Goal: Task Accomplishment & Management: Use online tool/utility

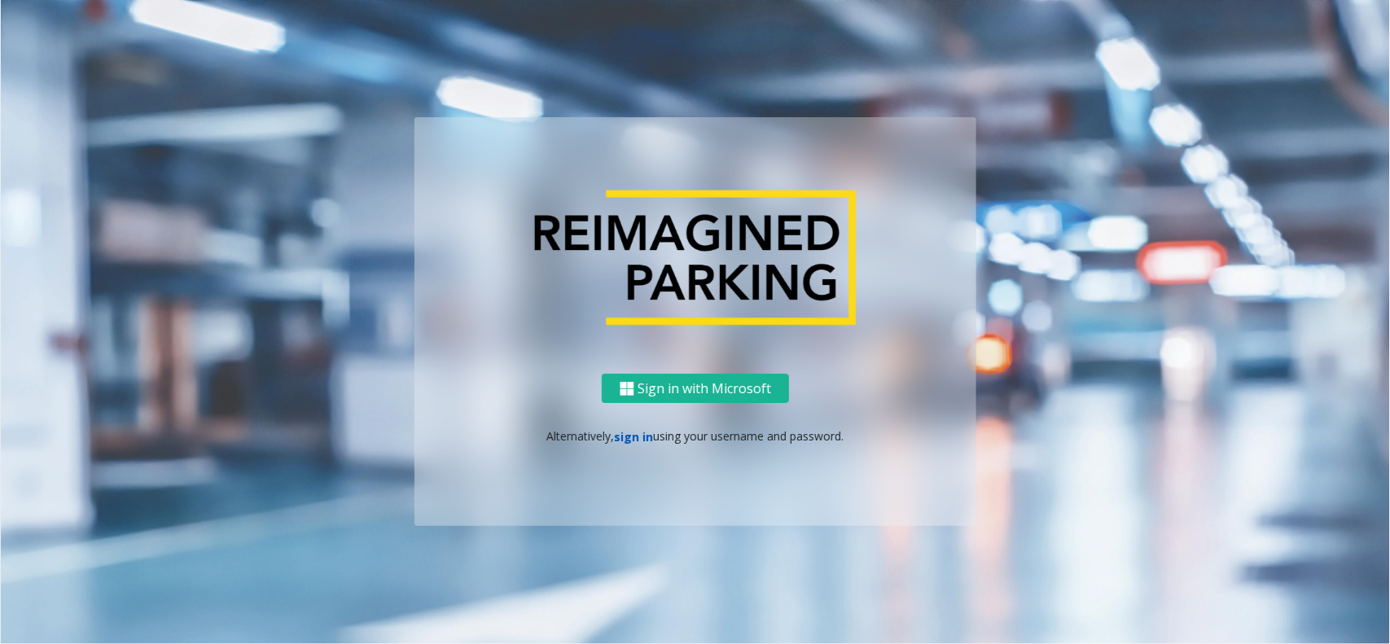
click at [627, 436] on link "sign in" at bounding box center [634, 436] width 39 height 15
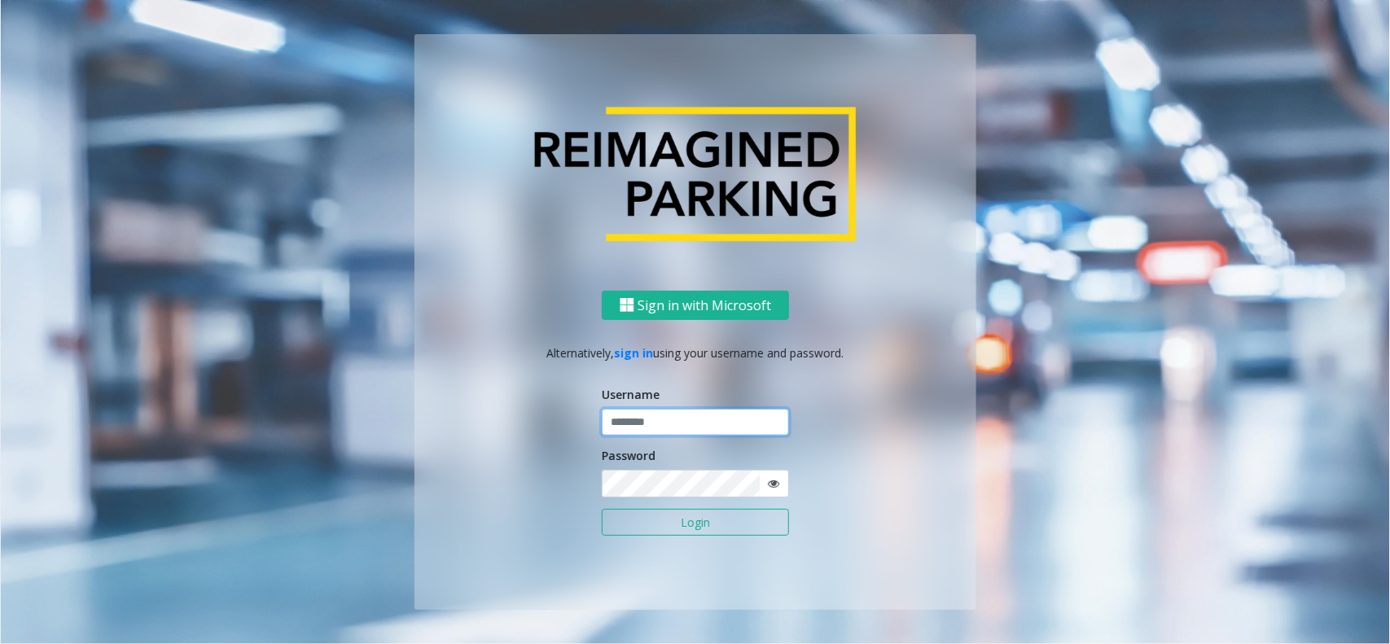
click at [702, 420] on input "text" at bounding box center [695, 423] width 187 height 28
type input "**********"
drag, startPoint x: 694, startPoint y: 523, endPoint x: 678, endPoint y: 517, distance: 17.3
click at [694, 524] on button "Login" at bounding box center [695, 523] width 187 height 28
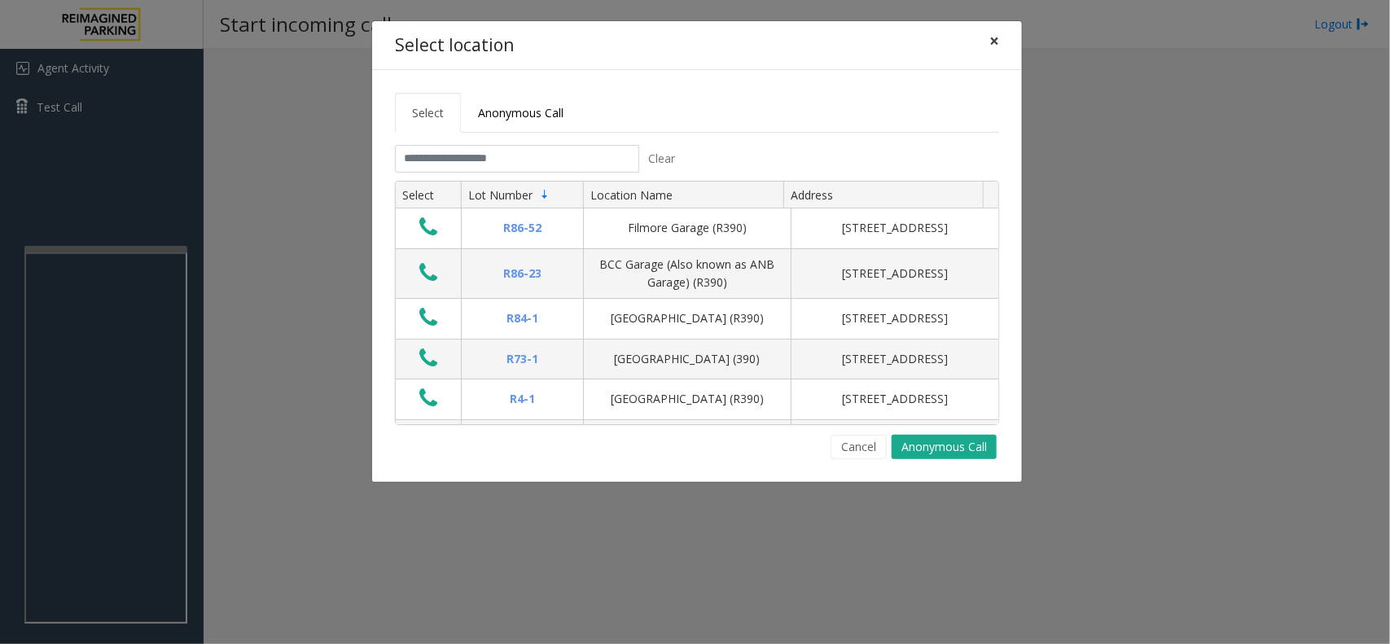
click at [1006, 43] on button "×" at bounding box center [994, 41] width 33 height 40
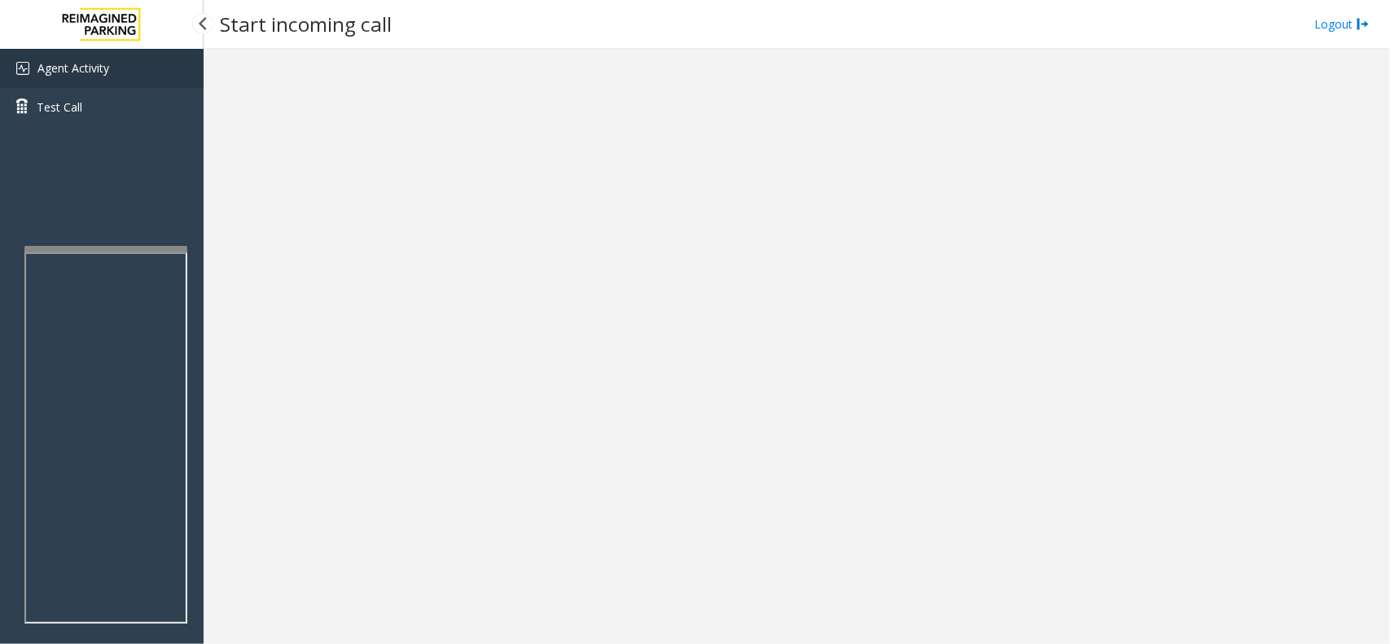
click at [67, 70] on span "Agent Activity" at bounding box center [73, 67] width 72 height 15
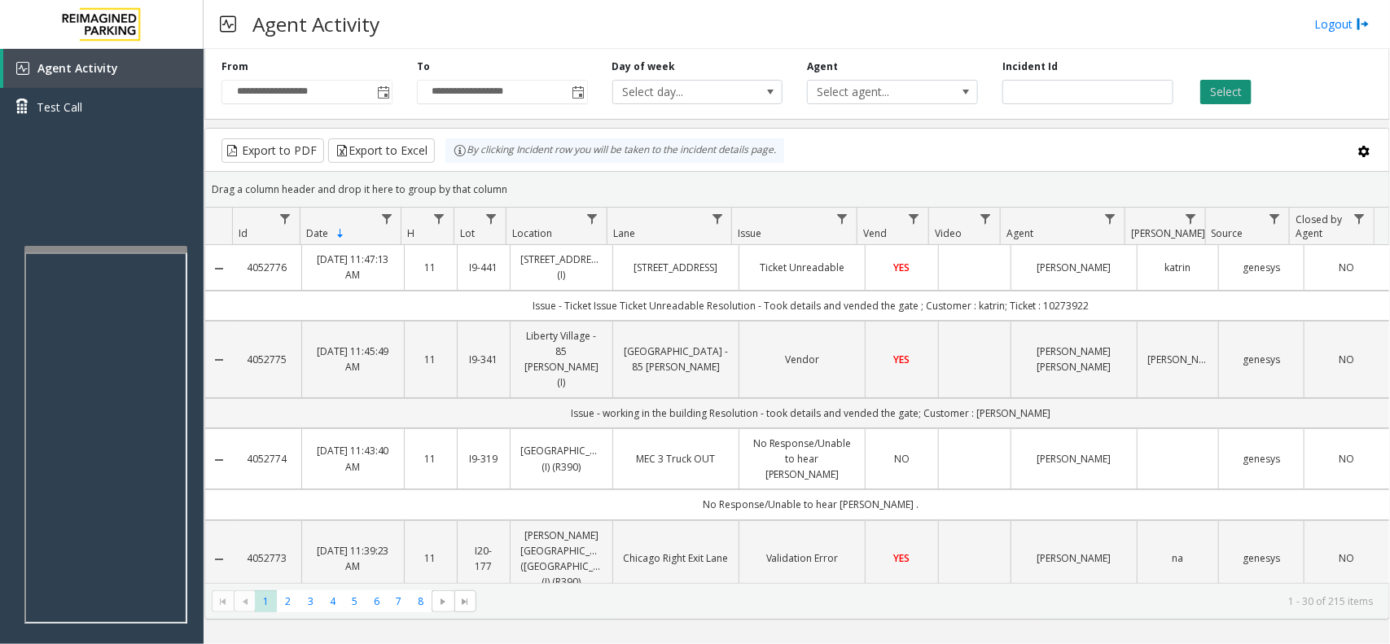
click at [1208, 86] on button "Select" at bounding box center [1225, 92] width 51 height 24
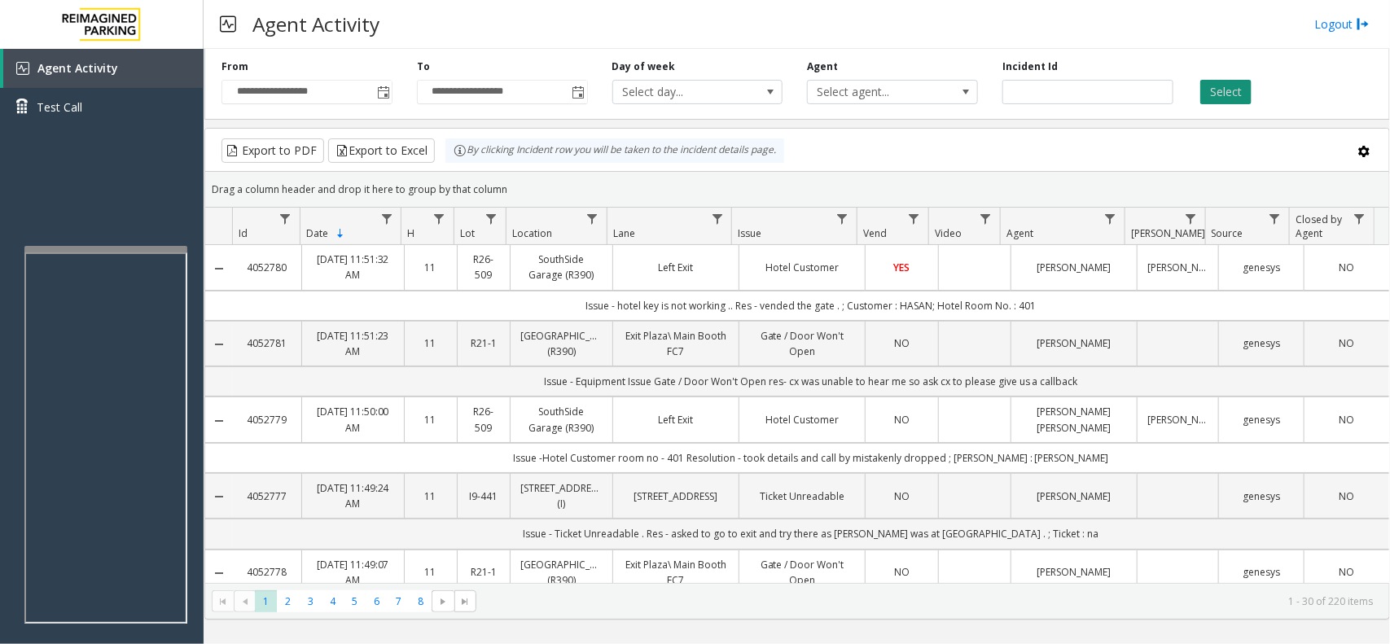
click at [1209, 81] on button "Select" at bounding box center [1225, 92] width 51 height 24
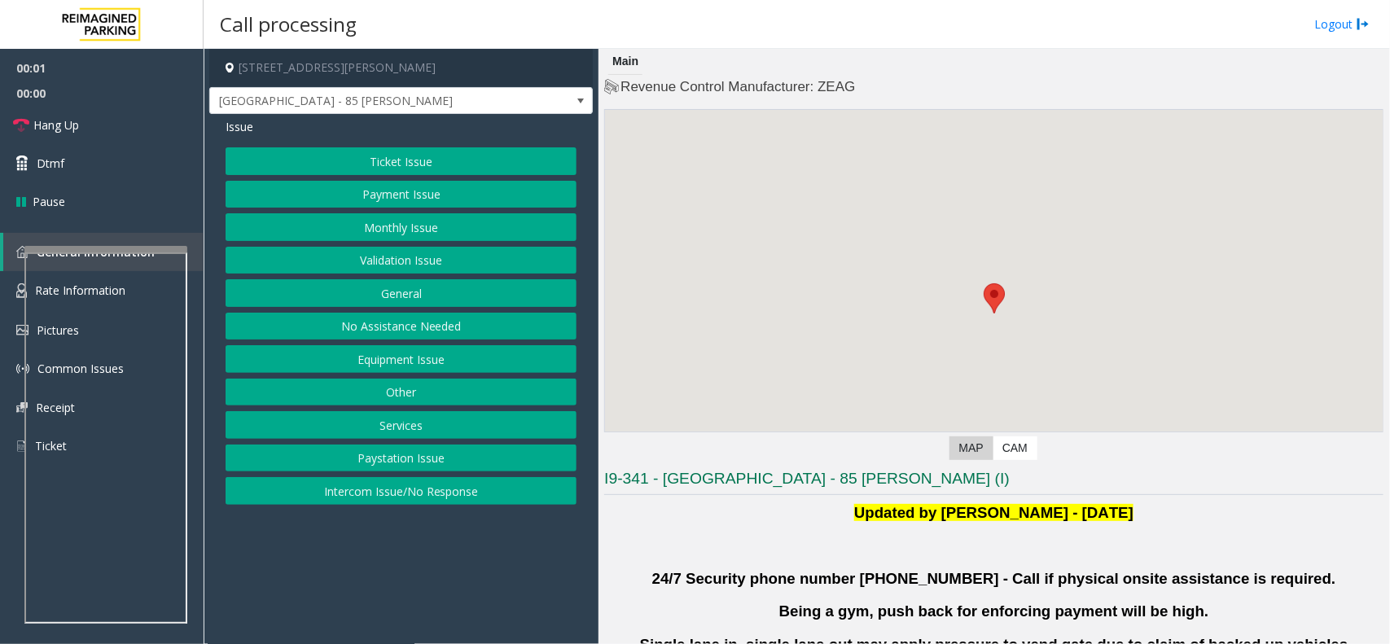
click at [408, 251] on button "Validation Issue" at bounding box center [401, 261] width 351 height 28
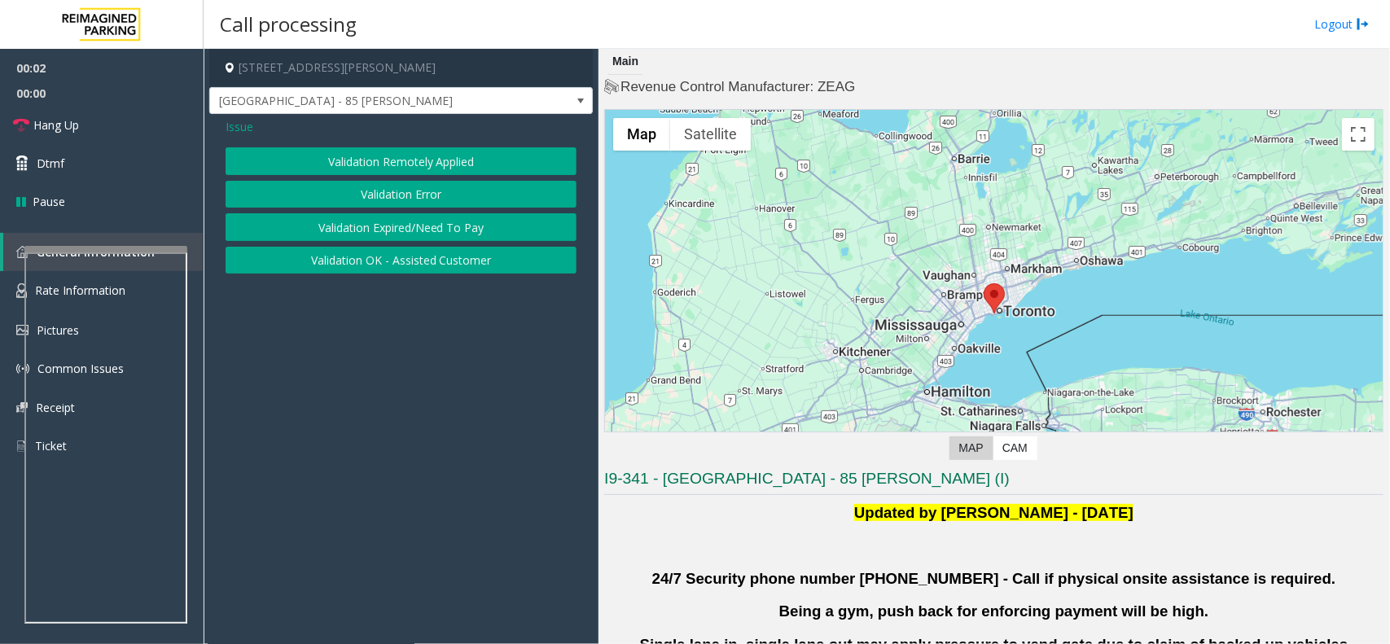
click at [387, 193] on button "Validation Error" at bounding box center [401, 195] width 351 height 28
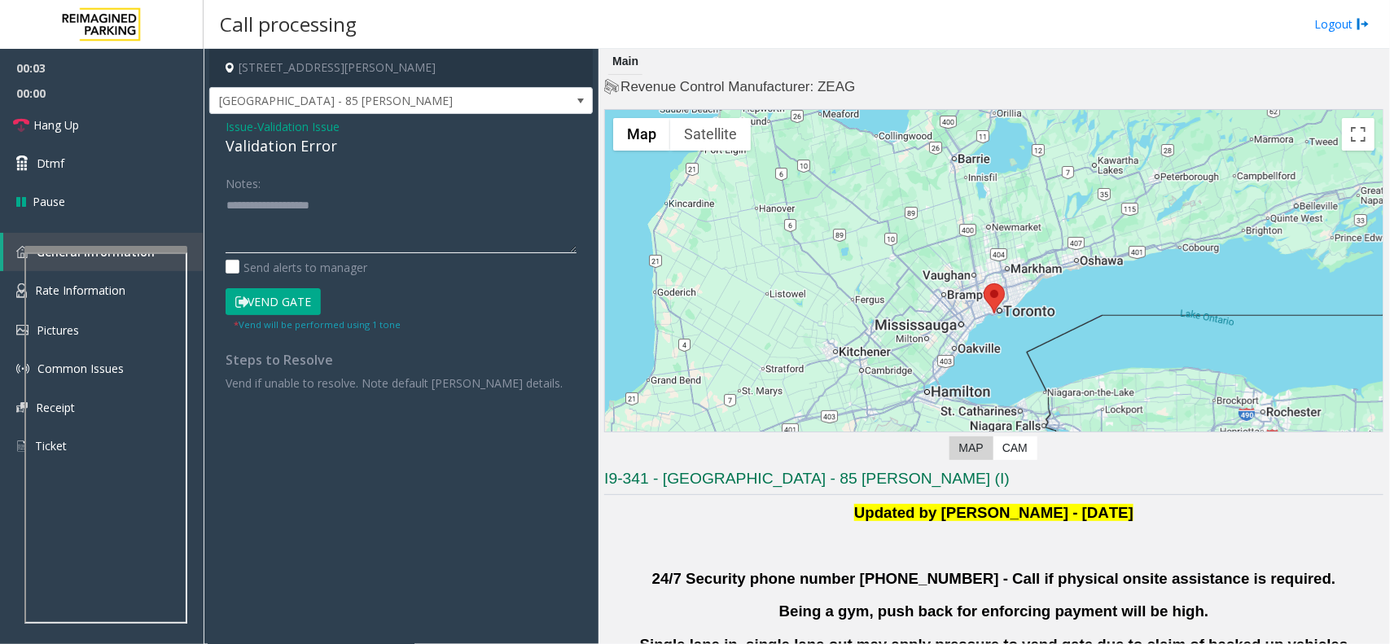
click at [287, 194] on textarea at bounding box center [401, 222] width 351 height 61
paste textarea "**********"
click at [301, 144] on div "Validation Error" at bounding box center [401, 146] width 351 height 22
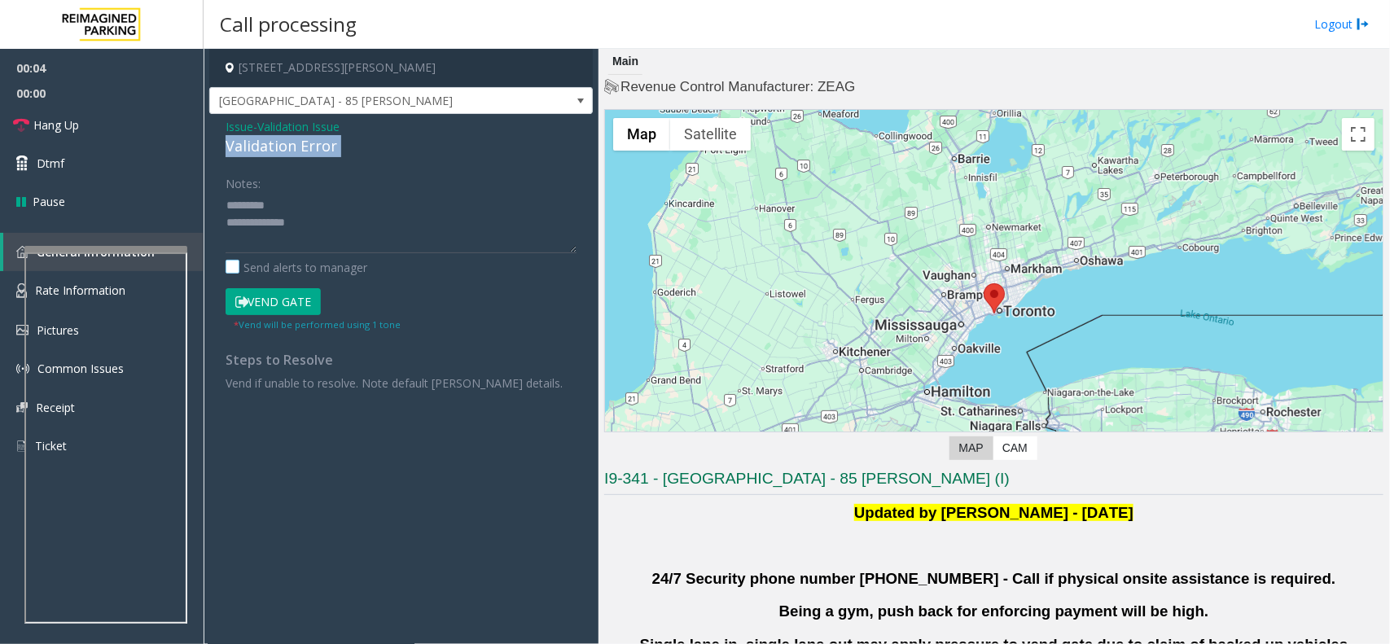
copy div "Validation Error"
drag, startPoint x: 296, startPoint y: 200, endPoint x: 312, endPoint y: 218, distance: 24.8
click at [297, 200] on textarea at bounding box center [401, 222] width 351 height 61
paste textarea "**********"
type textarea "**********"
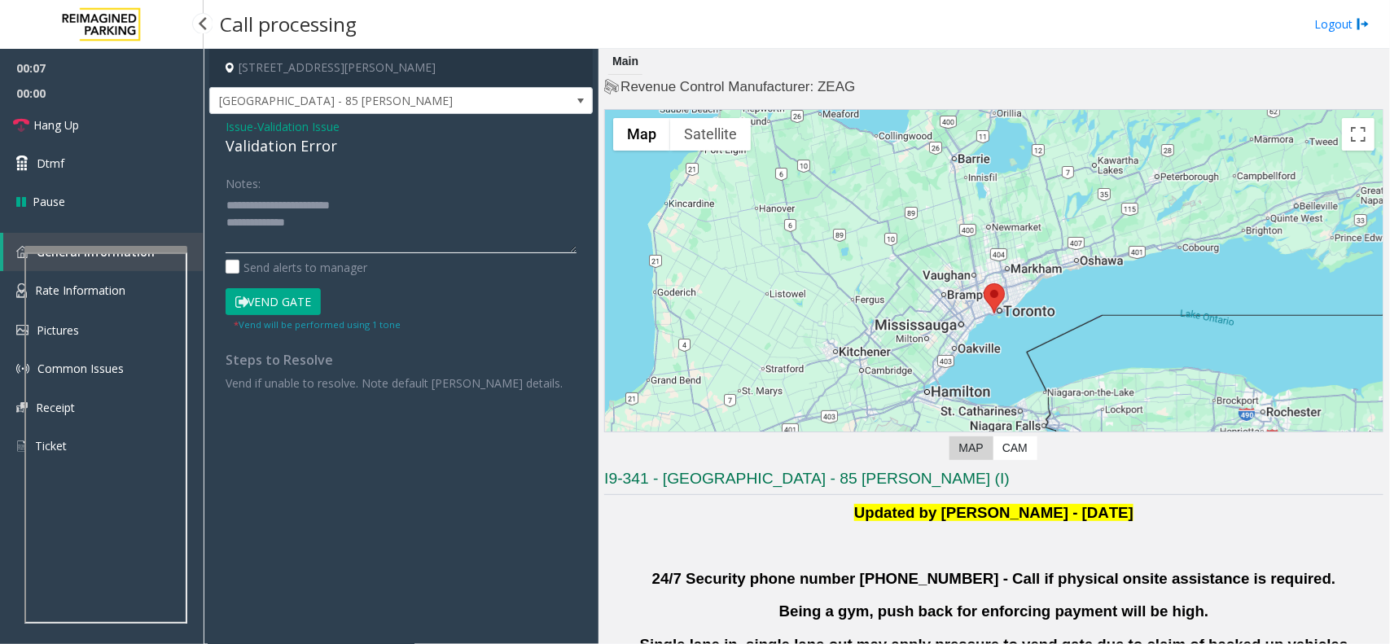
drag, startPoint x: 363, startPoint y: 212, endPoint x: 110, endPoint y: 229, distance: 253.8
click at [110, 229] on app-root "00:07 00:00 Hang Up Dtmf Pause General Information Rate Information Pictures Co…" at bounding box center [695, 322] width 1390 height 644
click at [327, 224] on textarea at bounding box center [401, 222] width 351 height 61
click at [234, 128] on span "Issue" at bounding box center [240, 126] width 28 height 17
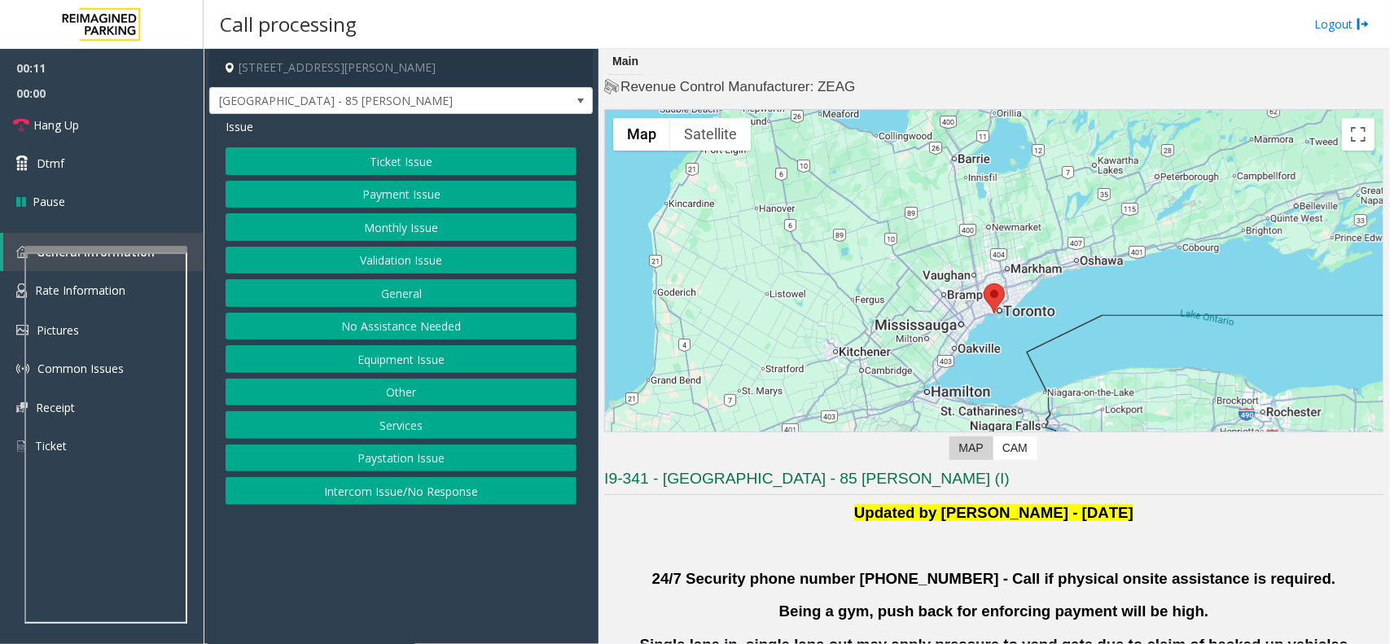
click at [399, 489] on button "Intercom Issue/No Response" at bounding box center [401, 491] width 351 height 28
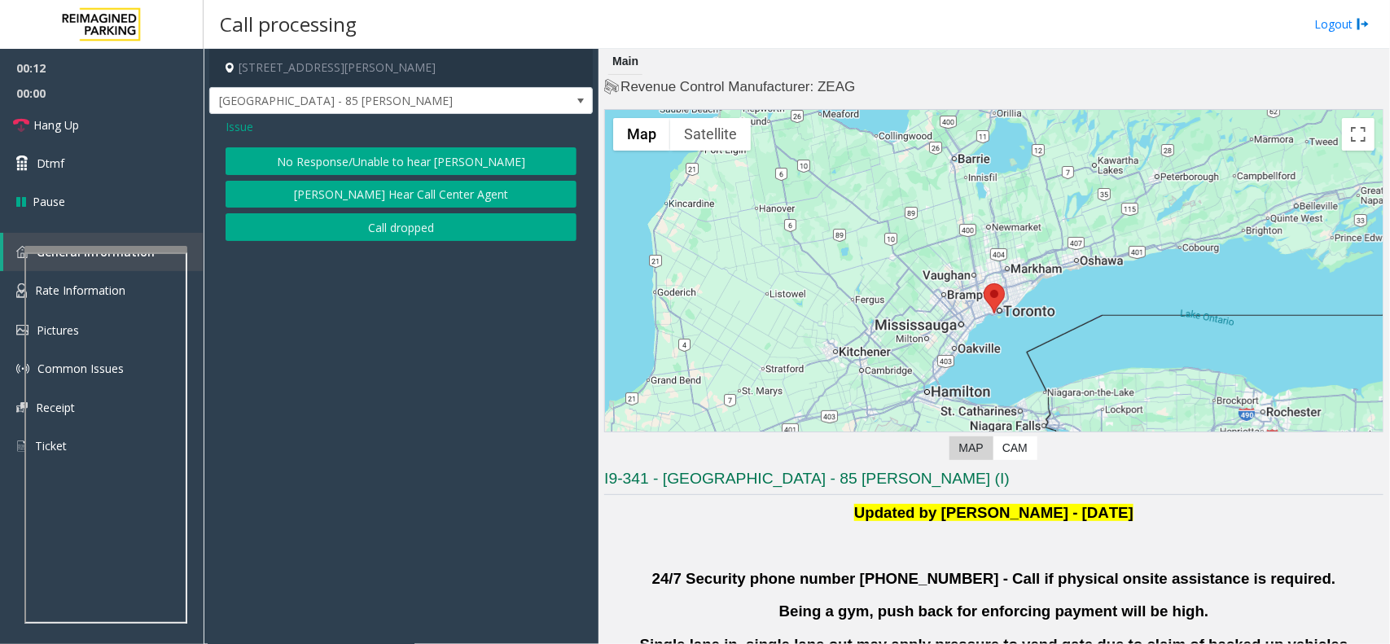
click at [330, 153] on button "No Response/Unable to hear [PERSON_NAME]" at bounding box center [401, 161] width 351 height 28
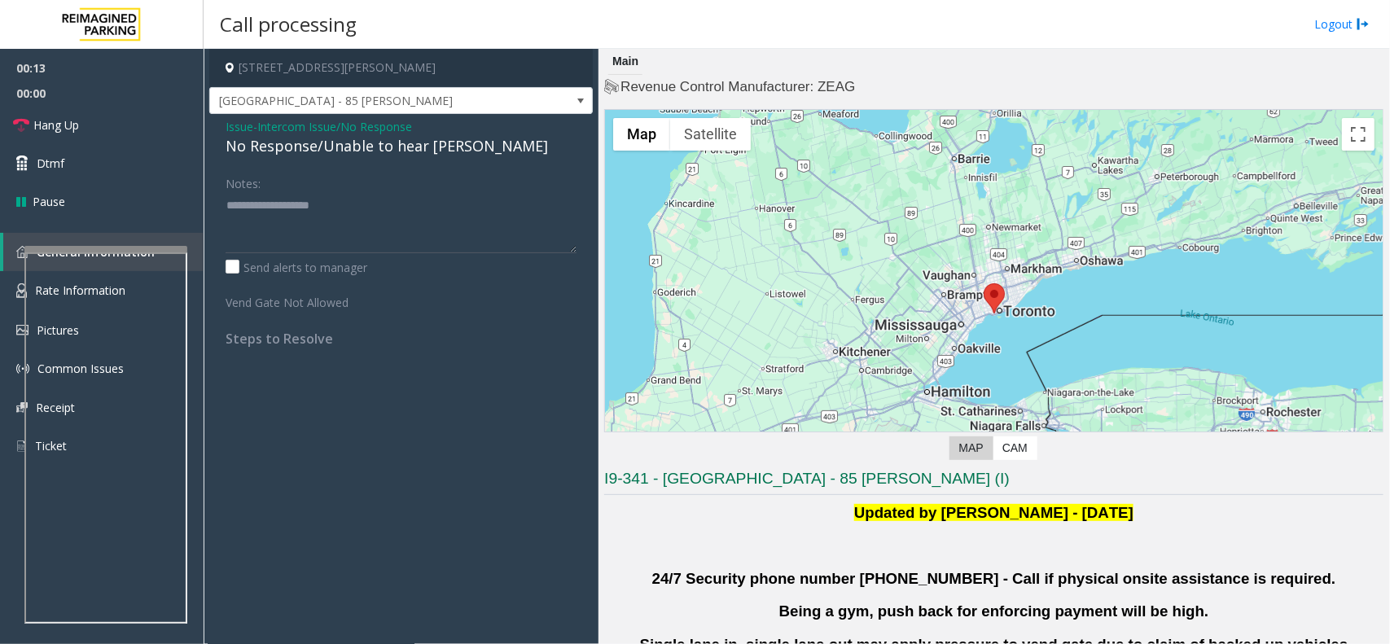
click at [335, 149] on div "No Response/Unable to hear [PERSON_NAME]" at bounding box center [401, 146] width 351 height 22
copy div "No Response/Unable to hear [PERSON_NAME]"
click at [327, 212] on textarea at bounding box center [401, 222] width 351 height 61
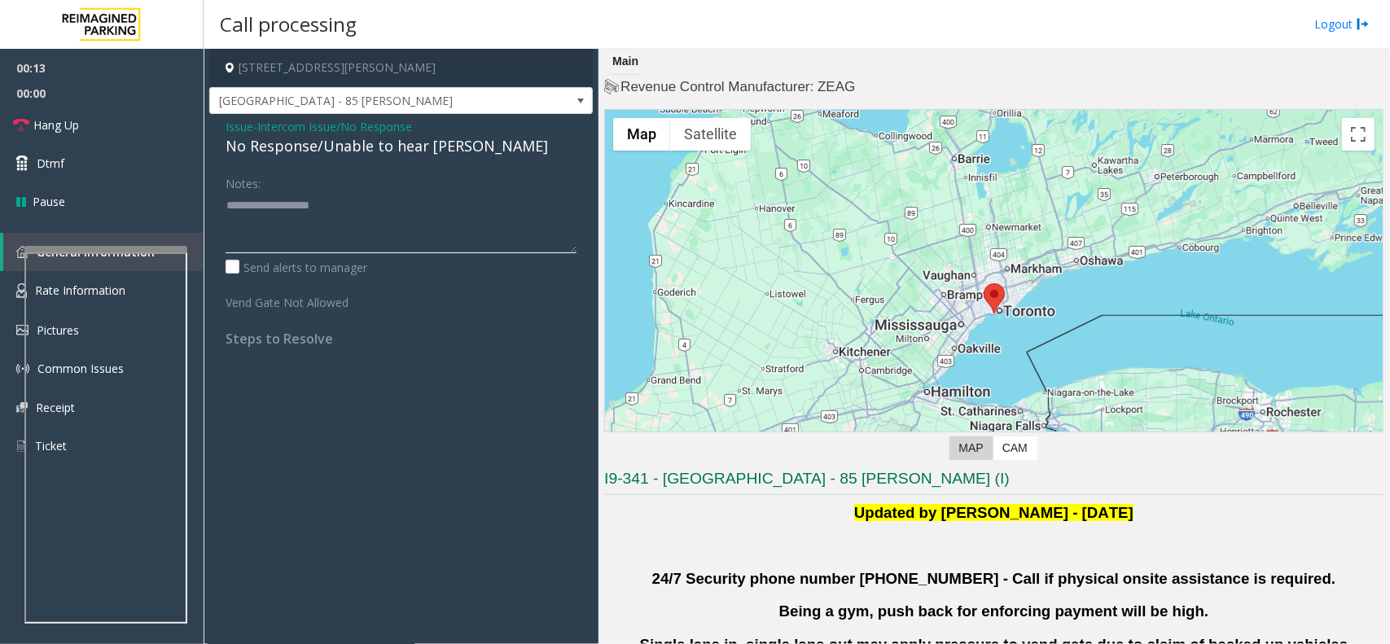
paste textarea "**********"
type textarea "**********"
click at [23, 137] on link "Hang Up" at bounding box center [102, 125] width 204 height 38
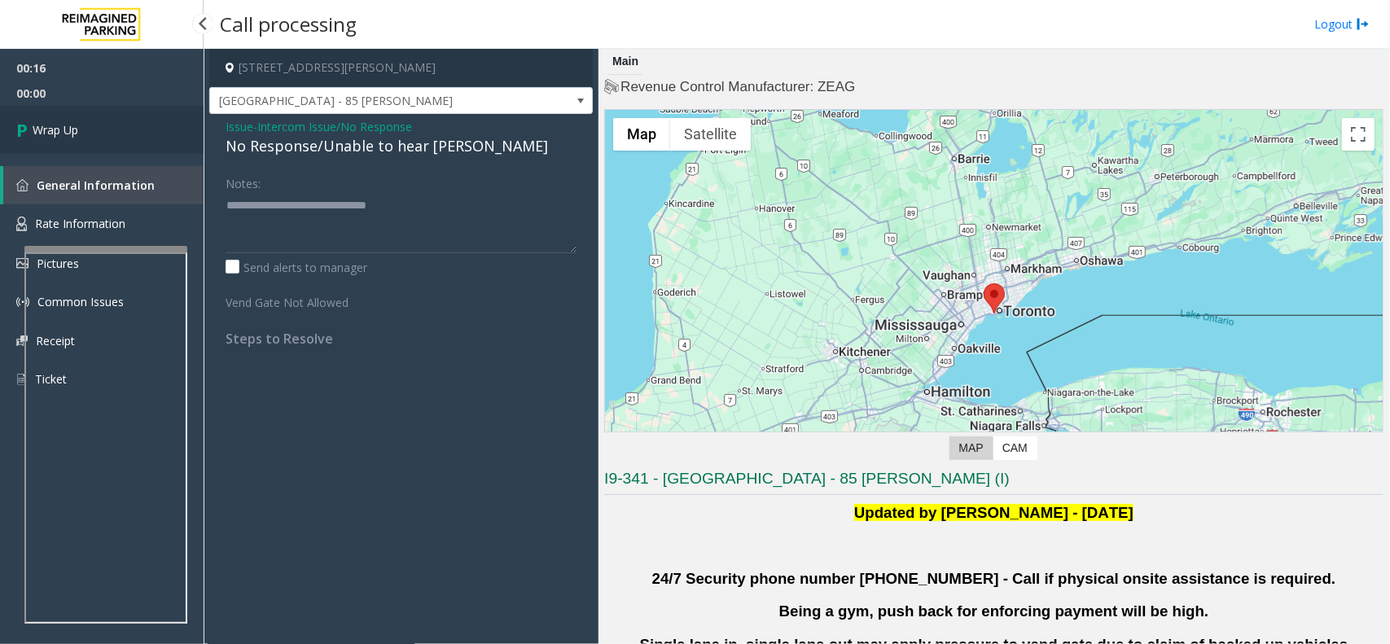
click at [79, 128] on link "Wrap Up" at bounding box center [102, 130] width 204 height 48
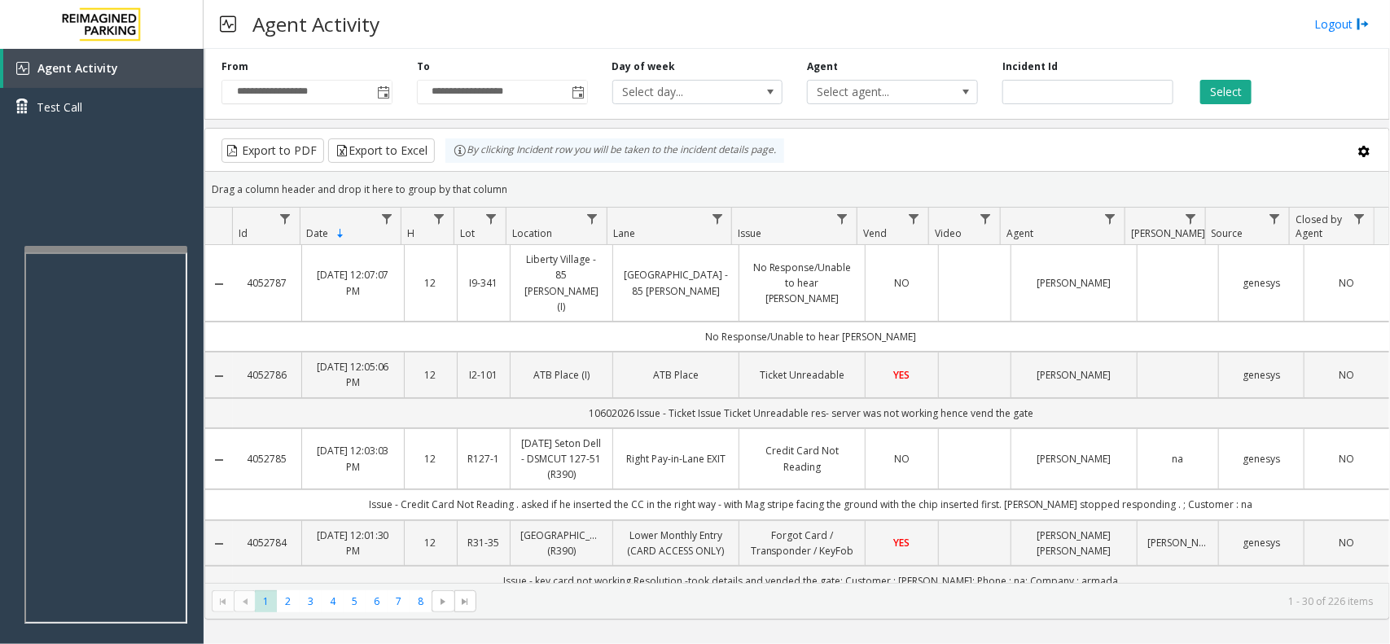
drag, startPoint x: 1227, startPoint y: 80, endPoint x: 1134, endPoint y: 92, distance: 94.4
click at [1227, 80] on button "Select" at bounding box center [1225, 92] width 51 height 24
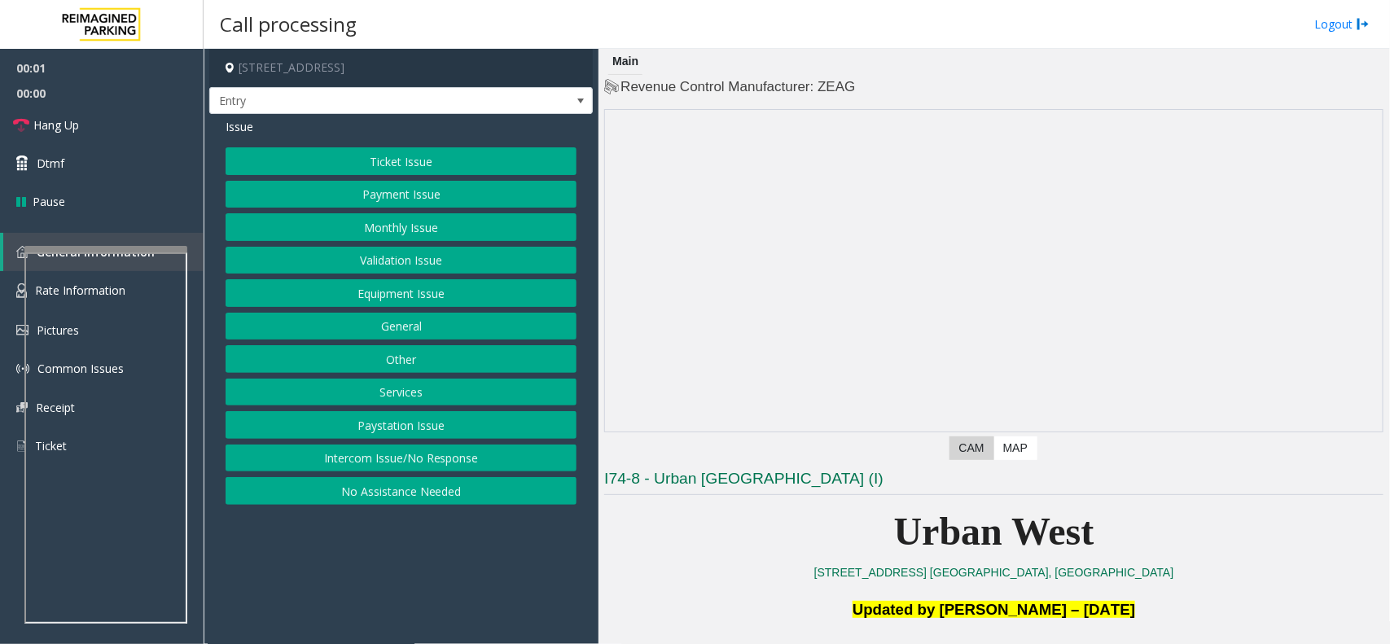
scroll to position [204, 0]
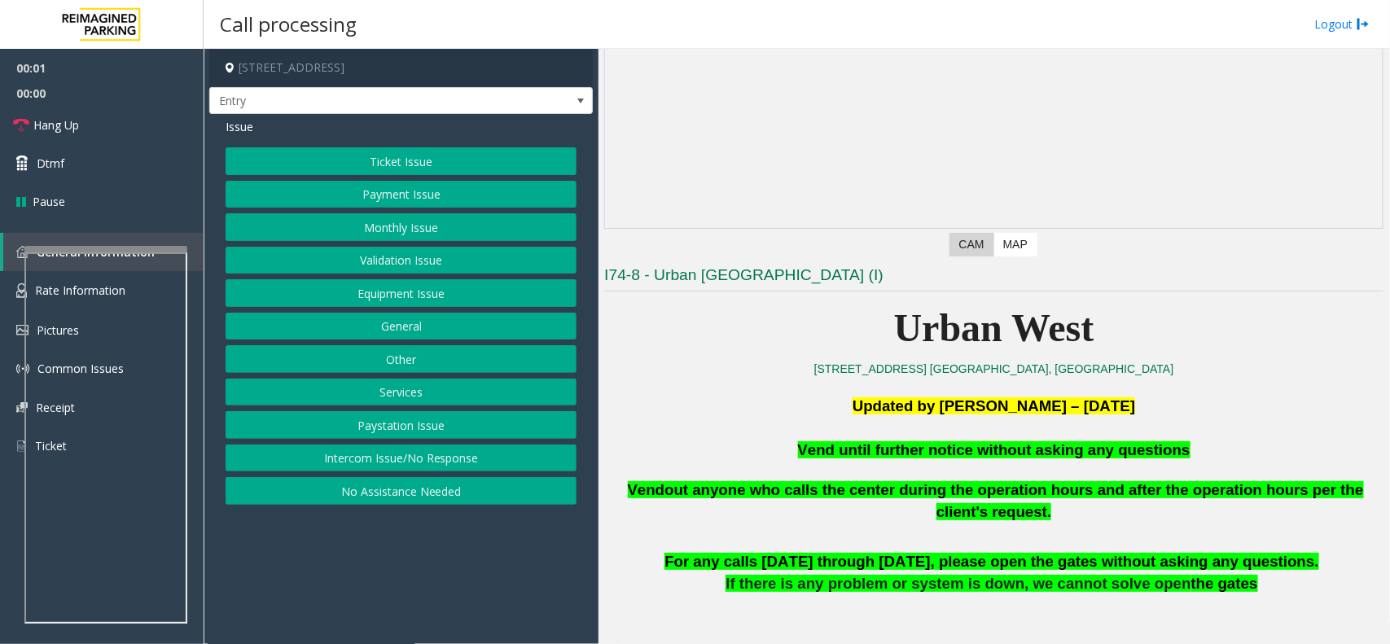
click at [901, 458] on span "Vend until further notice without asking any questions" at bounding box center [994, 449] width 392 height 17
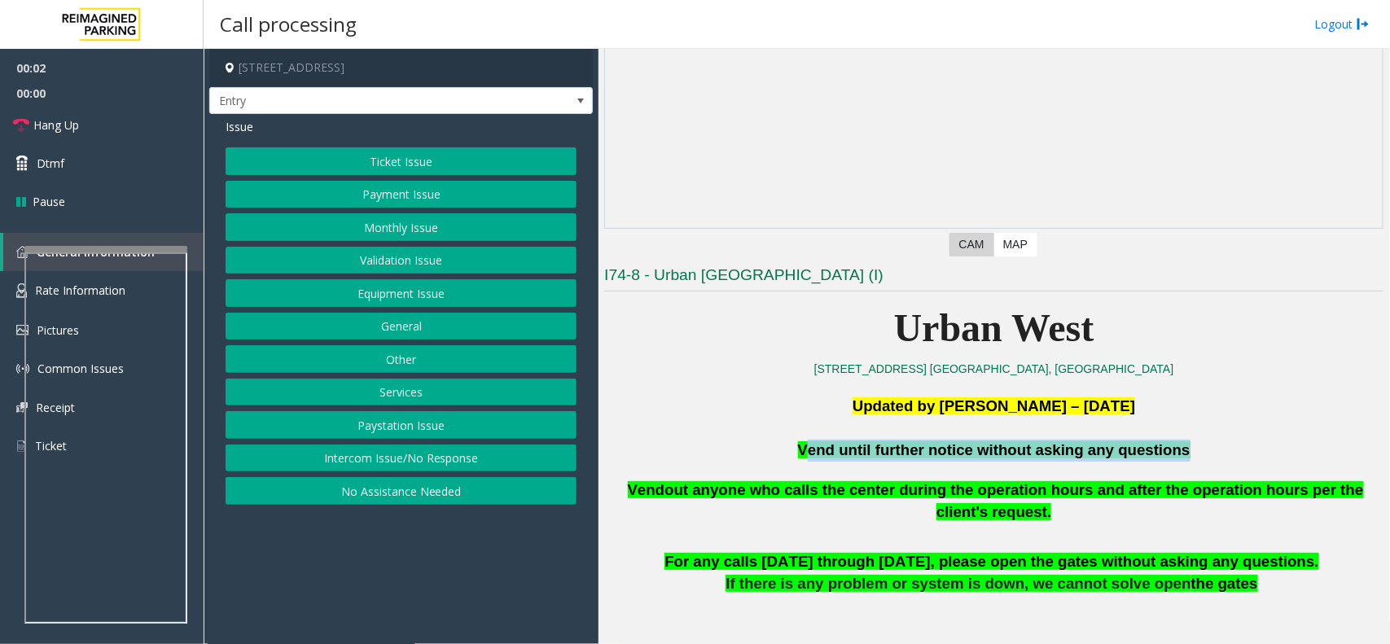
click at [901, 458] on span "Vend until further notice without asking any questions" at bounding box center [994, 449] width 392 height 17
copy span "Vend until further notice without asking any questions"
click at [449, 287] on button "Equipment Issue" at bounding box center [401, 293] width 351 height 28
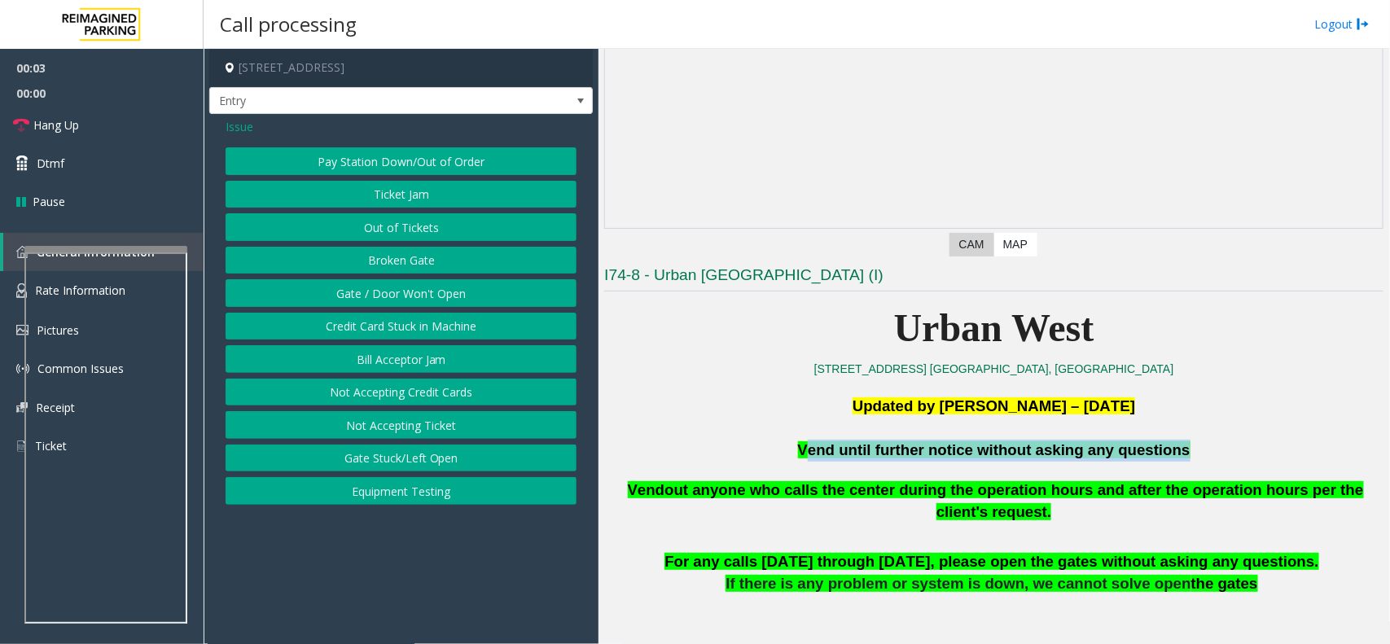
click at [432, 299] on button "Gate / Door Won't Open" at bounding box center [401, 293] width 351 height 28
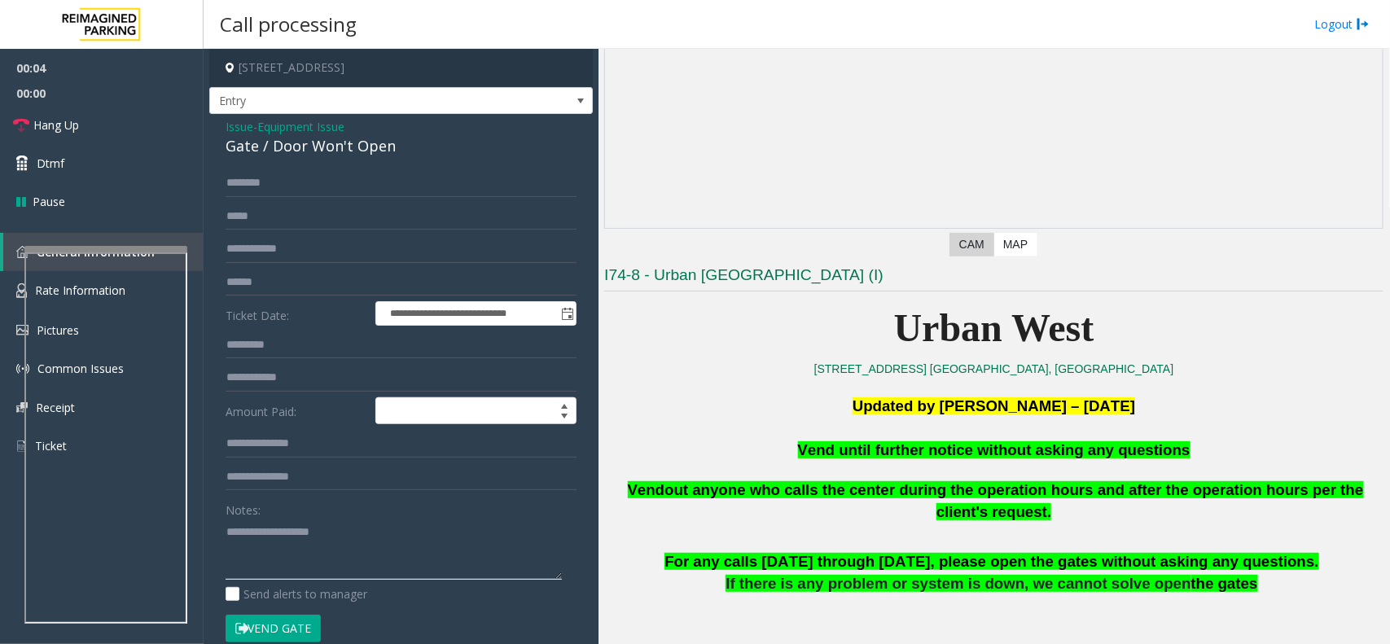
click at [359, 555] on textarea at bounding box center [394, 549] width 336 height 61
paste textarea "**********"
type textarea "**********"
click at [269, 608] on button "Vend Gate" at bounding box center [273, 629] width 95 height 28
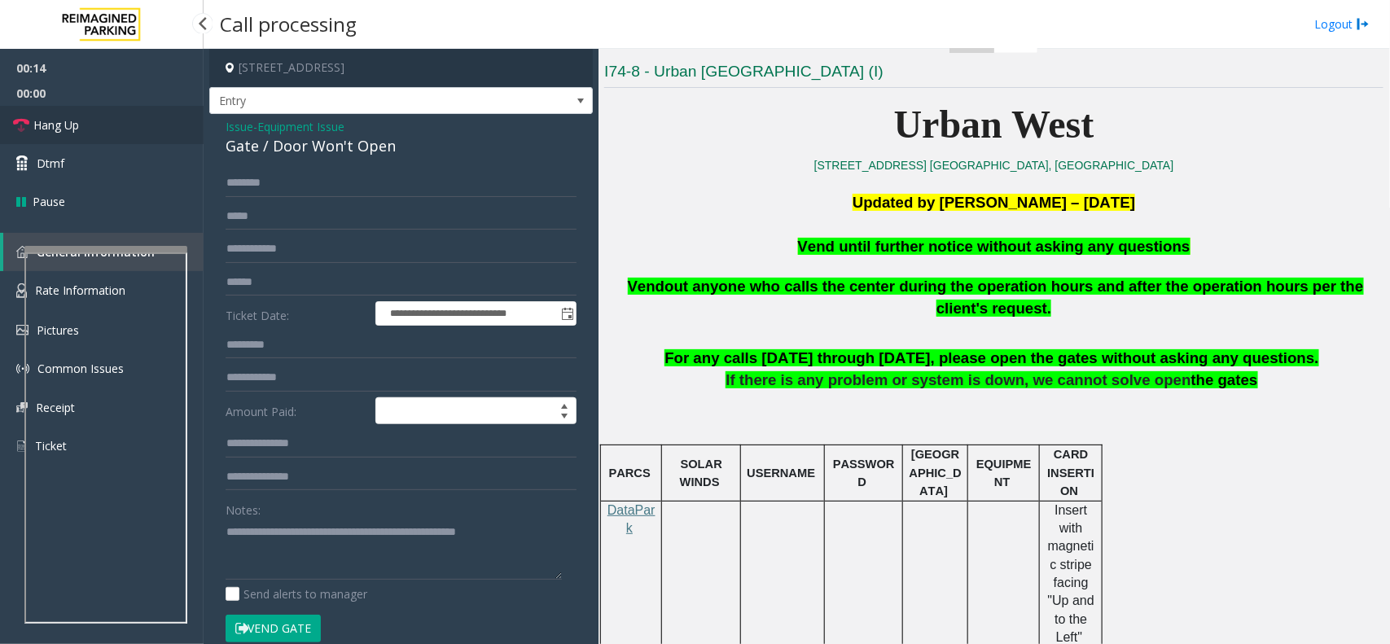
click at [69, 133] on span "Hang Up" at bounding box center [56, 124] width 46 height 17
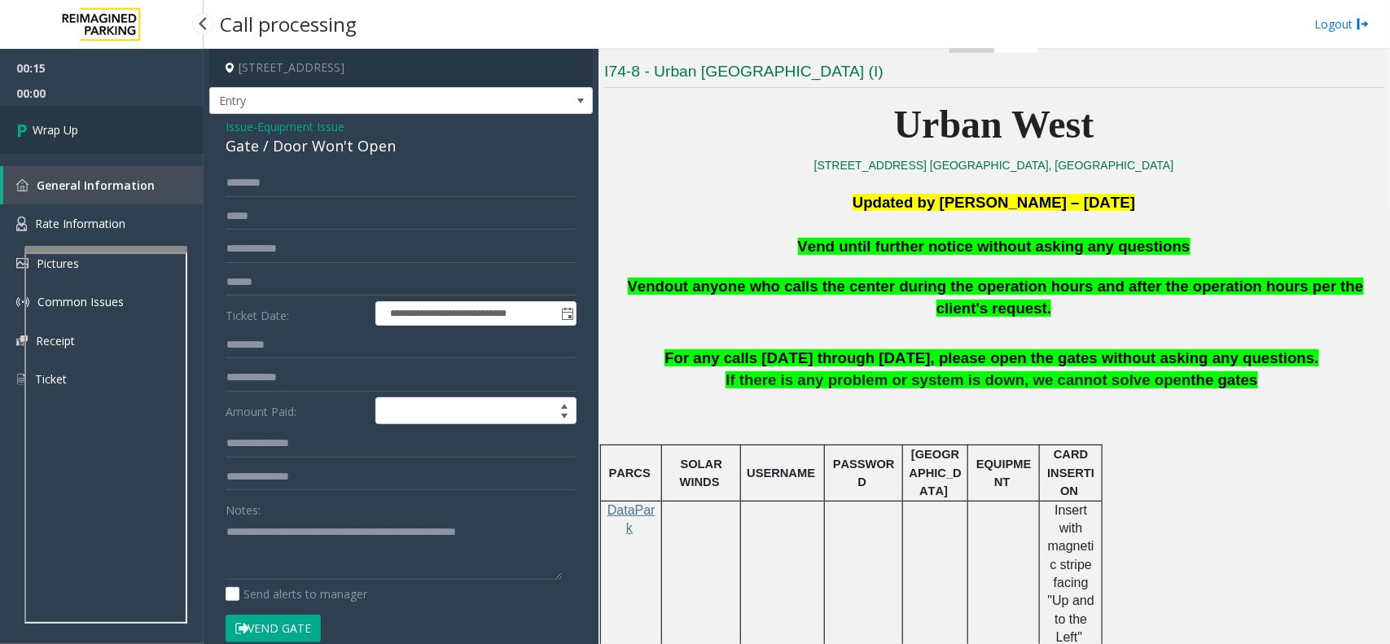
click at [69, 133] on span "Wrap Up" at bounding box center [56, 129] width 46 height 17
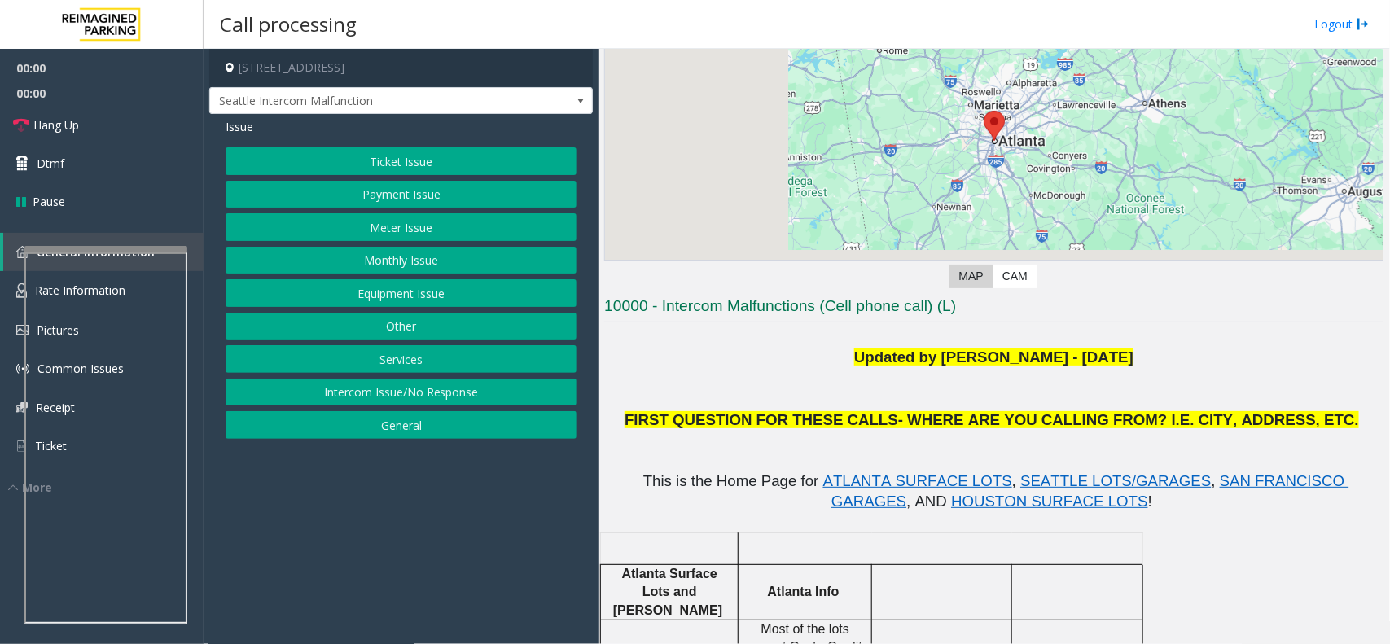
scroll to position [305, 0]
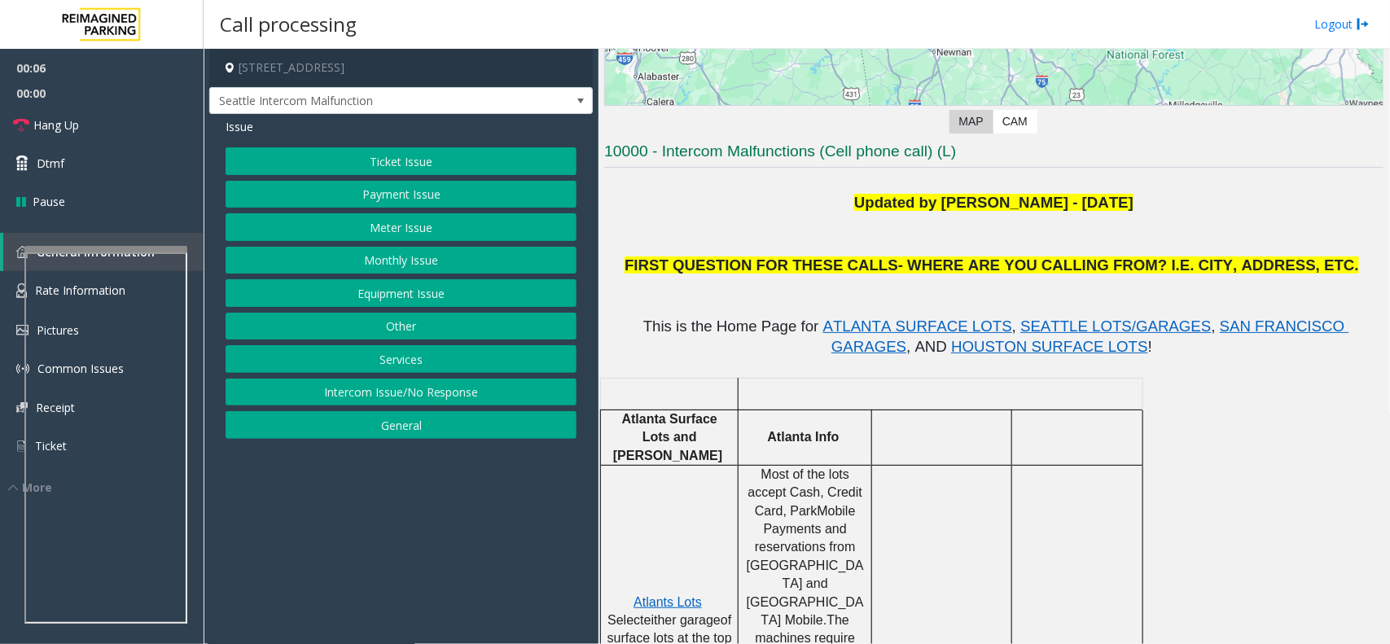
click at [428, 270] on button "Monthly Issue" at bounding box center [401, 261] width 351 height 28
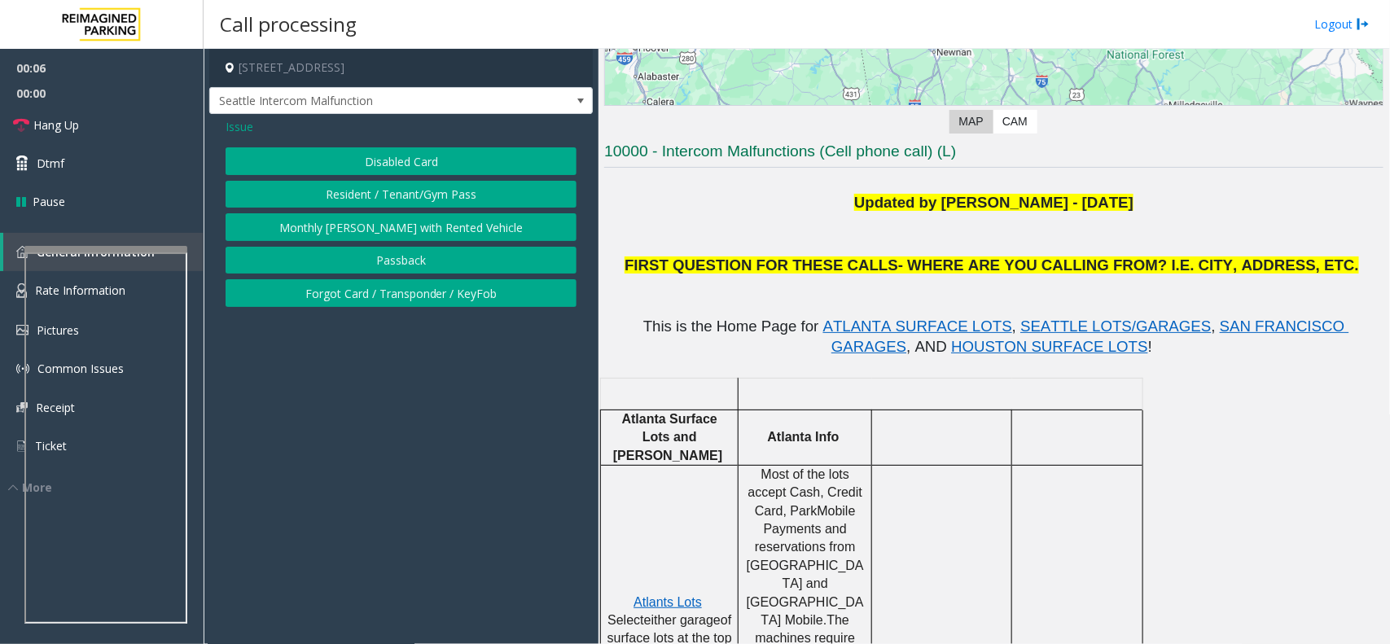
drag, startPoint x: 432, startPoint y: 160, endPoint x: 601, endPoint y: 163, distance: 168.6
click at [432, 160] on button "Disabled Card" at bounding box center [401, 161] width 351 height 28
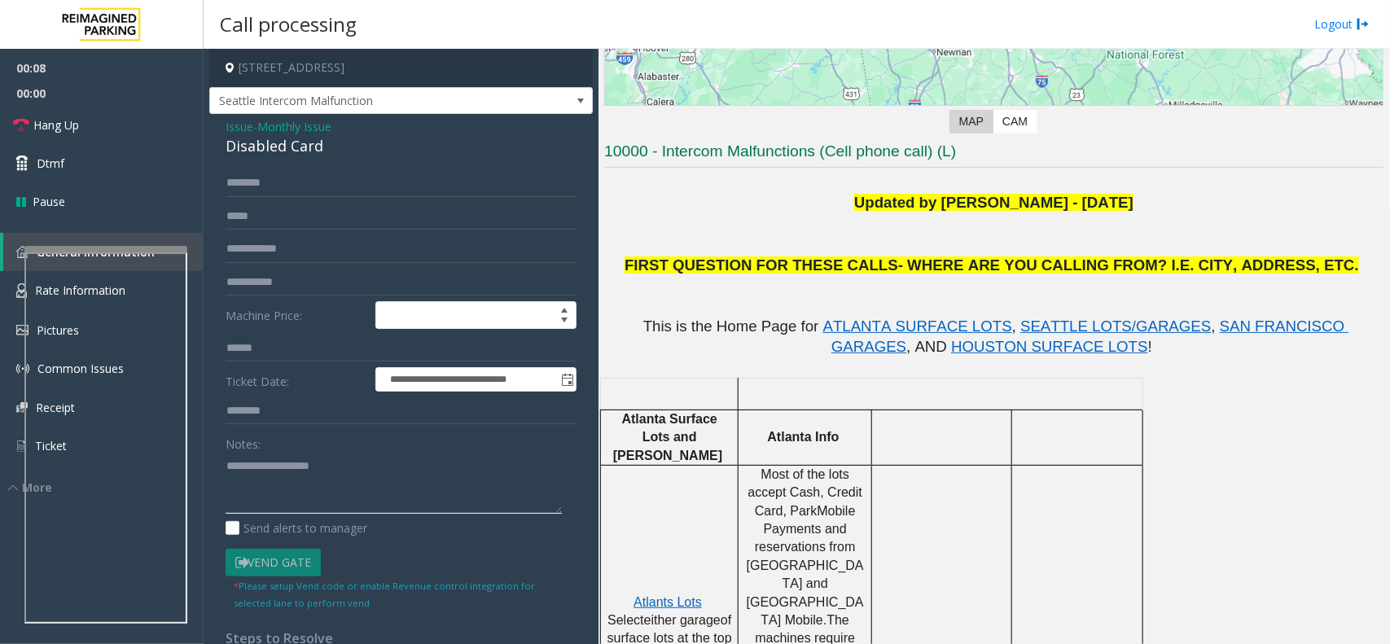
click at [407, 495] on textarea at bounding box center [394, 483] width 336 height 61
paste textarea "**********"
click at [295, 163] on div "**********" at bounding box center [401, 502] width 384 height 776
click at [297, 157] on div "Disabled Card" at bounding box center [401, 146] width 351 height 22
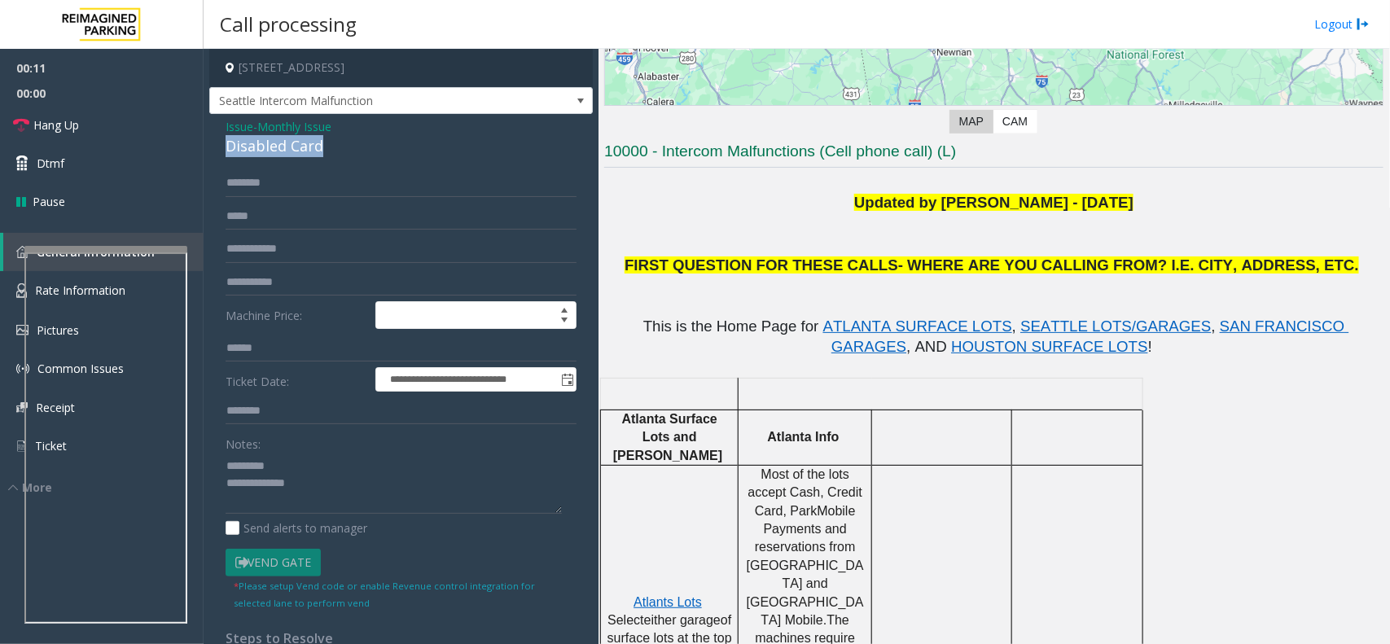
click at [297, 157] on div "Disabled Card" at bounding box center [401, 146] width 351 height 22
copy div "Disabled Card"
click at [331, 476] on textarea at bounding box center [394, 483] width 336 height 61
paste textarea "**********"
click at [330, 461] on textarea at bounding box center [394, 483] width 336 height 61
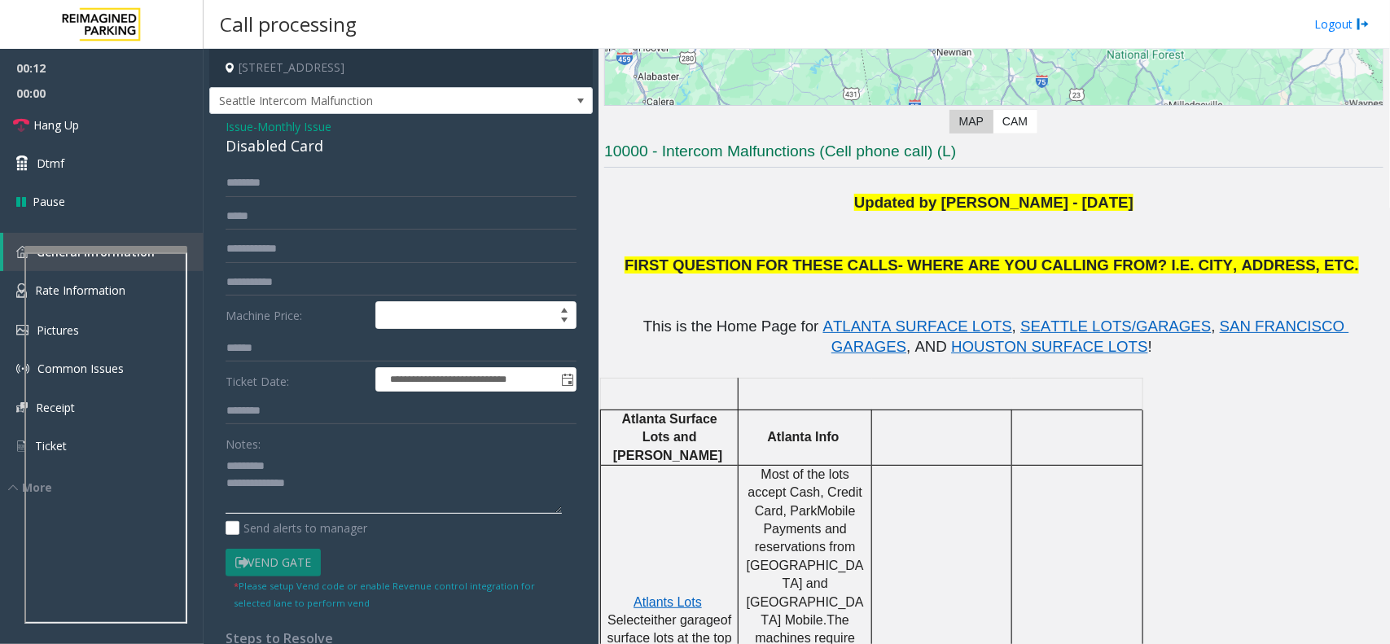
paste textarea "**********"
type textarea "**********"
click at [238, 245] on input "text" at bounding box center [401, 249] width 351 height 28
click at [270, 249] on input "text" at bounding box center [401, 249] width 351 height 28
type input "**********"
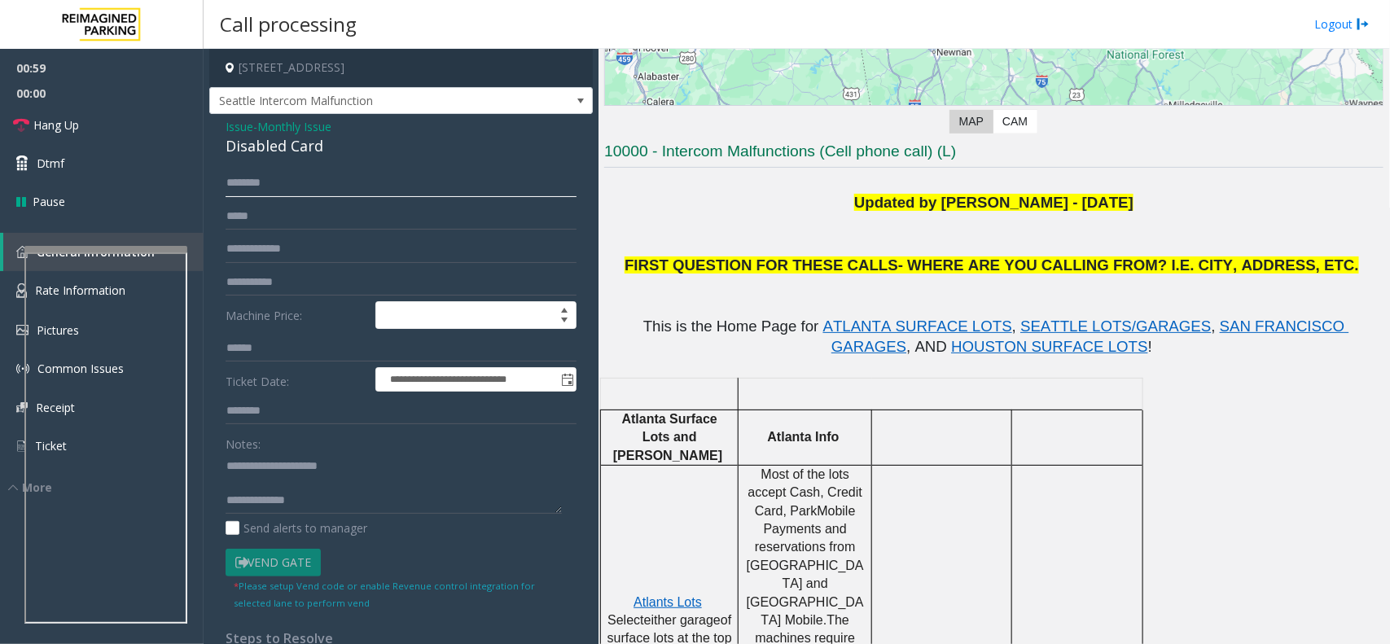
click at [278, 172] on input "text" at bounding box center [401, 183] width 351 height 28
type input "*"
click at [229, 184] on input "*******" at bounding box center [401, 183] width 351 height 28
click at [248, 185] on input "**********" at bounding box center [401, 183] width 351 height 28
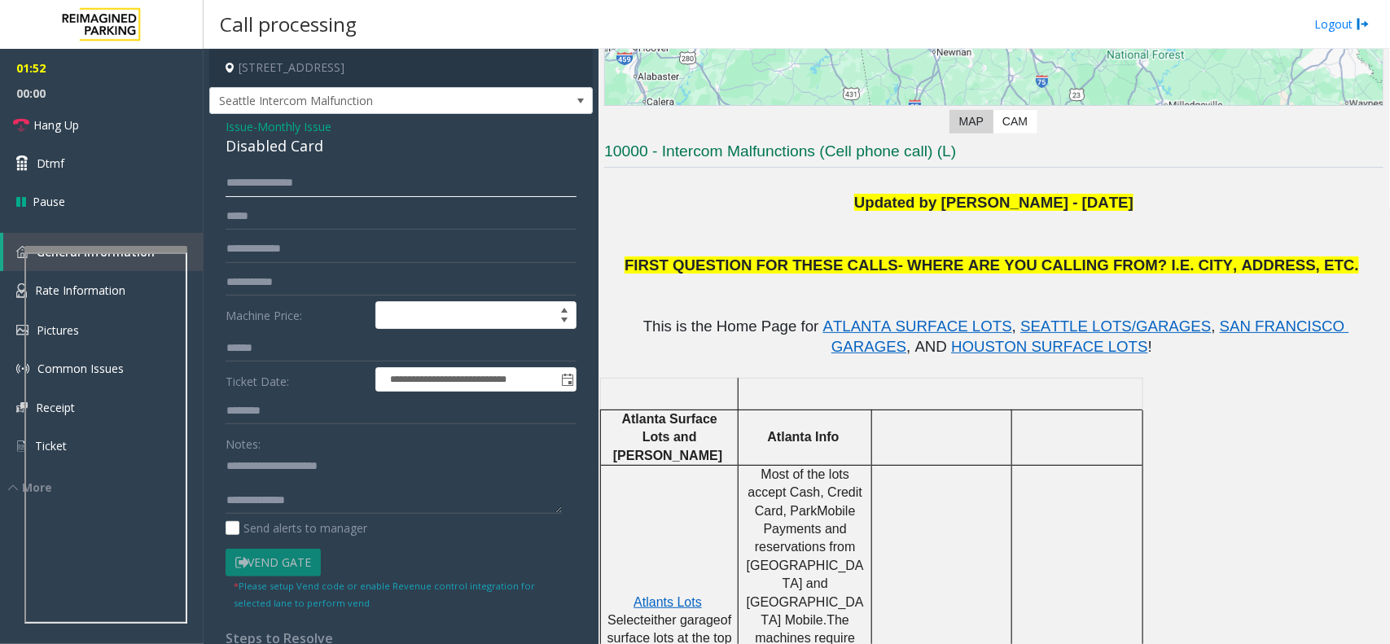
type input "**********"
click at [355, 499] on textarea at bounding box center [394, 483] width 336 height 61
type textarea "**********"
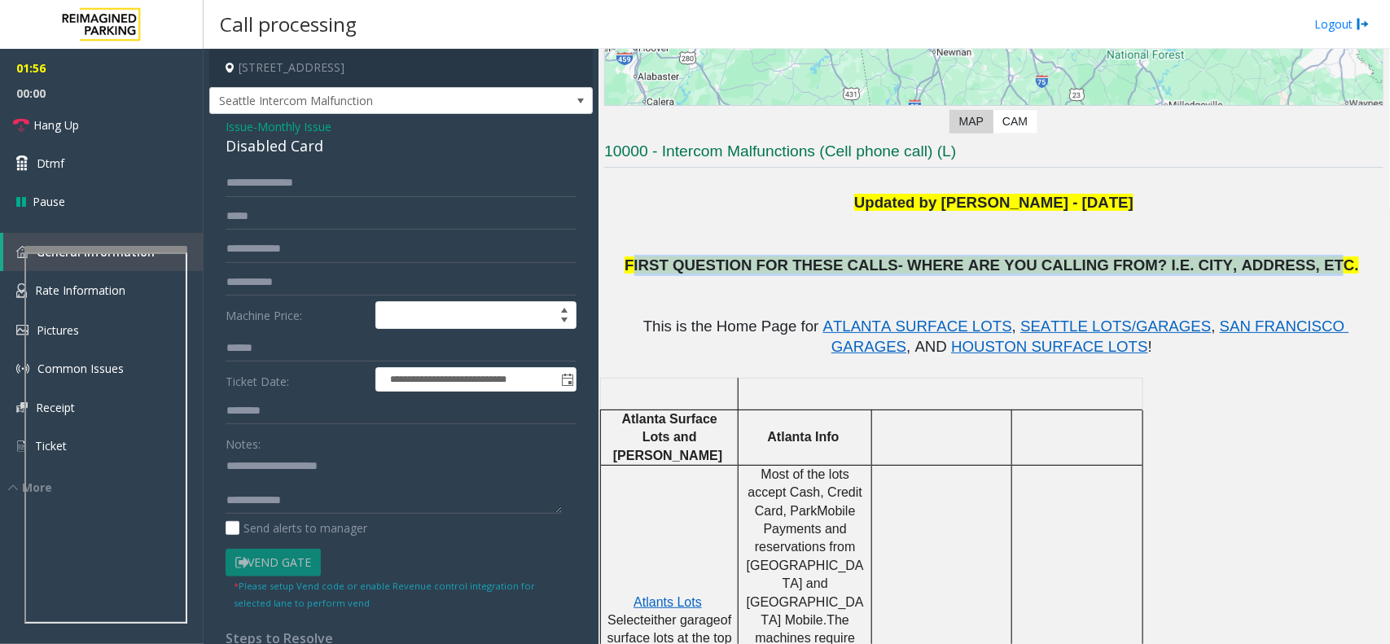
drag, startPoint x: 1002, startPoint y: 278, endPoint x: 1273, endPoint y: 265, distance: 271.5
click at [1273, 265] on span "FIRST QUESTION FOR THESE CALLS- WHERE ARE YOU CALLING FROM? I.E. CITY, ADDRESS,…" at bounding box center [992, 265] width 735 height 17
click at [24, 152] on link "Dtmf" at bounding box center [102, 163] width 204 height 38
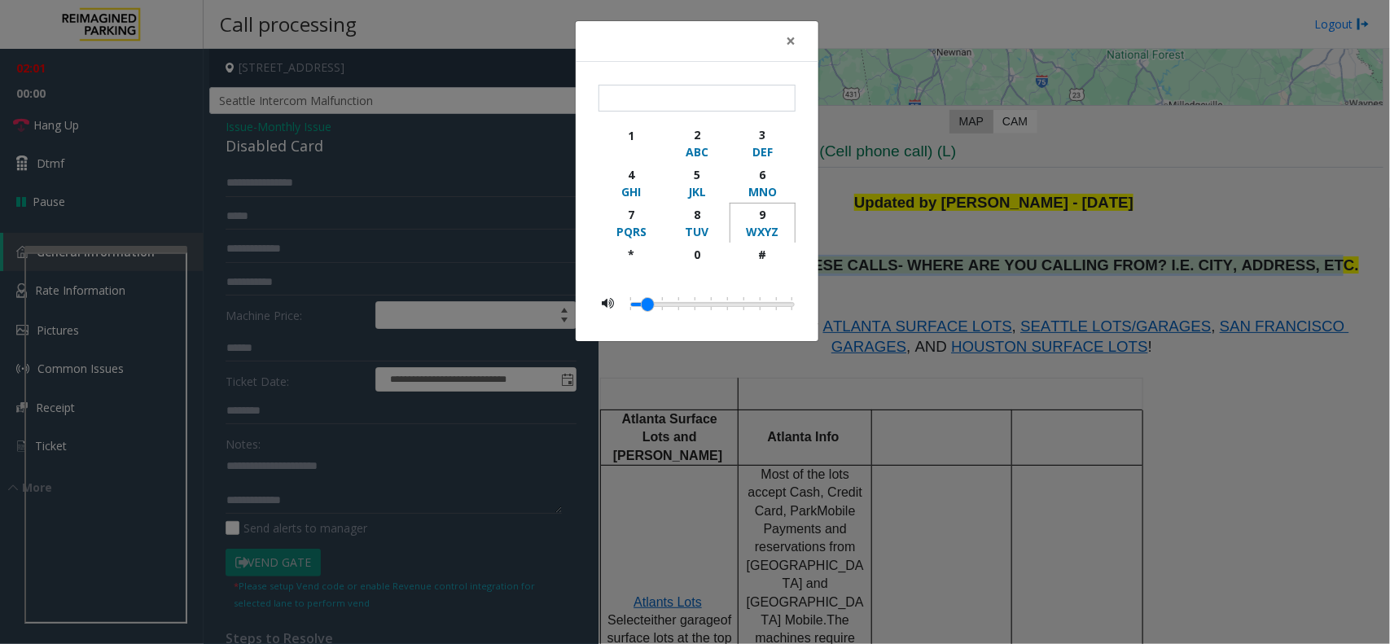
click at [762, 221] on div "9" at bounding box center [762, 214] width 45 height 17
click at [756, 255] on div "#" at bounding box center [762, 254] width 45 height 17
type input "**"
click at [788, 35] on span "×" at bounding box center [791, 40] width 10 height 23
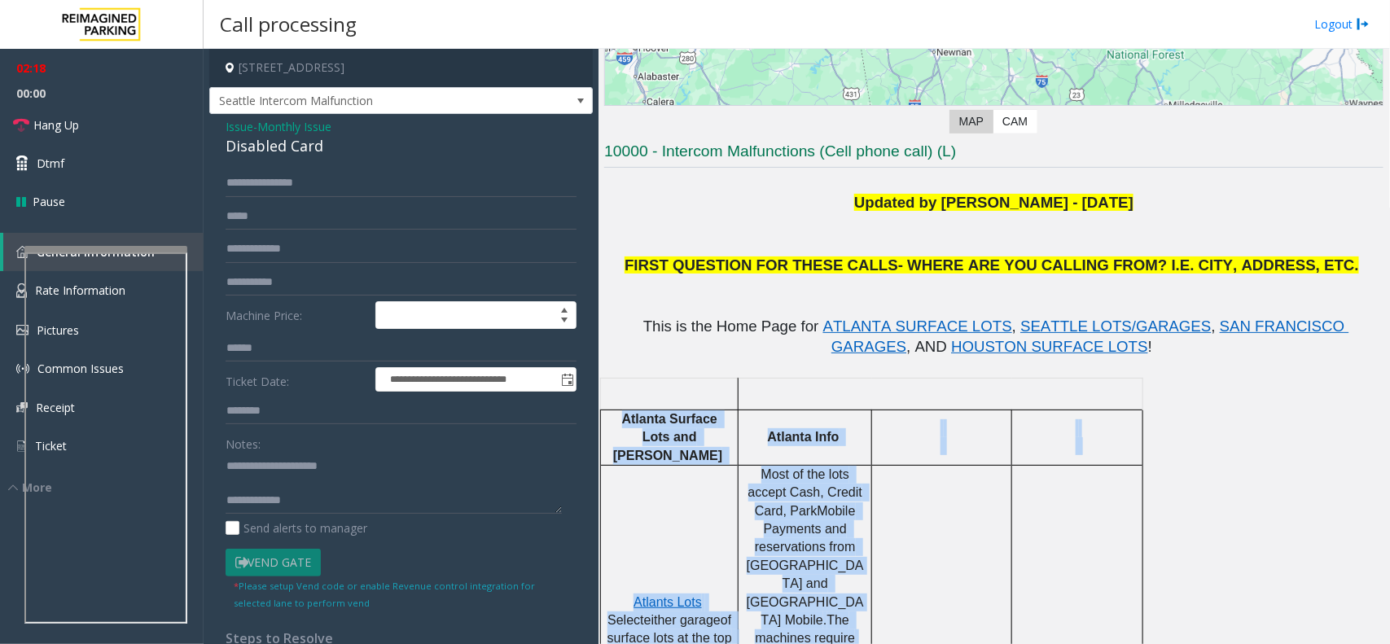
drag, startPoint x: 739, startPoint y: 428, endPoint x: 868, endPoint y: 582, distance: 201.7
click at [823, 550] on span "Most of the lots accept Cash, Credit Card, ParkMobile Payments and reservations…" at bounding box center [807, 547] width 120 height 160
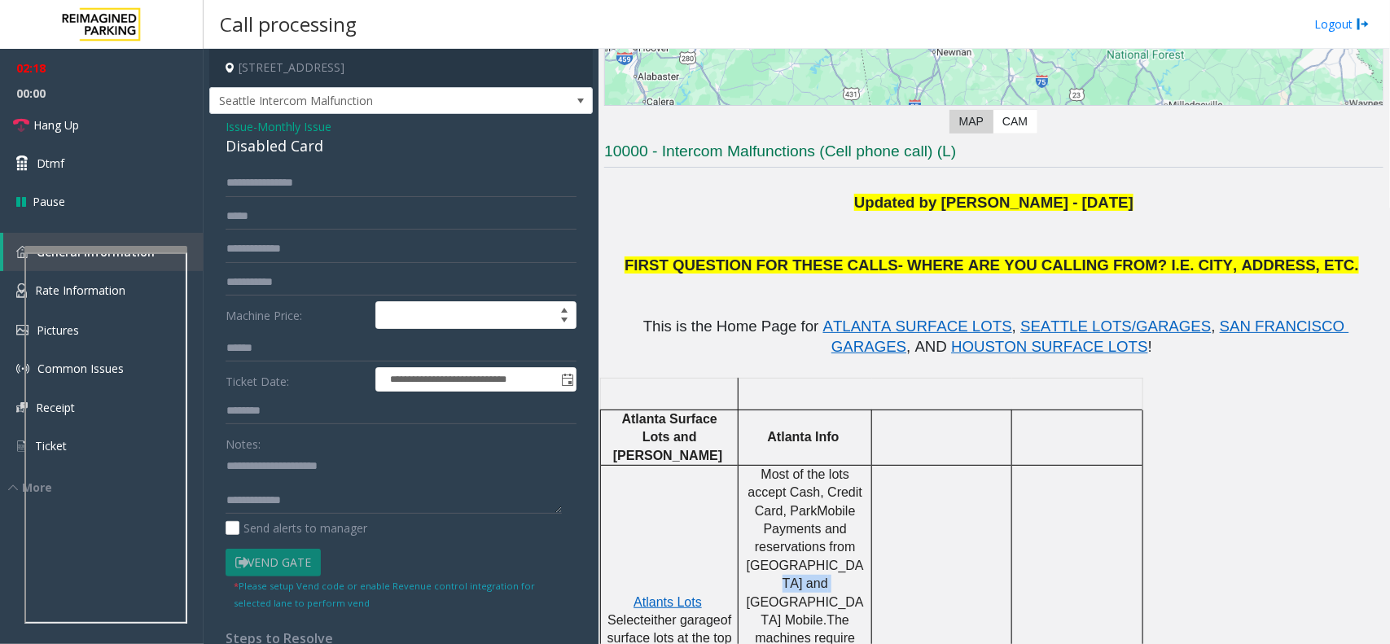
click at [823, 550] on span "Most of the lots accept Cash, Credit Card, ParkMobile Payments and reservations…" at bounding box center [807, 547] width 120 height 160
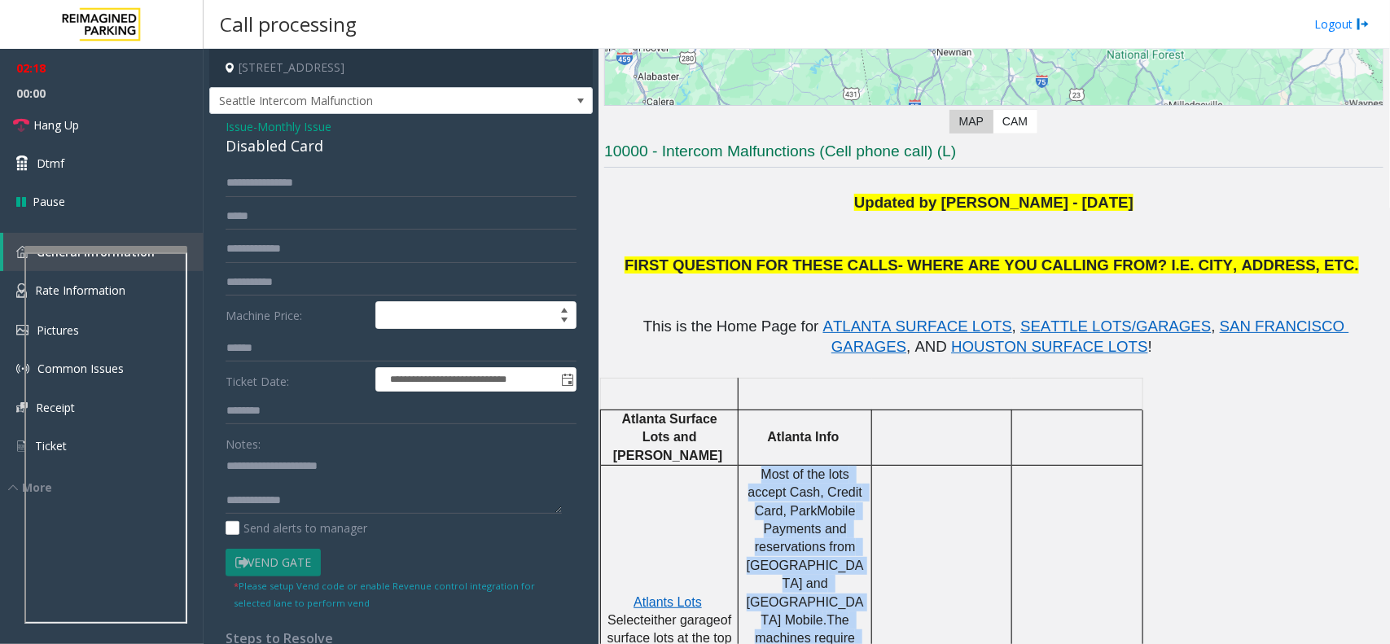
click at [823, 550] on span "Most of the lots accept Cash, Credit Card, ParkMobile Payments and reservations…" at bounding box center [807, 547] width 120 height 160
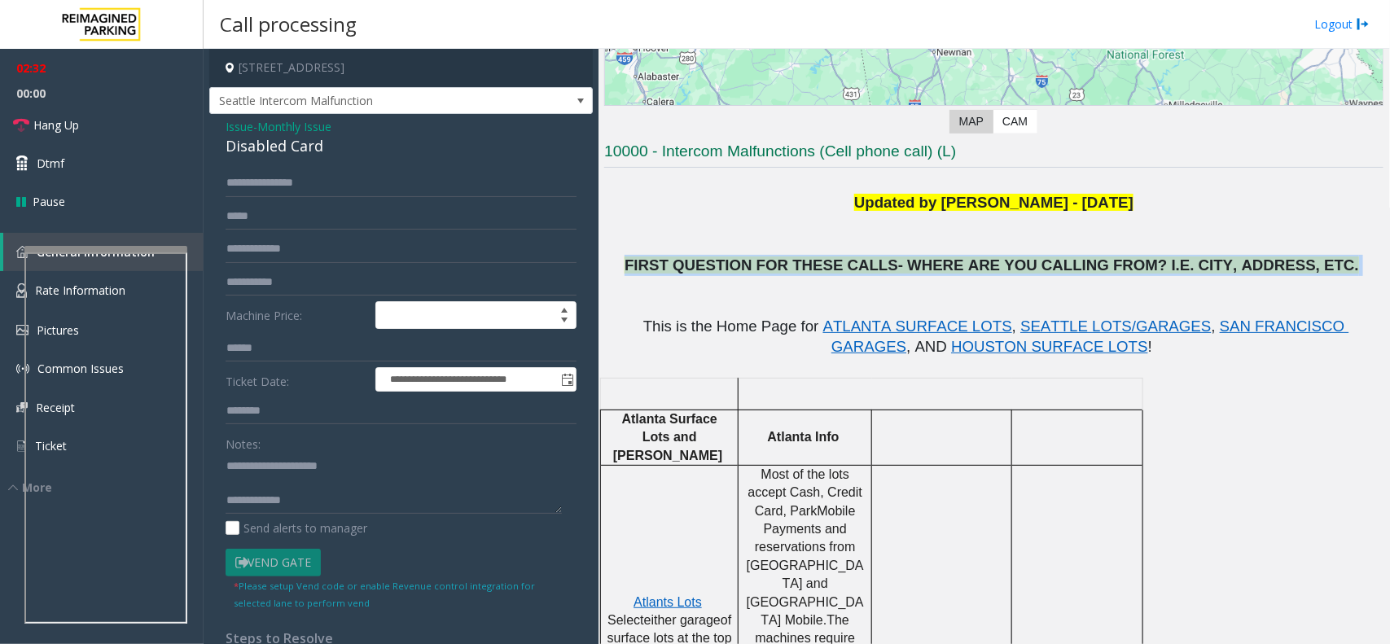
drag, startPoint x: 686, startPoint y: 269, endPoint x: 1303, endPoint y: 261, distance: 617.3
click at [1303, 261] on p "FIRST QUESTION FOR THESE CALLS- WHERE ARE YOU CALLING FROM? I.E. CITY, ADDRESS,…" at bounding box center [993, 265] width 779 height 21
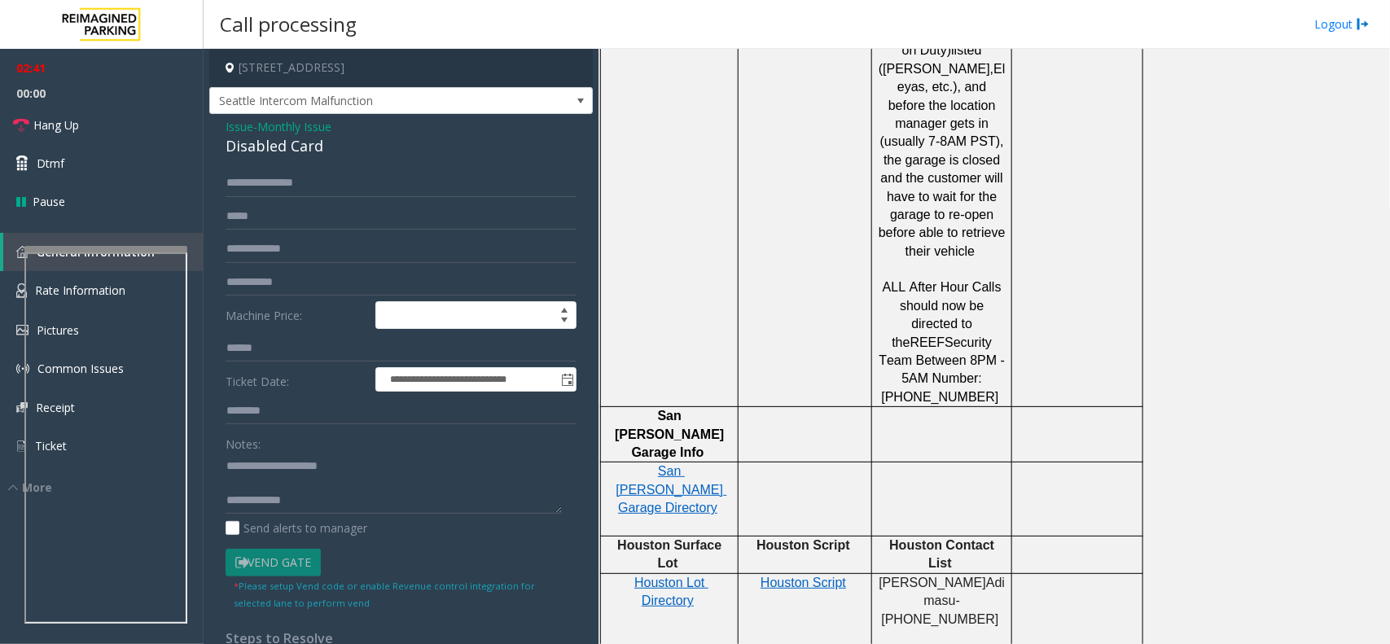
scroll to position [2138, 0]
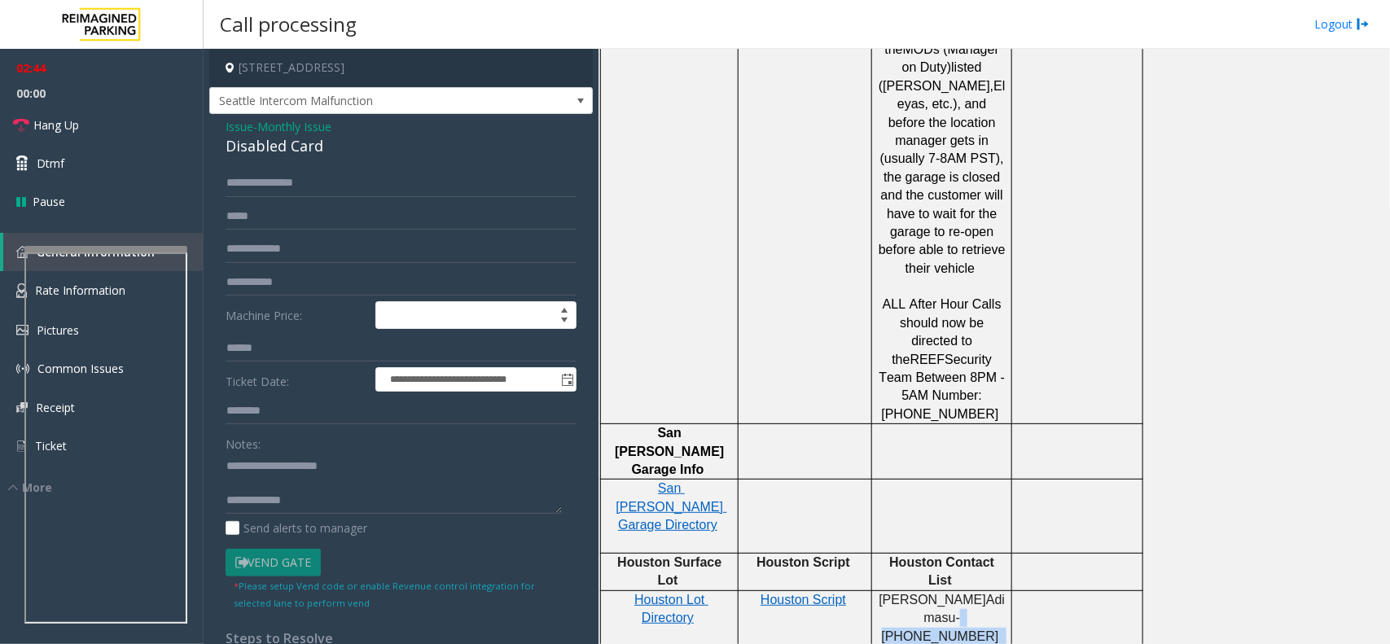
drag, startPoint x: 975, startPoint y: 290, endPoint x: 990, endPoint y: 326, distance: 39.0
drag, startPoint x: 959, startPoint y: 351, endPoint x: 971, endPoint y: 367, distance: 20.4
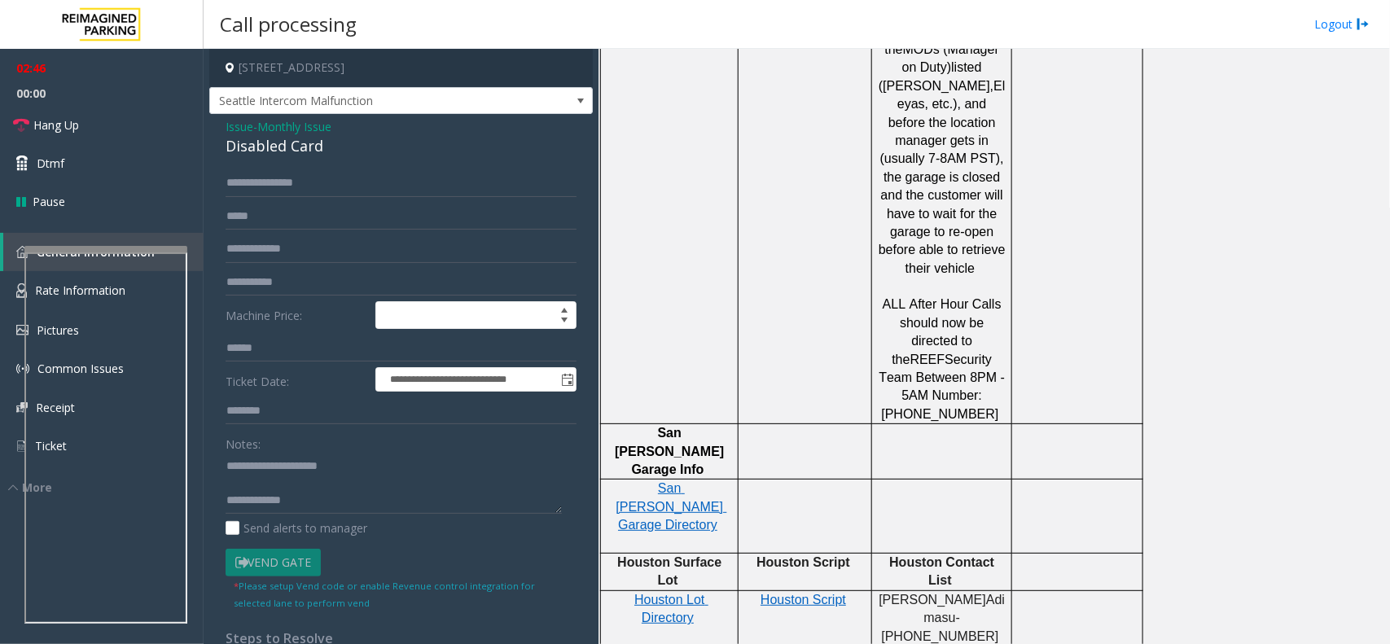
drag, startPoint x: 959, startPoint y: 352, endPoint x: 967, endPoint y: 365, distance: 14.9
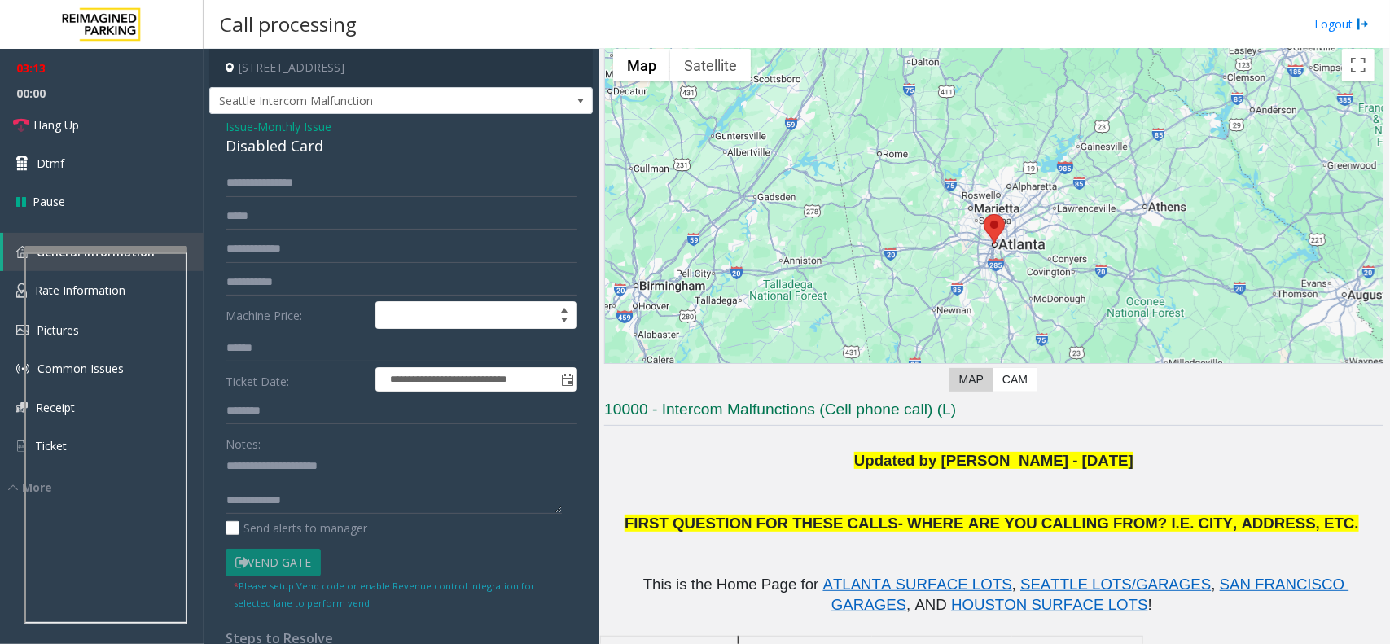
scroll to position [0, 0]
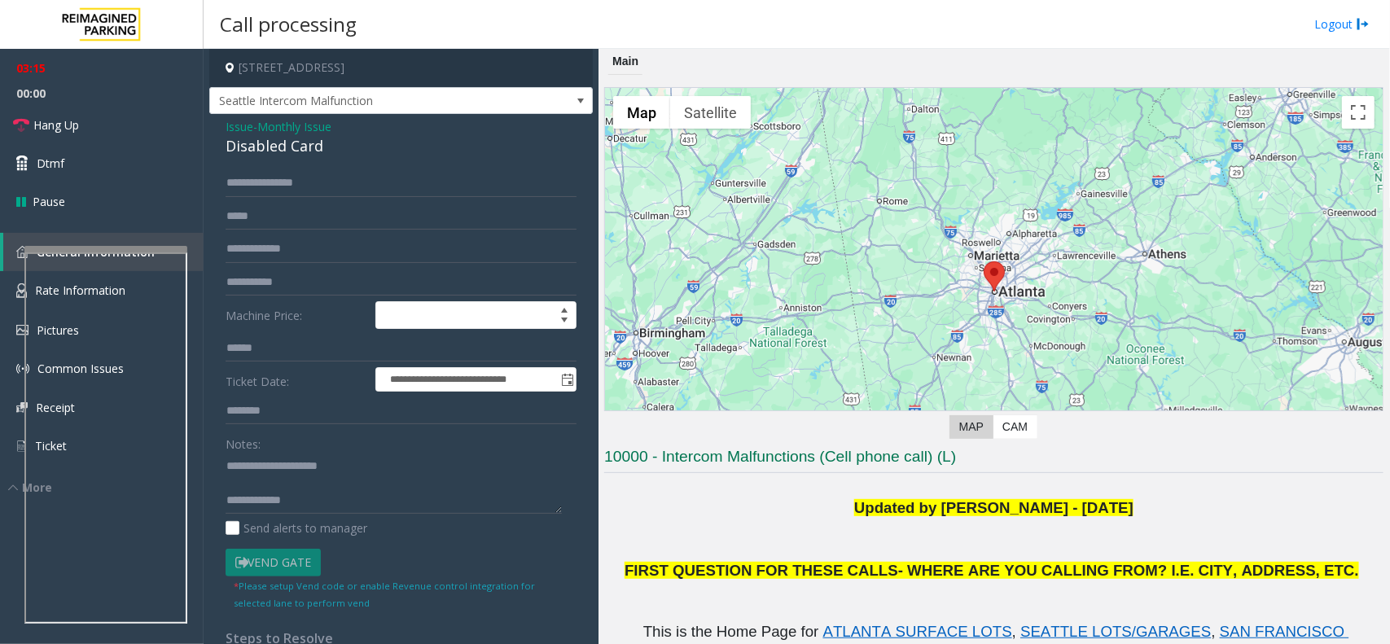
drag, startPoint x: 832, startPoint y: 505, endPoint x: 1219, endPoint y: 436, distance: 392.9
click at [1174, 515] on p "Updated by [PERSON_NAME] - [DATE]" at bounding box center [993, 508] width 779 height 21
click at [449, 511] on textarea at bounding box center [394, 483] width 336 height 61
click at [230, 463] on textarea at bounding box center [394, 483] width 336 height 61
click at [331, 493] on textarea at bounding box center [394, 483] width 336 height 61
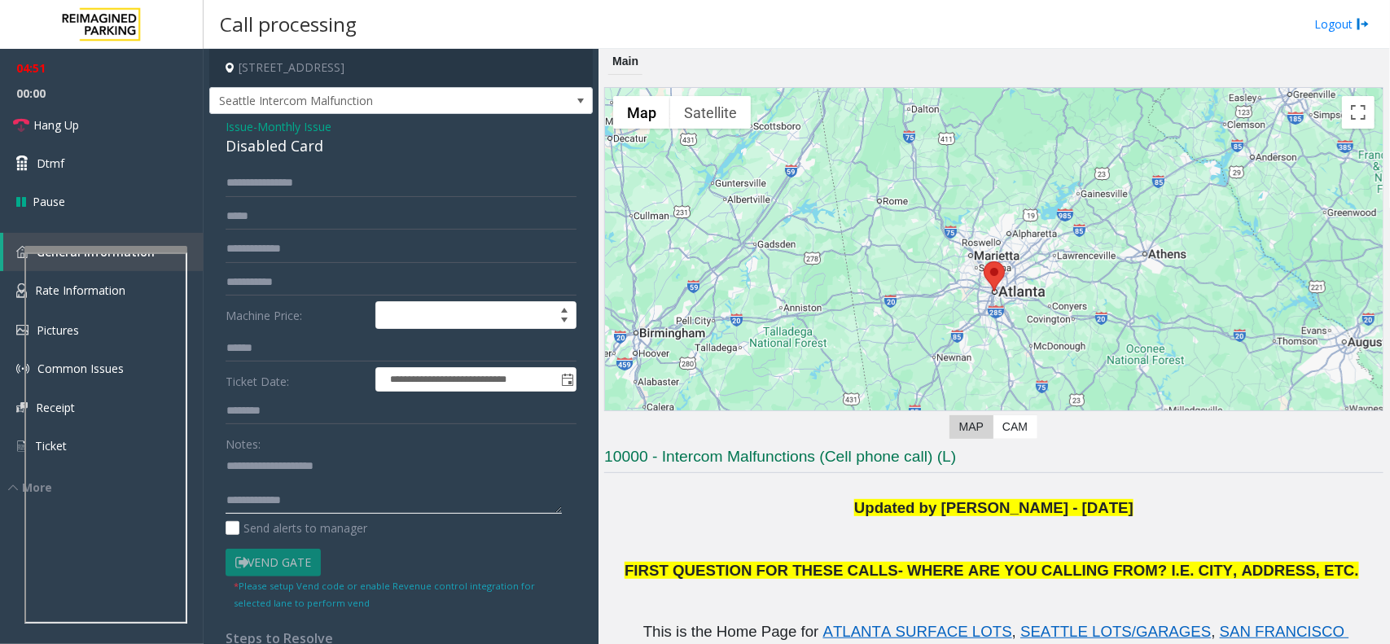
click at [331, 494] on textarea at bounding box center [394, 483] width 336 height 61
drag, startPoint x: 852, startPoint y: 509, endPoint x: 1122, endPoint y: 519, distance: 270.5
click at [1122, 519] on div "Updated by [PERSON_NAME] - [DATE] FIRST QUESTION FOR THESE CALLS- WHERE ARE YOU…" at bounding box center [993, 540] width 779 height 85
click at [1091, 592] on p at bounding box center [993, 600] width 779 height 39
click at [1077, 515] on b "Updated by [PERSON_NAME] - [DATE]" at bounding box center [993, 507] width 279 height 17
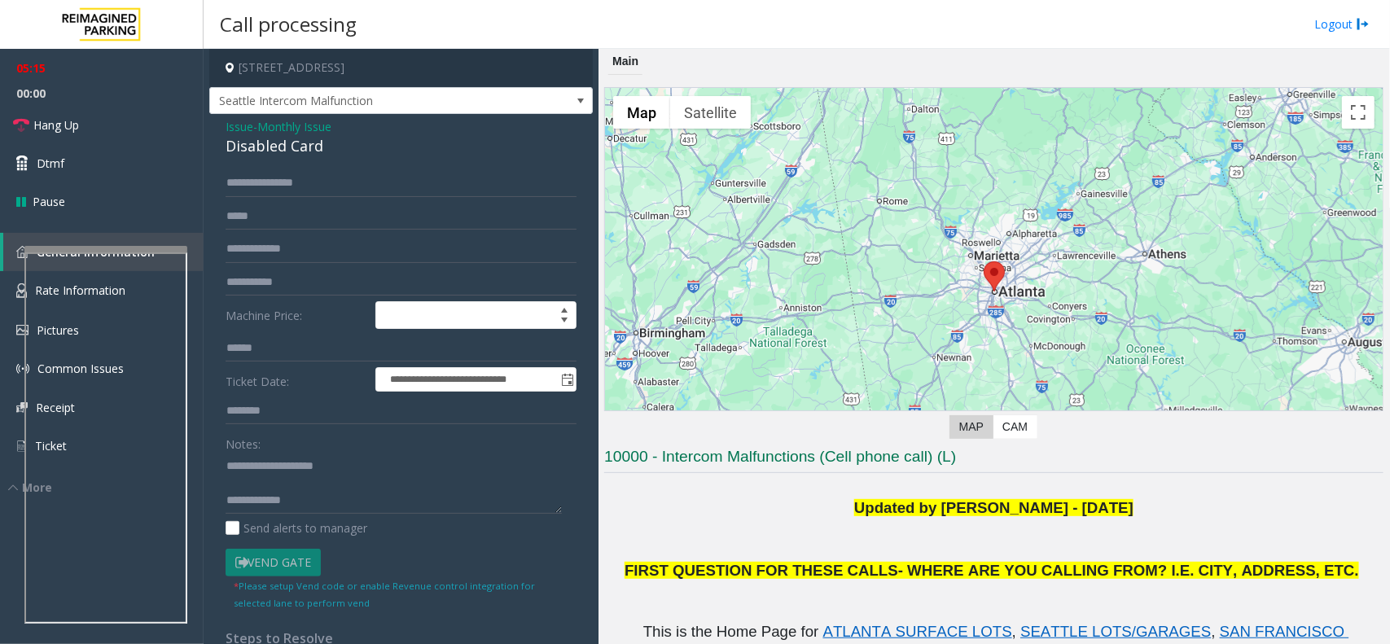
click at [1077, 515] on b "Updated by [PERSON_NAME] - [DATE]" at bounding box center [993, 507] width 279 height 17
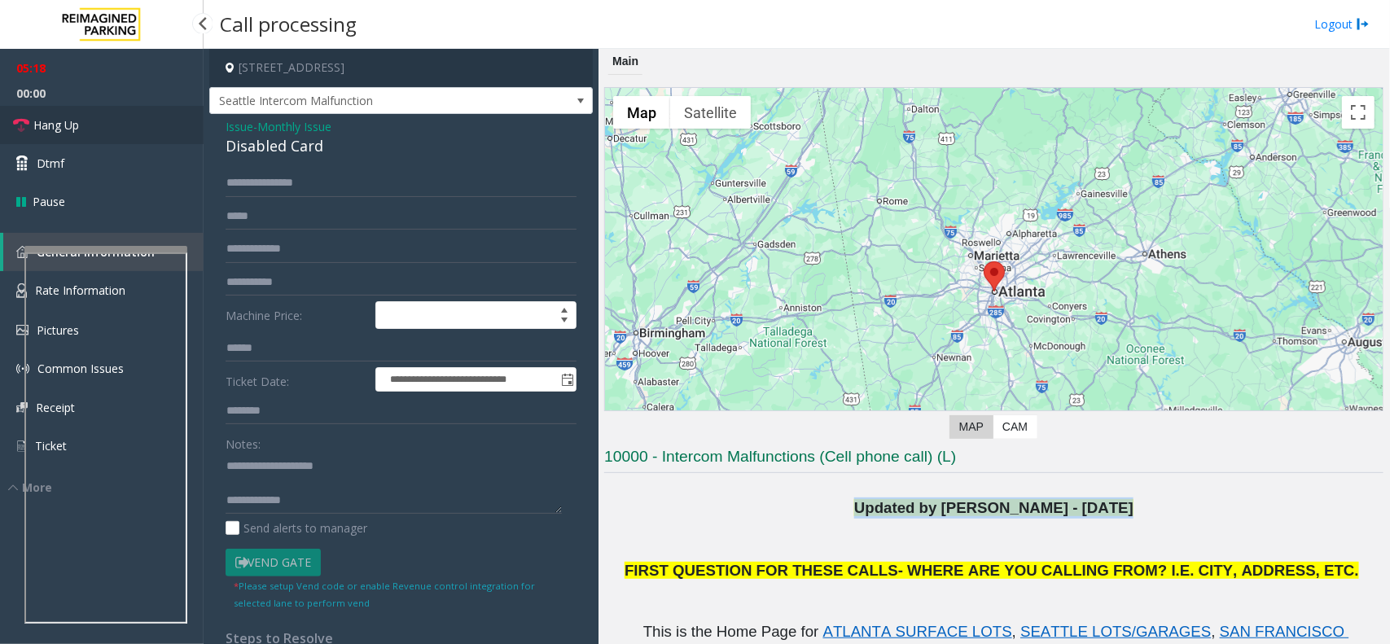
click at [90, 133] on link "Hang Up" at bounding box center [102, 125] width 204 height 38
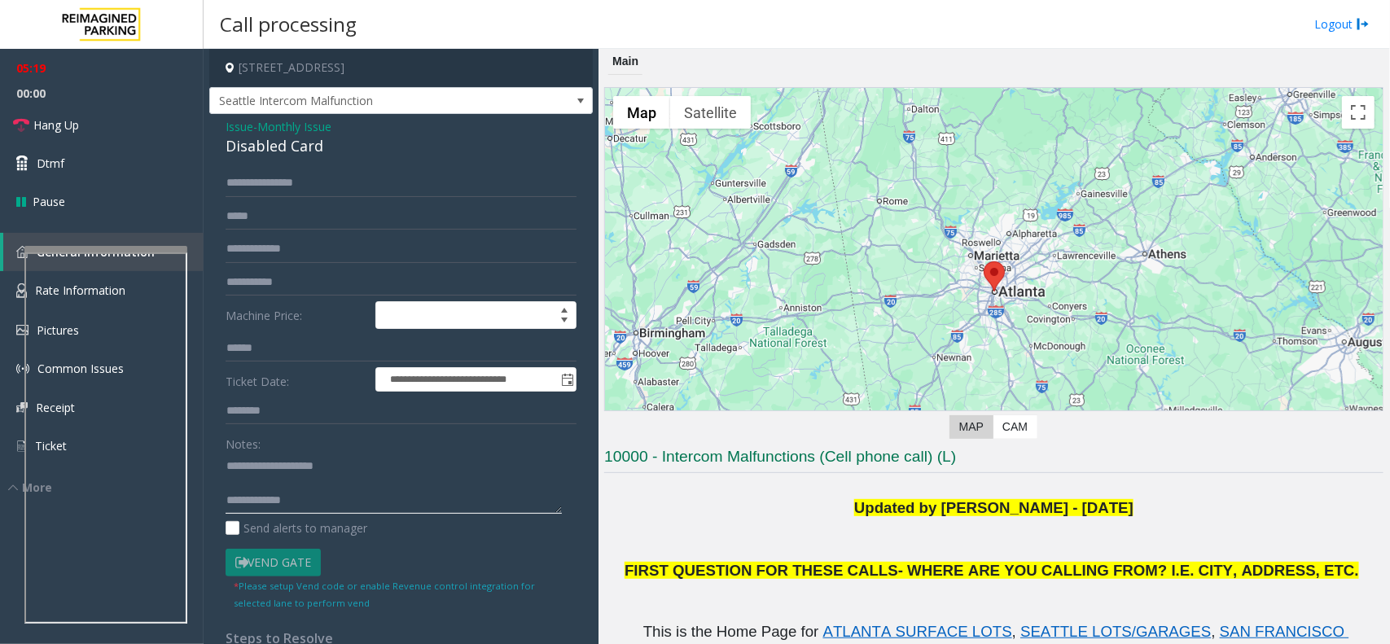
click at [331, 494] on textarea at bounding box center [394, 483] width 336 height 61
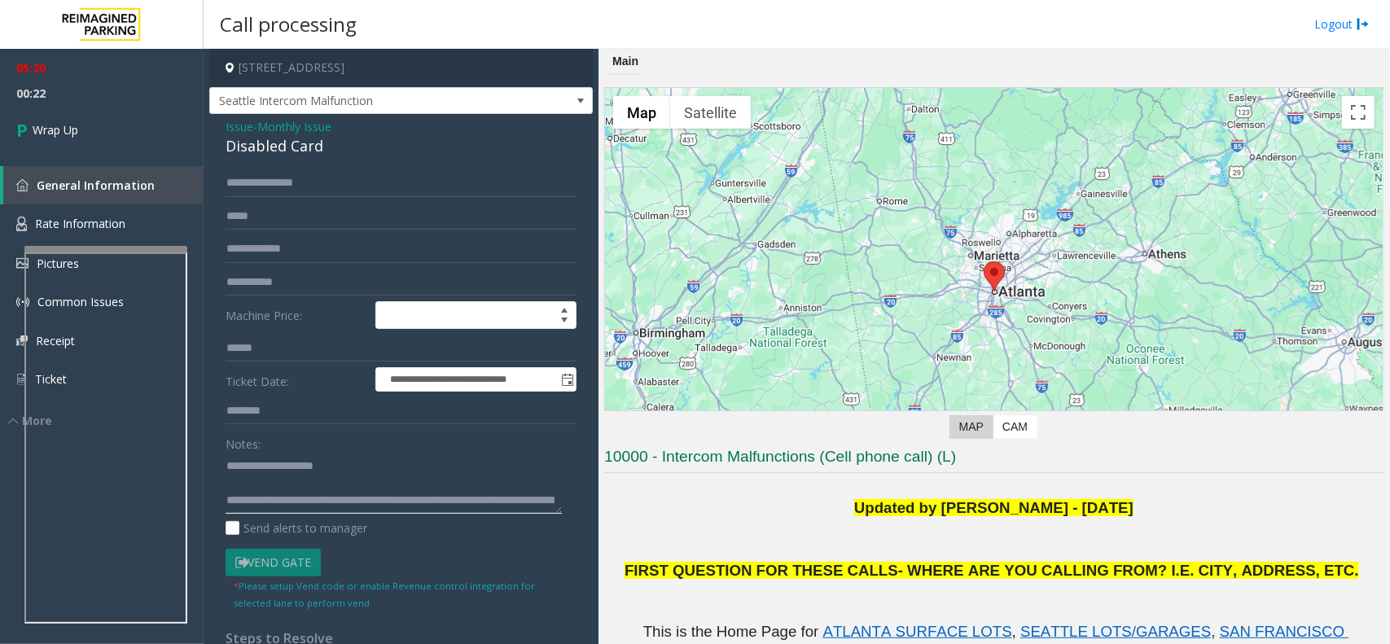
click at [282, 486] on textarea at bounding box center [394, 483] width 336 height 61
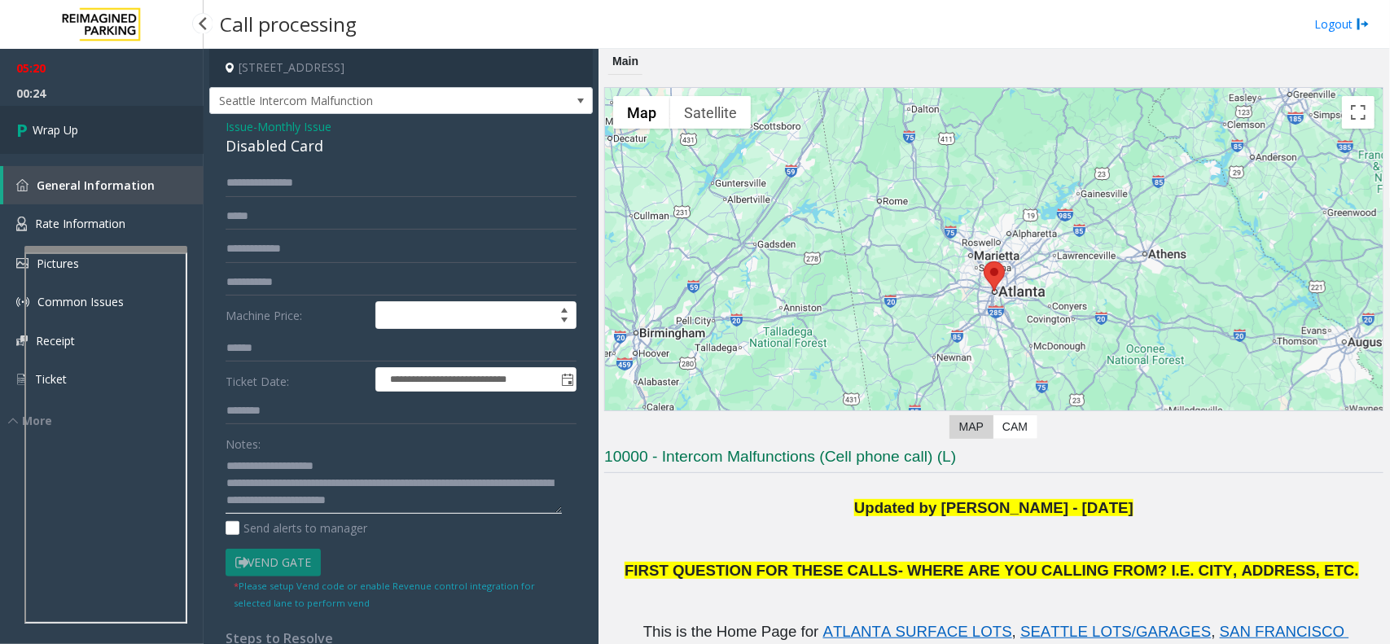
type textarea "**********"
click at [70, 128] on span "Wrap Up" at bounding box center [56, 129] width 46 height 17
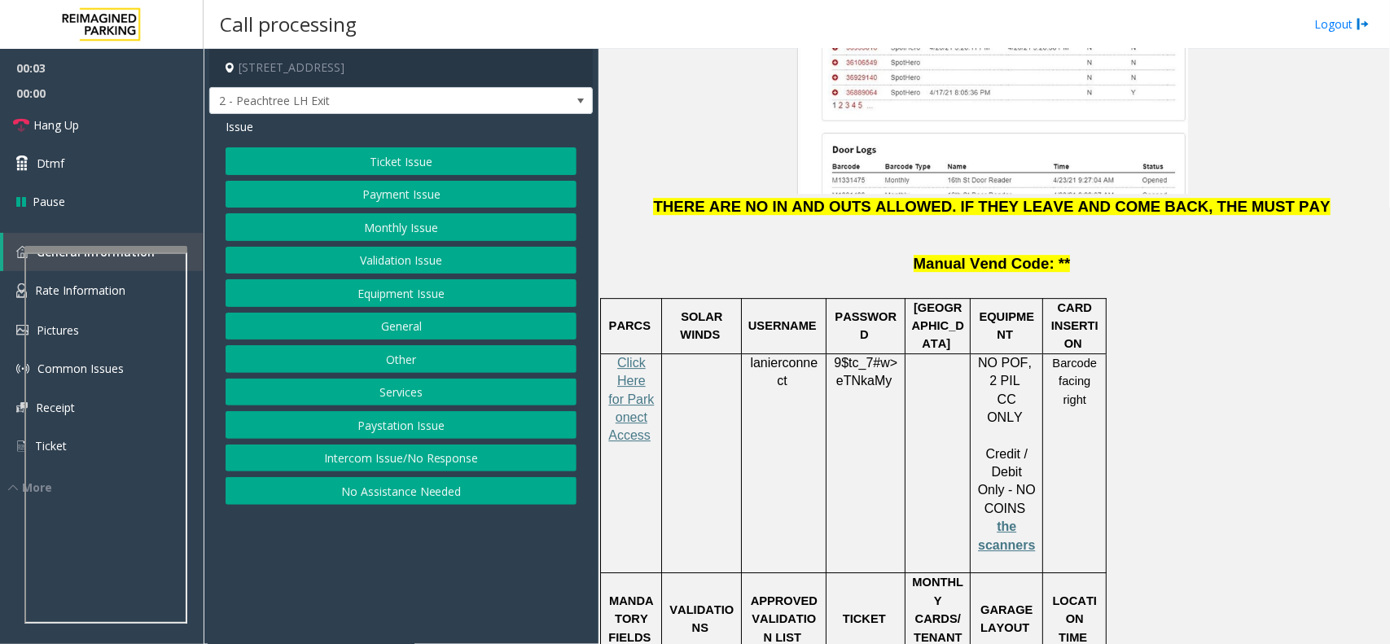
scroll to position [2138, 0]
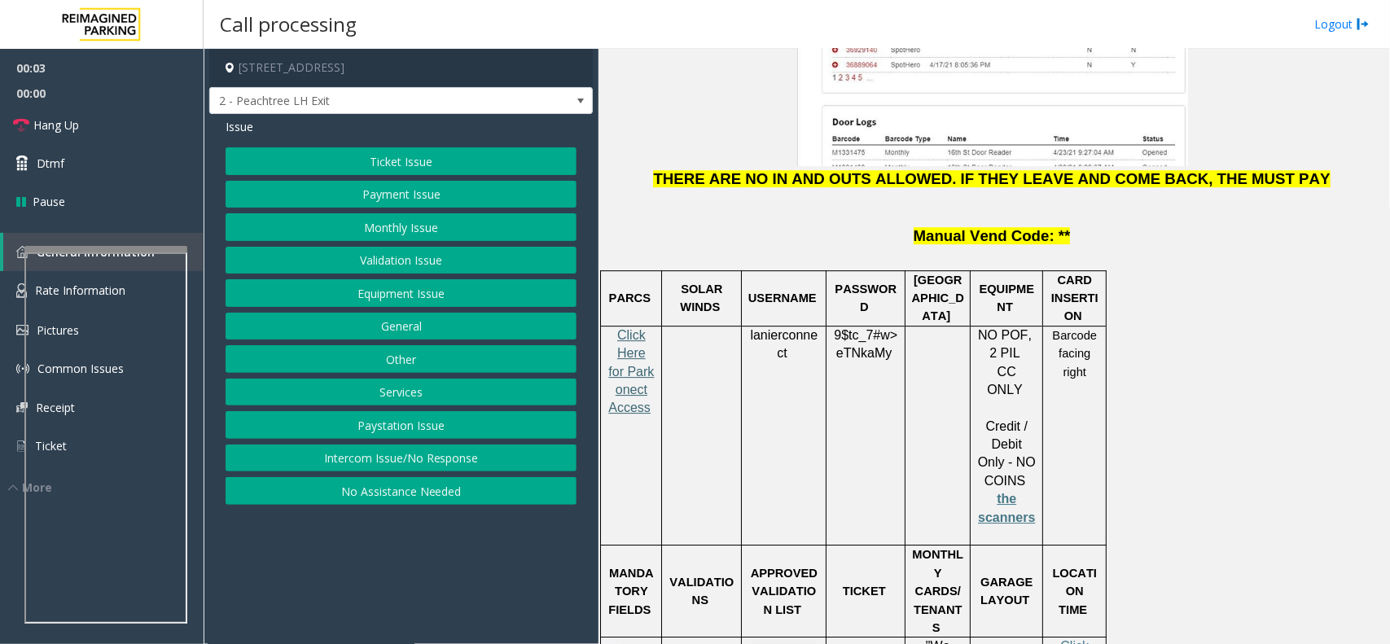
click at [627, 328] on span "Click Here for Parkonect Access" at bounding box center [631, 371] width 46 height 87
click at [413, 266] on button "Validation Issue" at bounding box center [401, 261] width 351 height 28
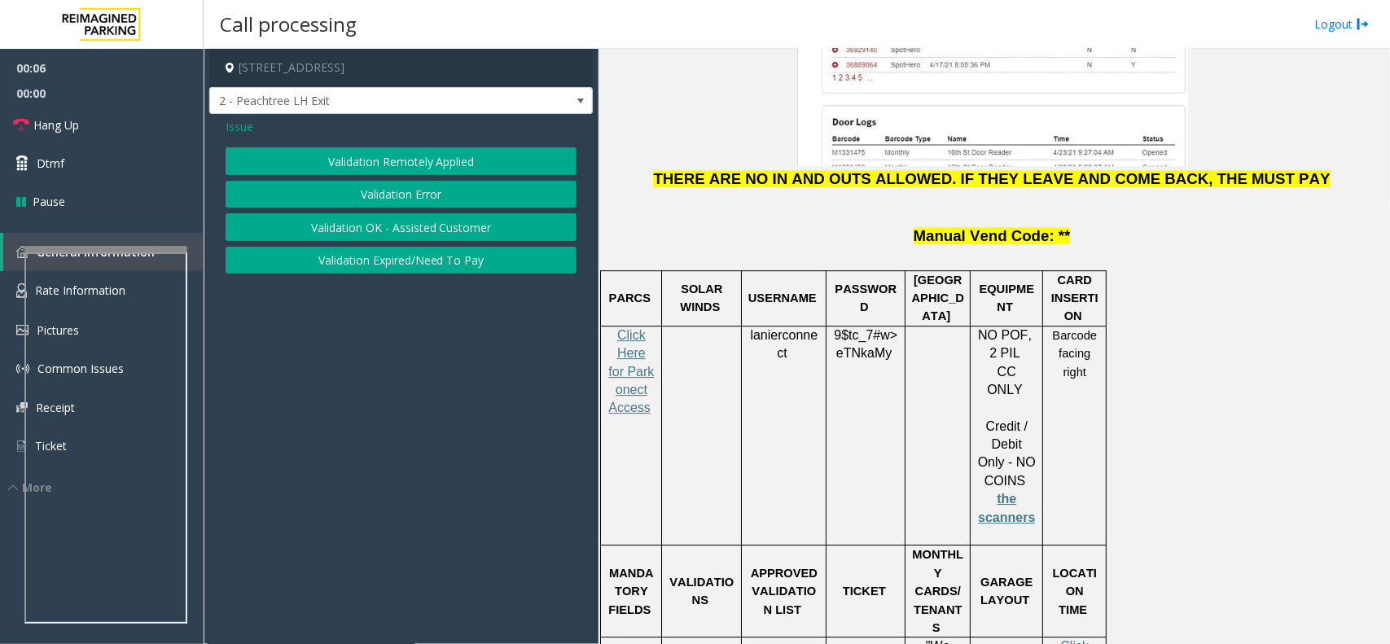
click at [437, 185] on button "Validation Error" at bounding box center [401, 195] width 351 height 28
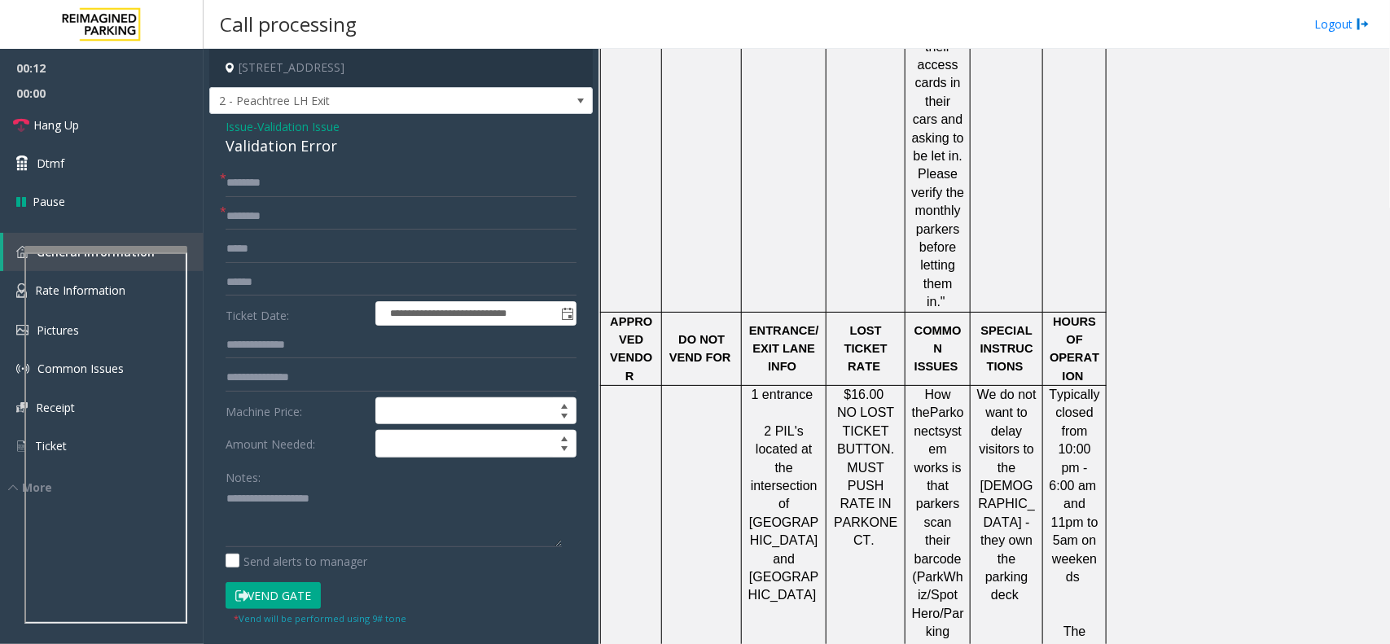
scroll to position [3359, 0]
click at [271, 190] on input "text" at bounding box center [401, 183] width 351 height 28
click at [277, 224] on input "text" at bounding box center [401, 217] width 351 height 28
type input "****"
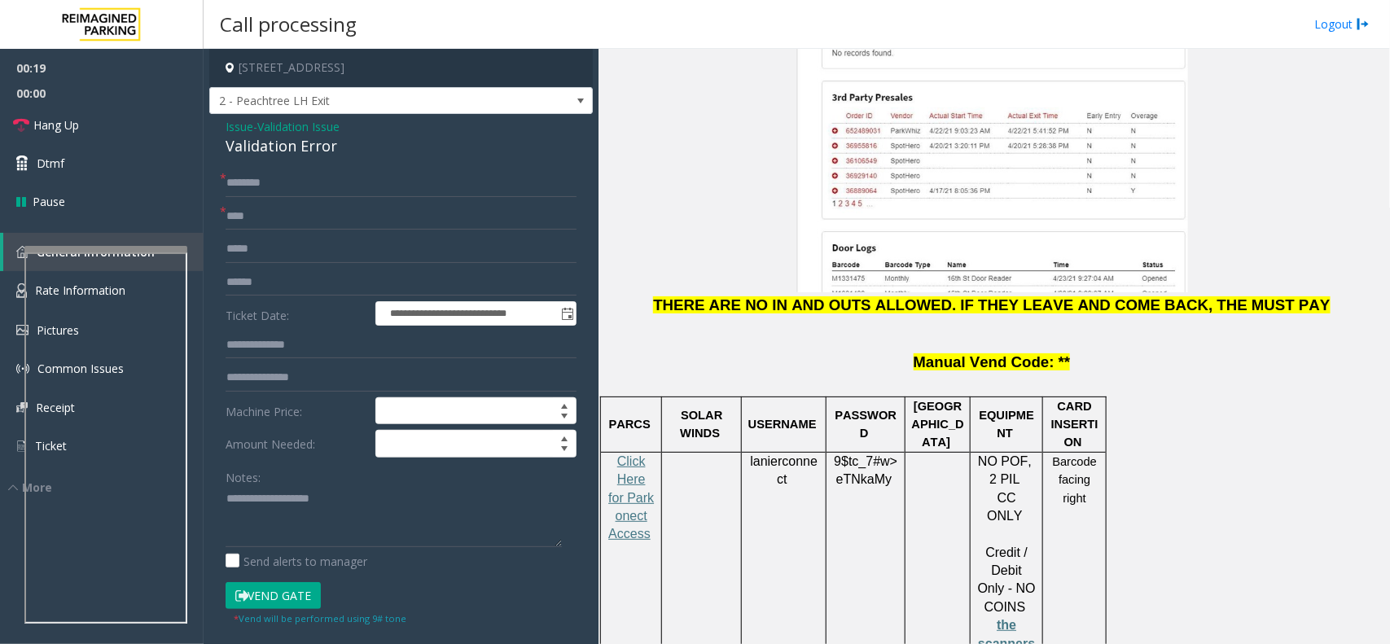
scroll to position [1934, 0]
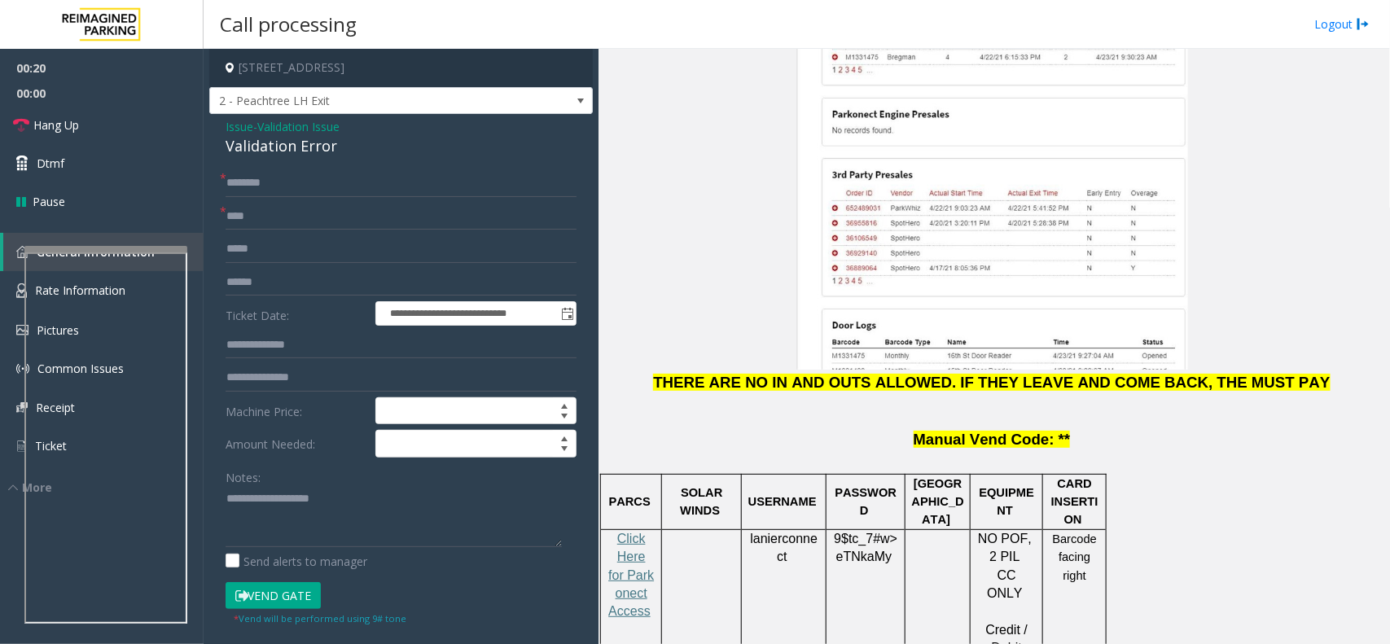
click at [790, 532] on span "lanierconnect" at bounding box center [784, 548] width 68 height 33
copy p "lanierconnect"
click at [857, 532] on span "9$tc_7#w>" at bounding box center [866, 539] width 64 height 14
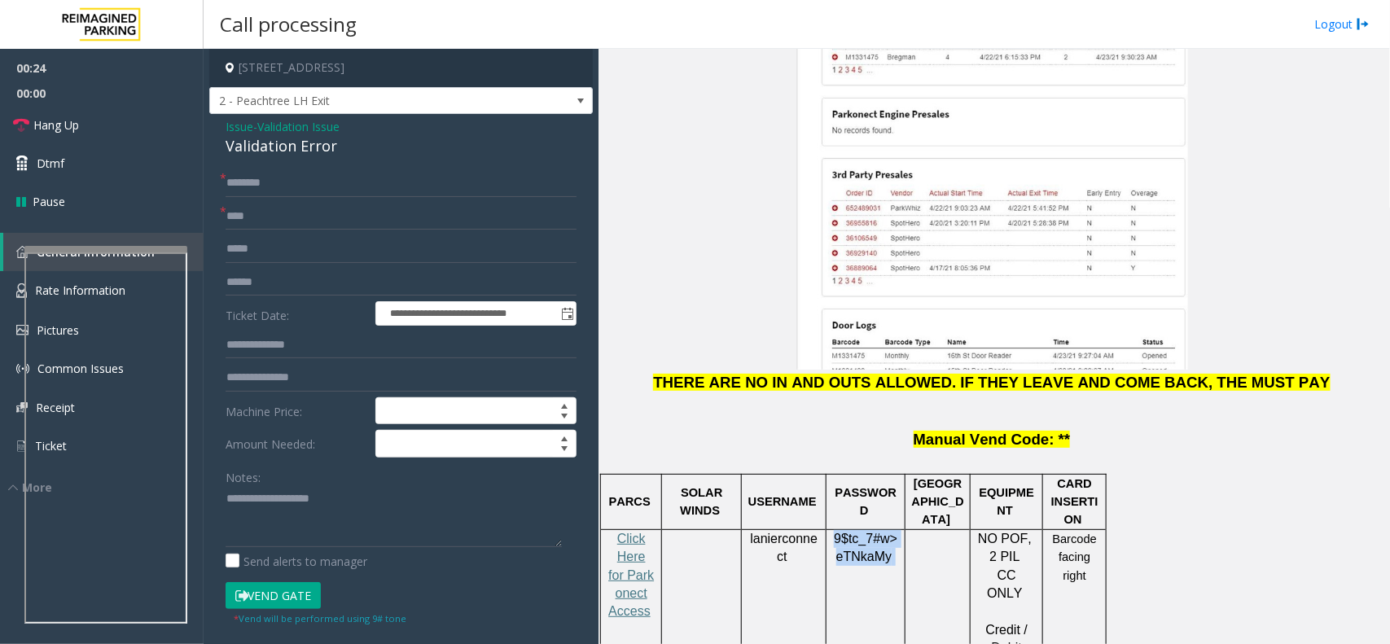
click at [857, 532] on span "9$tc_7#w>" at bounding box center [866, 539] width 64 height 14
copy p "9$tc_7#w> eTNkaMy"
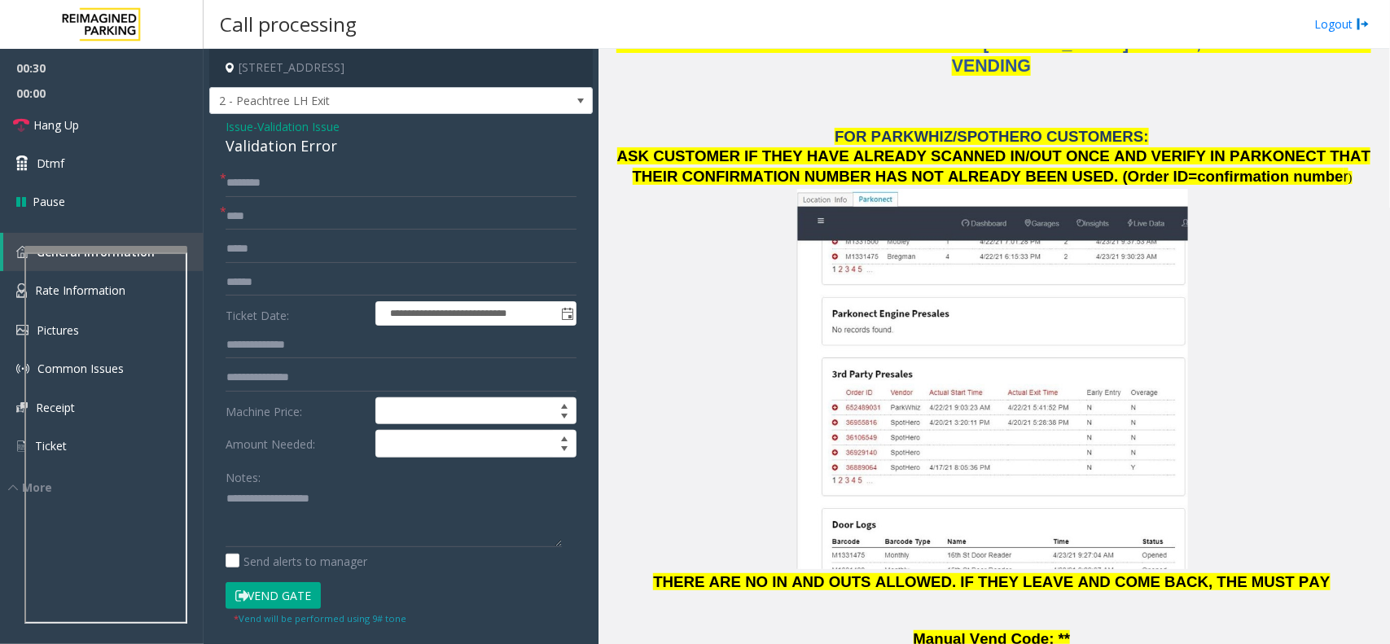
scroll to position [1323, 0]
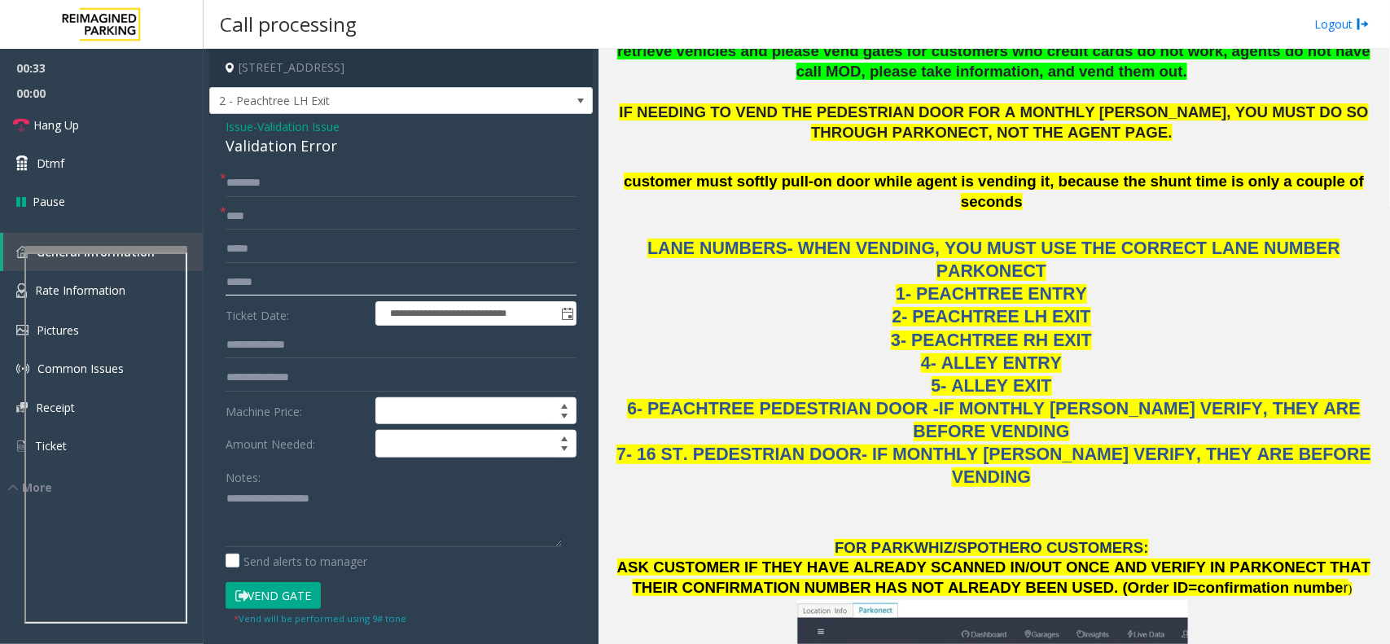
drag, startPoint x: 251, startPoint y: 287, endPoint x: 311, endPoint y: 292, distance: 60.5
click at [251, 287] on input "text" at bounding box center [401, 283] width 351 height 28
click at [246, 287] on input "text" at bounding box center [401, 283] width 351 height 28
click at [252, 278] on input "**********" at bounding box center [401, 283] width 351 height 28
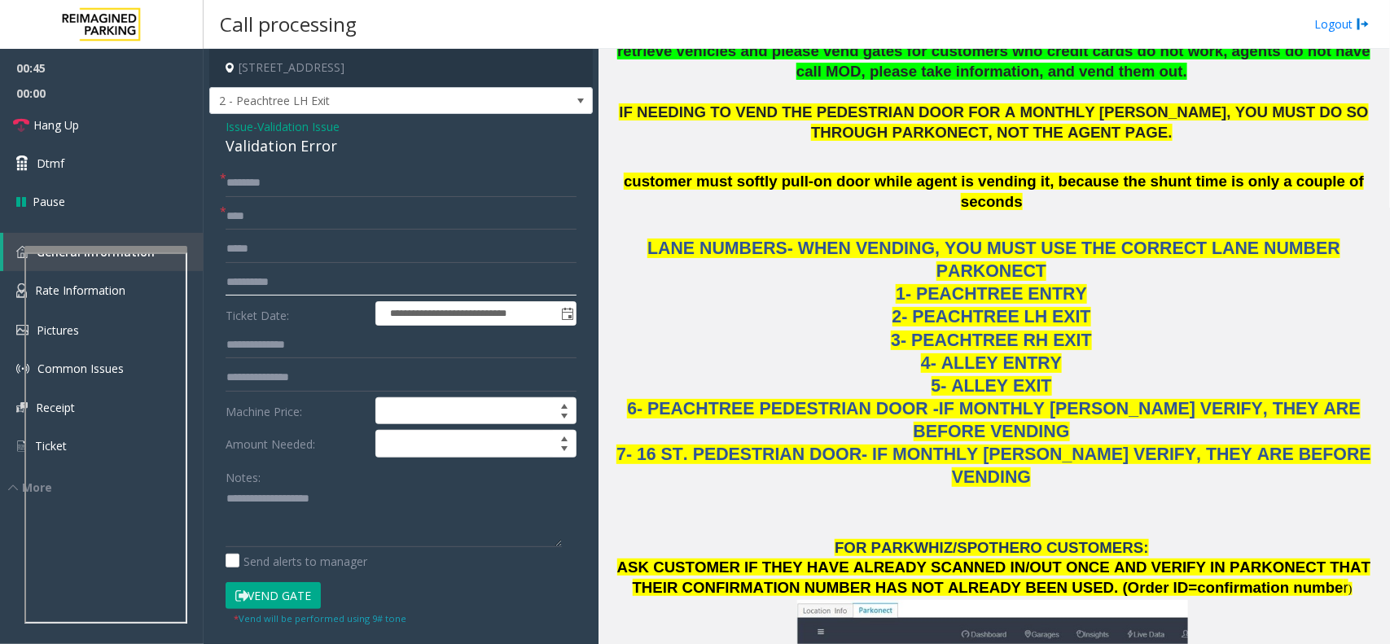
click at [233, 278] on input "**********" at bounding box center [401, 283] width 351 height 28
click at [226, 282] on input "**********" at bounding box center [401, 283] width 351 height 28
click at [252, 275] on input "**********" at bounding box center [401, 283] width 351 height 28
click at [252, 274] on input "**********" at bounding box center [401, 283] width 351 height 28
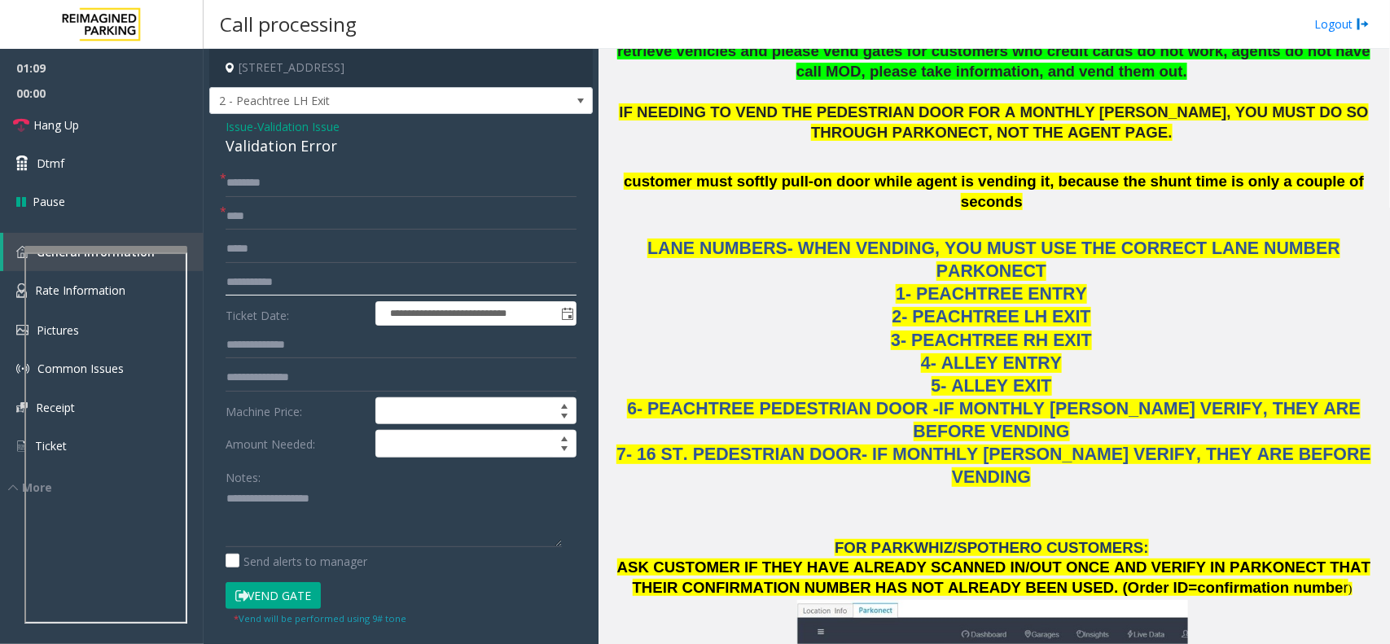
type input "**********"
click at [265, 186] on input "text" at bounding box center [401, 183] width 351 height 28
click at [312, 181] on input "text" at bounding box center [401, 183] width 351 height 28
type input "****"
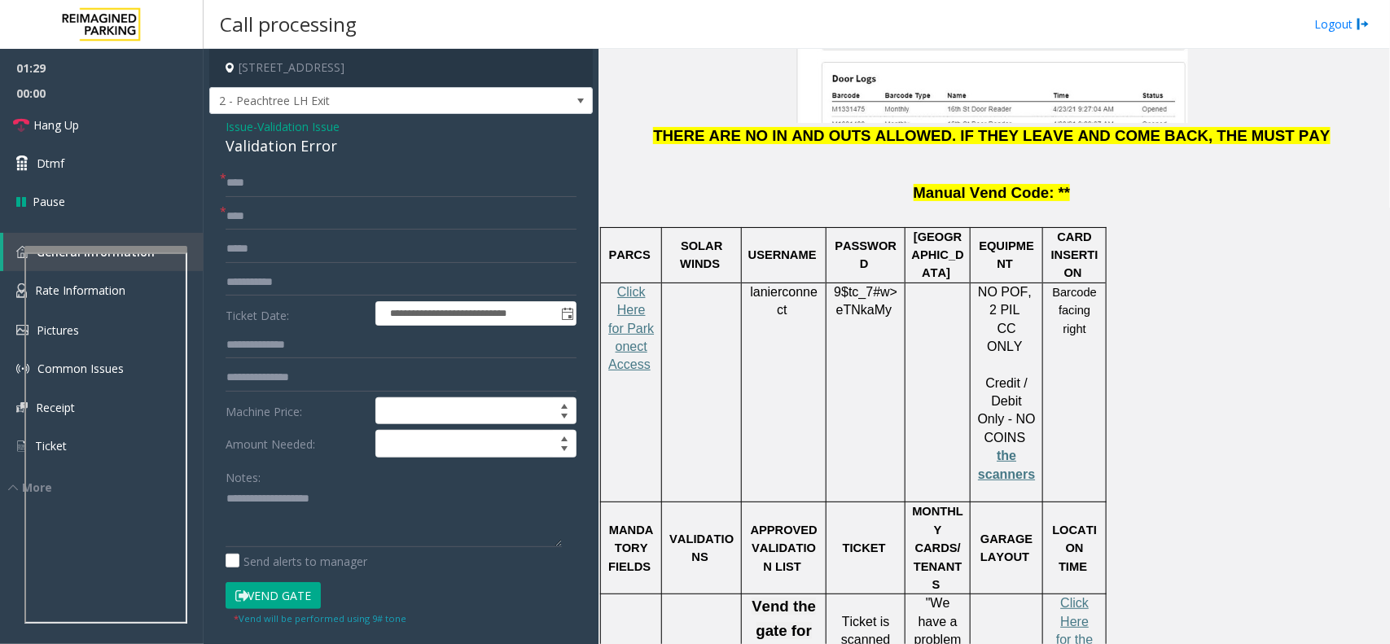
scroll to position [2239, 0]
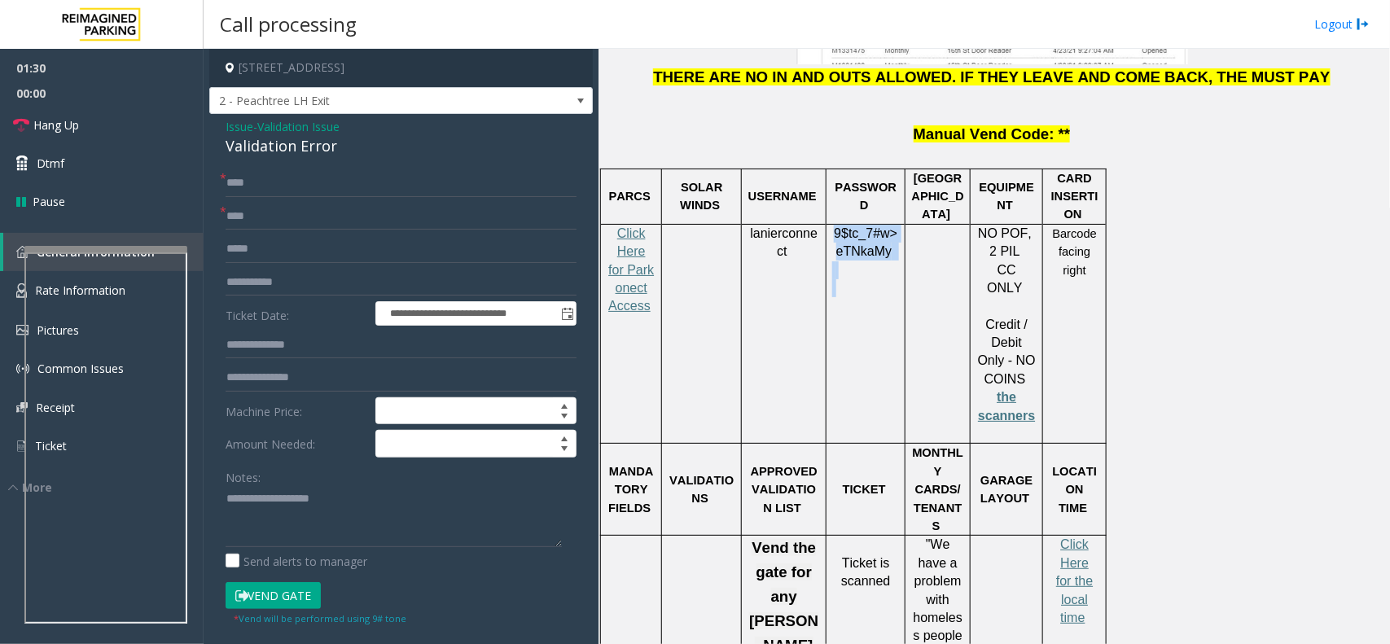
drag, startPoint x: 832, startPoint y: 104, endPoint x: 896, endPoint y: 149, distance: 77.7
click at [896, 225] on div "9$tc_7#w> eTNkaMy" at bounding box center [866, 261] width 78 height 73
drag, startPoint x: 919, startPoint y: 355, endPoint x: 963, endPoint y: 616, distance: 264.4
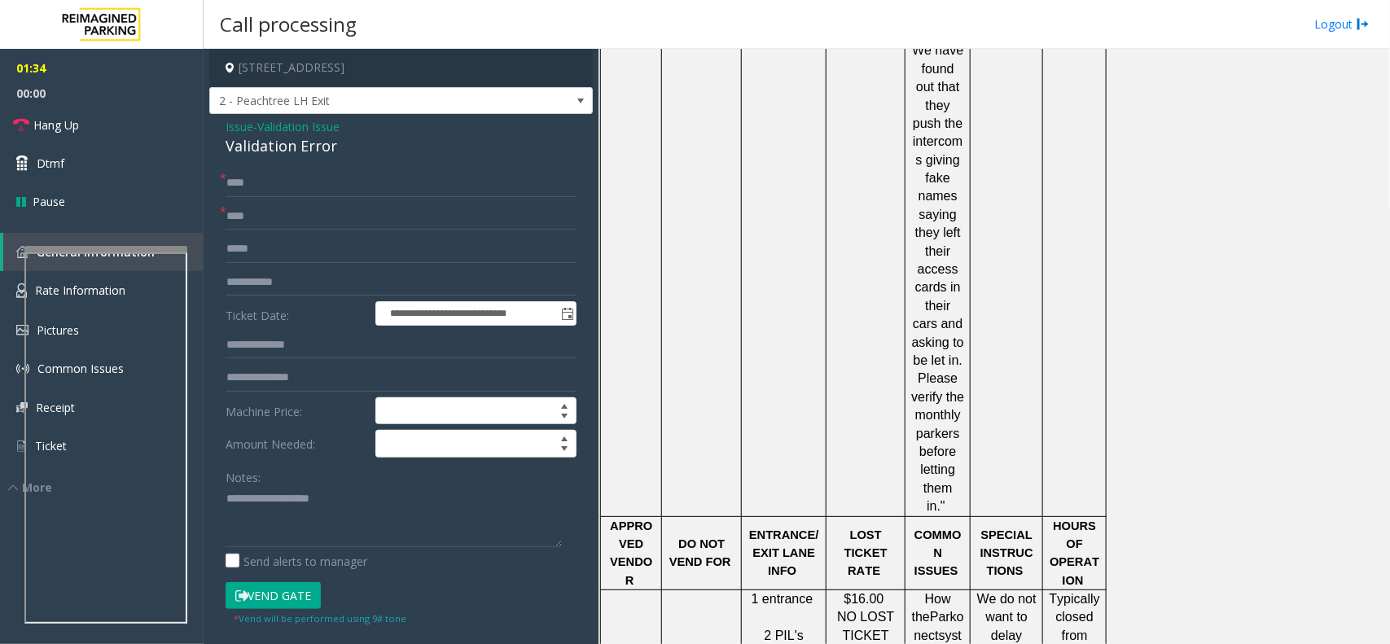
scroll to position [3155, 0]
drag, startPoint x: 905, startPoint y: 298, endPoint x: 988, endPoint y: 542, distance: 257.3
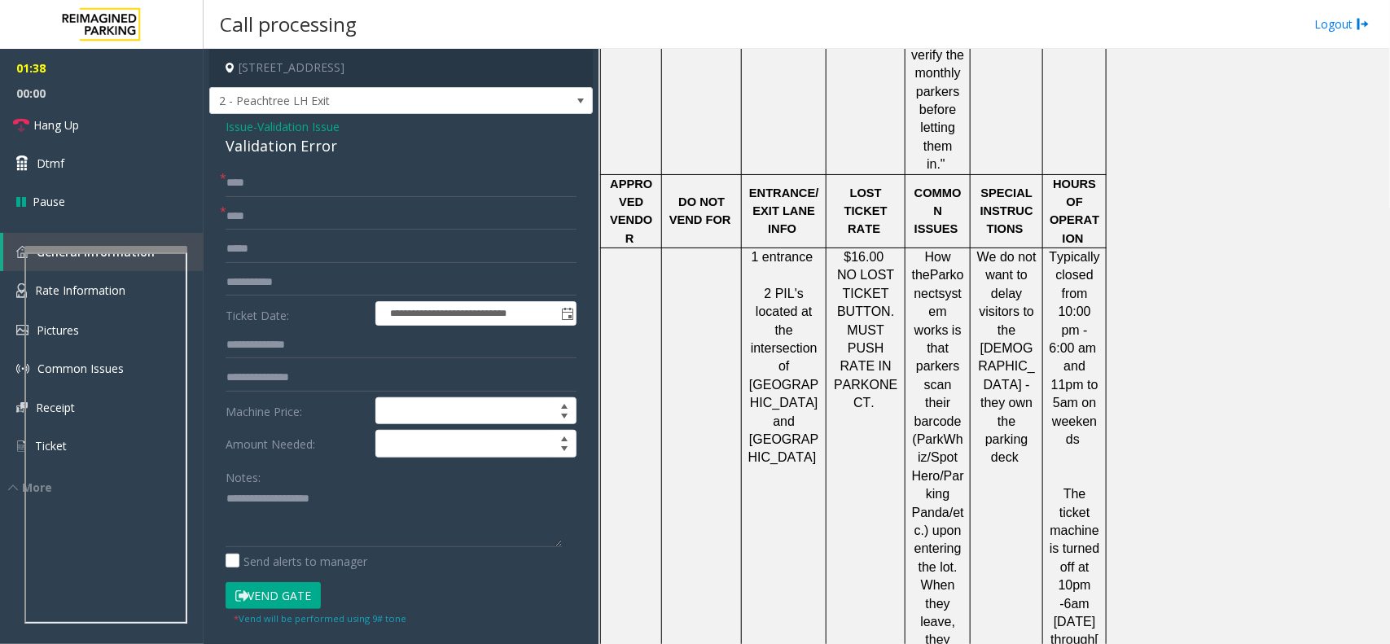
scroll to position [3563, 0]
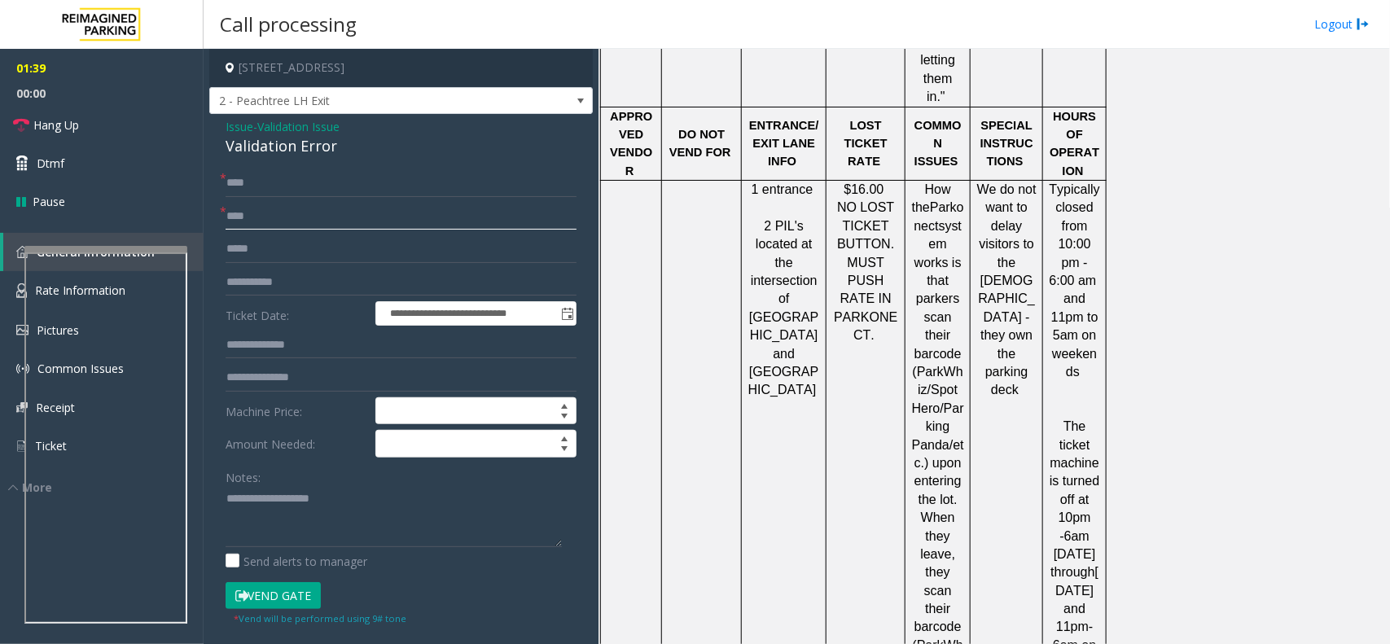
click at [301, 221] on input "****" at bounding box center [401, 217] width 351 height 28
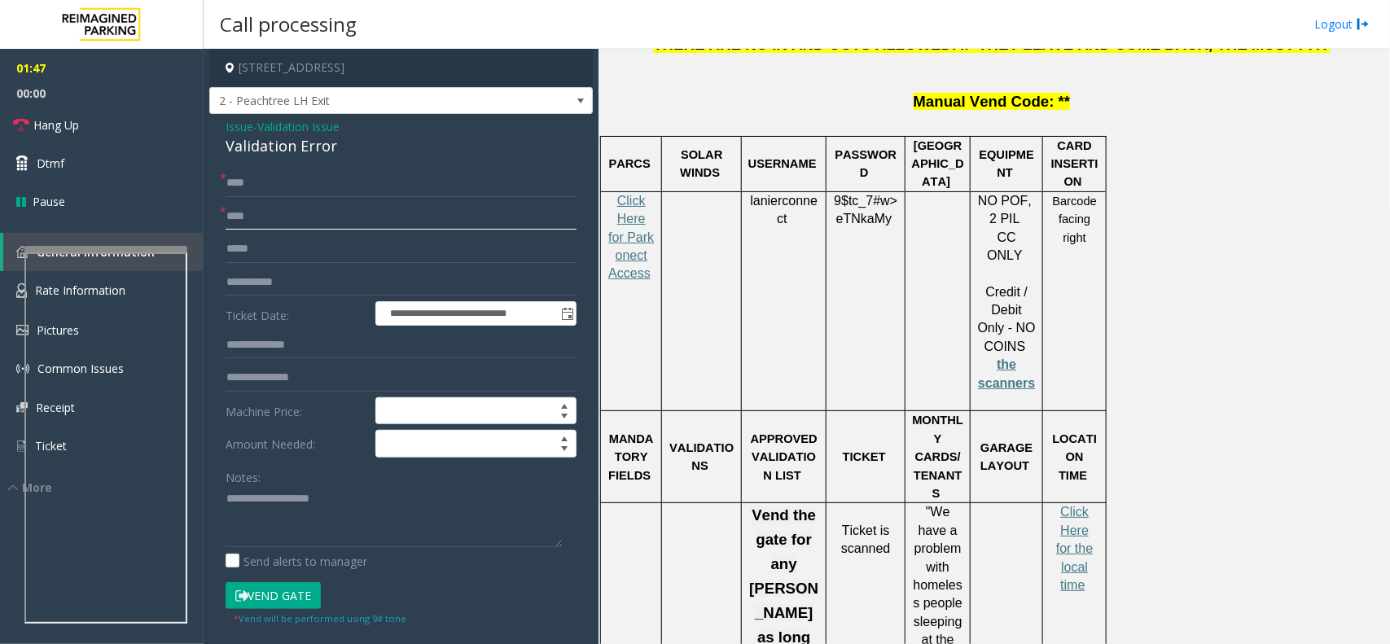
scroll to position [2036, 0]
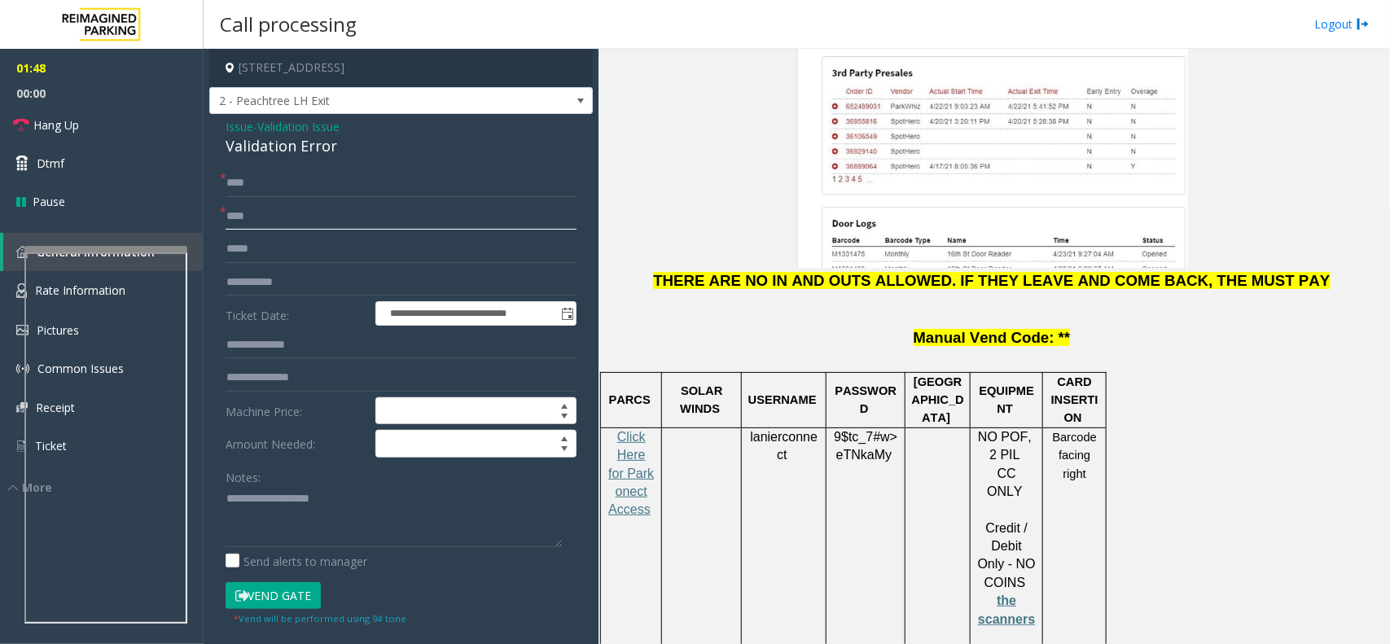
click at [294, 221] on input "****" at bounding box center [401, 217] width 351 height 28
type input "*****"
click at [318, 354] on input "text" at bounding box center [401, 345] width 351 height 28
click at [281, 358] on input "text" at bounding box center [401, 345] width 351 height 28
click at [267, 346] on input "**********" at bounding box center [401, 345] width 351 height 28
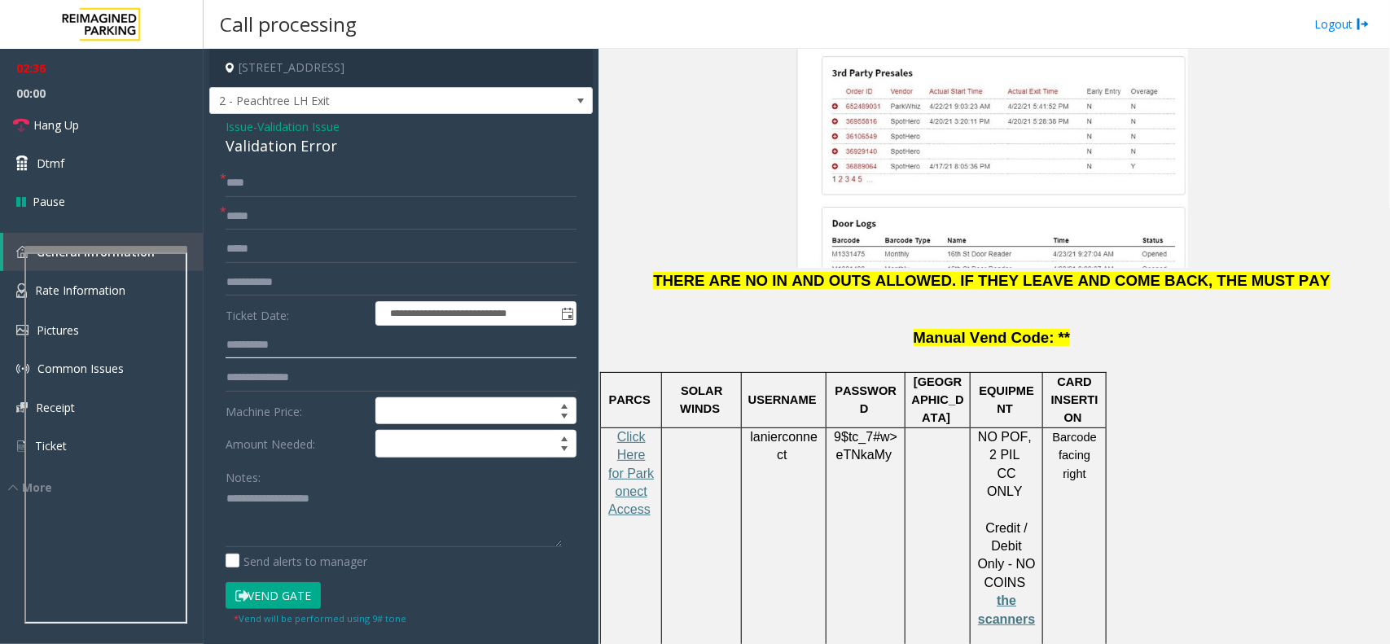
type input "**********"
click at [335, 505] on textarea at bounding box center [394, 516] width 336 height 61
paste textarea "**********"
click at [282, 147] on div "Validation Error" at bounding box center [401, 146] width 351 height 22
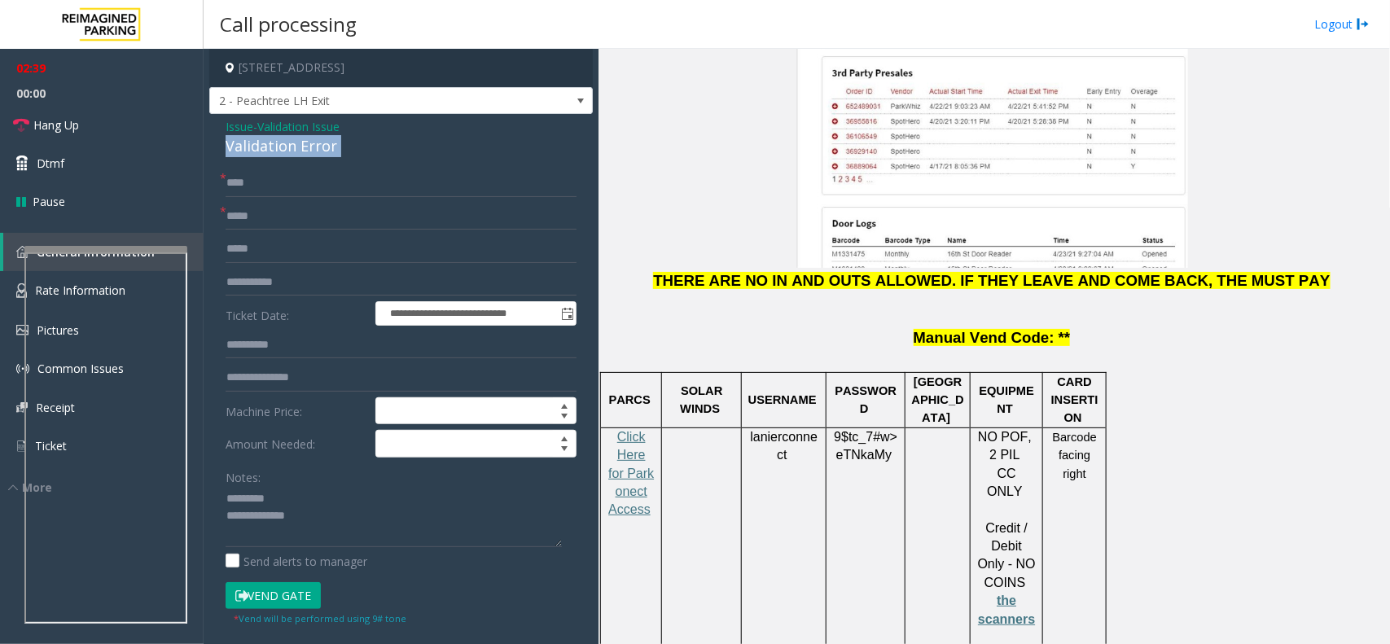
click at [282, 147] on div "Validation Error" at bounding box center [401, 146] width 351 height 22
copy div "Validation Error"
click at [274, 490] on textarea at bounding box center [394, 516] width 336 height 61
paste textarea "**********"
click at [266, 151] on div "Validation Error" at bounding box center [401, 146] width 351 height 22
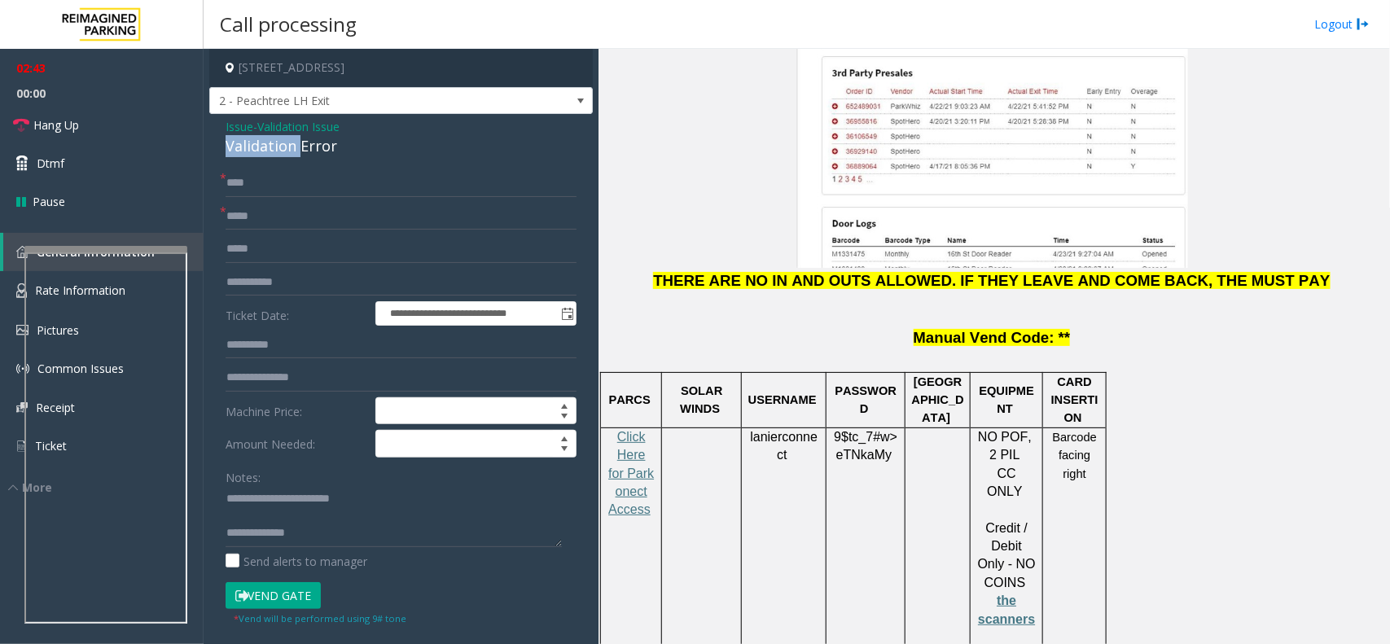
click at [266, 151] on div "Validation Error" at bounding box center [401, 146] width 351 height 22
copy div "Validation"
click at [138, 128] on link "Hang Up" at bounding box center [102, 125] width 204 height 38
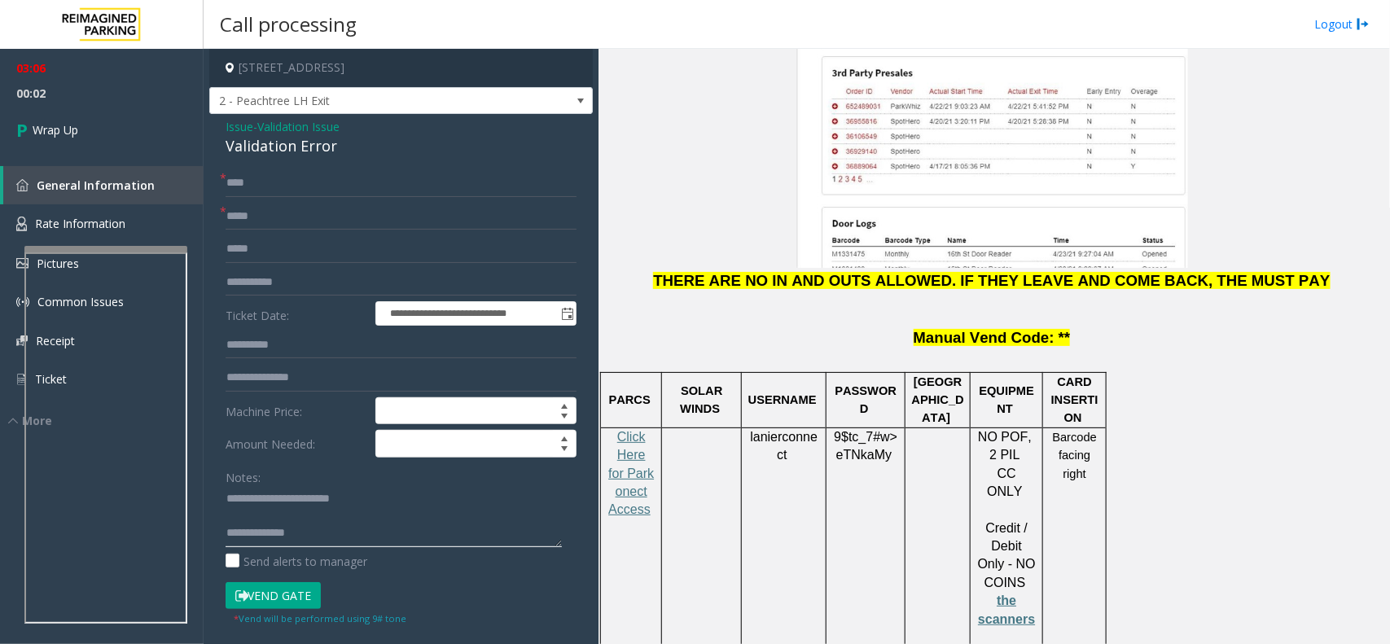
click at [422, 536] on textarea at bounding box center [394, 516] width 336 height 61
paste textarea "**********"
type textarea "**********"
click at [33, 112] on link "Wrap Up" at bounding box center [102, 130] width 204 height 48
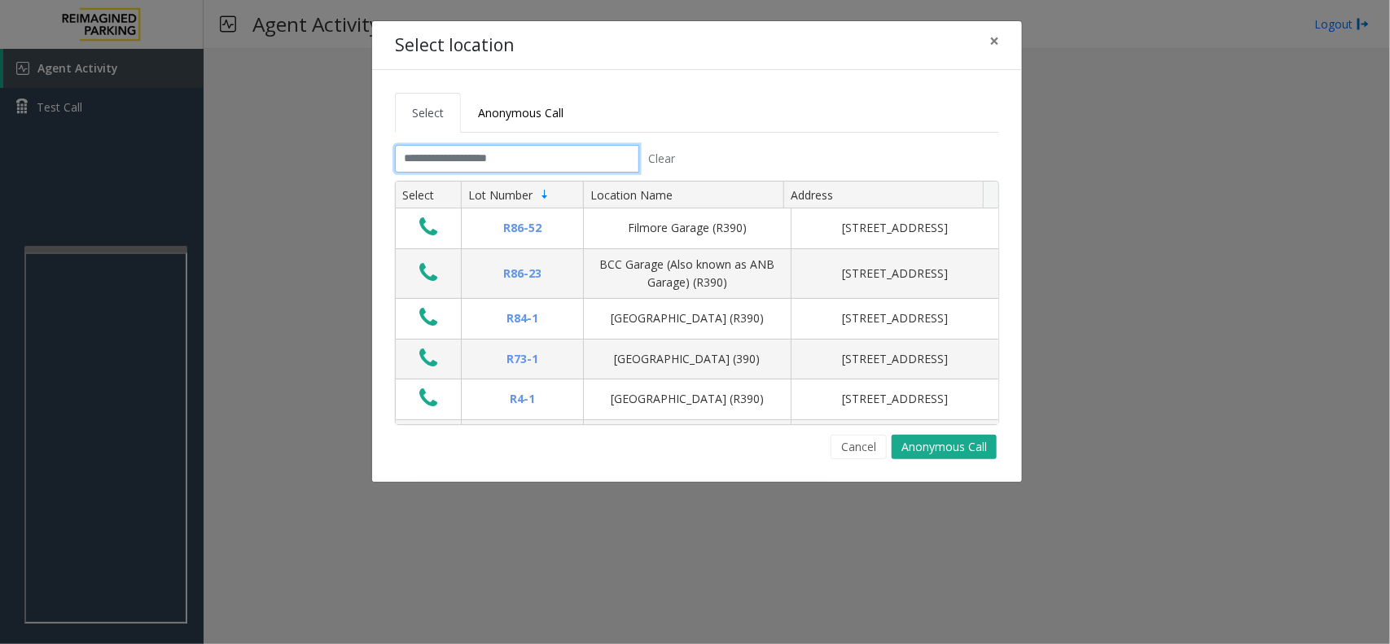
drag, startPoint x: 511, startPoint y: 159, endPoint x: 502, endPoint y: 160, distance: 9.8
click at [511, 161] on input "text" at bounding box center [517, 159] width 244 height 28
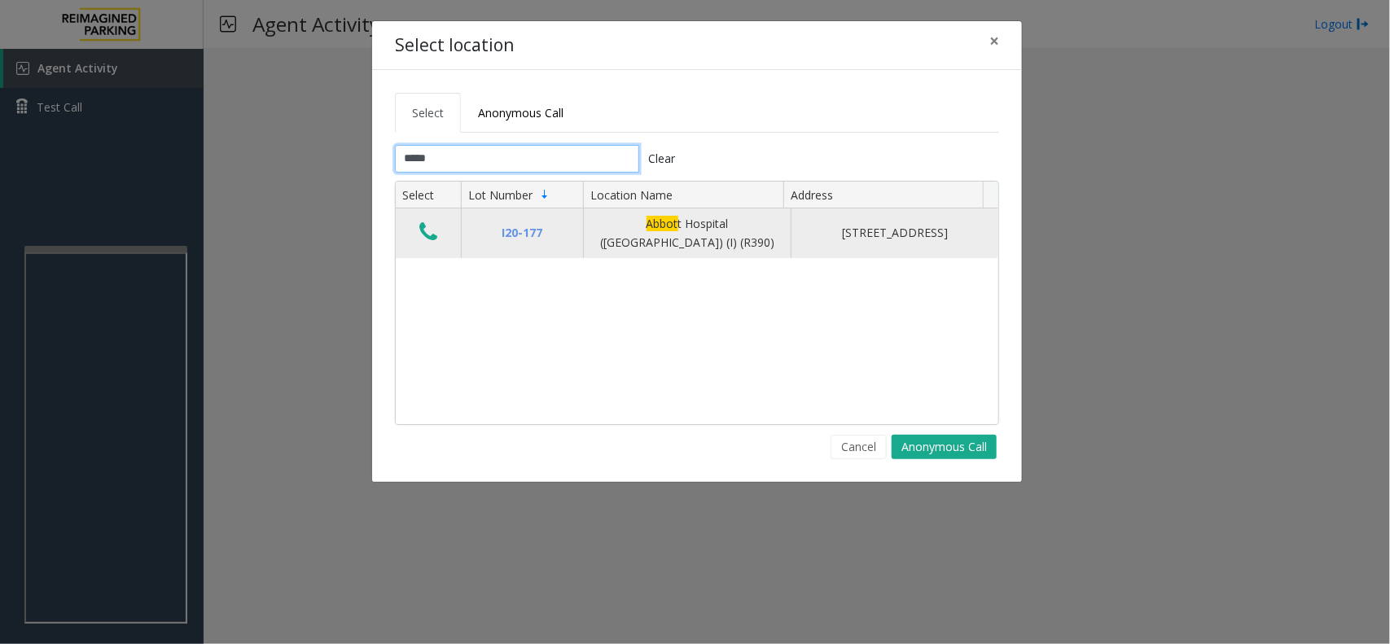
type input "*****"
click at [418, 242] on button "Data table" at bounding box center [428, 233] width 28 height 26
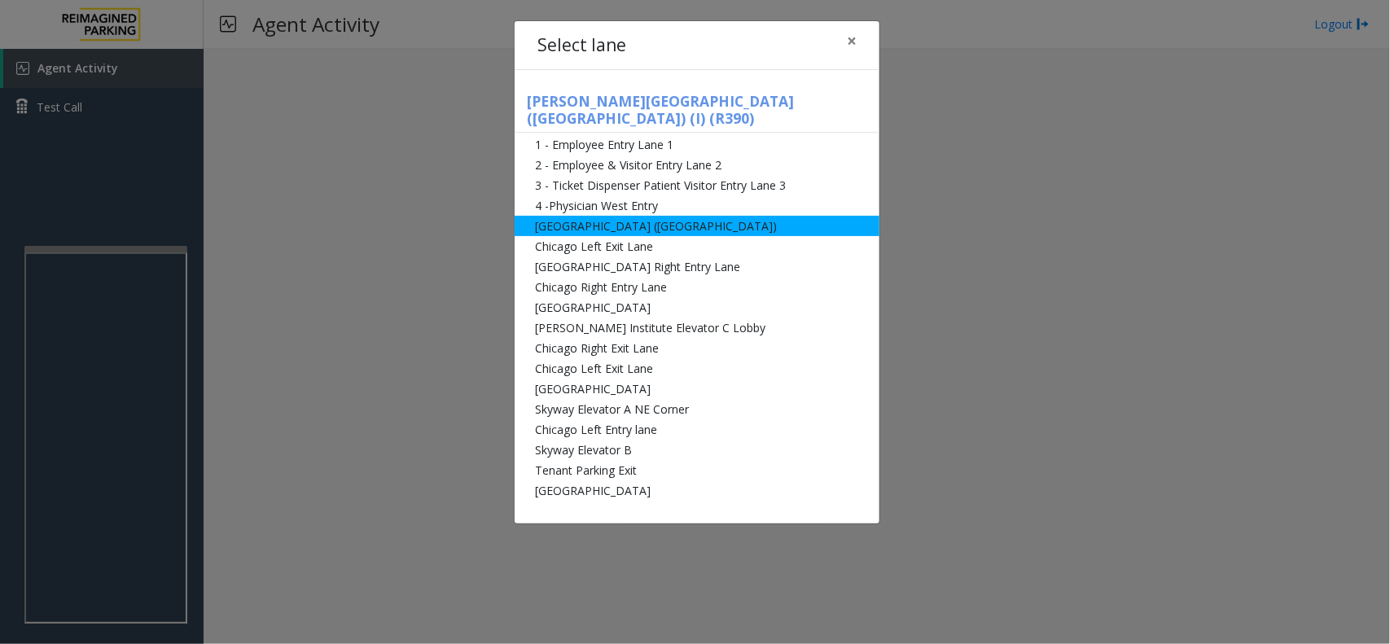
click at [772, 216] on li "[GEOGRAPHIC_DATA] ([GEOGRAPHIC_DATA])" at bounding box center [697, 226] width 365 height 20
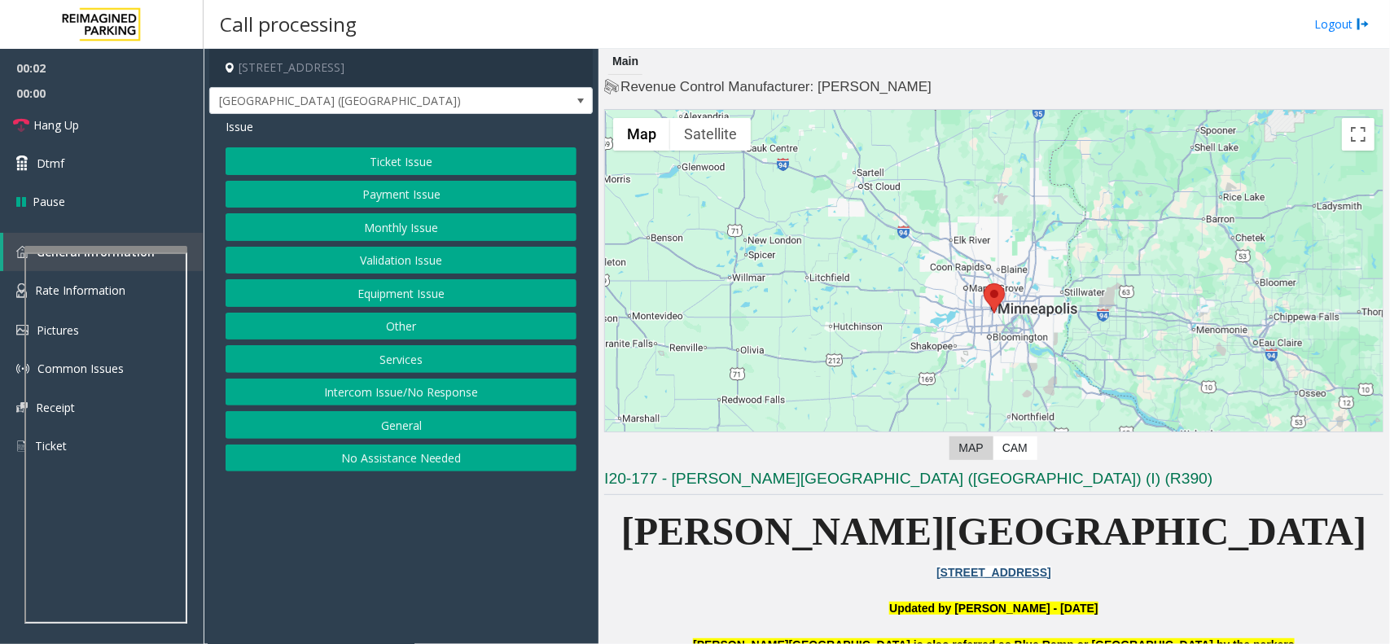
click at [428, 295] on button "Equipment Issue" at bounding box center [401, 293] width 351 height 28
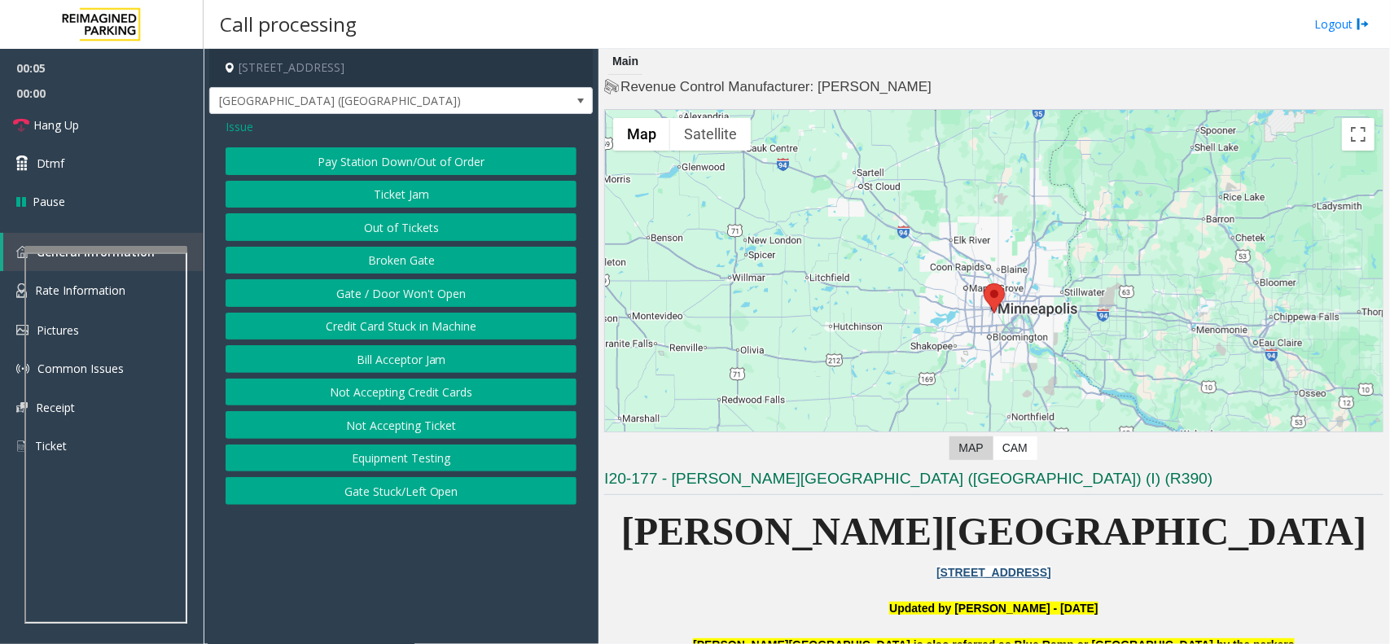
click at [418, 300] on button "Gate / Door Won't Open" at bounding box center [401, 293] width 351 height 28
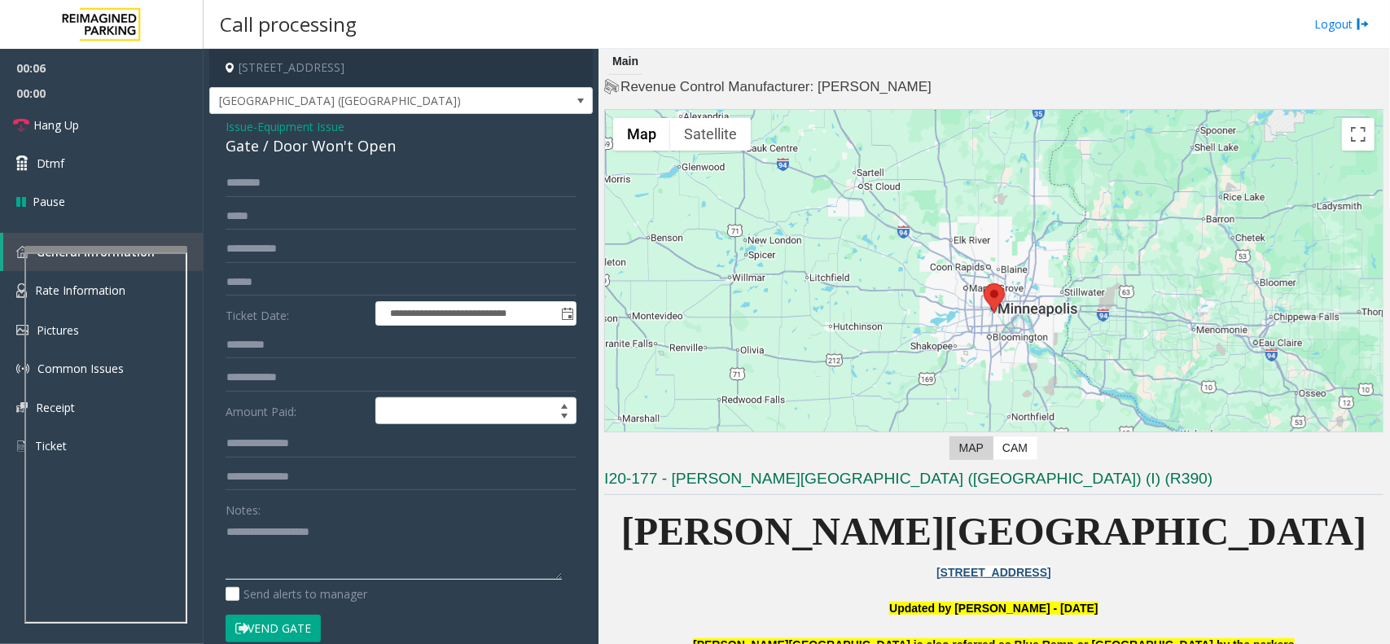
click at [367, 546] on textarea at bounding box center [394, 549] width 336 height 61
paste textarea "**********"
click at [342, 138] on div "Gate / Door Won't Open" at bounding box center [401, 146] width 351 height 22
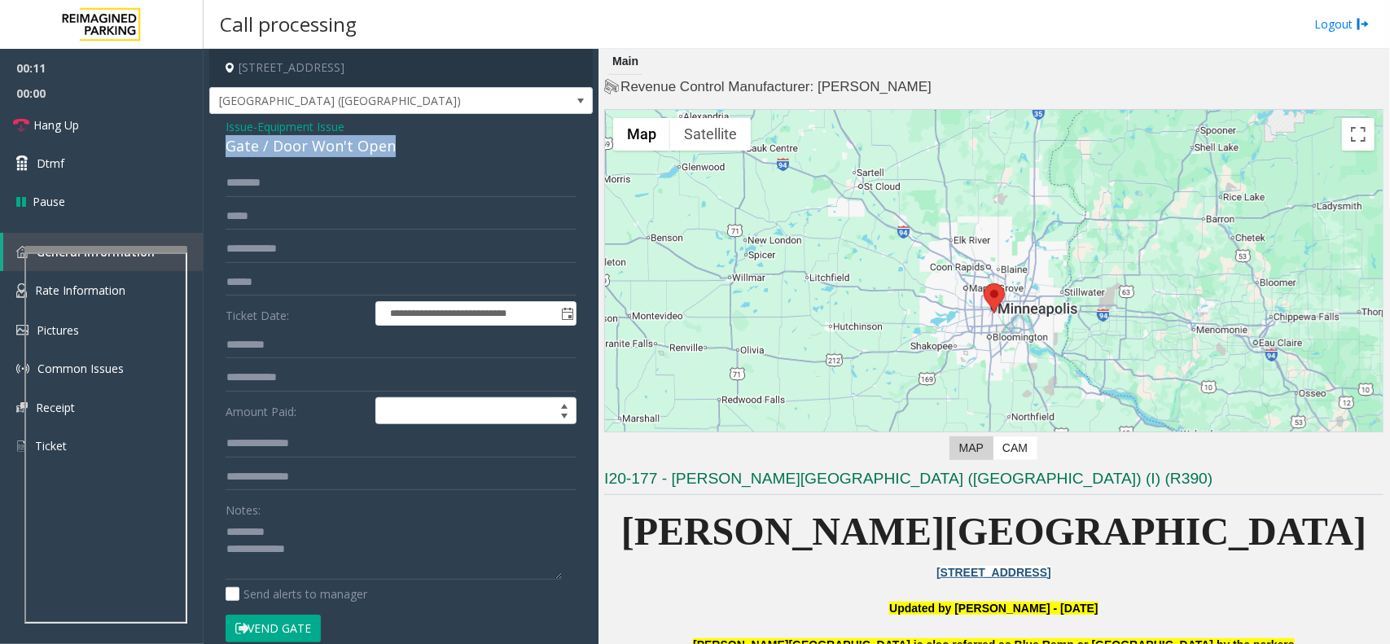
copy div "Gate / Door Won't Open"
click at [289, 529] on textarea at bounding box center [394, 549] width 336 height 61
paste textarea "**********"
click at [287, 608] on button "Vend Gate" at bounding box center [273, 629] width 95 height 28
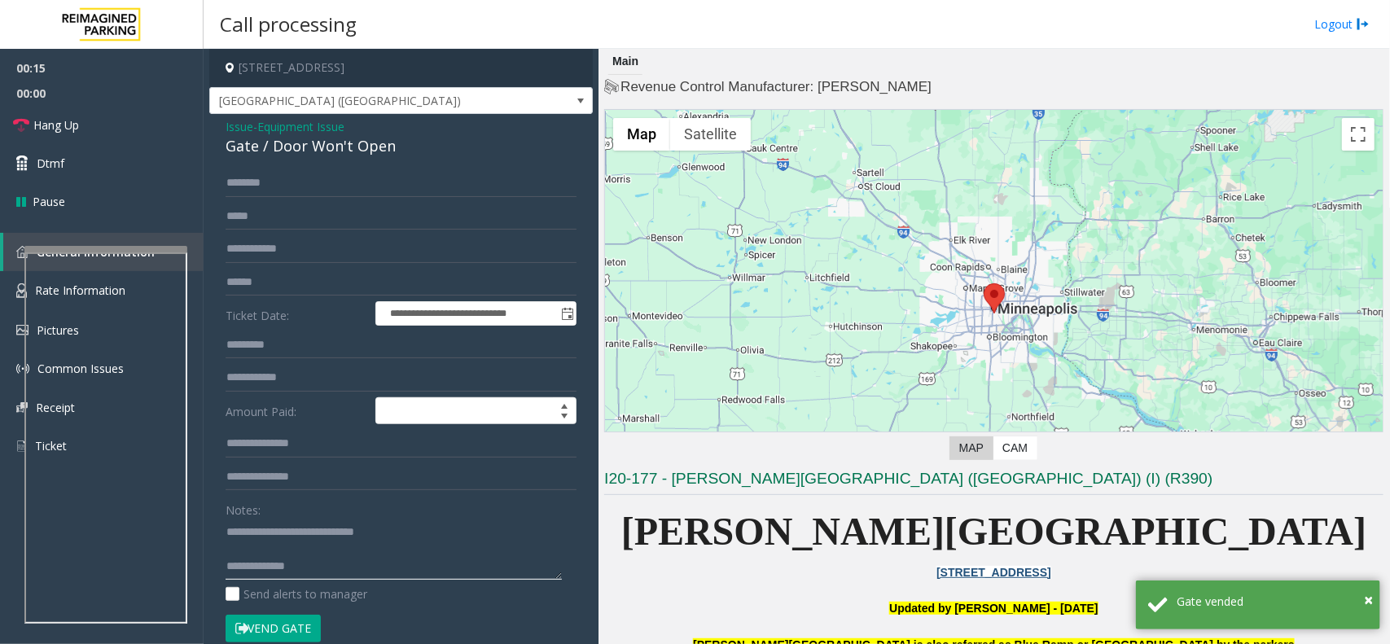
click at [415, 558] on textarea at bounding box center [394, 549] width 336 height 61
paste textarea "**********"
click at [408, 571] on textarea at bounding box center [394, 549] width 336 height 61
paste textarea "**********"
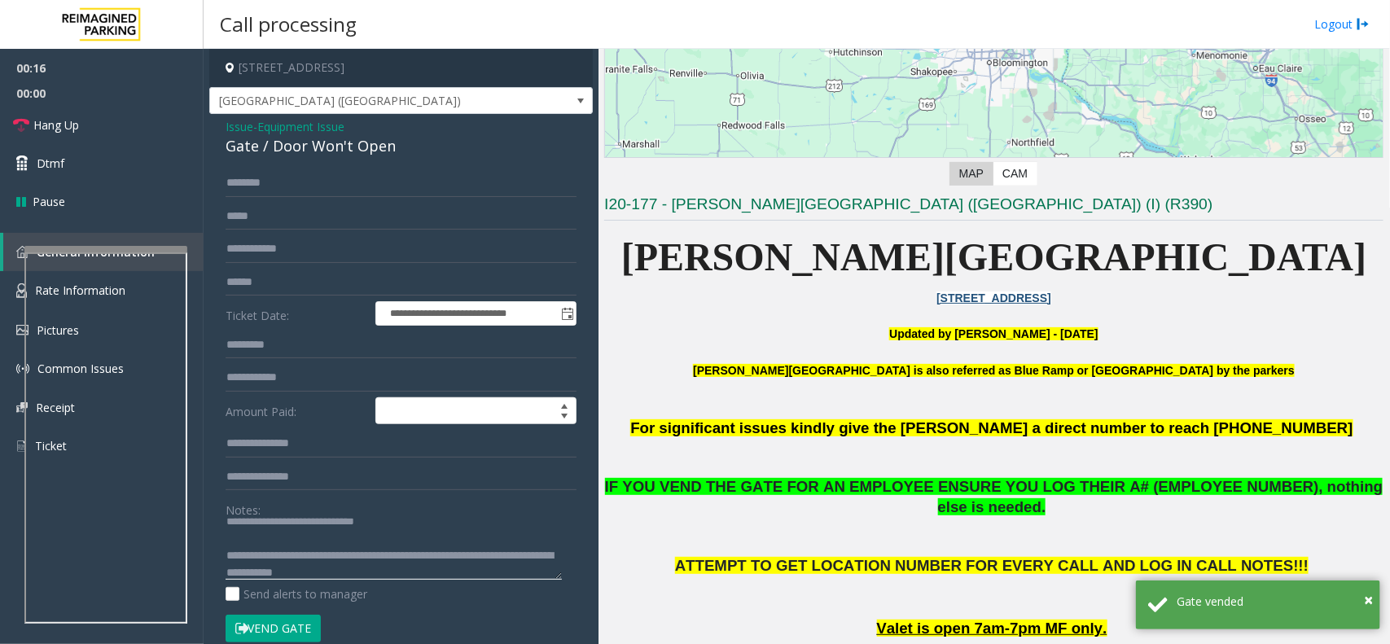
scroll to position [407, 0]
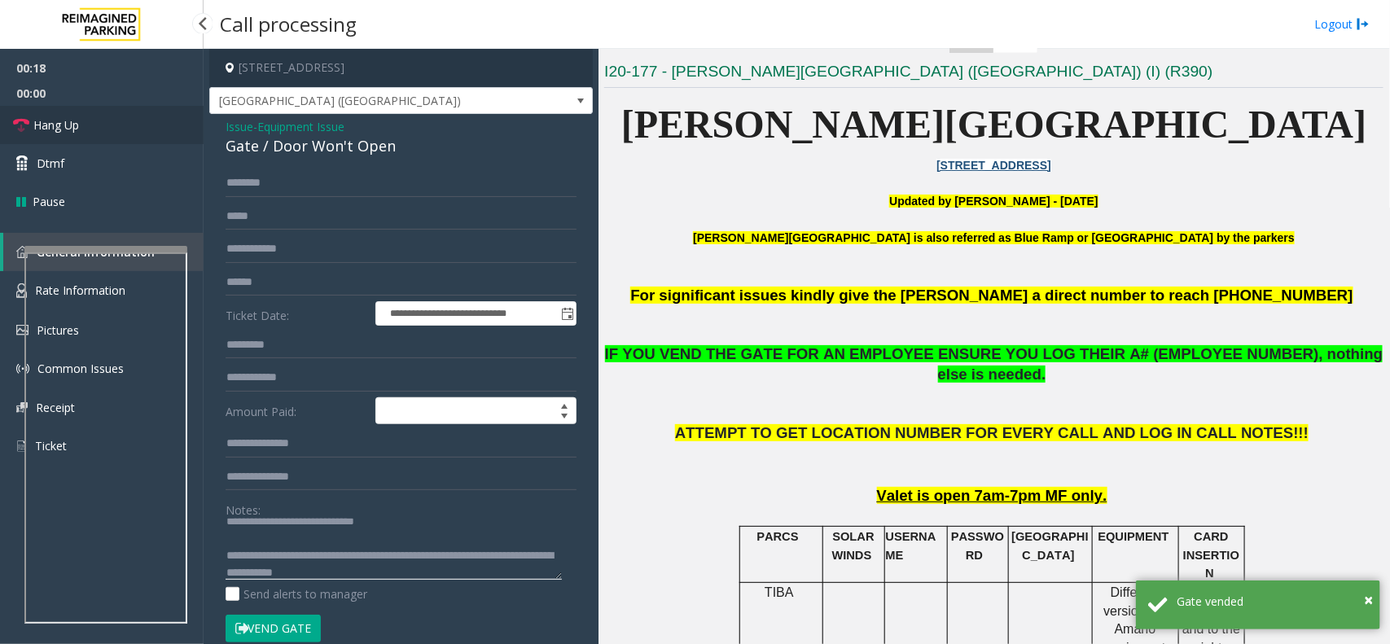
type textarea "**********"
click at [116, 126] on link "Hang Up" at bounding box center [102, 125] width 204 height 38
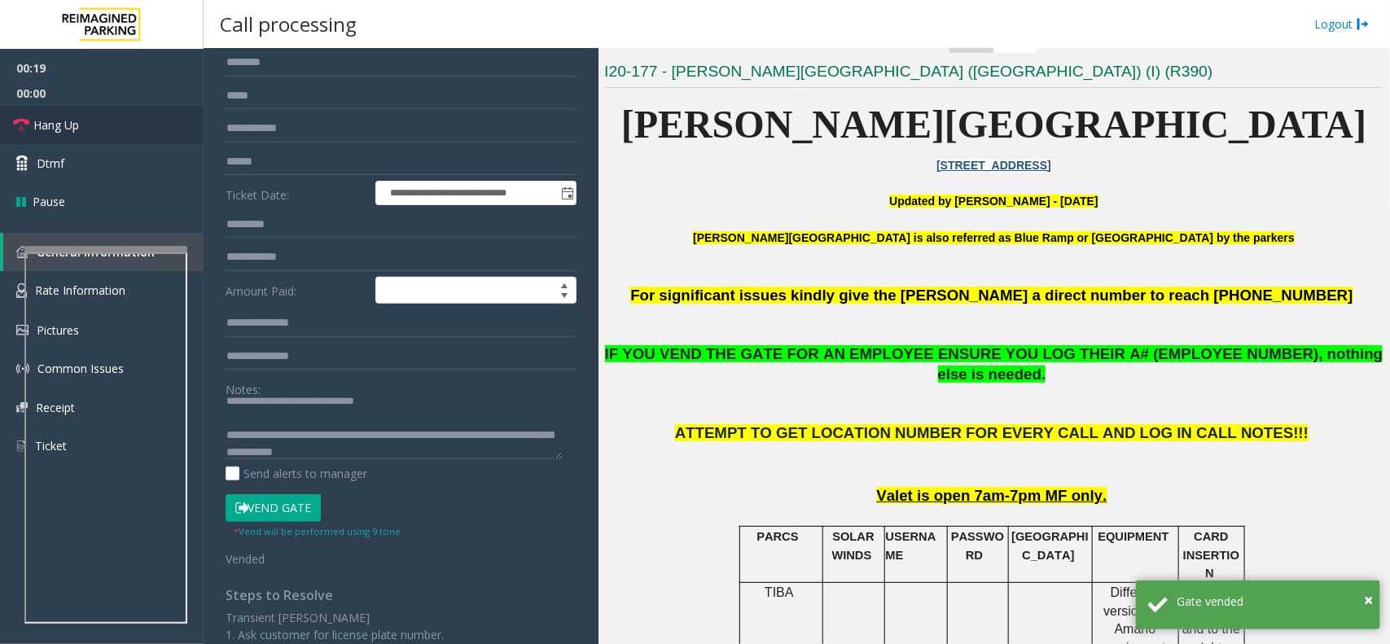
scroll to position [305, 0]
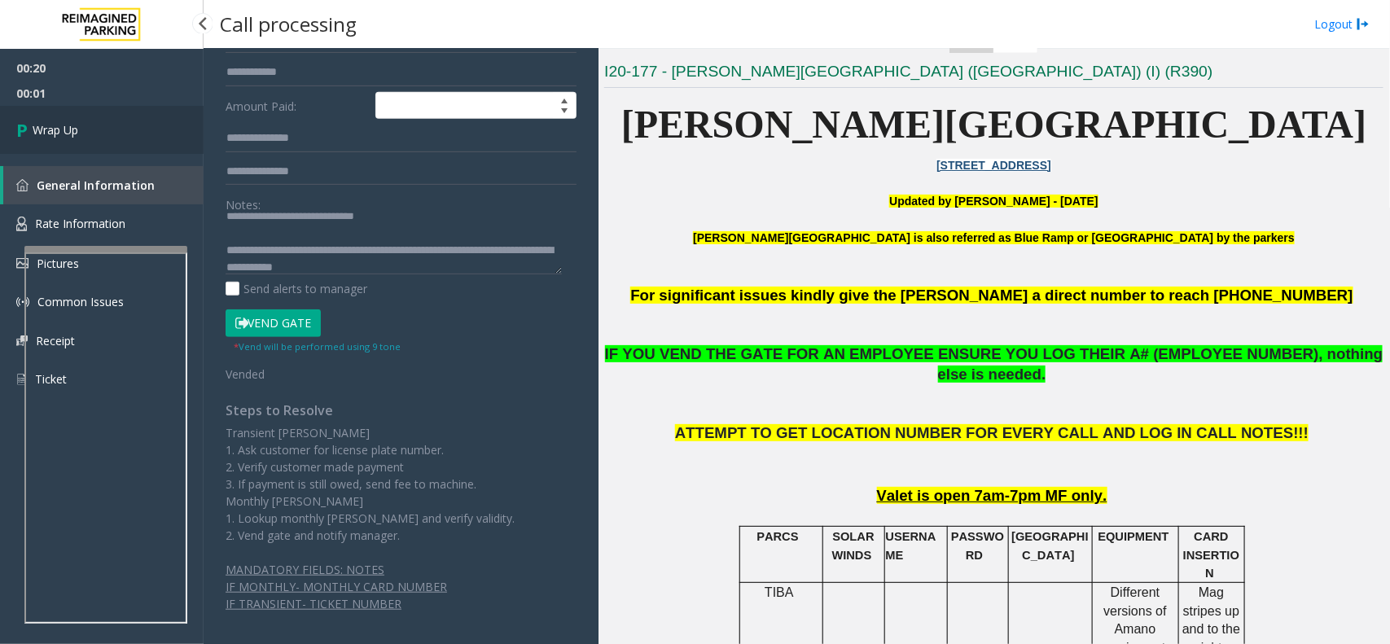
click at [62, 127] on span "Wrap Up" at bounding box center [56, 129] width 46 height 17
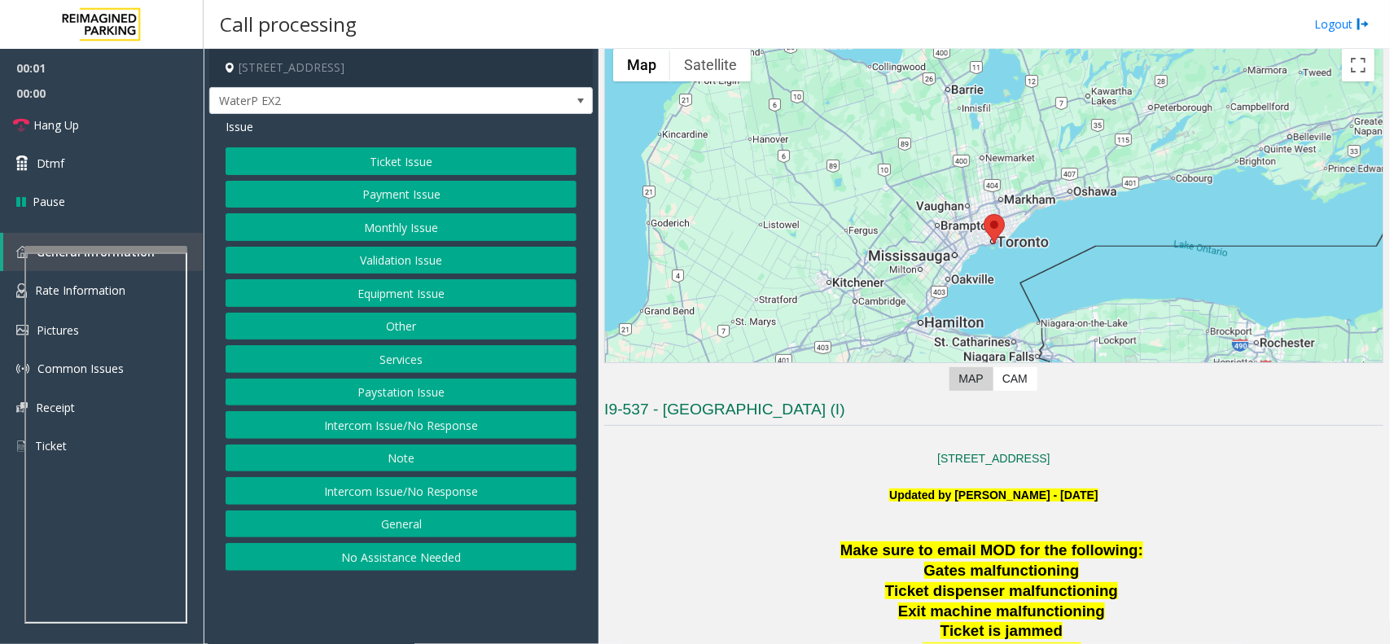
scroll to position [204, 0]
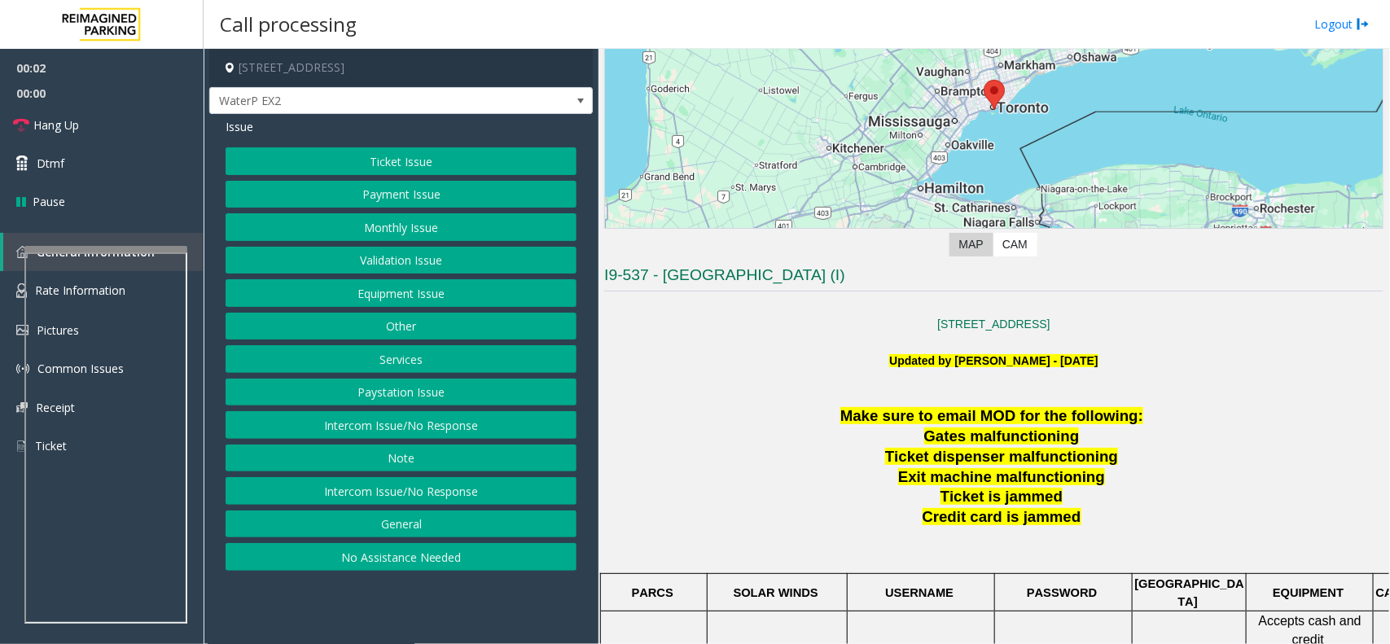
drag, startPoint x: 416, startPoint y: 425, endPoint x: 415, endPoint y: 401, distance: 23.6
click at [416, 425] on button "Intercom Issue/No Response" at bounding box center [401, 425] width 351 height 28
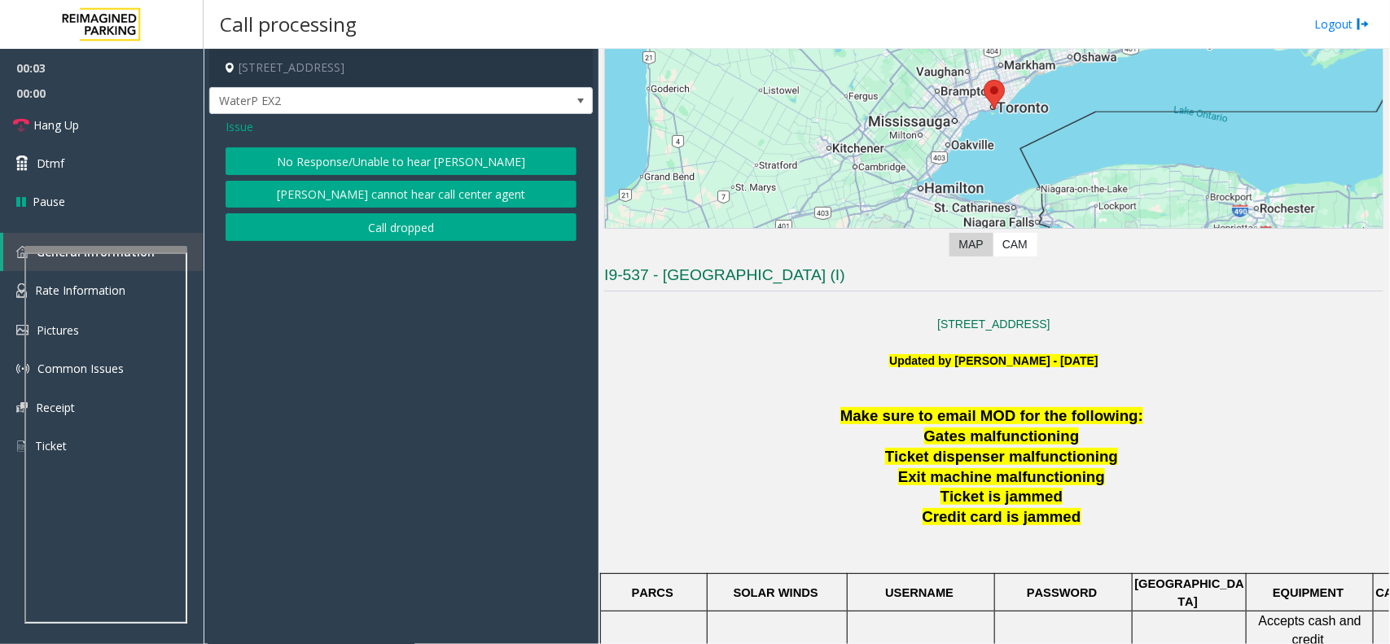
click at [389, 139] on div "Issue No Response/Unable to hear [PERSON_NAME] cannot hear call center agent Ca…" at bounding box center [401, 181] width 384 height 135
click at [379, 159] on button "No Response/Unable to hear [PERSON_NAME]" at bounding box center [401, 161] width 351 height 28
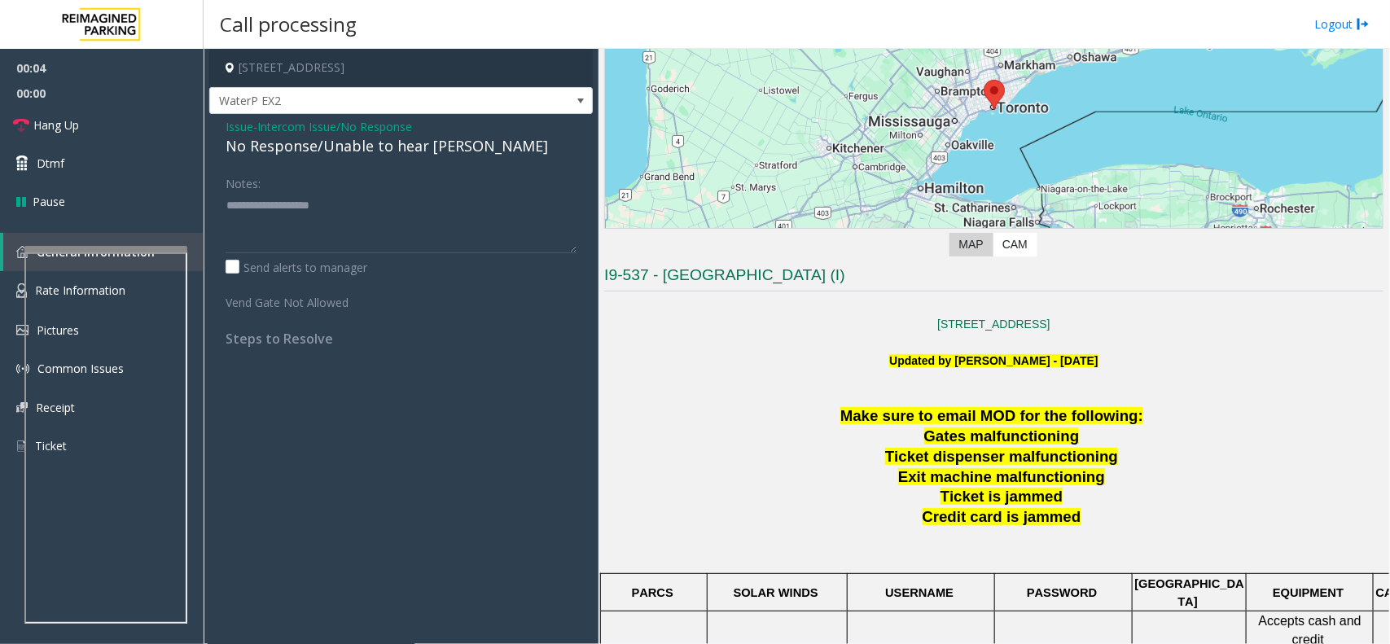
click at [375, 151] on div "No Response/Unable to hear [PERSON_NAME]" at bounding box center [401, 146] width 351 height 22
type textarea "**********"
click at [86, 107] on link "Hang Up" at bounding box center [102, 125] width 204 height 38
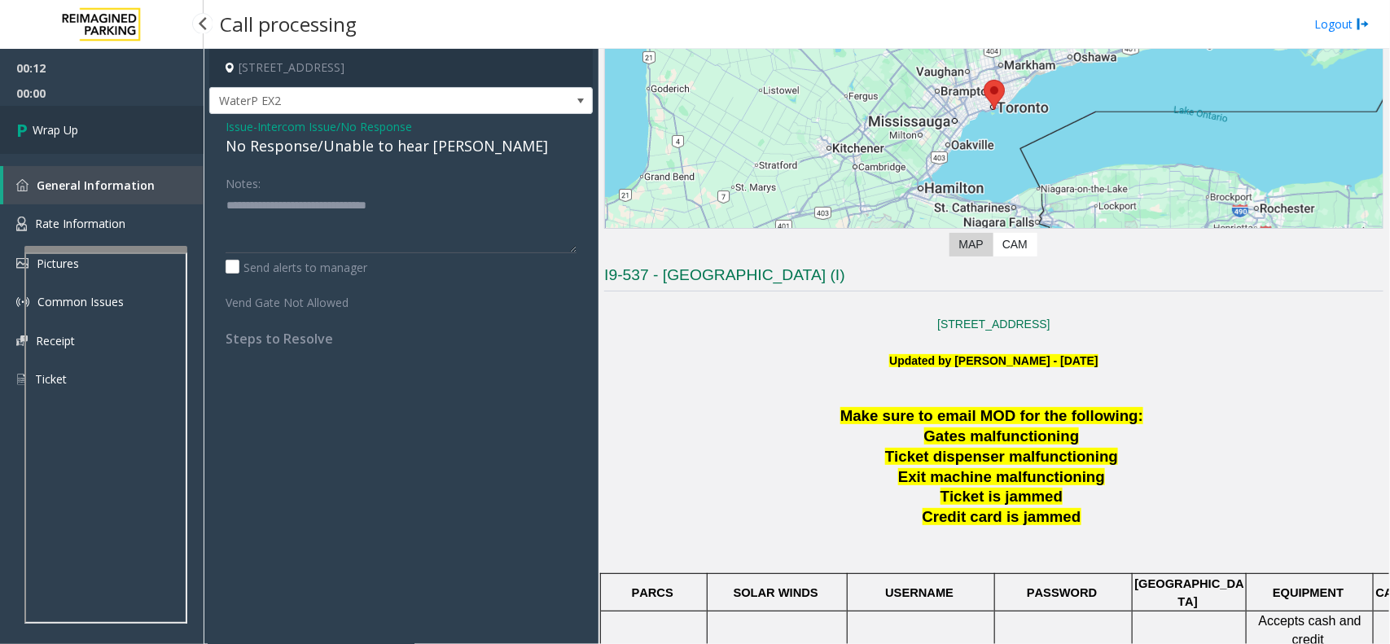
click at [91, 133] on link "Wrap Up" at bounding box center [102, 130] width 204 height 48
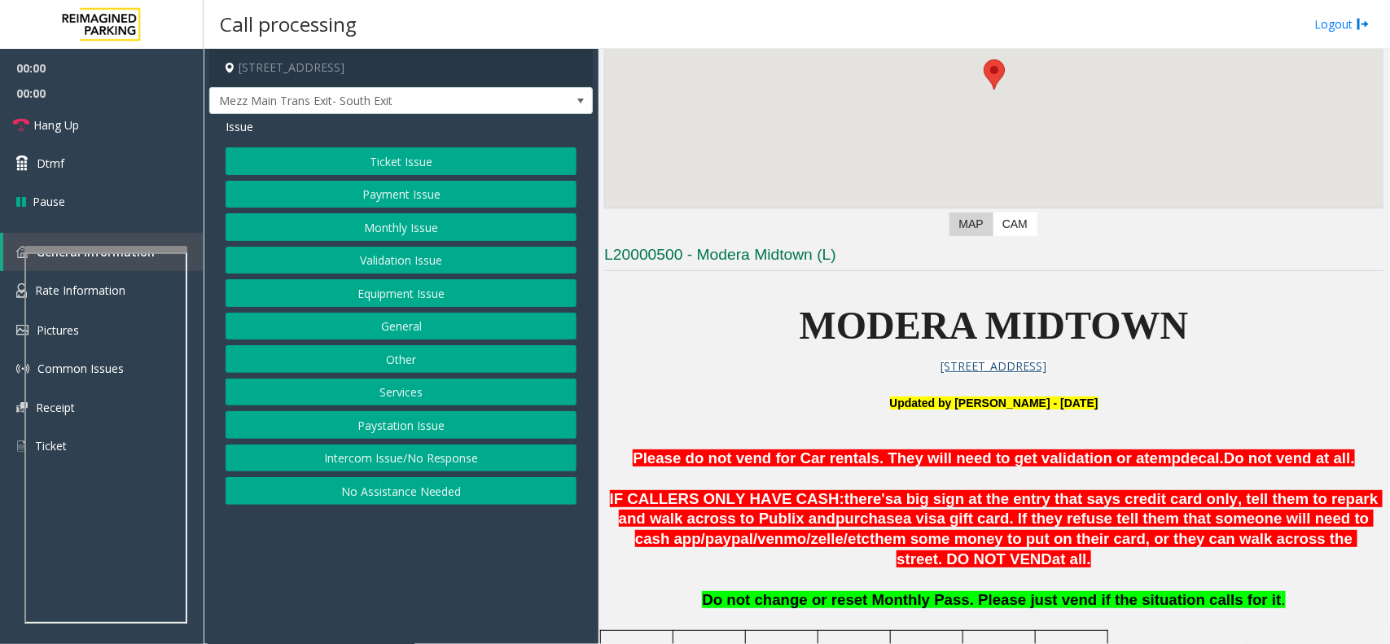
scroll to position [509, 0]
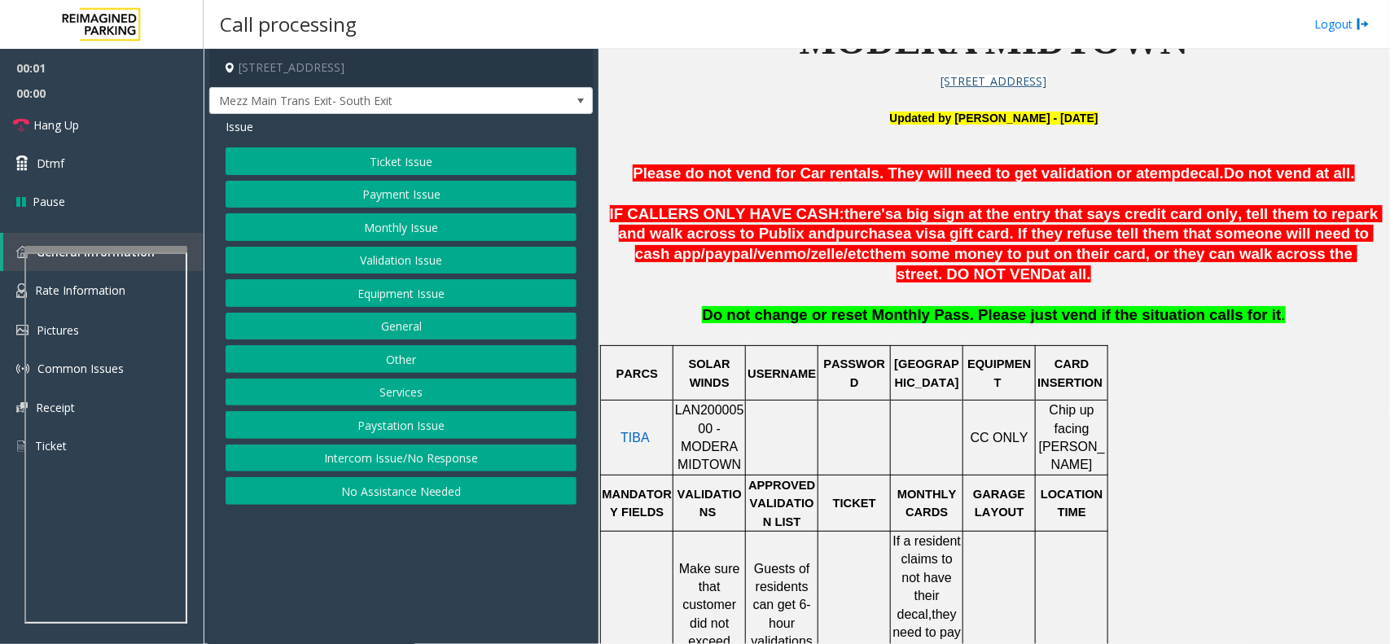
click at [718, 412] on span "LAN20000500 - MODERA MIDTOWN" at bounding box center [709, 437] width 69 height 68
copy span "LAN20000500"
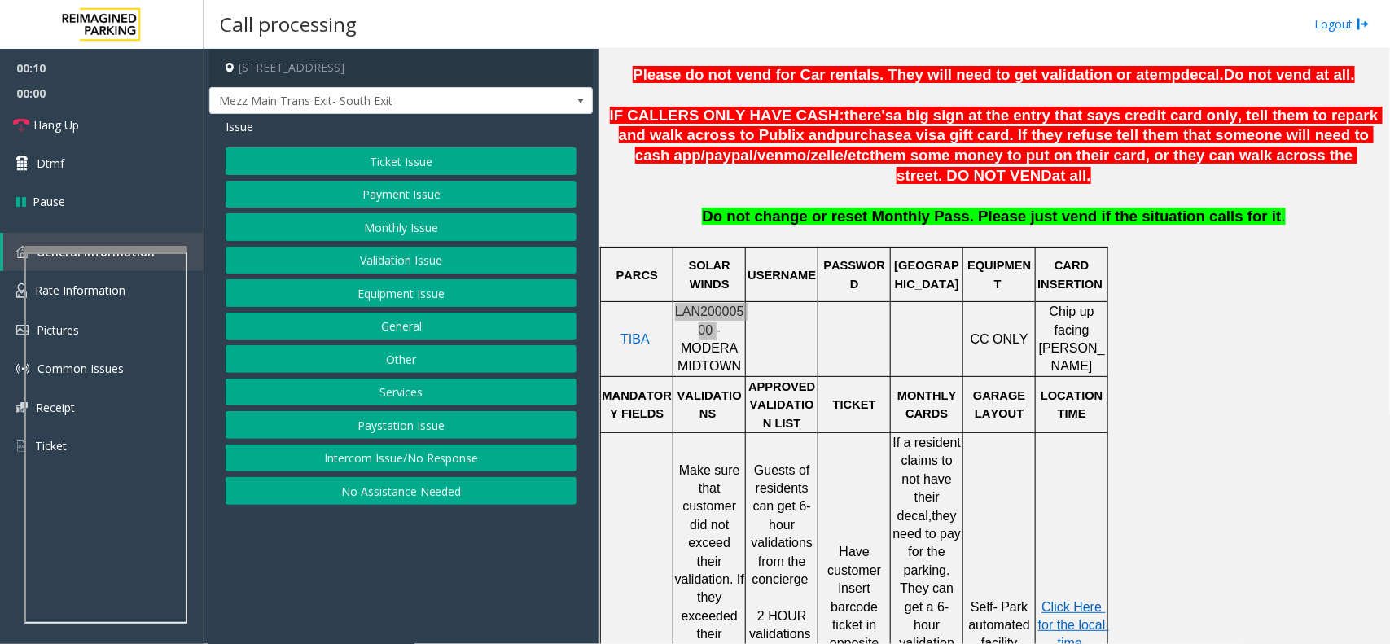
scroll to position [713, 0]
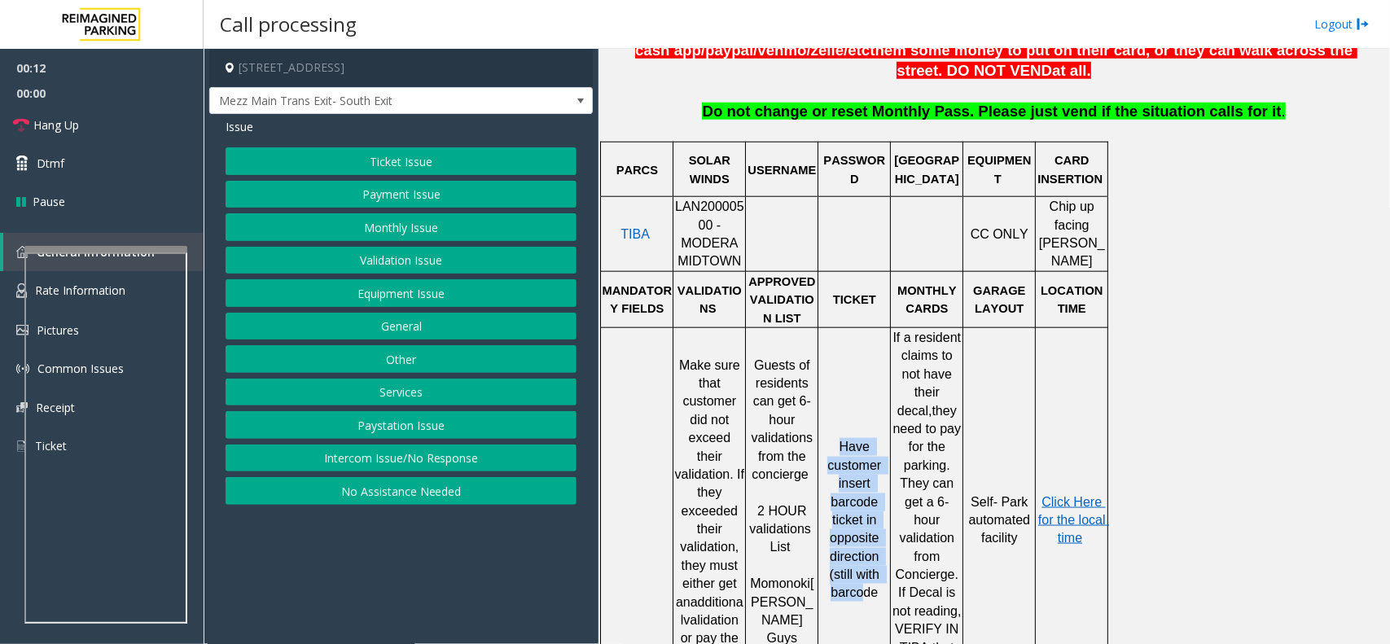
drag, startPoint x: 836, startPoint y: 408, endPoint x: 868, endPoint y: 619, distance: 213.3
click at [864, 608] on td "Have customer insert barcode ticket in opposite direction (still with barcode" at bounding box center [854, 519] width 72 height 384
click at [868, 608] on td "Have customer insert barcode ticket in opposite direction (still with barcode" at bounding box center [854, 519] width 72 height 384
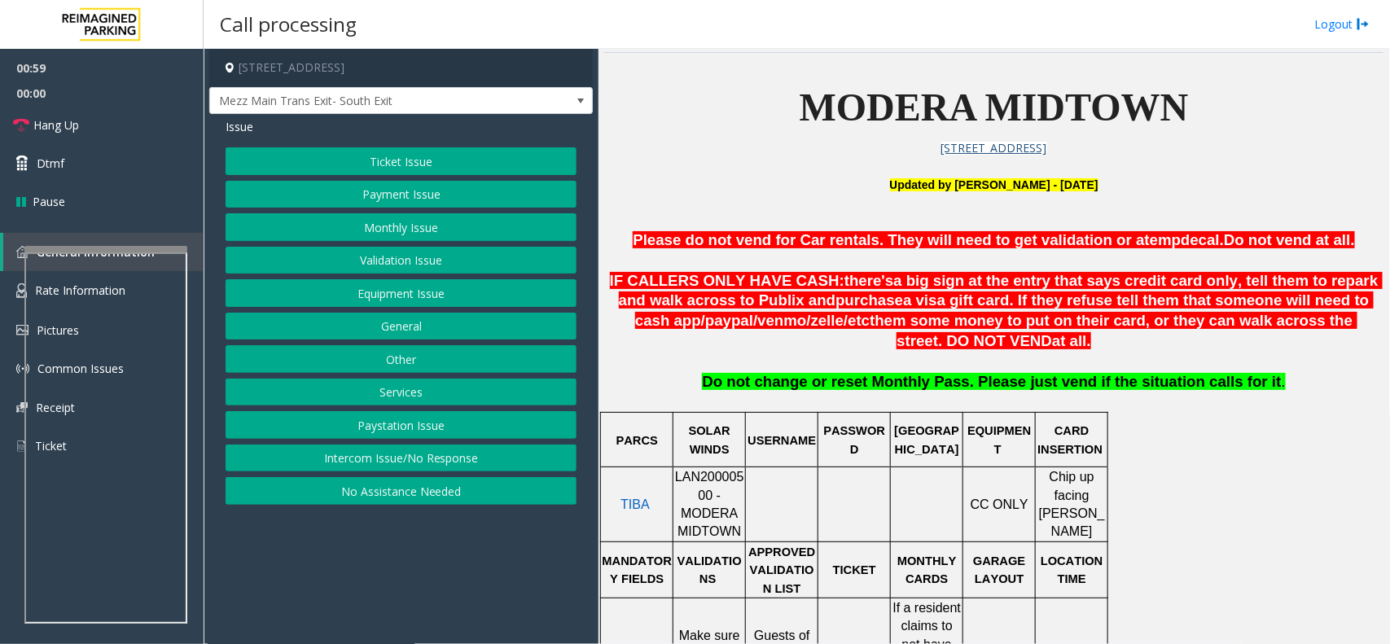
scroll to position [407, 0]
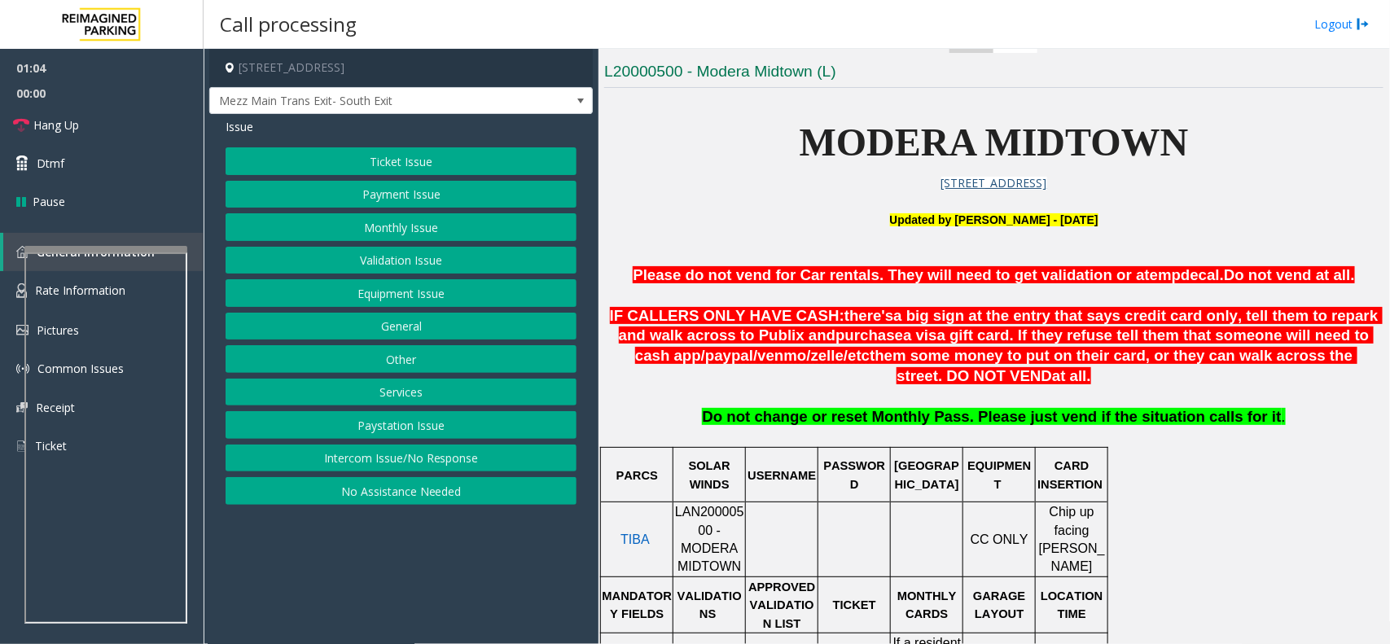
click at [418, 163] on button "Ticket Issue" at bounding box center [401, 161] width 351 height 28
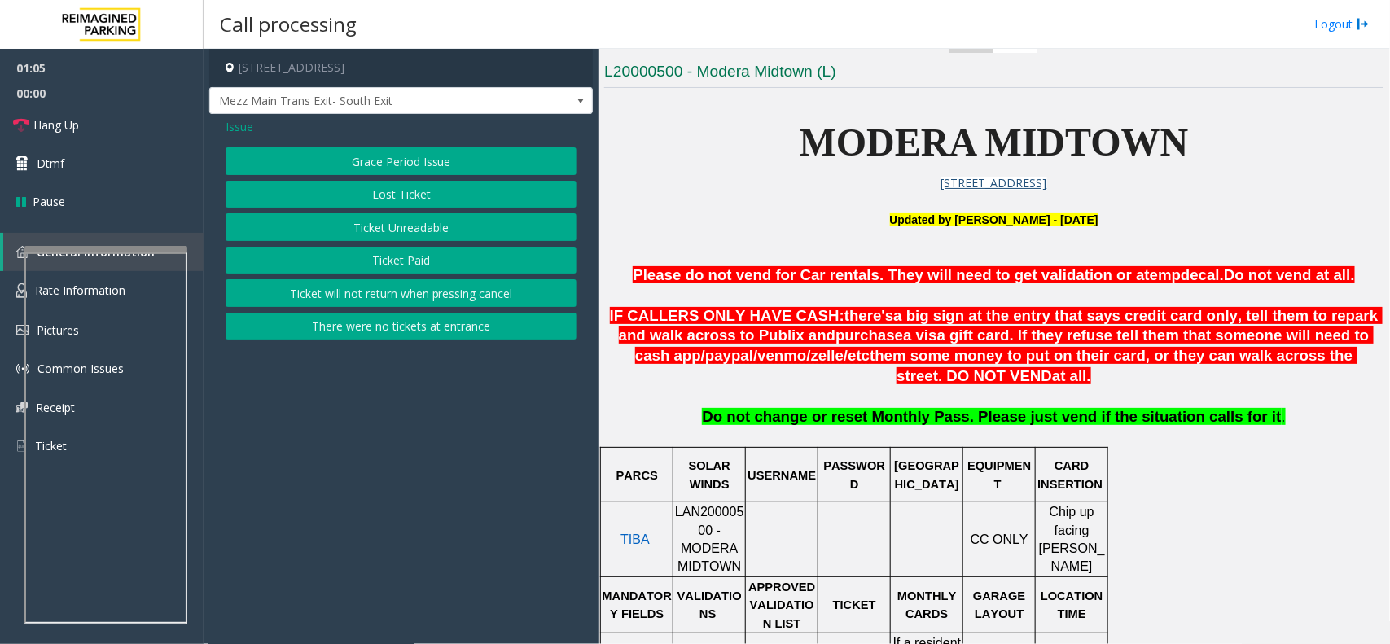
click at [233, 125] on span "Issue" at bounding box center [240, 126] width 28 height 17
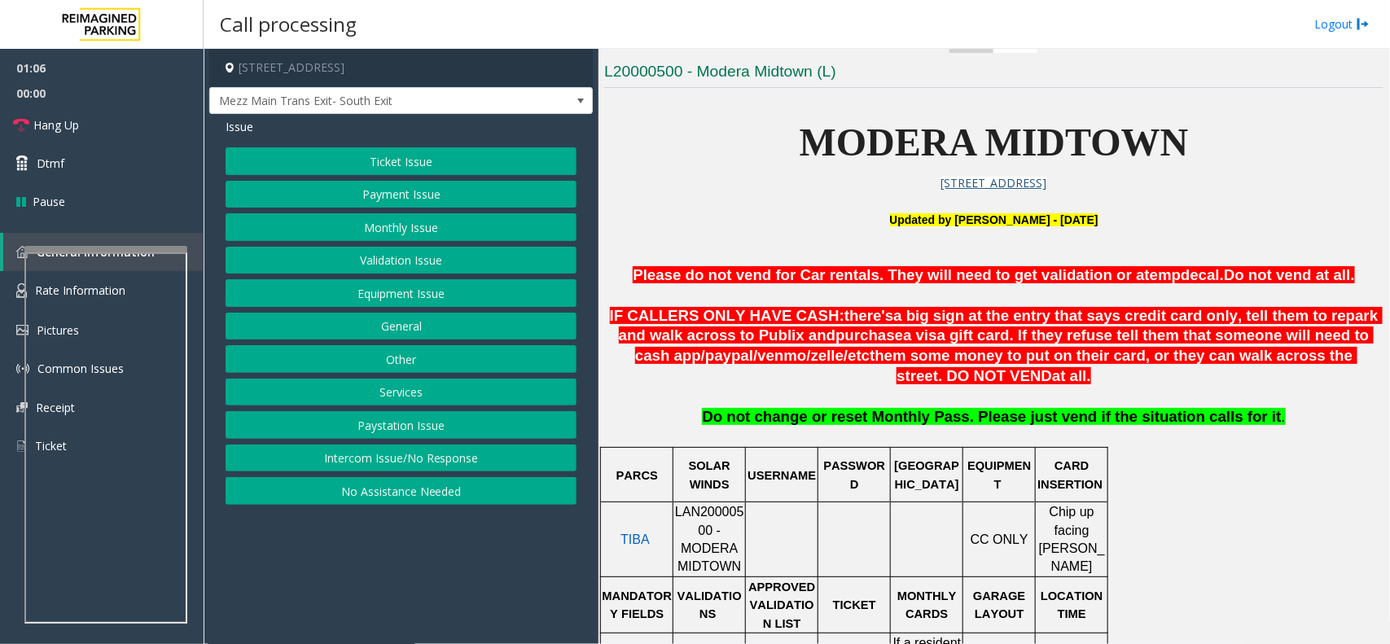
click at [419, 192] on button "Payment Issue" at bounding box center [401, 195] width 351 height 28
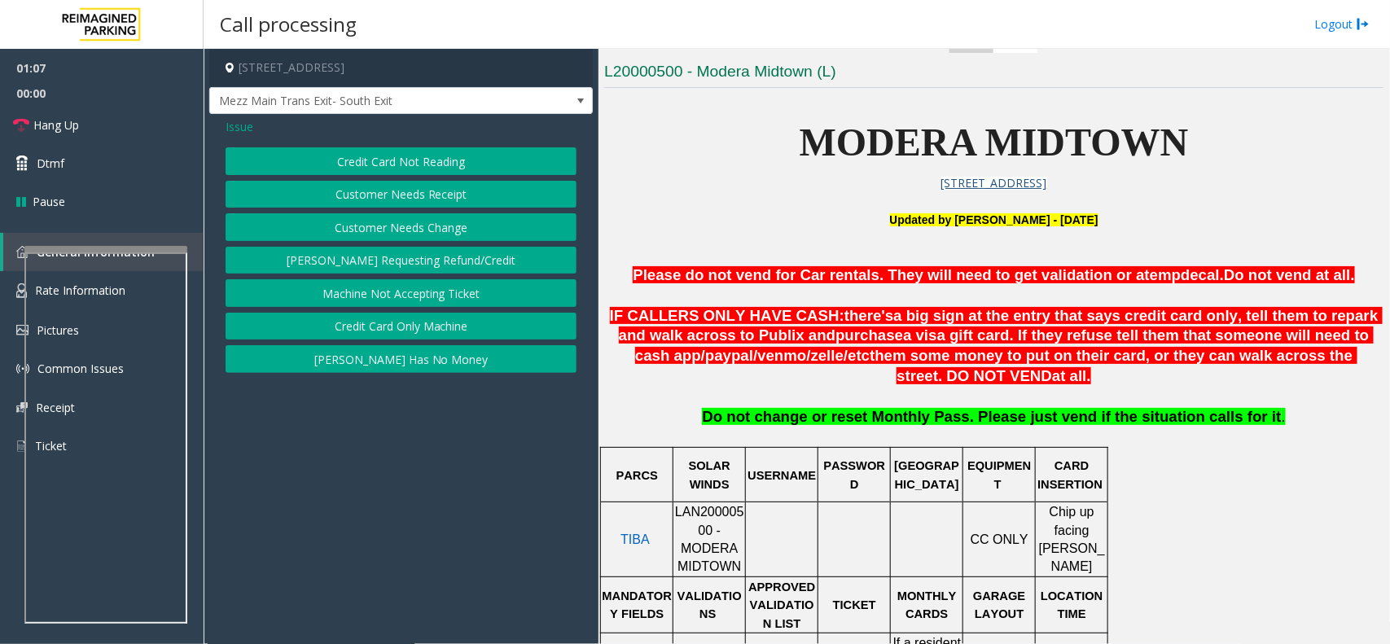
click at [240, 128] on span "Issue" at bounding box center [240, 126] width 28 height 17
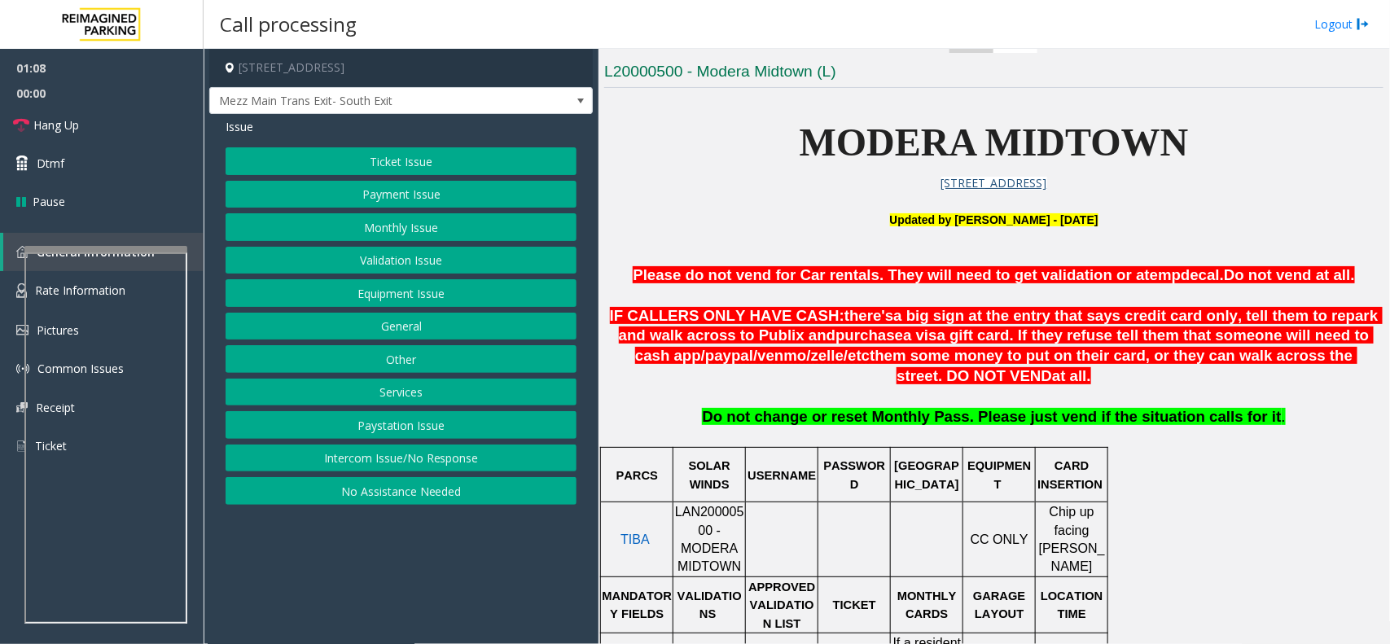
click at [420, 255] on button "Validation Issue" at bounding box center [401, 261] width 351 height 28
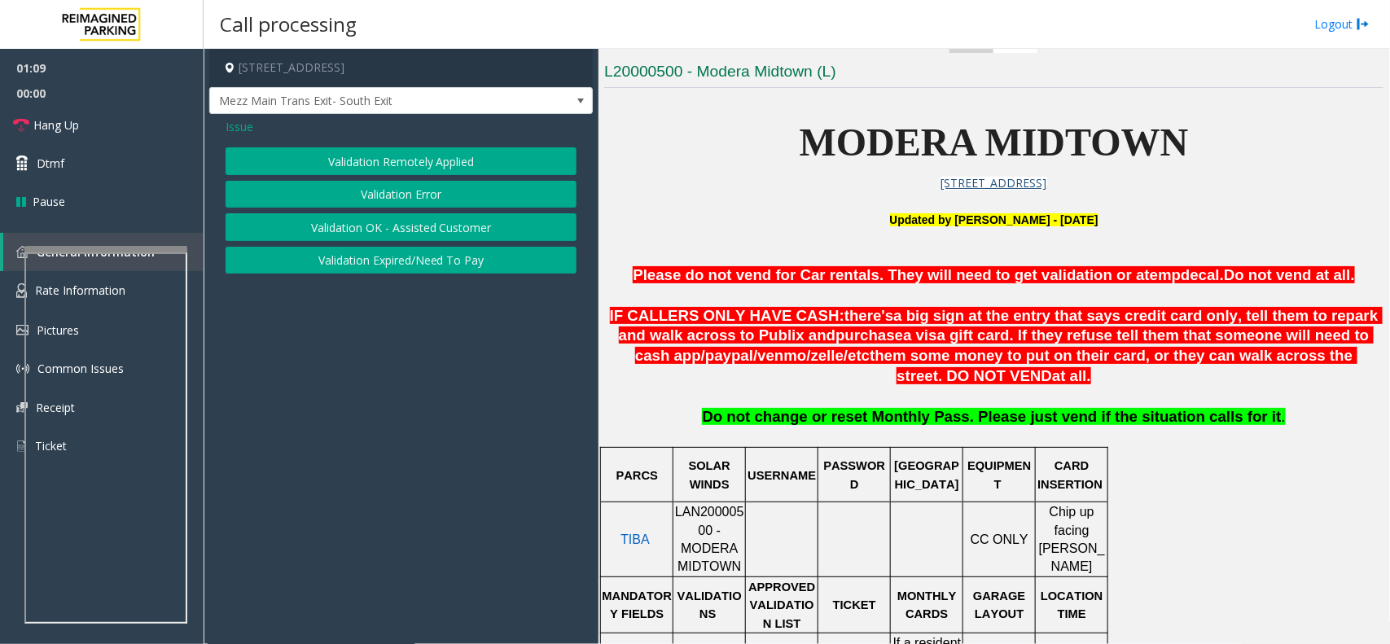
click at [244, 129] on span "Issue" at bounding box center [240, 126] width 28 height 17
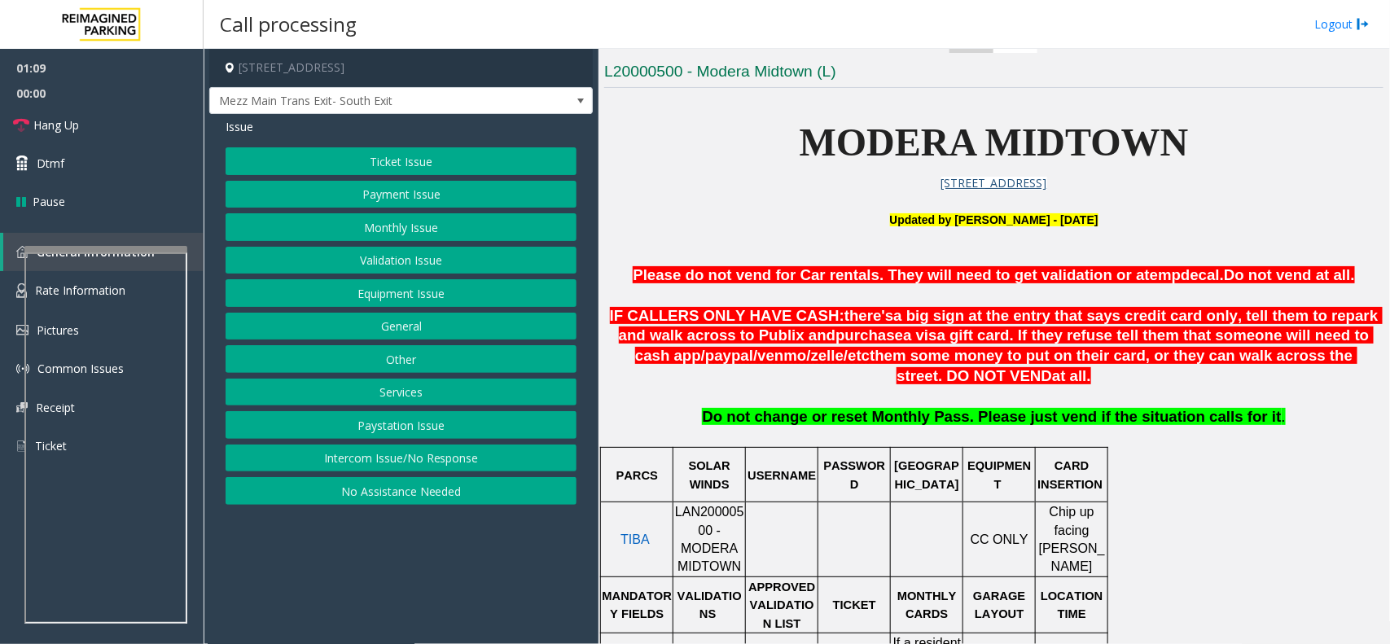
click at [408, 295] on button "Equipment Issue" at bounding box center [401, 293] width 351 height 28
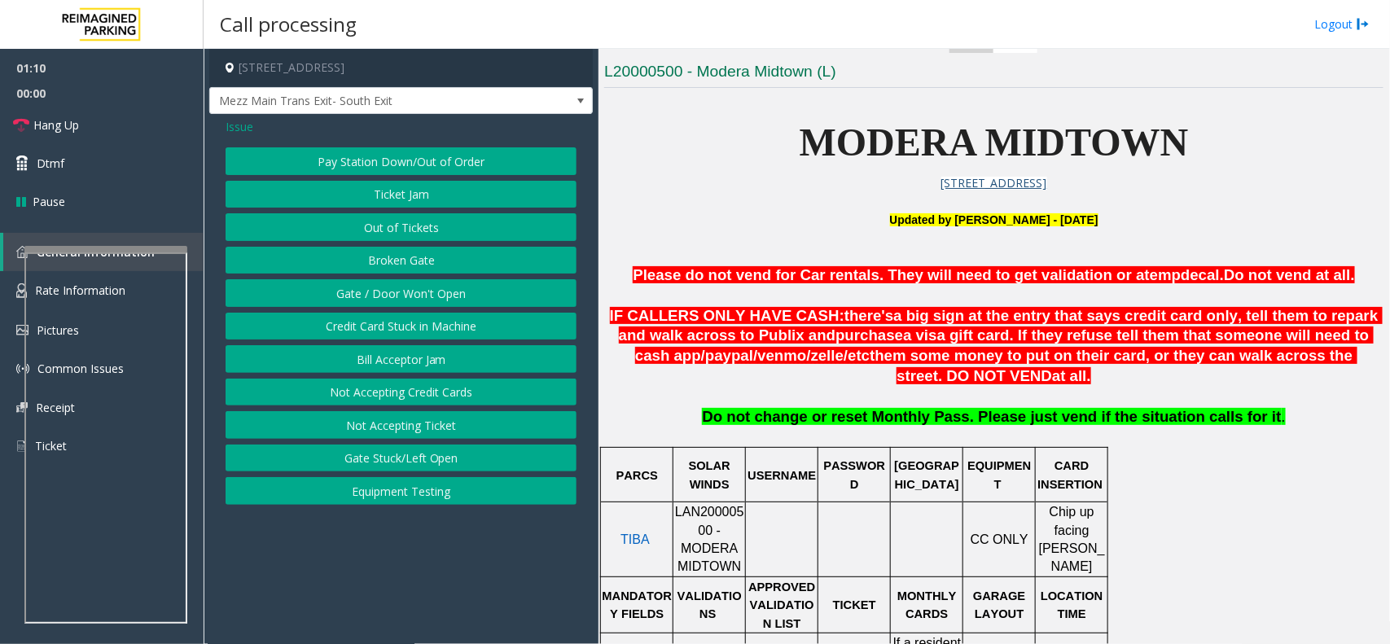
click at [428, 190] on button "Ticket Jam" at bounding box center [401, 195] width 351 height 28
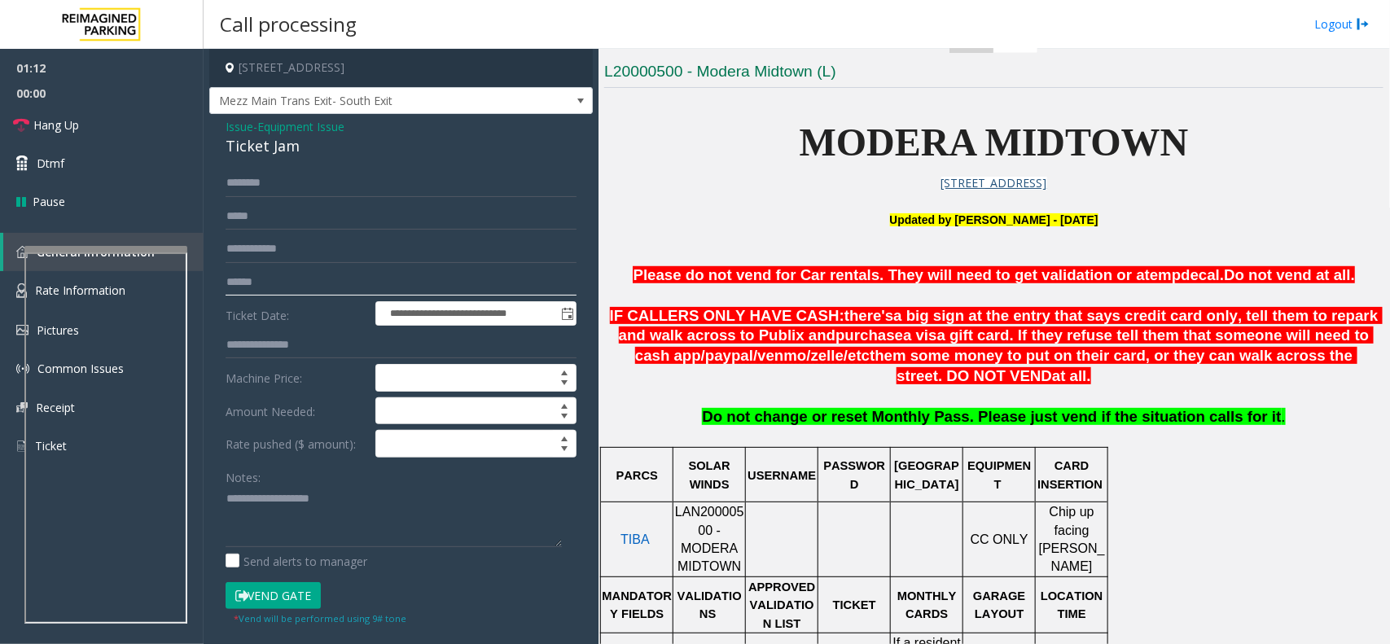
click at [289, 292] on input "text" at bounding box center [401, 283] width 351 height 28
click at [249, 278] on input "text" at bounding box center [401, 283] width 351 height 28
type input "*******"
click at [278, 344] on input "text" at bounding box center [401, 345] width 351 height 28
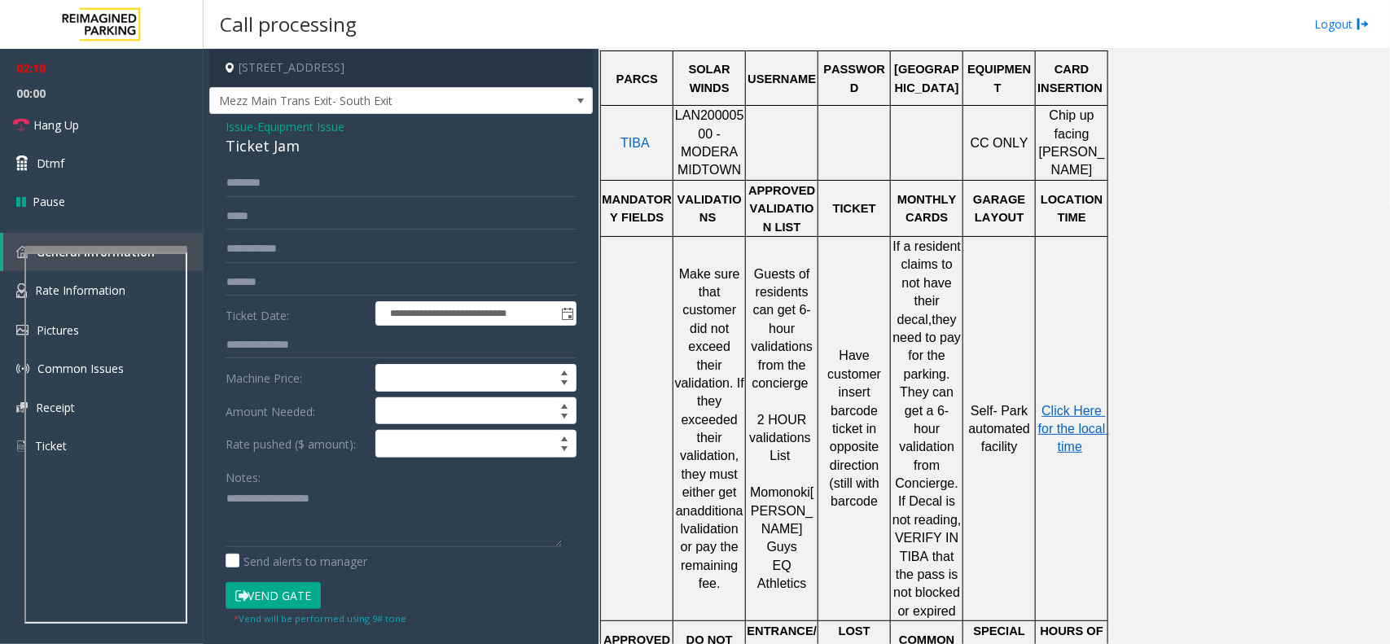
scroll to position [814, 0]
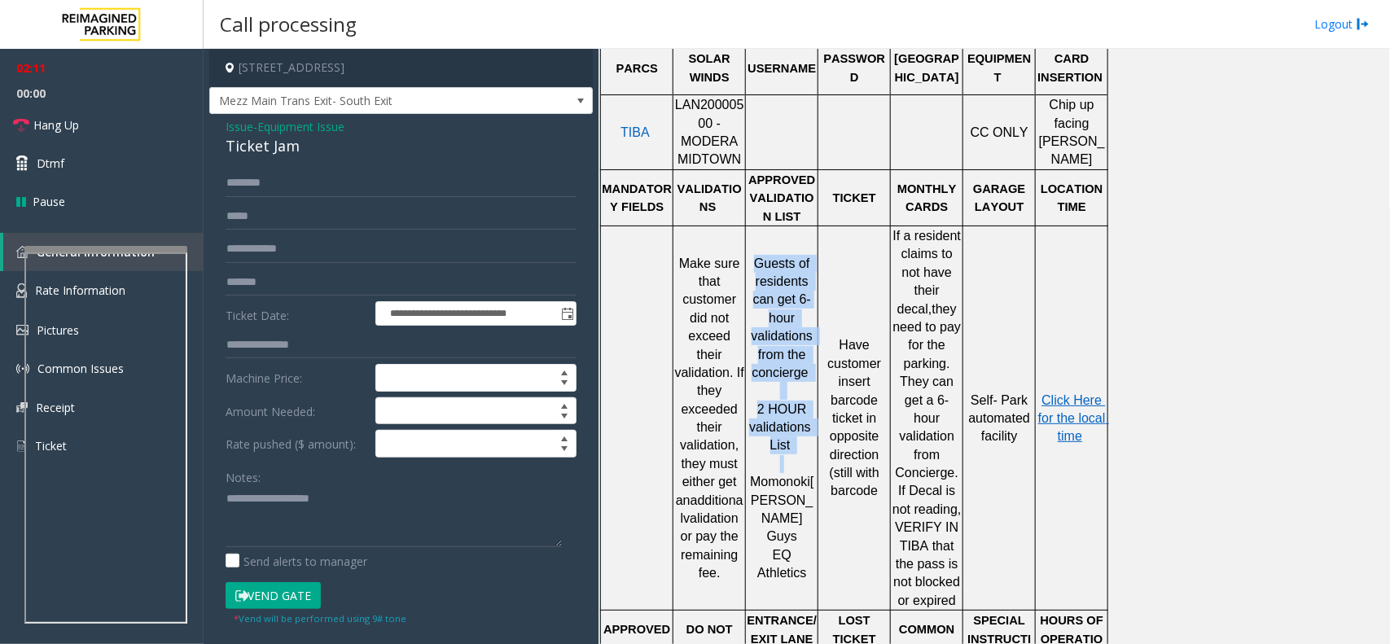
drag, startPoint x: 774, startPoint y: 311, endPoint x: 807, endPoint y: 465, distance: 157.5
click at [807, 460] on div "Guests of residents can get 6-hour validations from the concierge 2 HOUR valida…" at bounding box center [782, 418] width 72 height 329
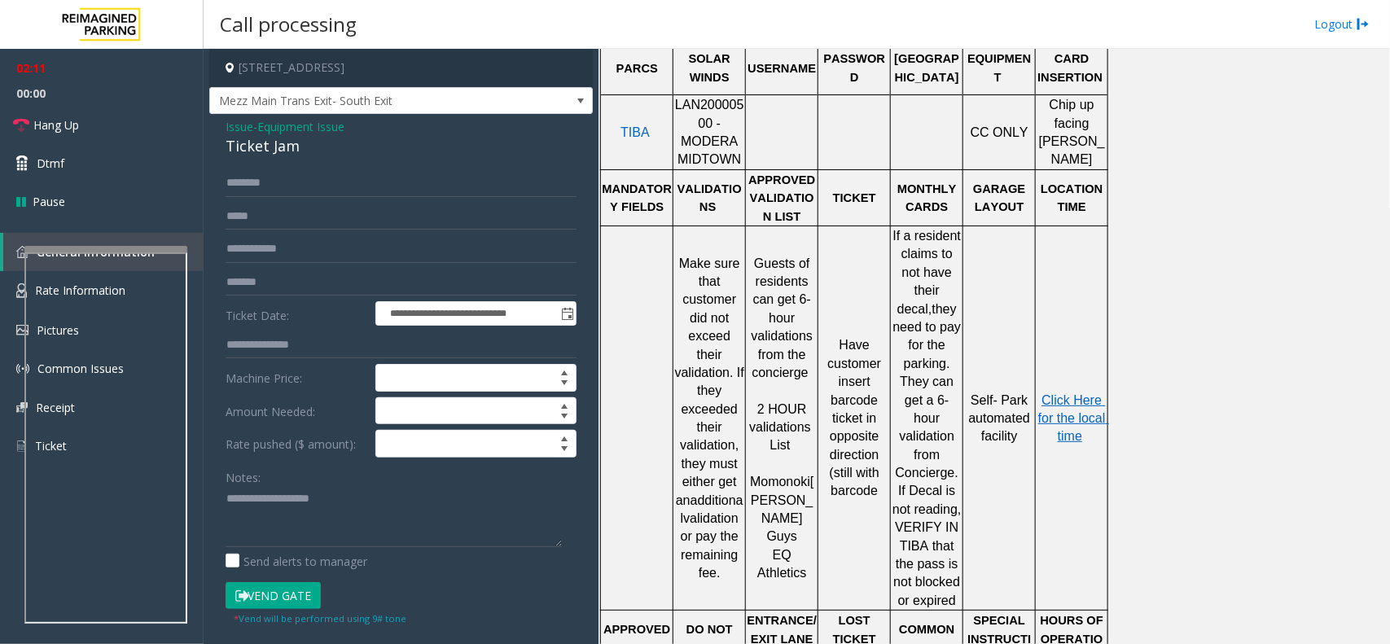
click at [806, 548] on span "EQ Athletics" at bounding box center [781, 564] width 49 height 32
click at [236, 347] on input "text" at bounding box center [401, 345] width 351 height 28
click at [270, 502] on textarea at bounding box center [394, 516] width 336 height 61
click at [318, 493] on textarea at bounding box center [394, 516] width 336 height 61
click at [226, 501] on textarea at bounding box center [394, 516] width 336 height 61
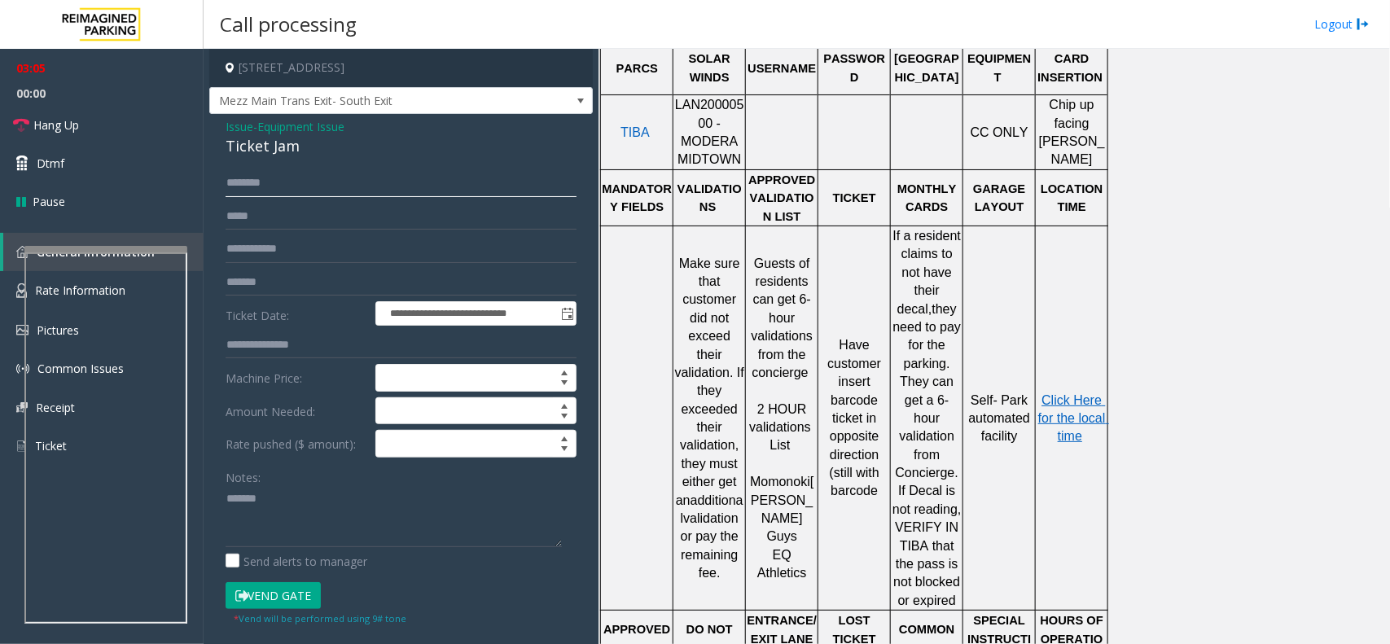
drag, startPoint x: 278, startPoint y: 189, endPoint x: 287, endPoint y: 190, distance: 9.0
click at [278, 189] on input "text" at bounding box center [401, 183] width 351 height 28
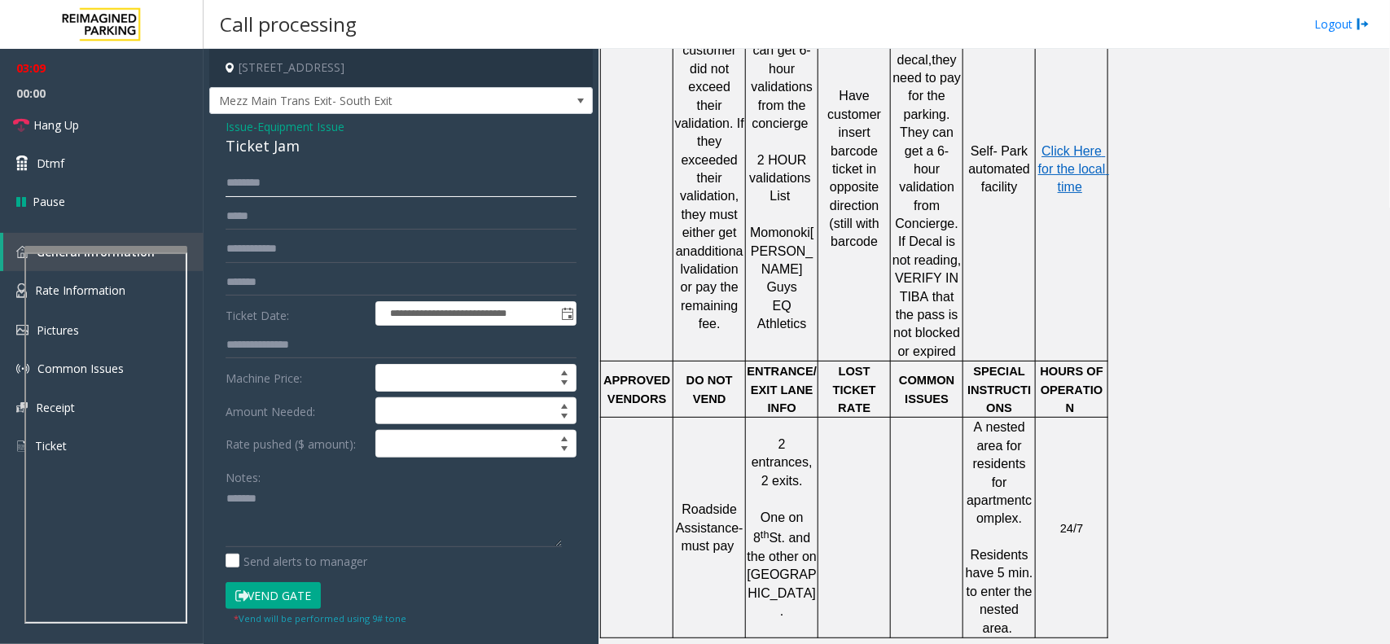
scroll to position [1120, 0]
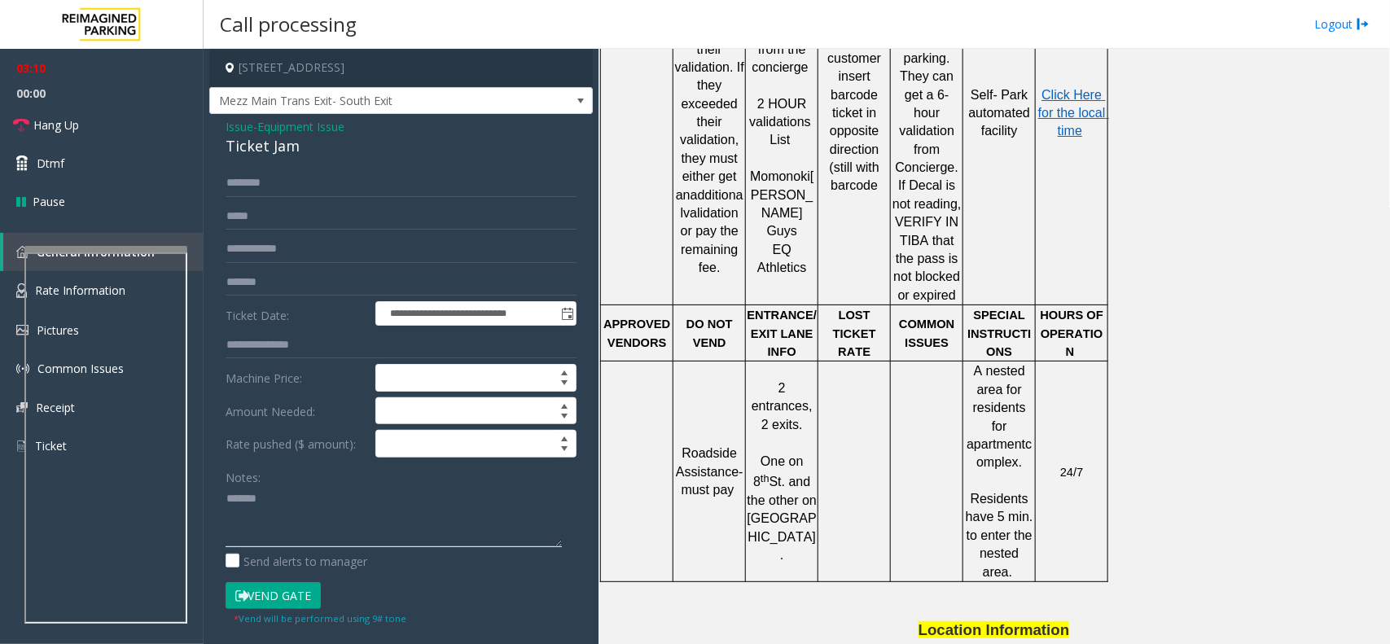
click at [307, 489] on textarea at bounding box center [394, 516] width 336 height 61
click at [462, 511] on textarea at bounding box center [394, 516] width 336 height 61
paste textarea "**********"
click at [287, 141] on div "Ticket Jam" at bounding box center [401, 146] width 351 height 22
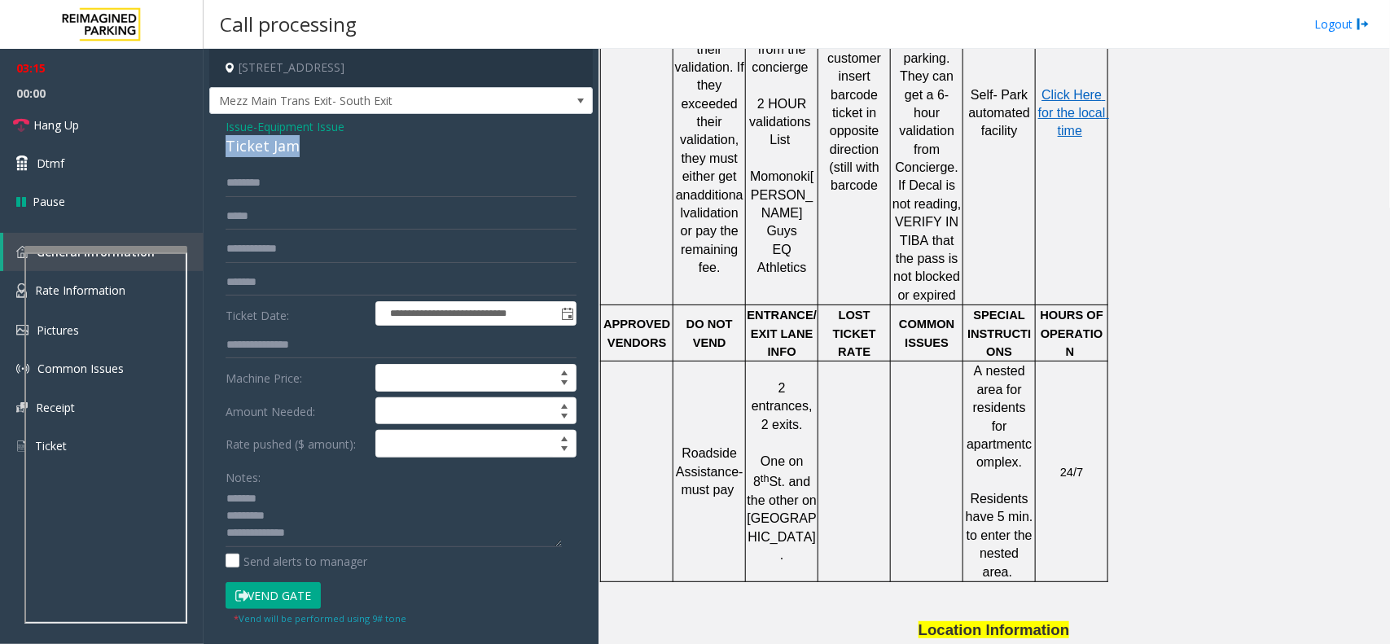
click at [287, 141] on div "Ticket Jam" at bounding box center [401, 146] width 351 height 22
paste textarea "**********"
click at [285, 514] on textarea at bounding box center [394, 516] width 336 height 61
click at [335, 540] on textarea at bounding box center [394, 516] width 336 height 61
click at [229, 519] on textarea at bounding box center [394, 516] width 336 height 61
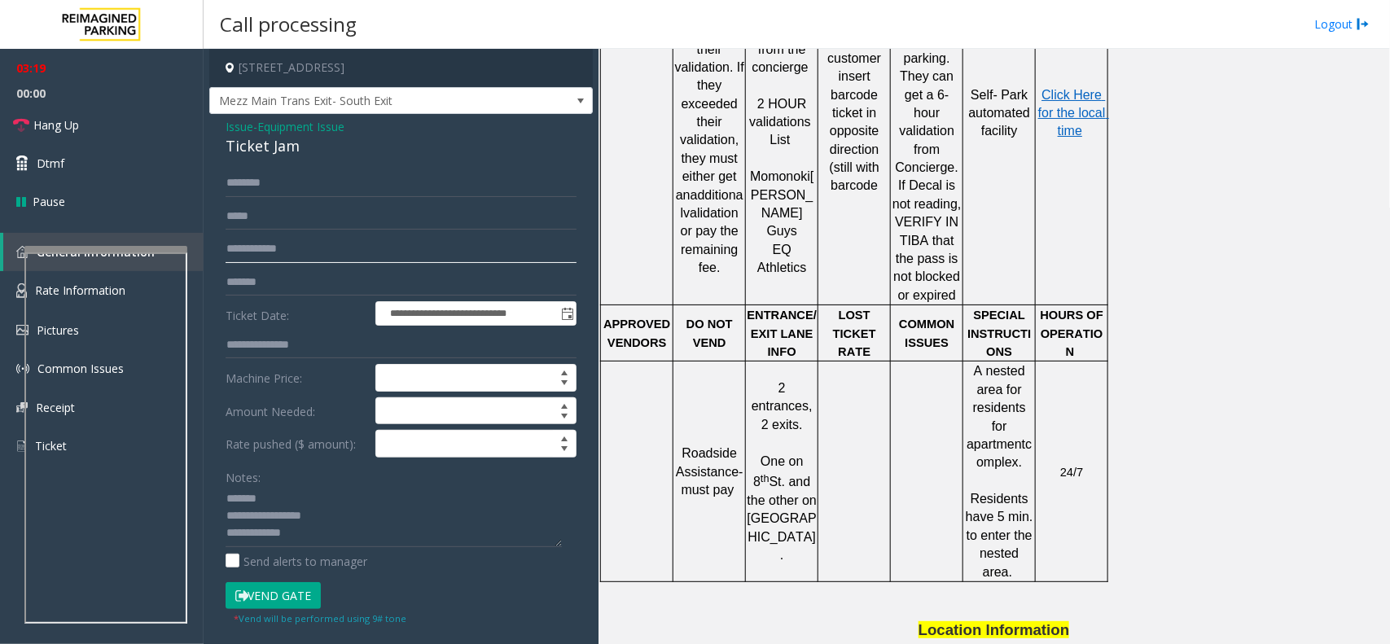
click at [285, 245] on input "text" at bounding box center [401, 249] width 351 height 28
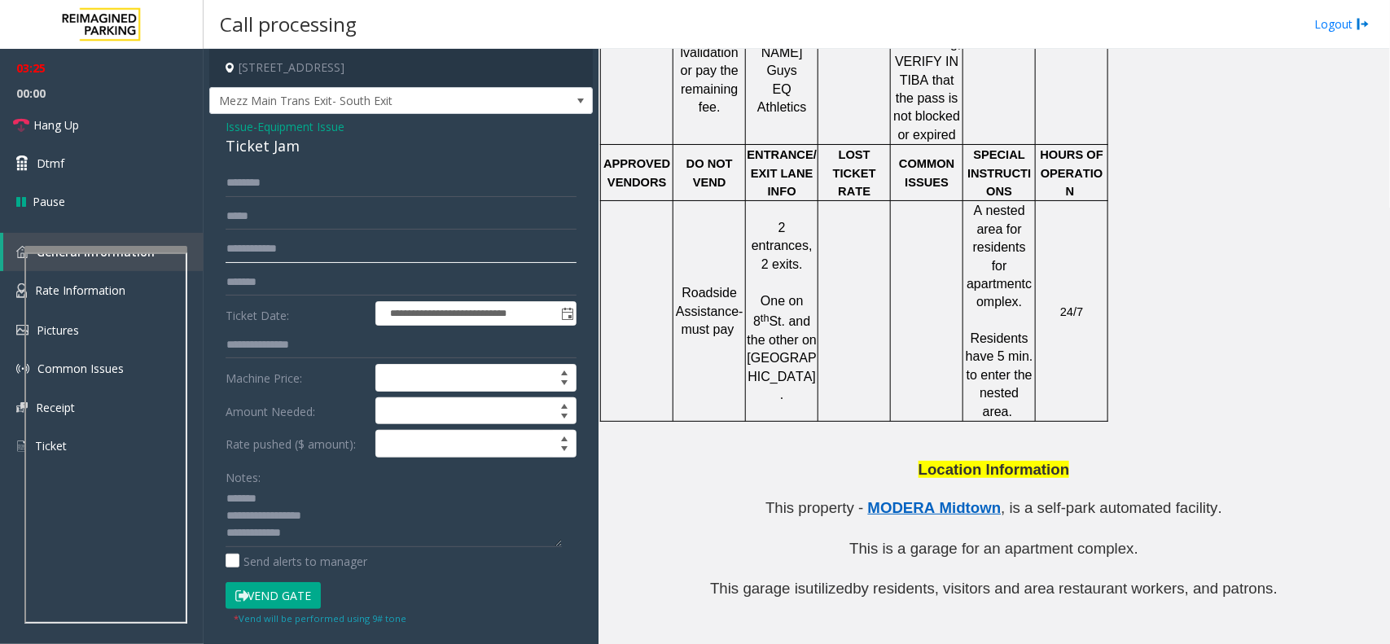
scroll to position [1274, 0]
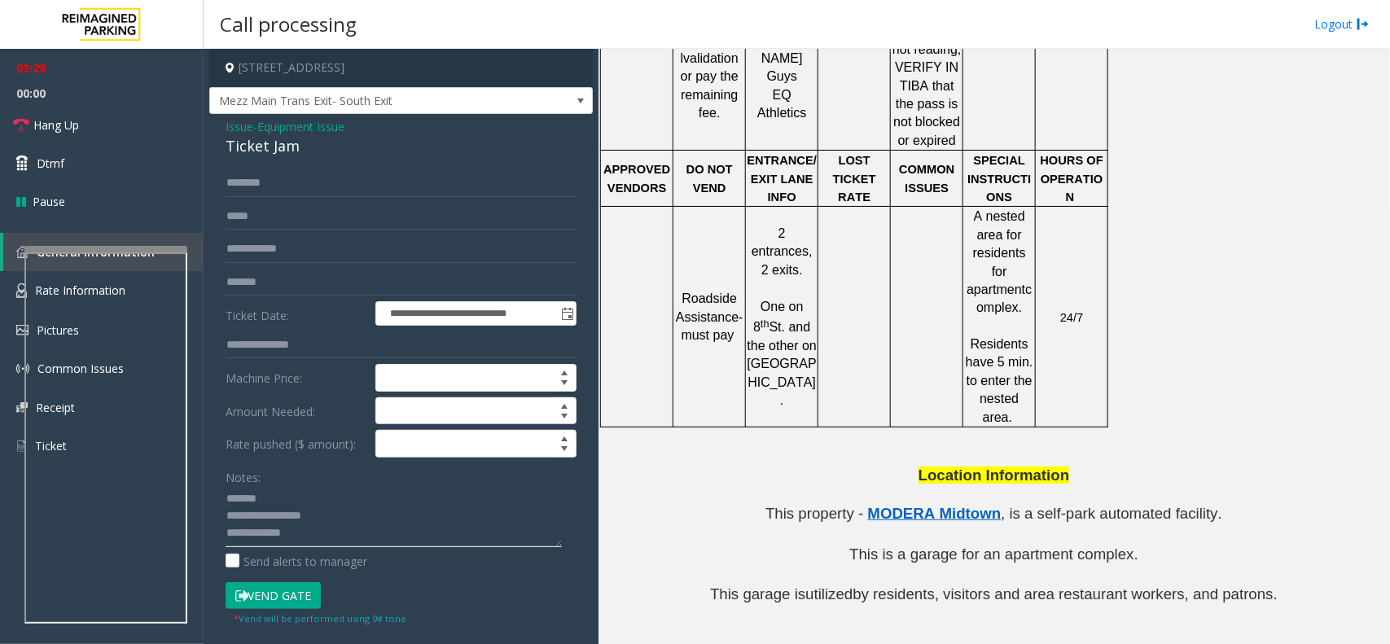
click at [384, 511] on textarea at bounding box center [394, 516] width 336 height 61
click at [352, 491] on textarea at bounding box center [394, 516] width 336 height 61
type textarea "**********"
click at [285, 176] on input "text" at bounding box center [401, 183] width 351 height 28
type input "*******"
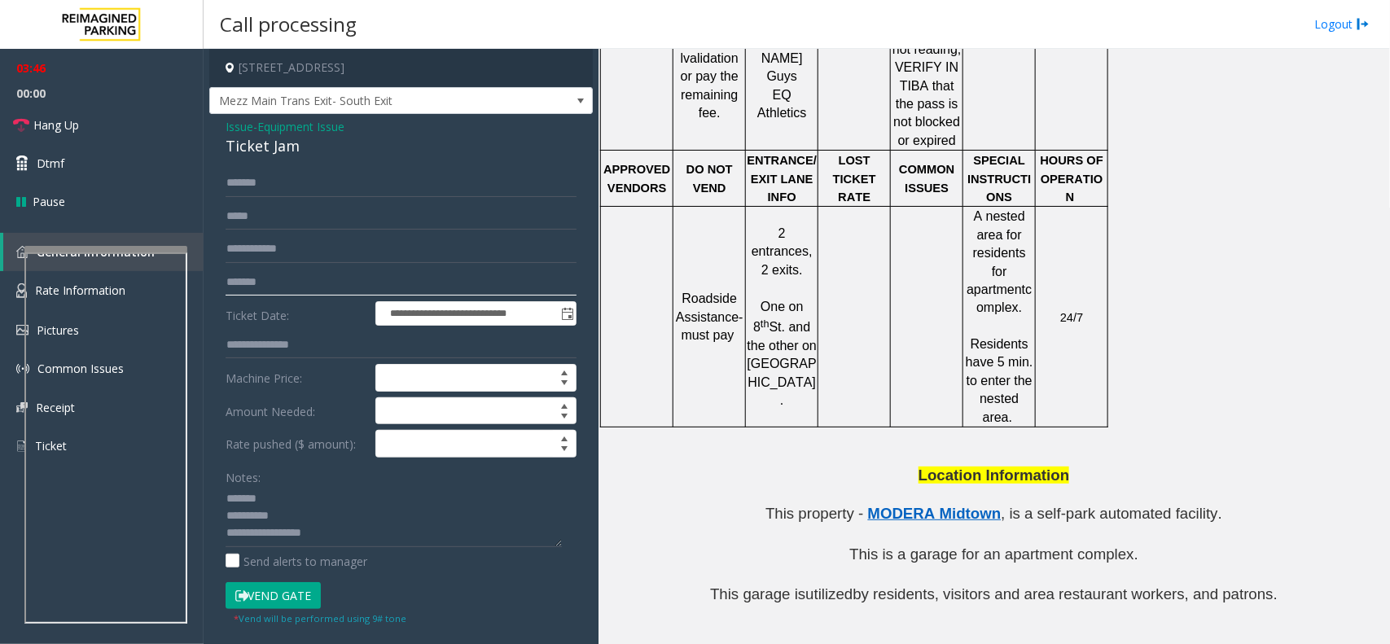
drag, startPoint x: 229, startPoint y: 278, endPoint x: 297, endPoint y: 278, distance: 68.4
click at [297, 278] on input "*******" at bounding box center [401, 283] width 351 height 28
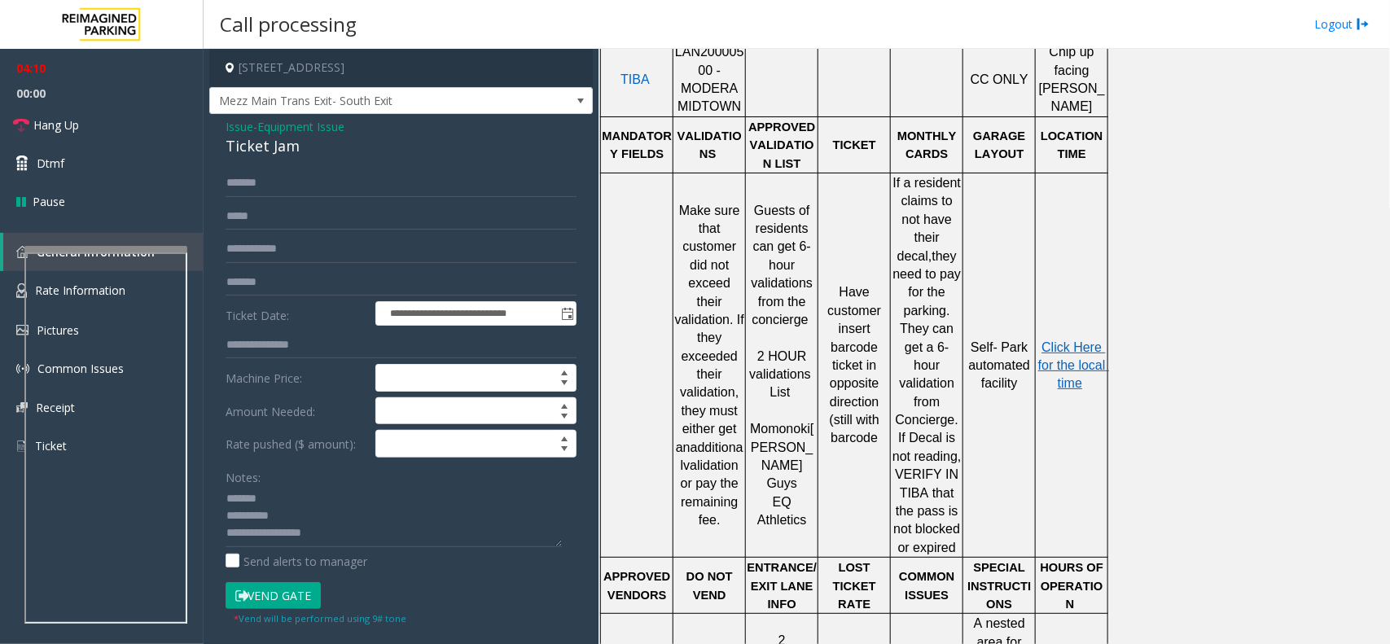
click at [1077, 347] on p "Click Here for the local time" at bounding box center [1072, 366] width 70 height 55
click at [1059, 340] on span "Click Here for the local time" at bounding box center [1073, 365] width 71 height 50
click at [297, 593] on button "Vend Gate" at bounding box center [273, 596] width 95 height 28
drag, startPoint x: 319, startPoint y: 539, endPoint x: 686, endPoint y: 444, distance: 378.6
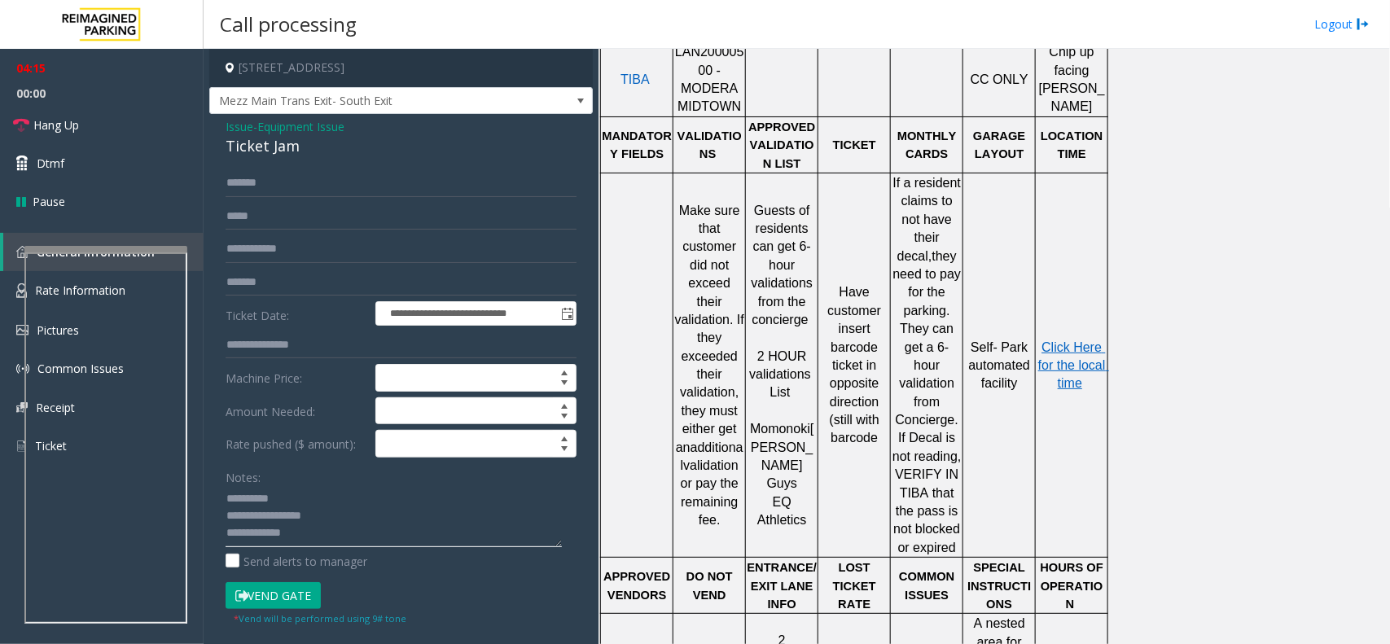
click at [319, 540] on textarea at bounding box center [394, 516] width 336 height 61
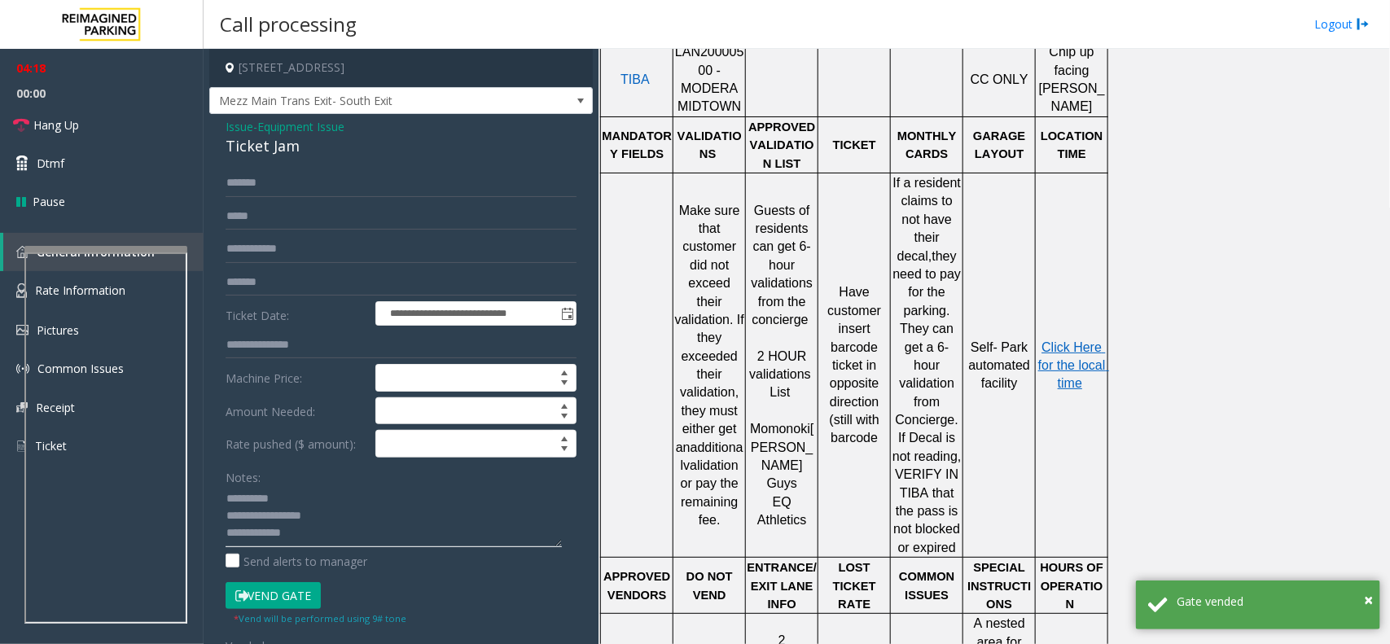
drag, startPoint x: 319, startPoint y: 535, endPoint x: 331, endPoint y: 534, distance: 12.2
click at [320, 534] on textarea at bounding box center [394, 516] width 336 height 61
paste textarea "**********"
click at [525, 535] on textarea at bounding box center [394, 516] width 336 height 61
drag, startPoint x: 71, startPoint y: 112, endPoint x: 107, endPoint y: 145, distance: 48.4
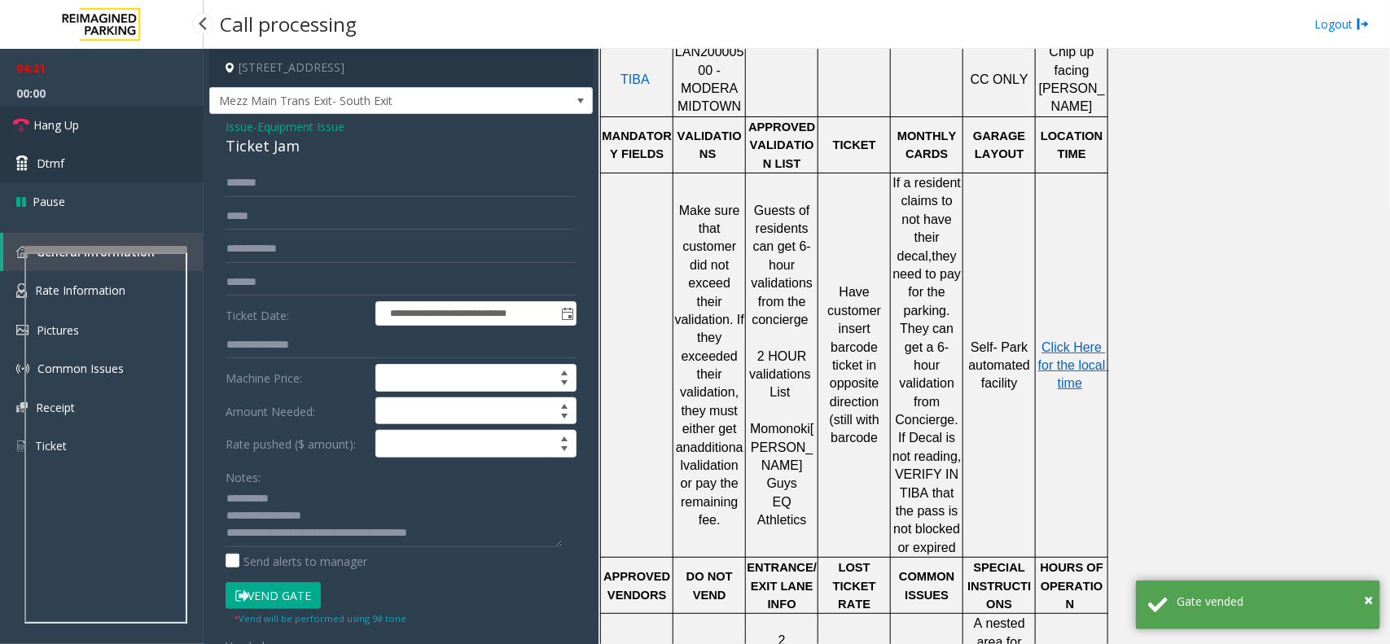
click at [71, 112] on link "Hang Up" at bounding box center [102, 125] width 204 height 38
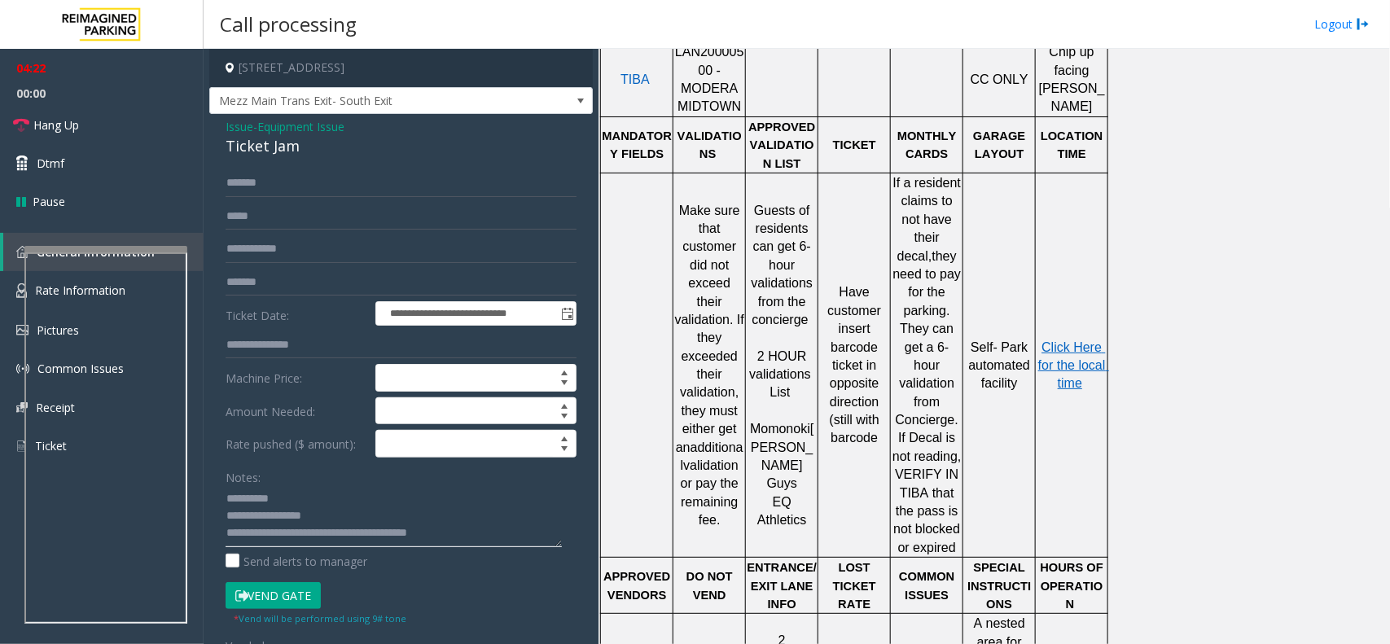
click at [498, 533] on textarea at bounding box center [394, 516] width 336 height 61
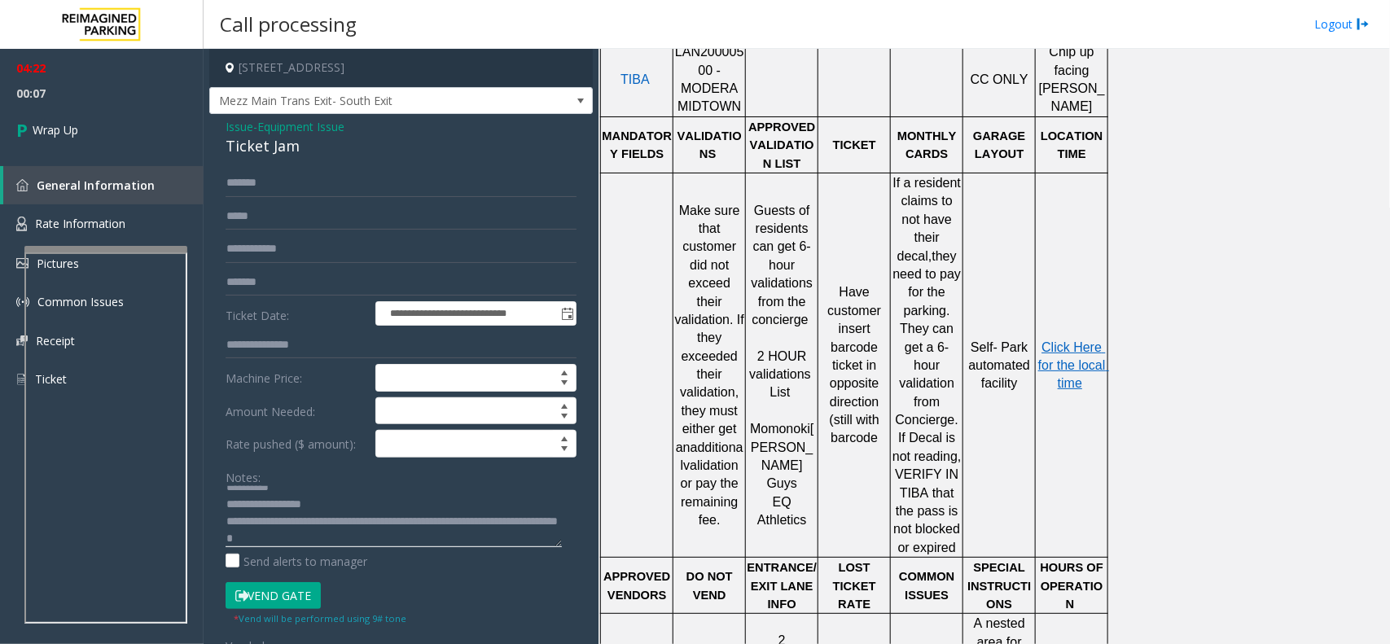
scroll to position [0, 0]
click at [230, 489] on textarea at bounding box center [394, 516] width 336 height 61
click at [235, 493] on textarea at bounding box center [394, 516] width 336 height 61
type textarea "**********"
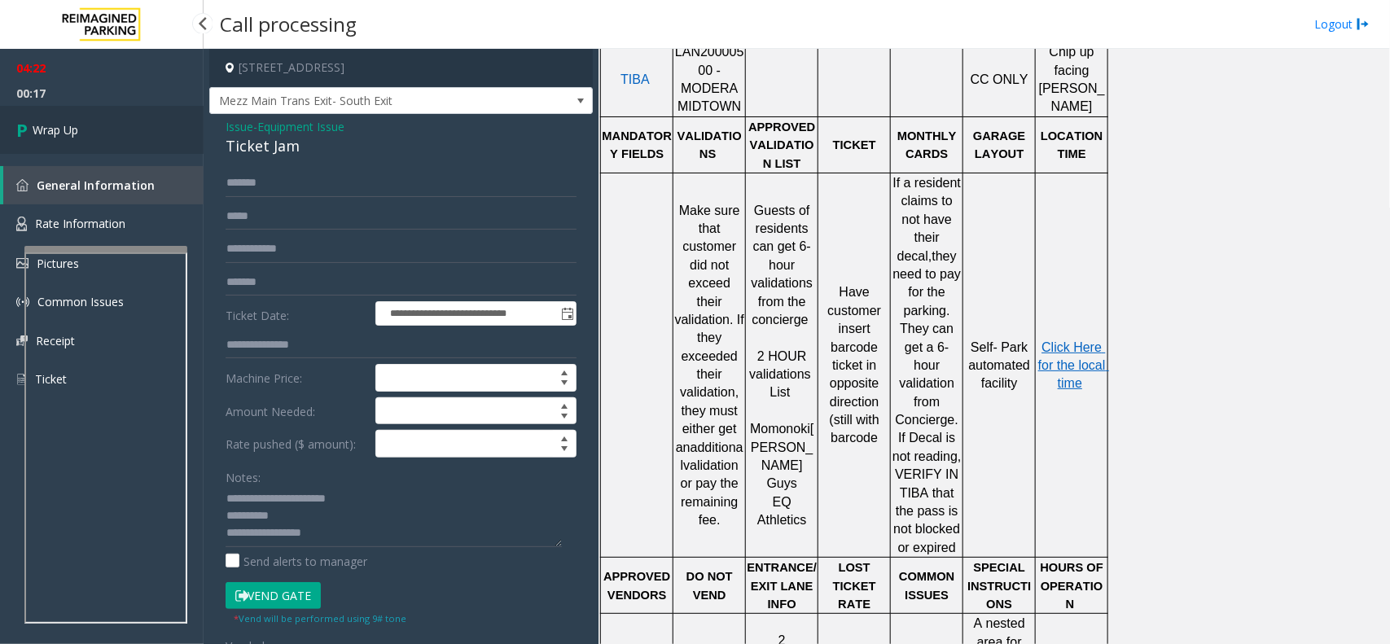
click at [78, 149] on link "Wrap Up" at bounding box center [102, 130] width 204 height 48
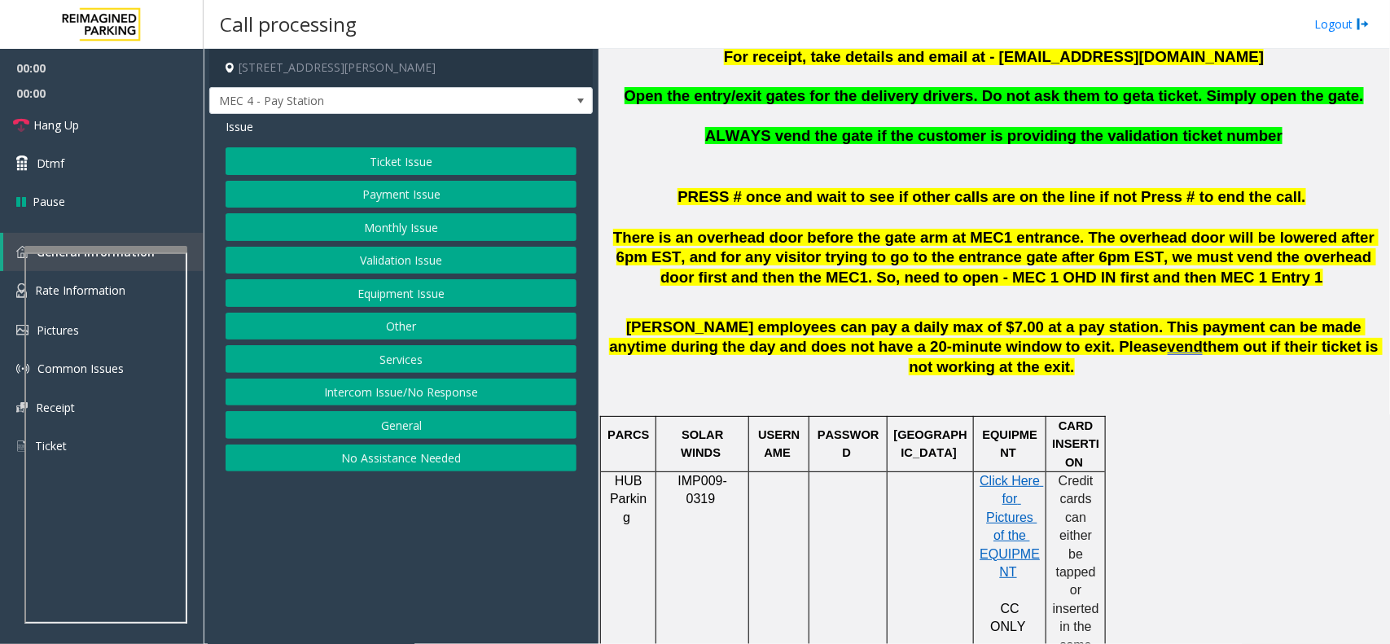
scroll to position [611, 0]
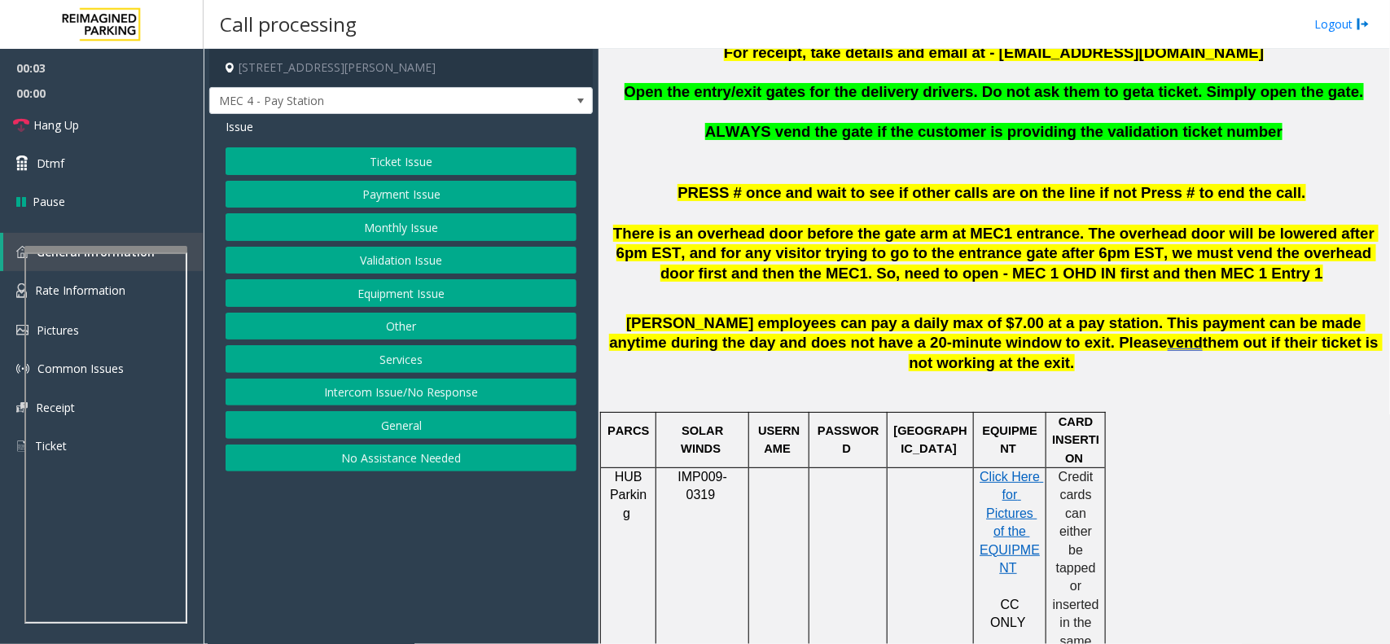
click at [414, 354] on button "Services" at bounding box center [401, 359] width 351 height 28
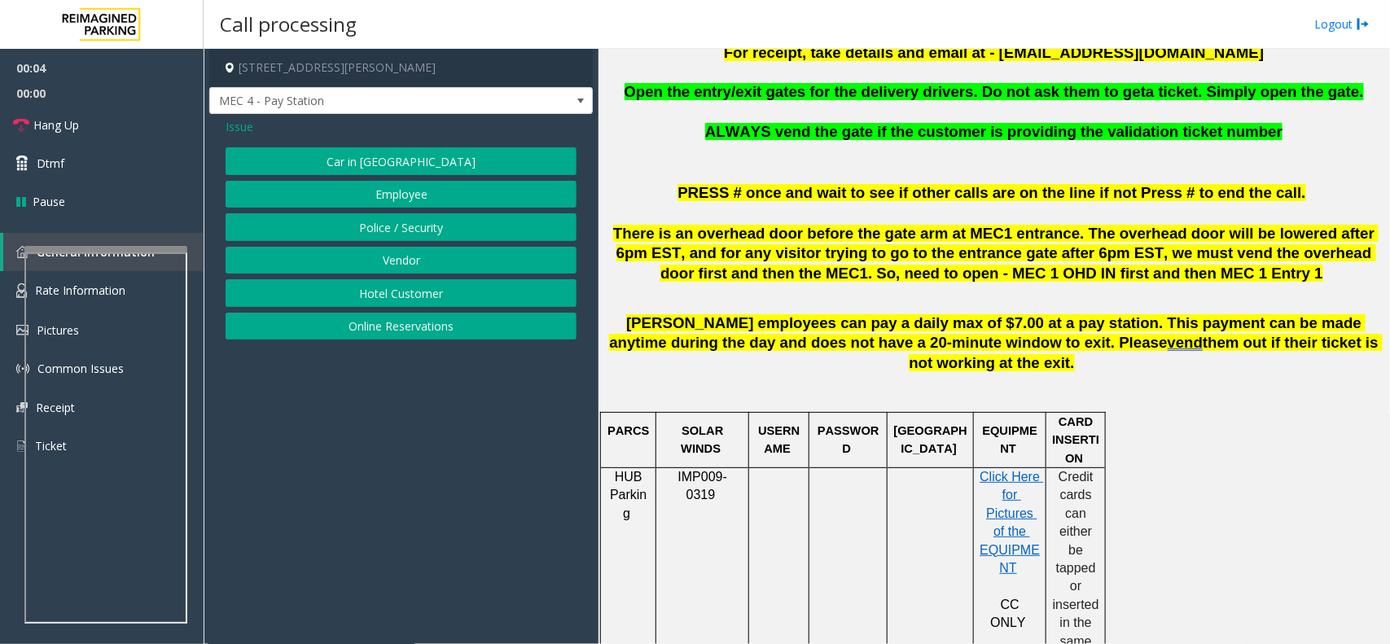
click at [407, 261] on button "Vendor" at bounding box center [401, 261] width 351 height 28
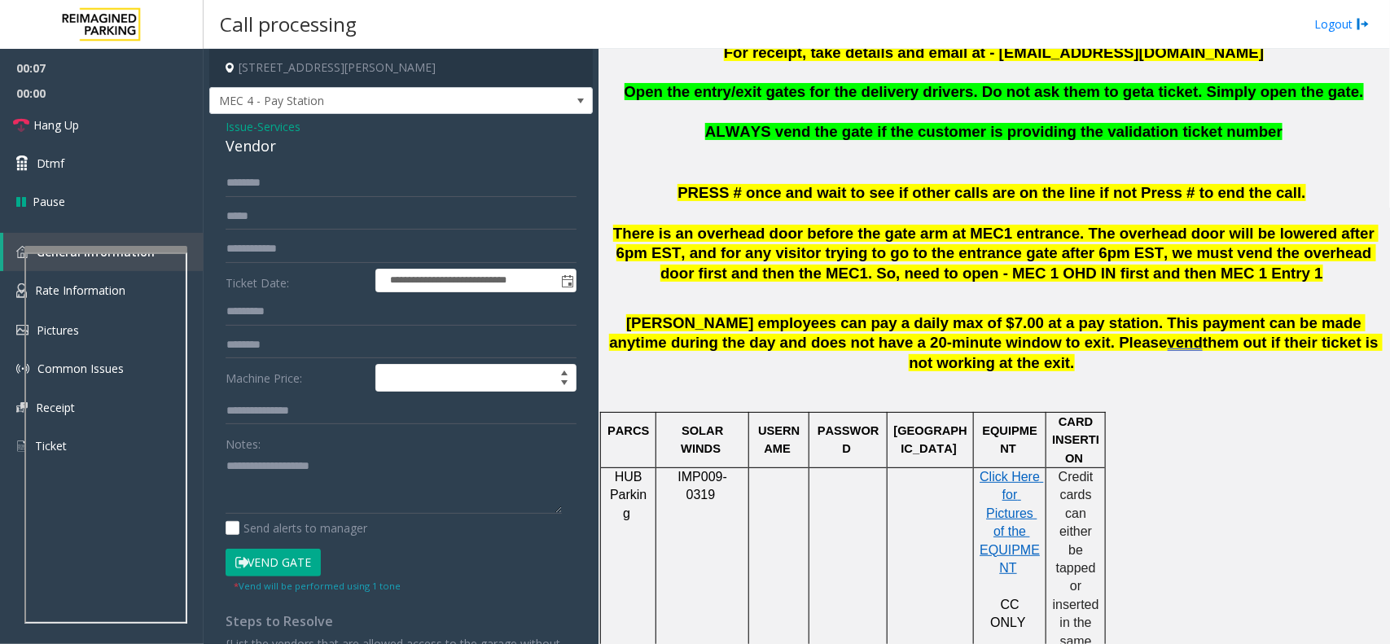
click at [236, 116] on div "**********" at bounding box center [401, 425] width 384 height 622
click at [234, 125] on span "Issue" at bounding box center [240, 126] width 28 height 17
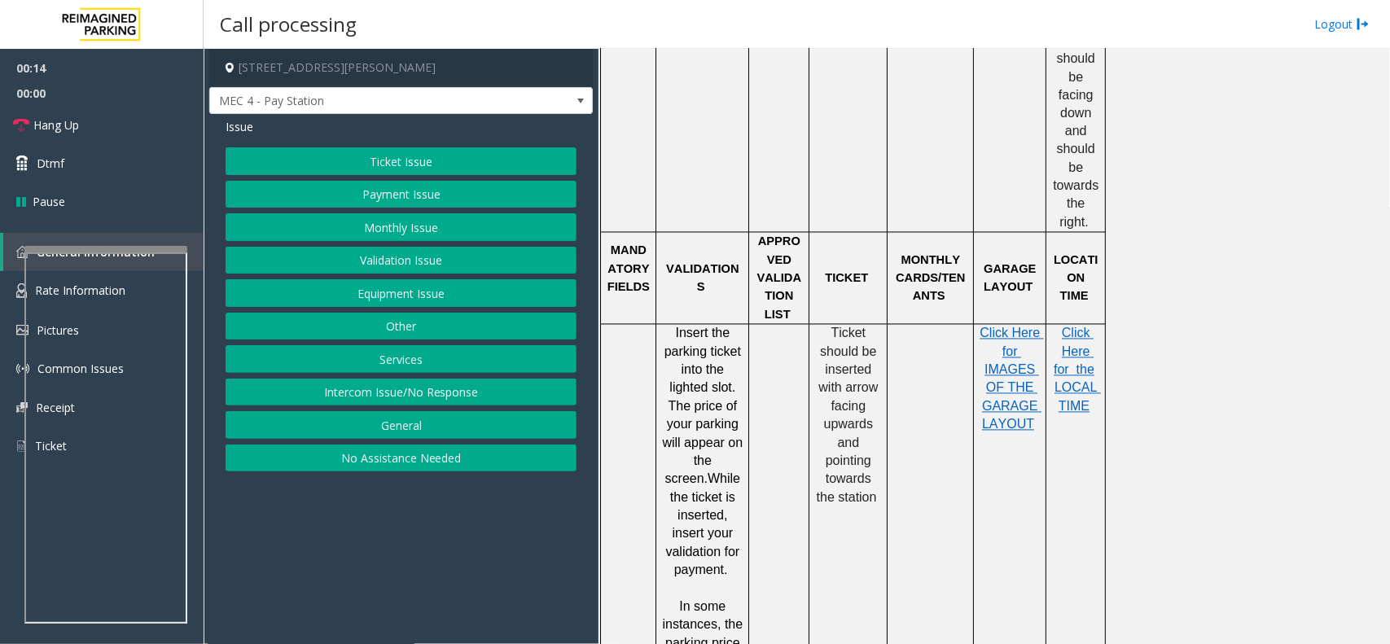
scroll to position [1323, 0]
click at [429, 294] on button "Equipment Issue" at bounding box center [401, 293] width 351 height 28
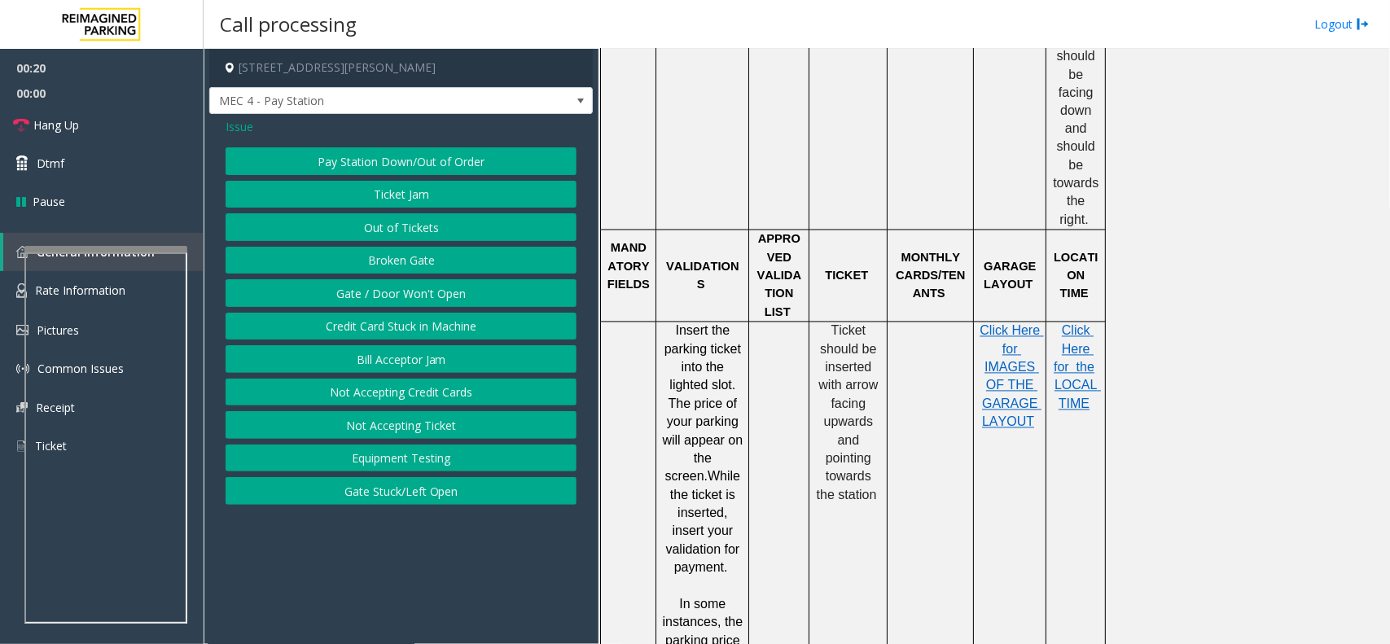
click at [236, 130] on span "Issue" at bounding box center [240, 126] width 28 height 17
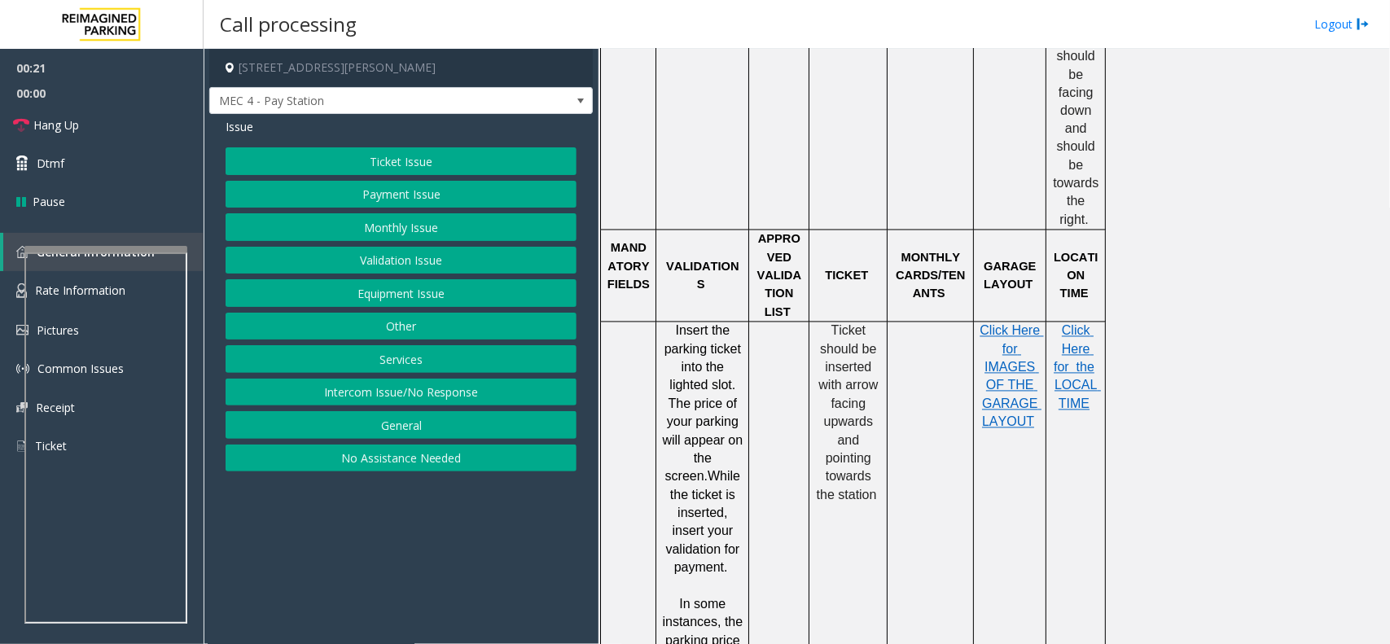
click at [399, 160] on button "Ticket Issue" at bounding box center [401, 161] width 351 height 28
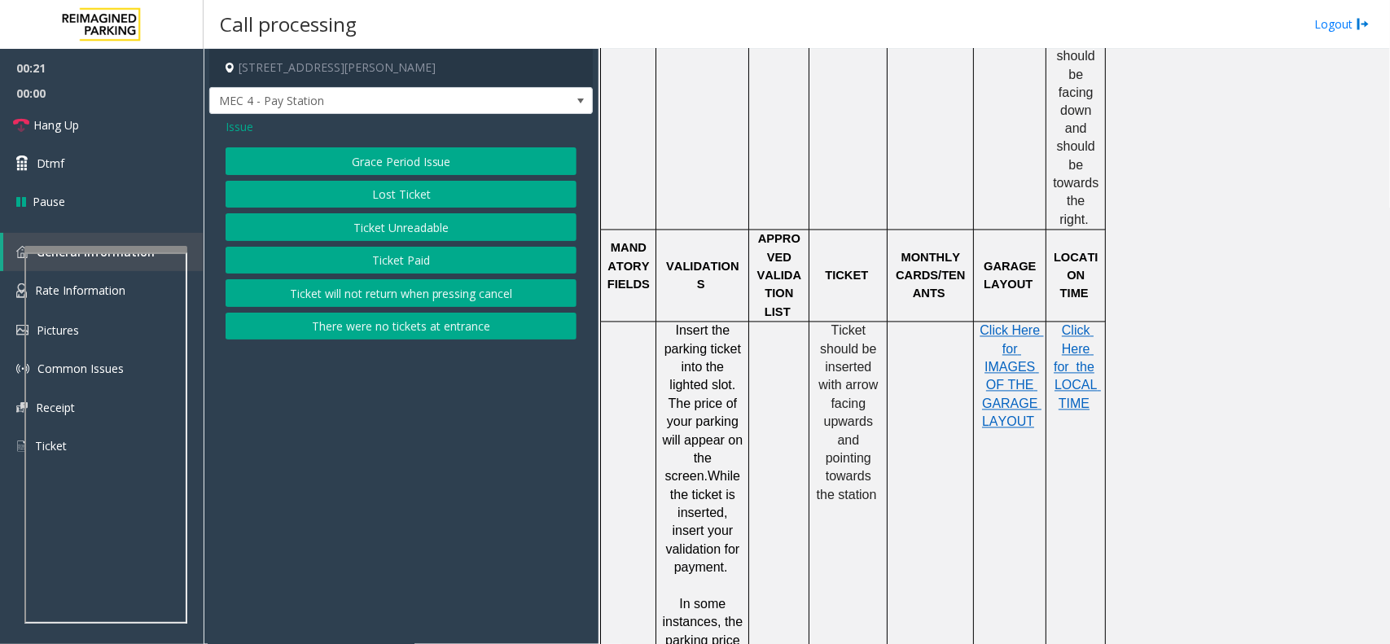
click at [420, 228] on button "Ticket Unreadable" at bounding box center [401, 227] width 351 height 28
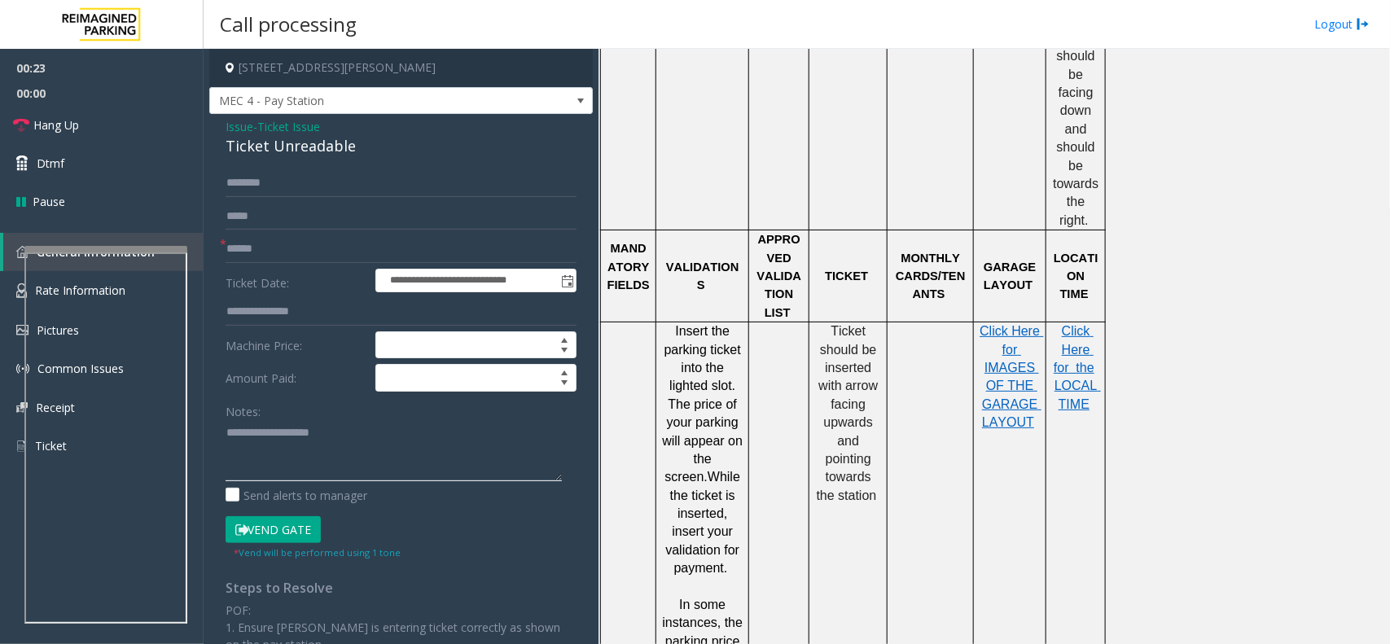
click at [349, 453] on textarea at bounding box center [394, 450] width 336 height 61
paste textarea "**********"
click at [318, 151] on div "Ticket Unreadable" at bounding box center [401, 146] width 351 height 22
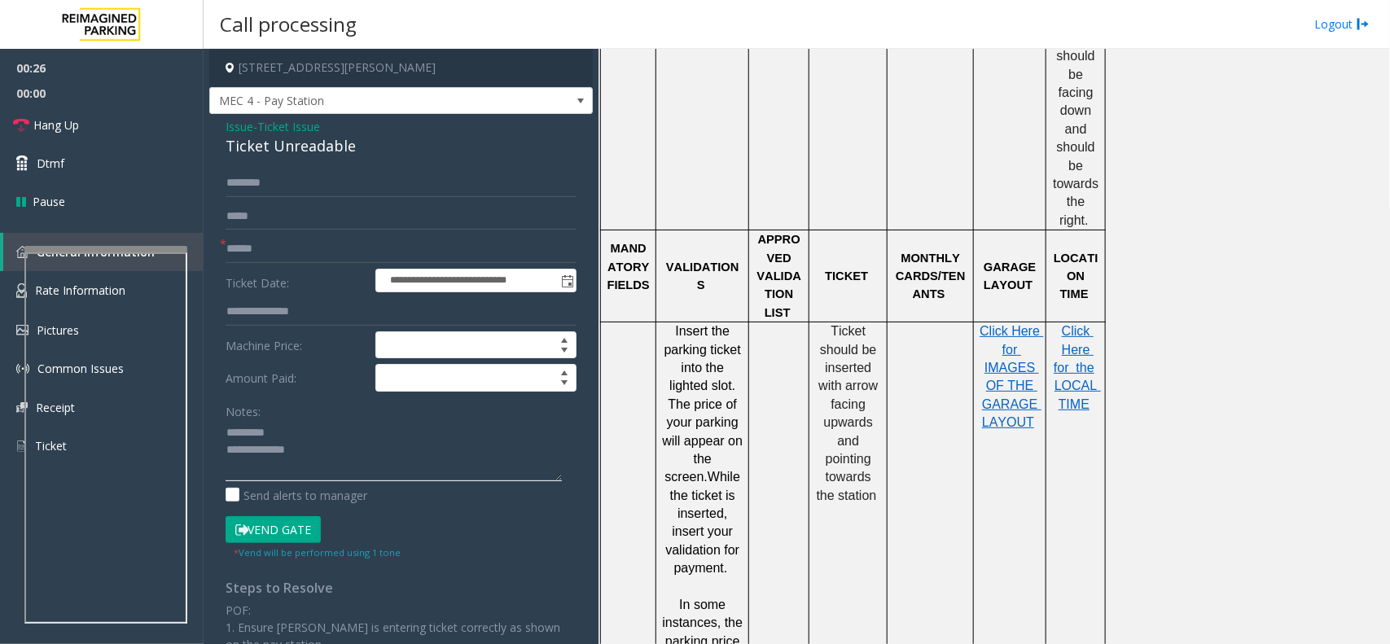
paste textarea "**********"
click at [293, 437] on textarea at bounding box center [394, 450] width 336 height 61
click at [362, 477] on textarea at bounding box center [394, 450] width 336 height 61
type textarea "**********"
click at [270, 244] on input "text" at bounding box center [401, 249] width 351 height 28
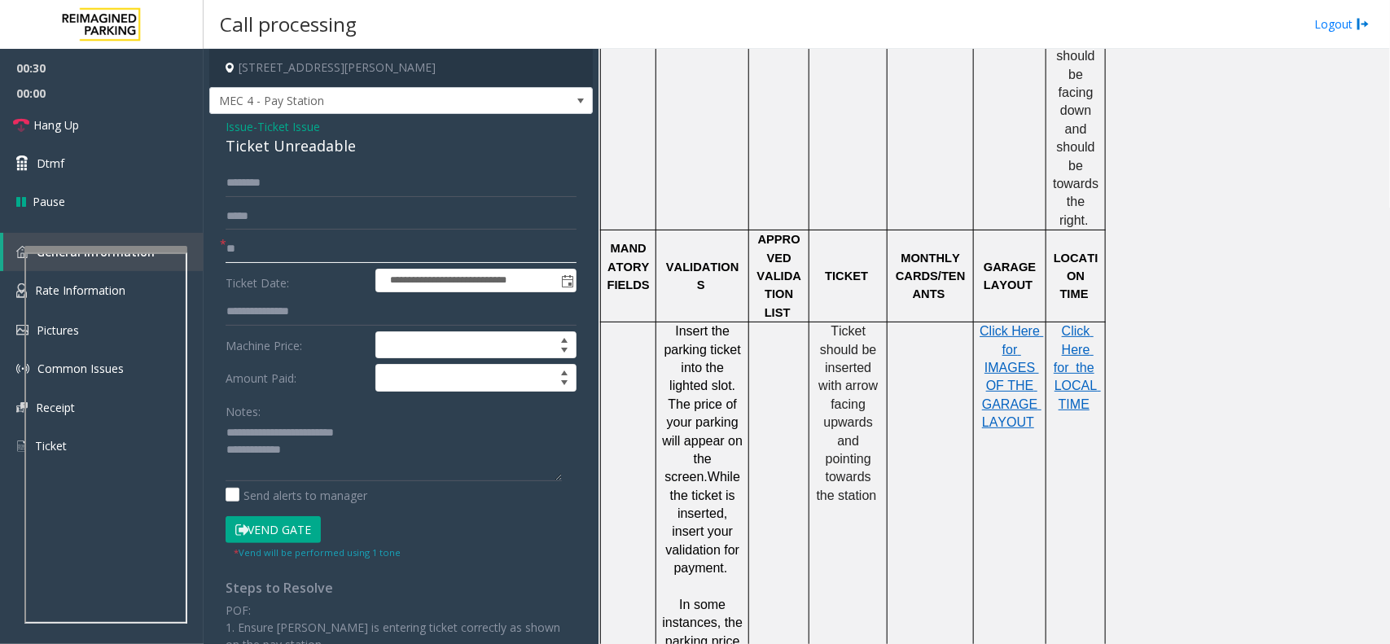
type input "**"
click at [314, 466] on textarea at bounding box center [394, 450] width 336 height 61
click at [63, 133] on span "Hang Up" at bounding box center [56, 124] width 46 height 17
click at [538, 452] on textarea at bounding box center [394, 450] width 336 height 61
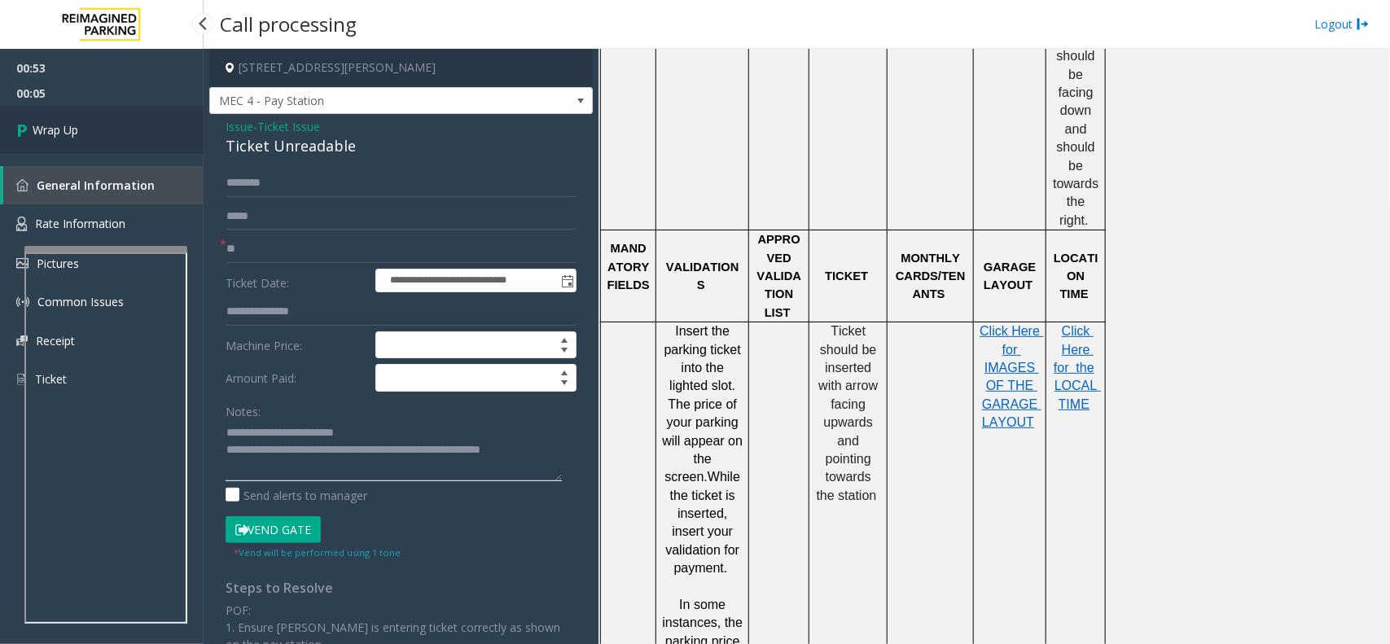
type textarea "**********"
click at [29, 118] on icon at bounding box center [24, 129] width 16 height 27
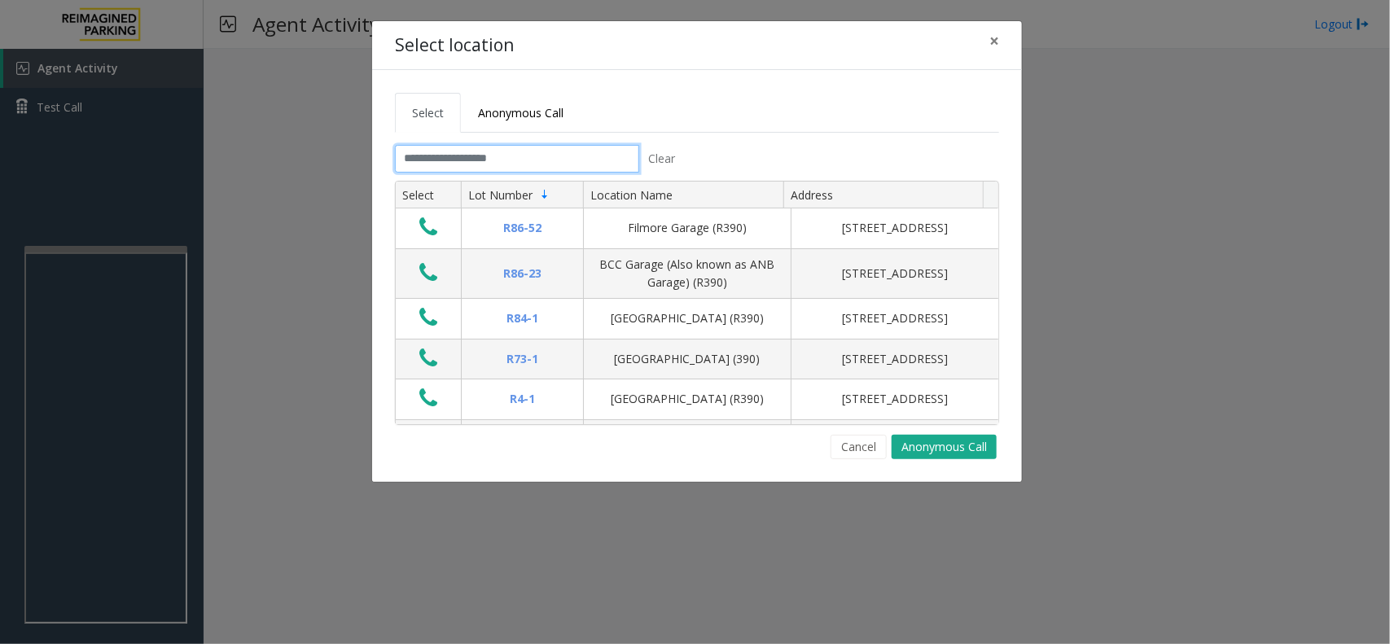
click at [542, 155] on input "text" at bounding box center [517, 159] width 244 height 28
click at [994, 38] on span "×" at bounding box center [994, 40] width 10 height 23
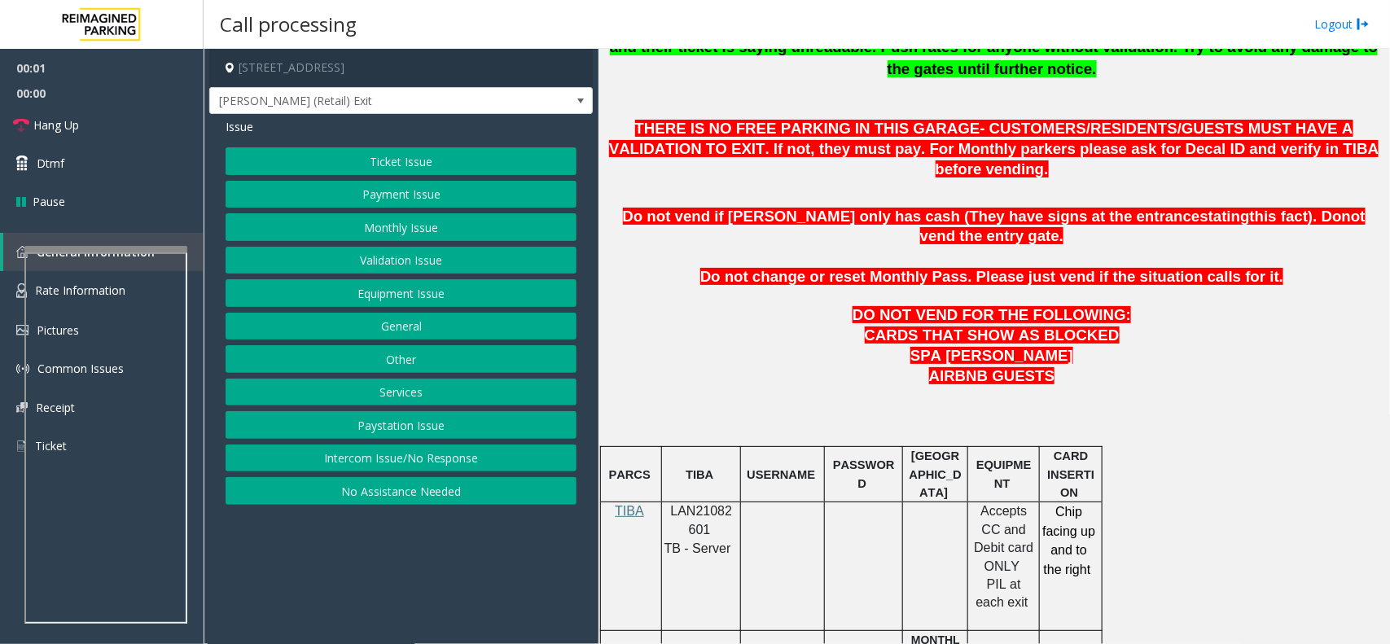
scroll to position [814, 0]
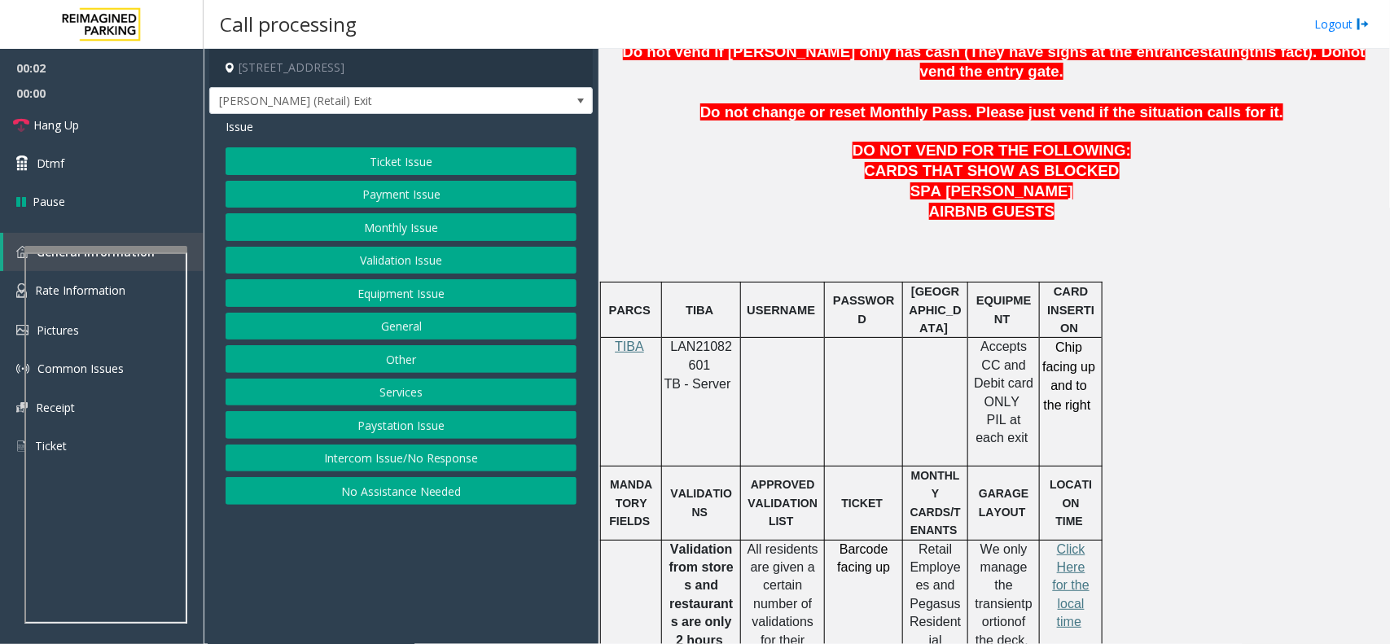
click at [696, 340] on span "LAN21082601" at bounding box center [702, 356] width 62 height 32
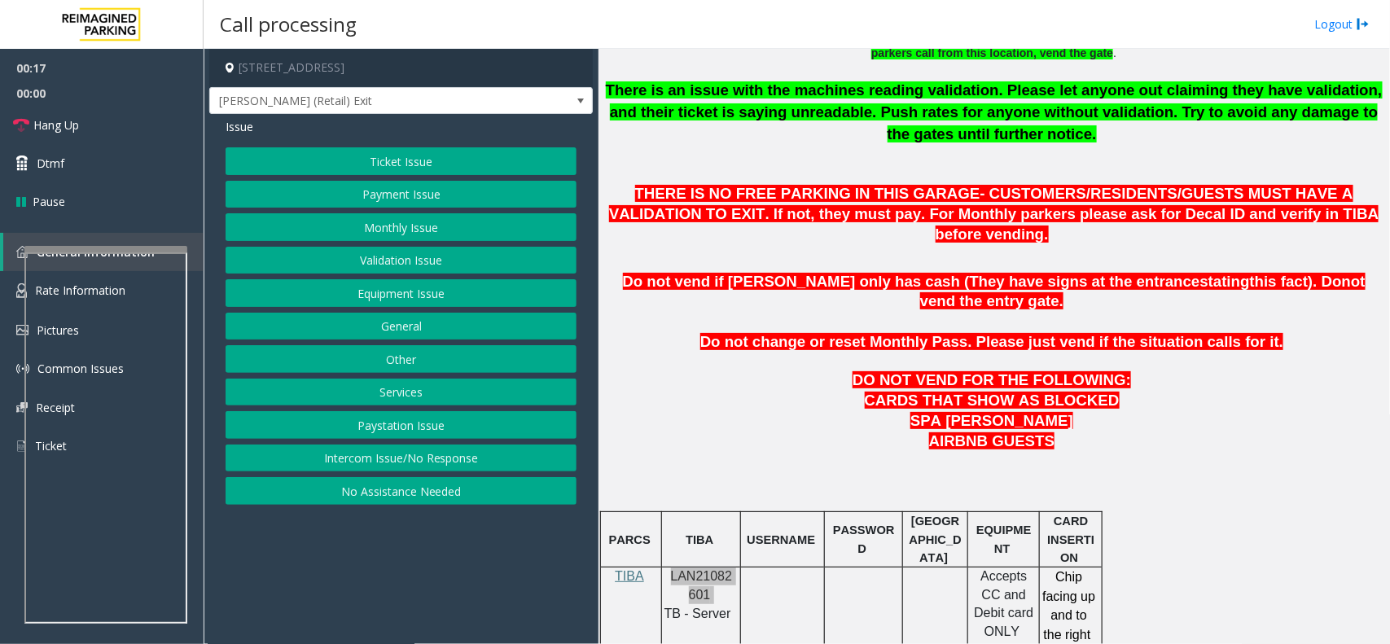
scroll to position [509, 0]
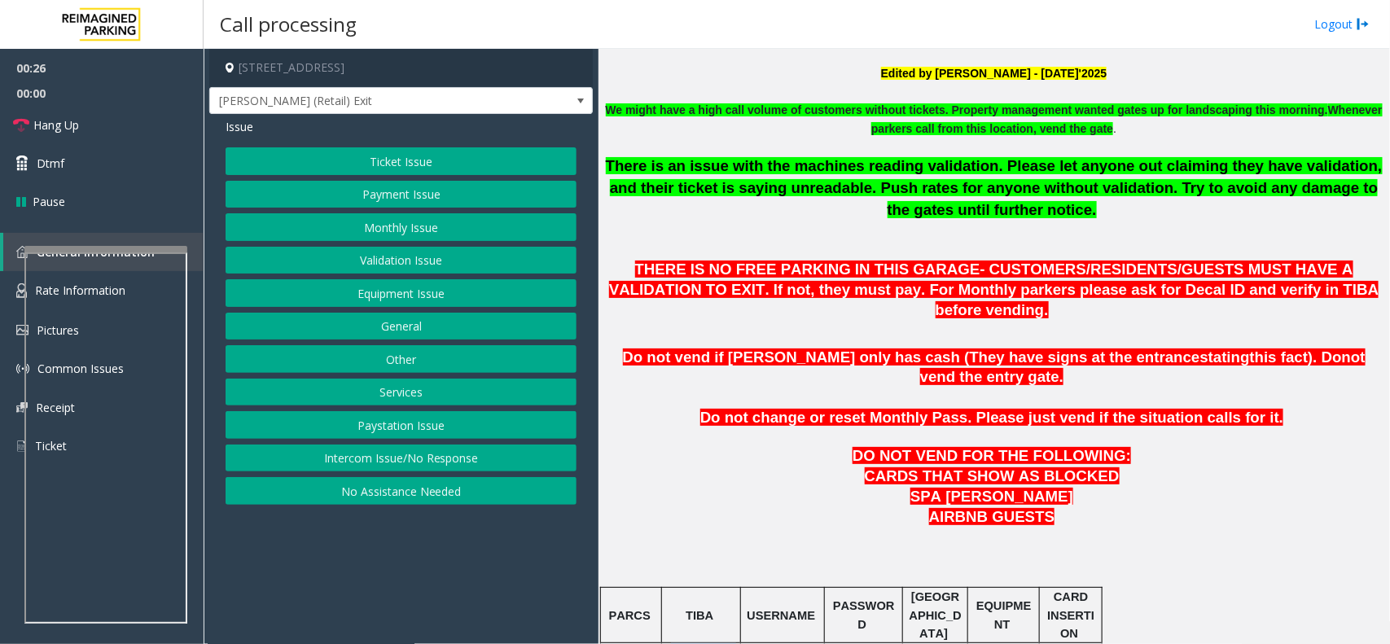
click at [401, 265] on button "Validation Issue" at bounding box center [401, 261] width 351 height 28
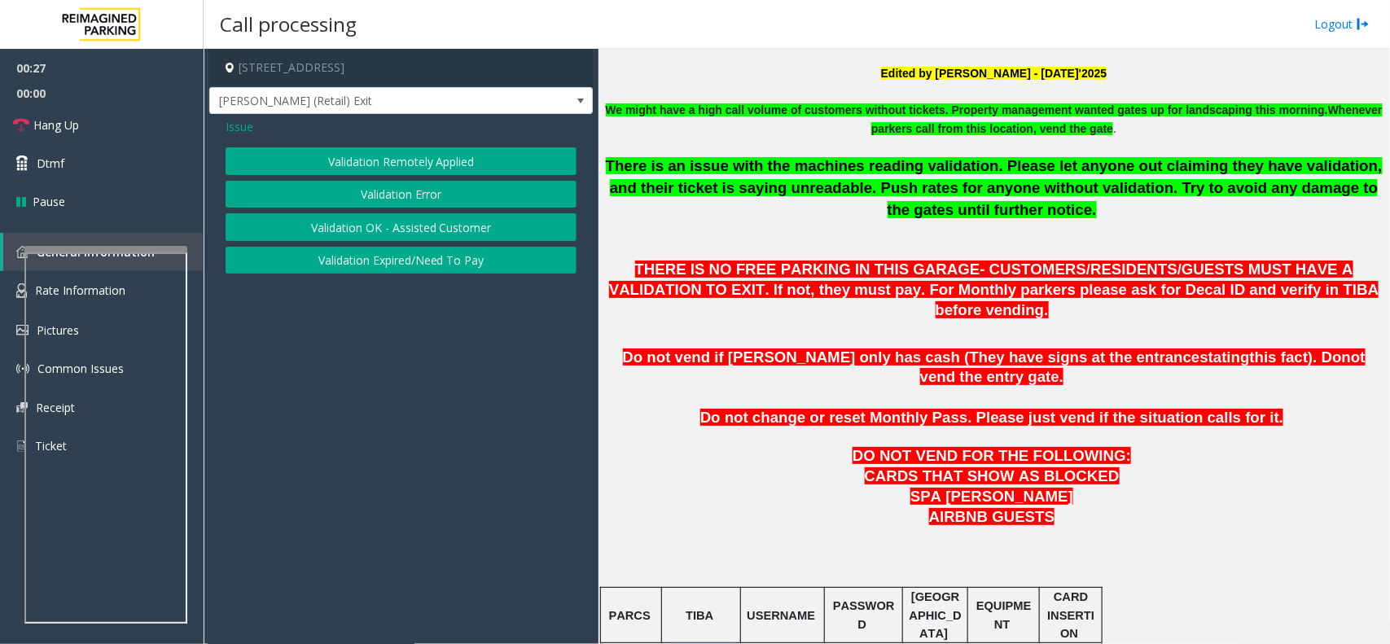
click at [400, 188] on button "Validation Error" at bounding box center [401, 195] width 351 height 28
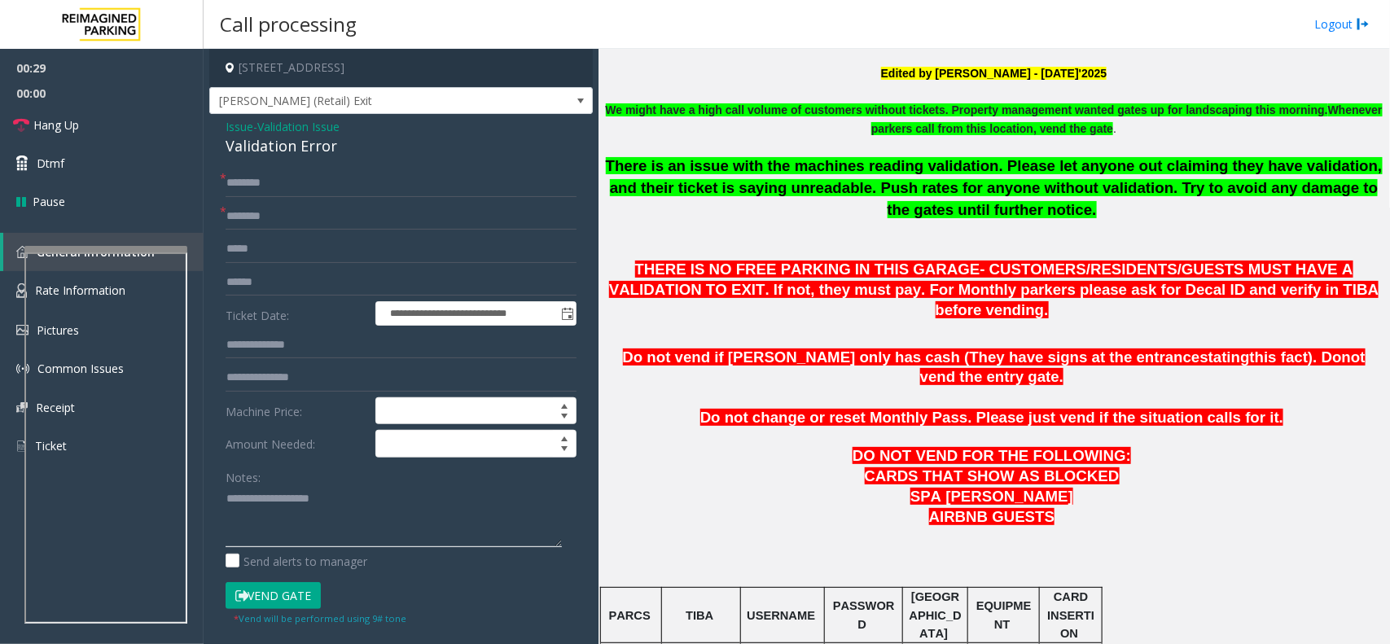
click at [408, 531] on textarea at bounding box center [394, 516] width 336 height 61
paste textarea "**********"
click at [287, 151] on div "Validation Error" at bounding box center [401, 146] width 351 height 22
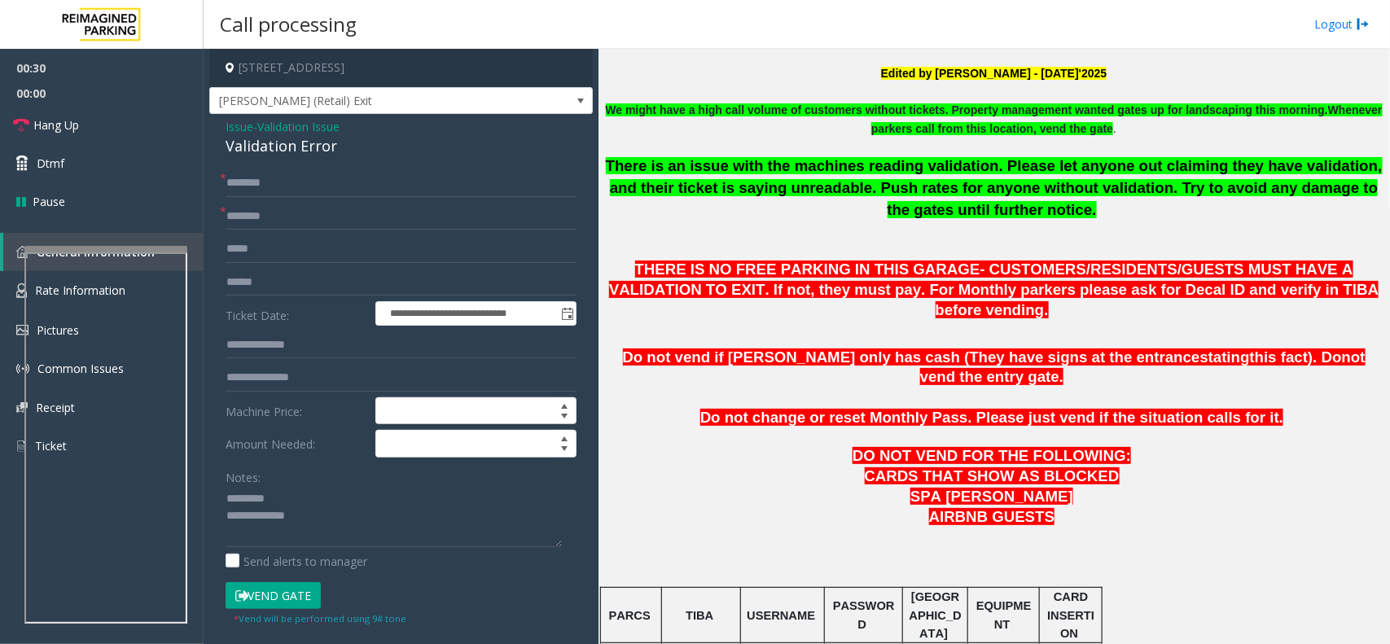
click at [307, 480] on div "Notes:" at bounding box center [401, 505] width 351 height 84
paste textarea "**********"
click at [295, 505] on textarea at bounding box center [394, 516] width 336 height 61
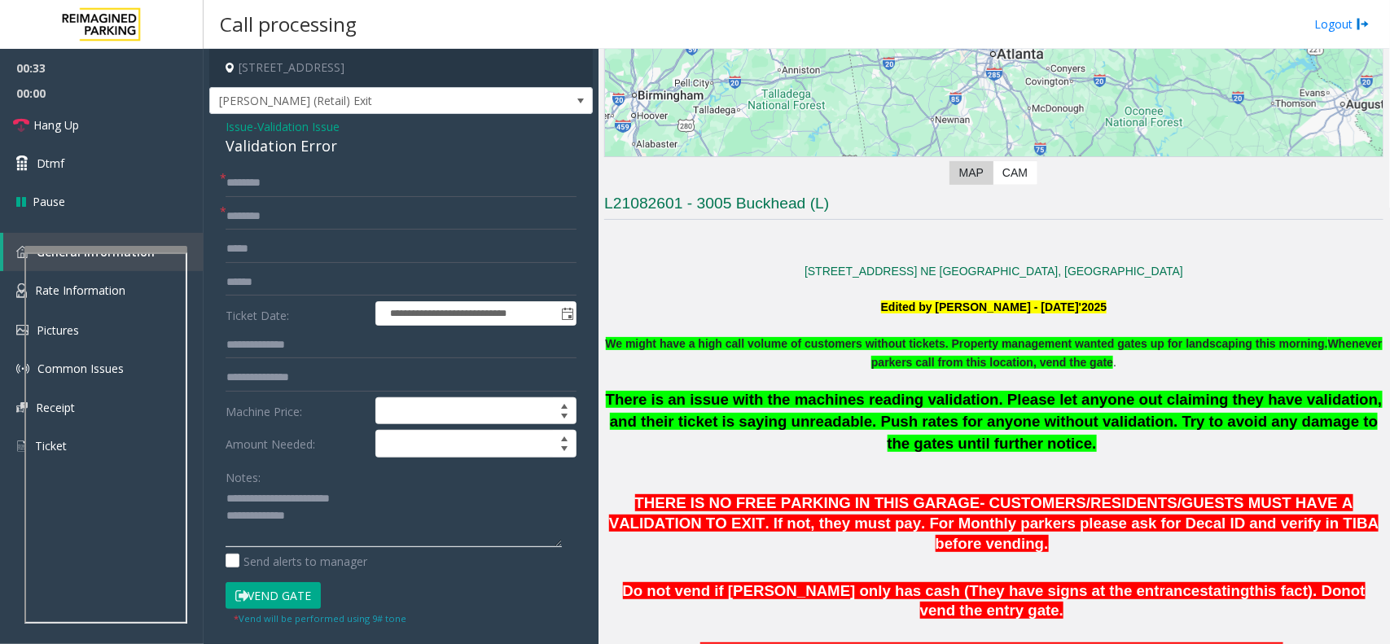
scroll to position [204, 0]
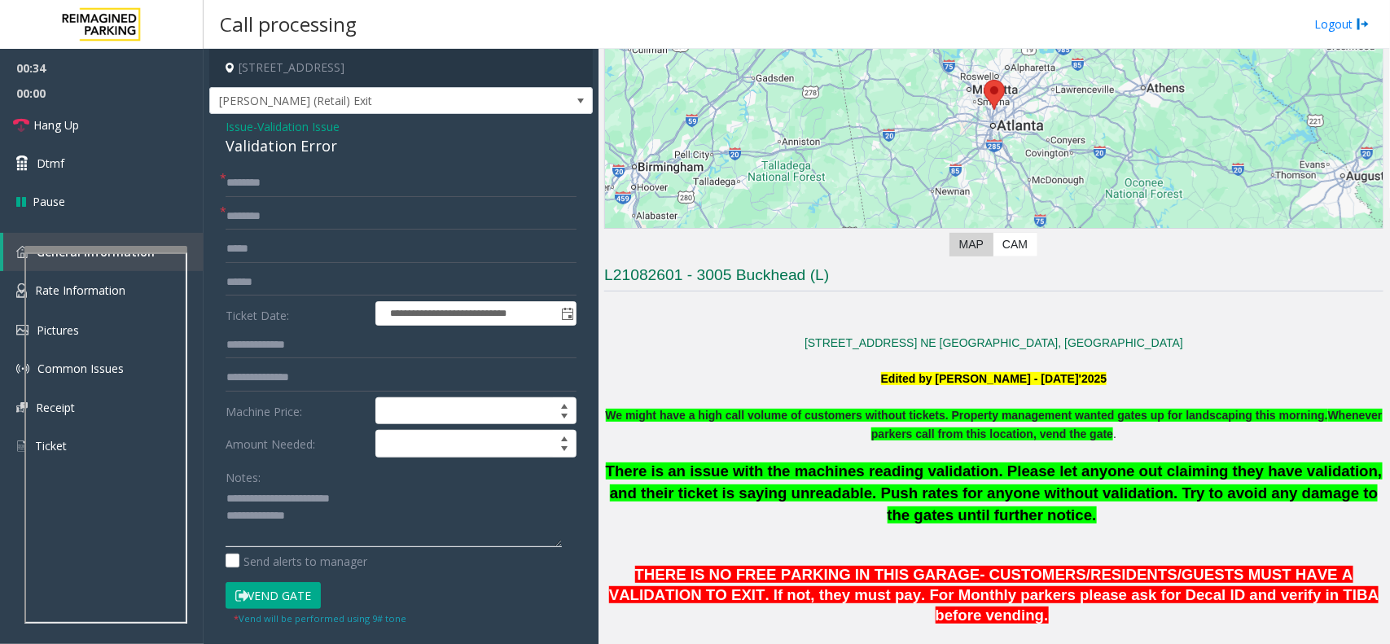
type textarea "**********"
drag, startPoint x: 735, startPoint y: 282, endPoint x: 810, endPoint y: 282, distance: 74.9
click at [810, 282] on h3 "L21082601 - 3005 Buckhead (L)" at bounding box center [993, 278] width 779 height 27
click at [360, 228] on input "text" at bounding box center [401, 217] width 351 height 28
paste input "********"
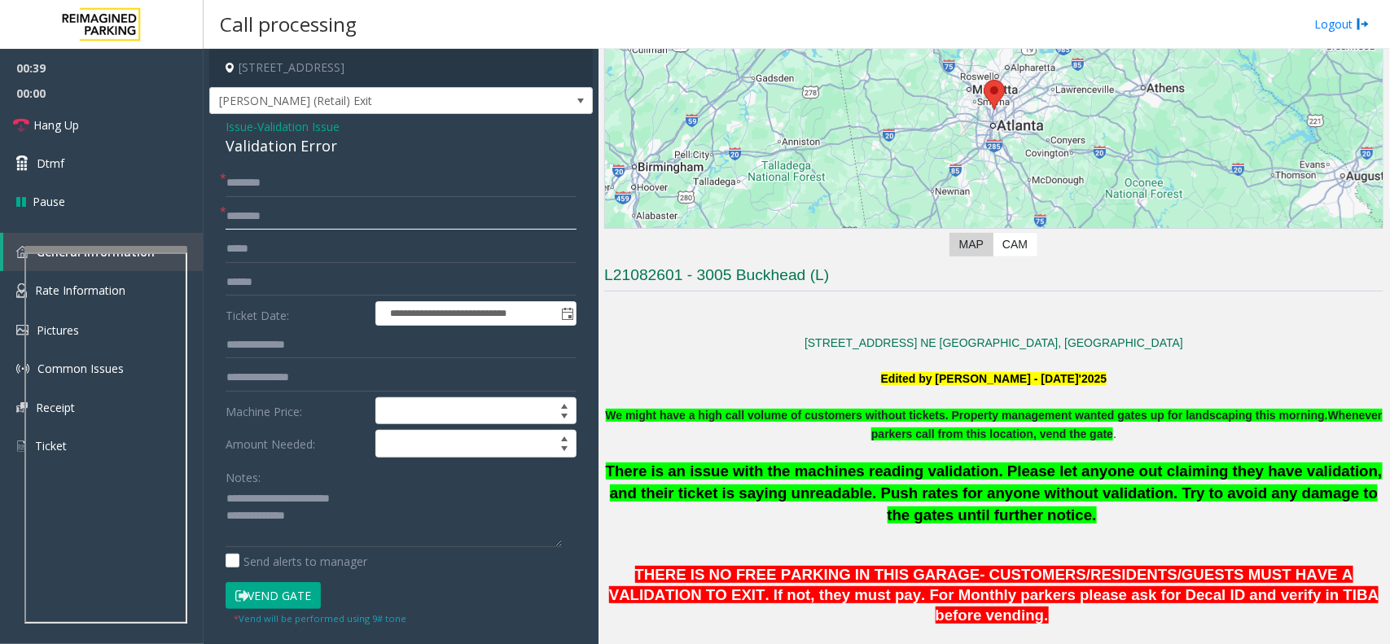
type input "********"
click at [344, 165] on div "**********" at bounding box center [401, 587] width 384 height 946
click at [363, 190] on input "text" at bounding box center [401, 183] width 351 height 28
drag, startPoint x: 322, startPoint y: 213, endPoint x: 164, endPoint y: 225, distance: 158.4
click at [164, 225] on app-root "**********" at bounding box center [695, 322] width 1390 height 644
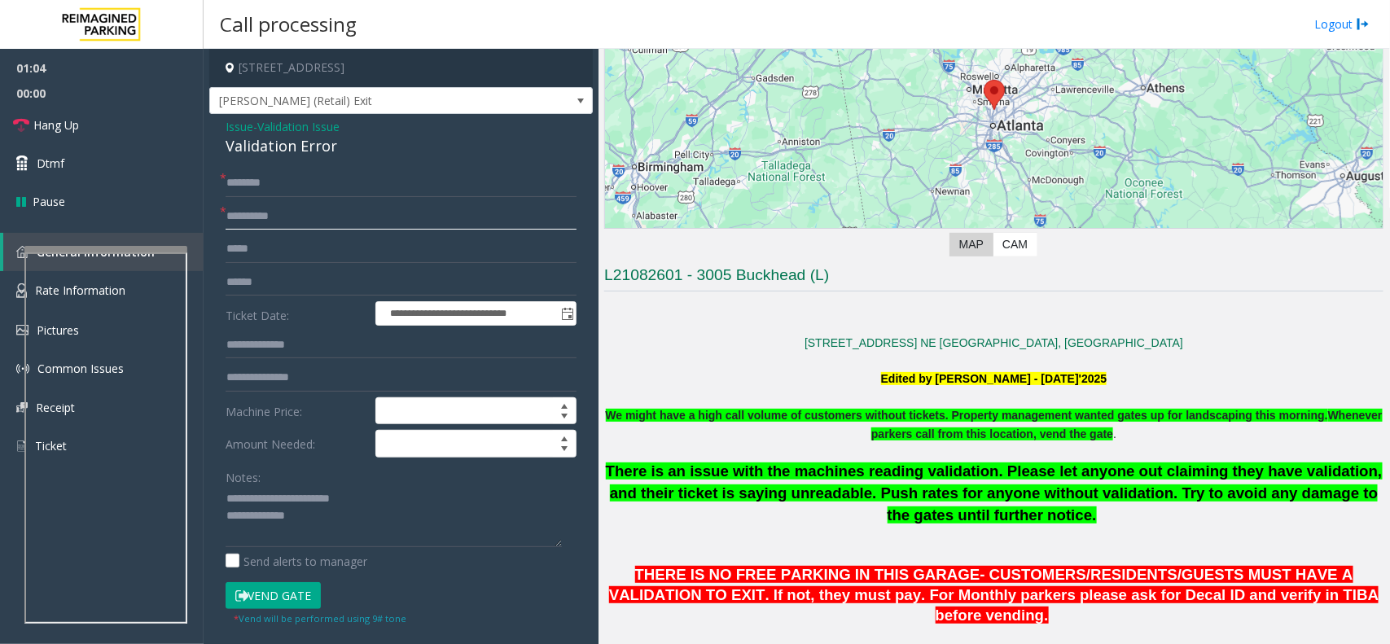
click at [301, 216] on input "**********" at bounding box center [401, 217] width 351 height 28
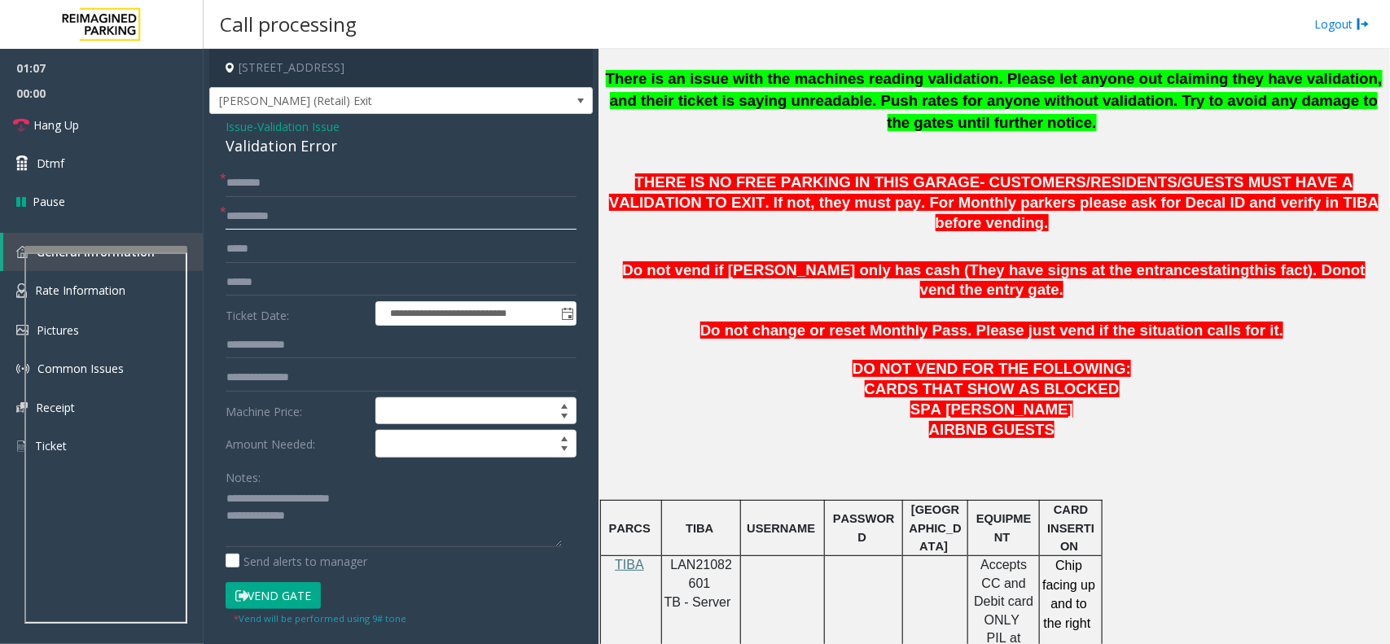
scroll to position [611, 0]
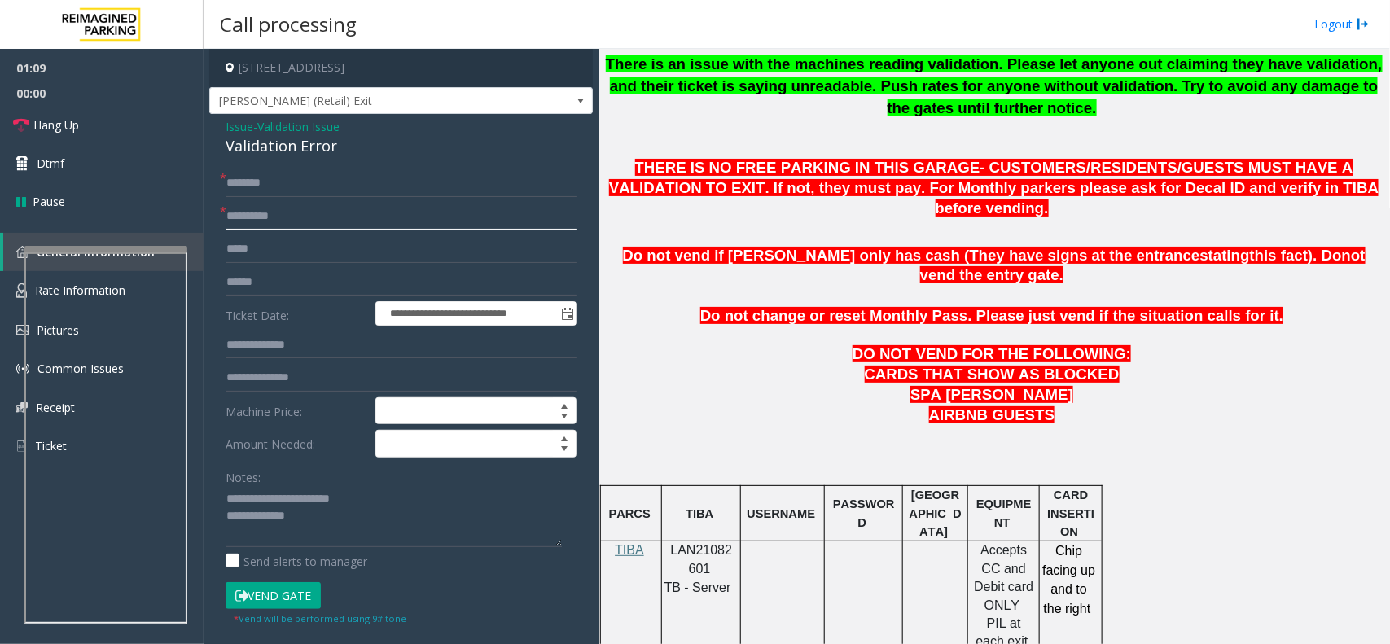
type input "**********"
drag, startPoint x: 867, startPoint y: 311, endPoint x: 1085, endPoint y: 293, distance: 218.2
click at [318, 191] on input "text" at bounding box center [401, 183] width 351 height 28
click at [261, 184] on input "text" at bounding box center [401, 183] width 351 height 28
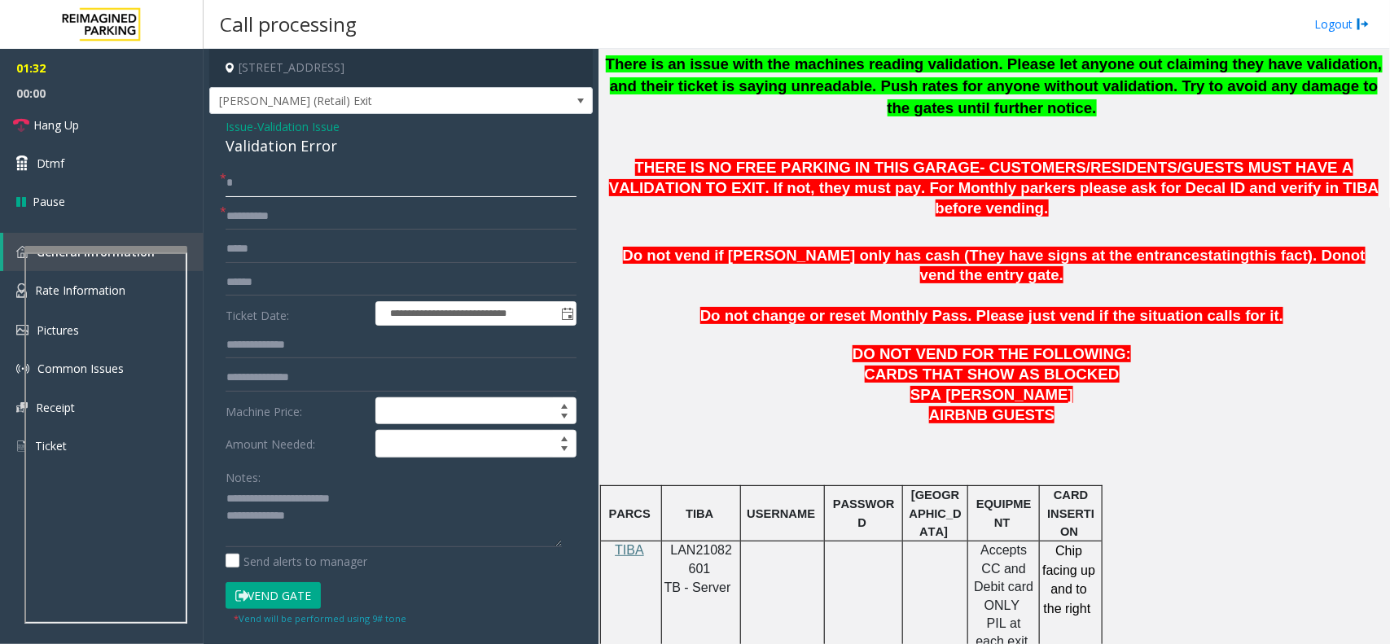
click at [326, 184] on input "*" at bounding box center [401, 183] width 351 height 28
type input "******"
click at [367, 289] on input "text" at bounding box center [401, 283] width 351 height 28
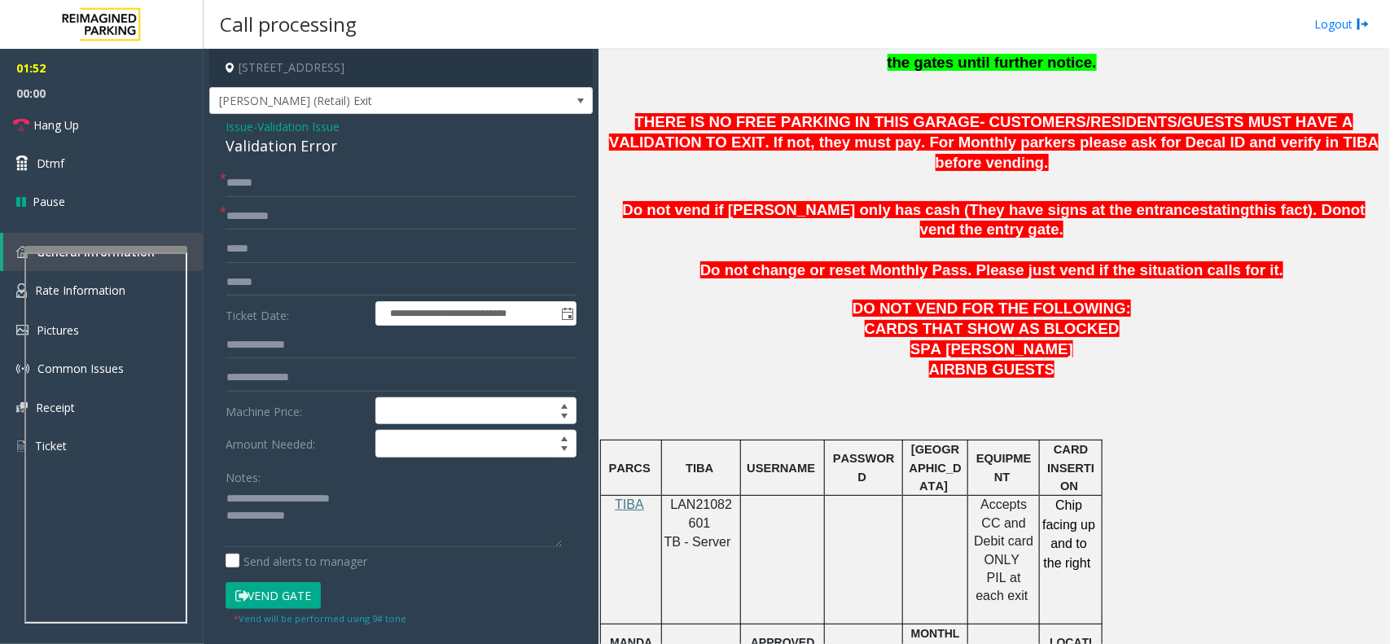
scroll to position [713, 0]
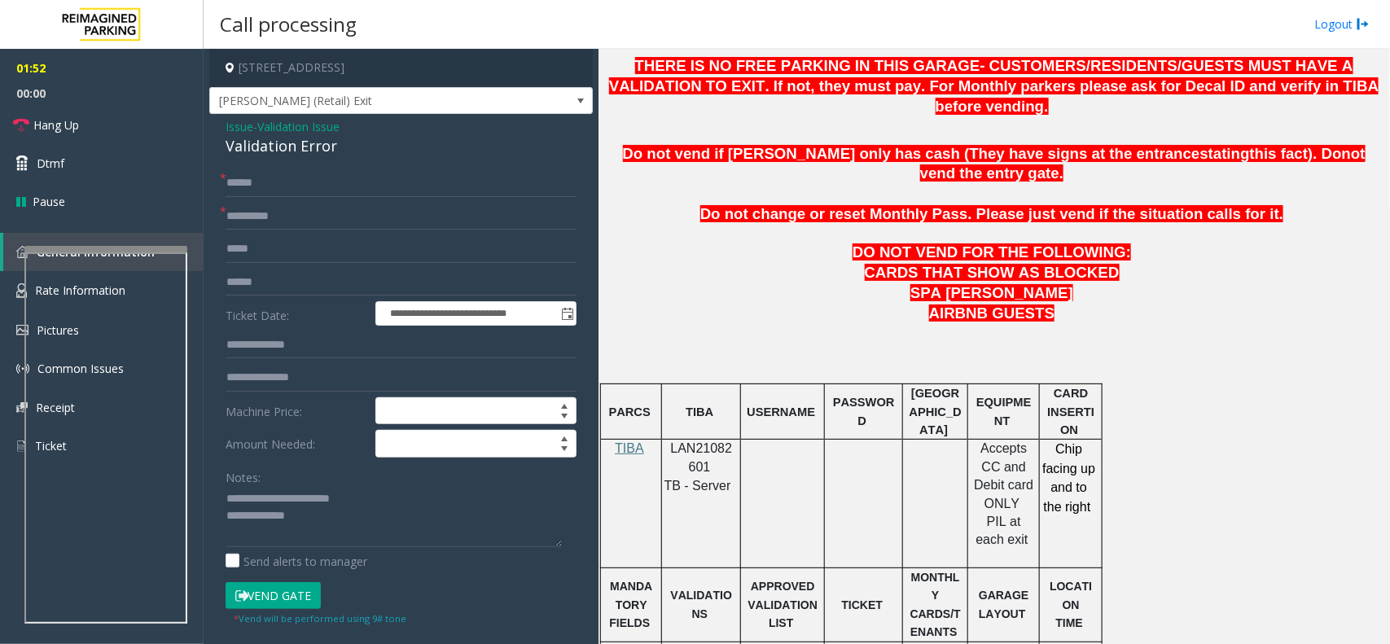
click at [688, 441] on span "LAN21082601" at bounding box center [702, 457] width 62 height 32
click at [294, 290] on input "text" at bounding box center [401, 283] width 351 height 28
click at [298, 270] on input "text" at bounding box center [401, 283] width 351 height 28
click at [283, 283] on input "text" at bounding box center [401, 283] width 351 height 28
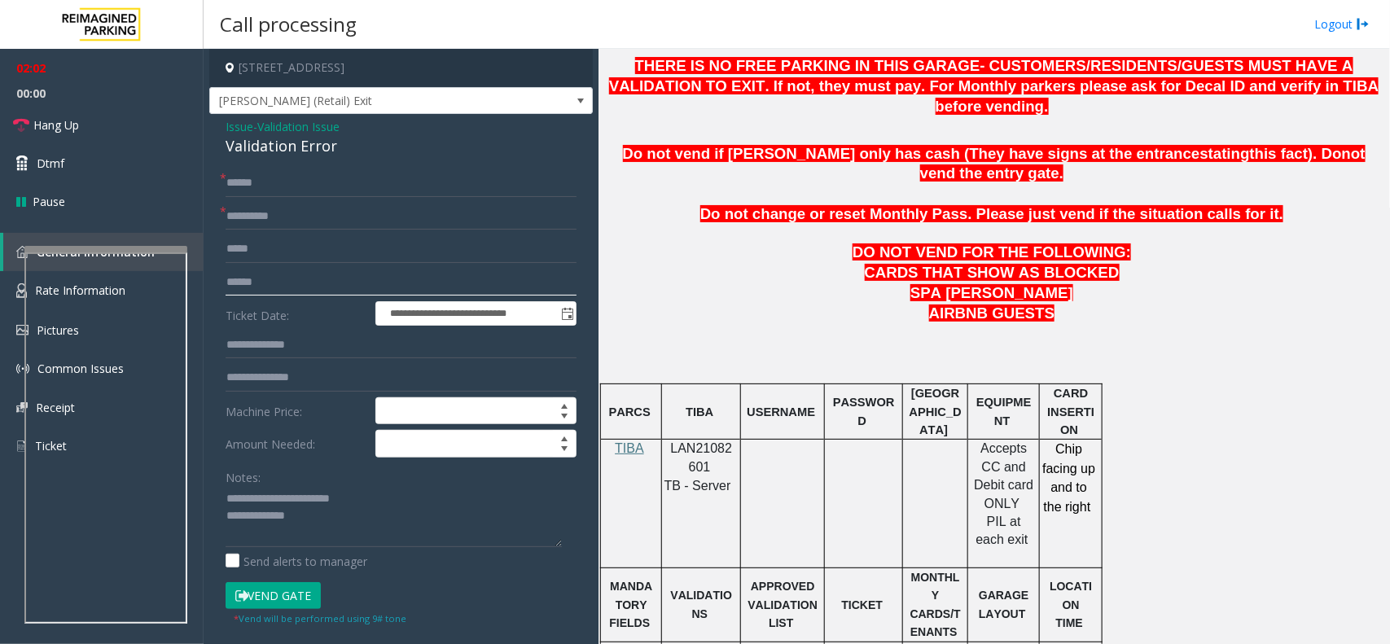
type input "******"
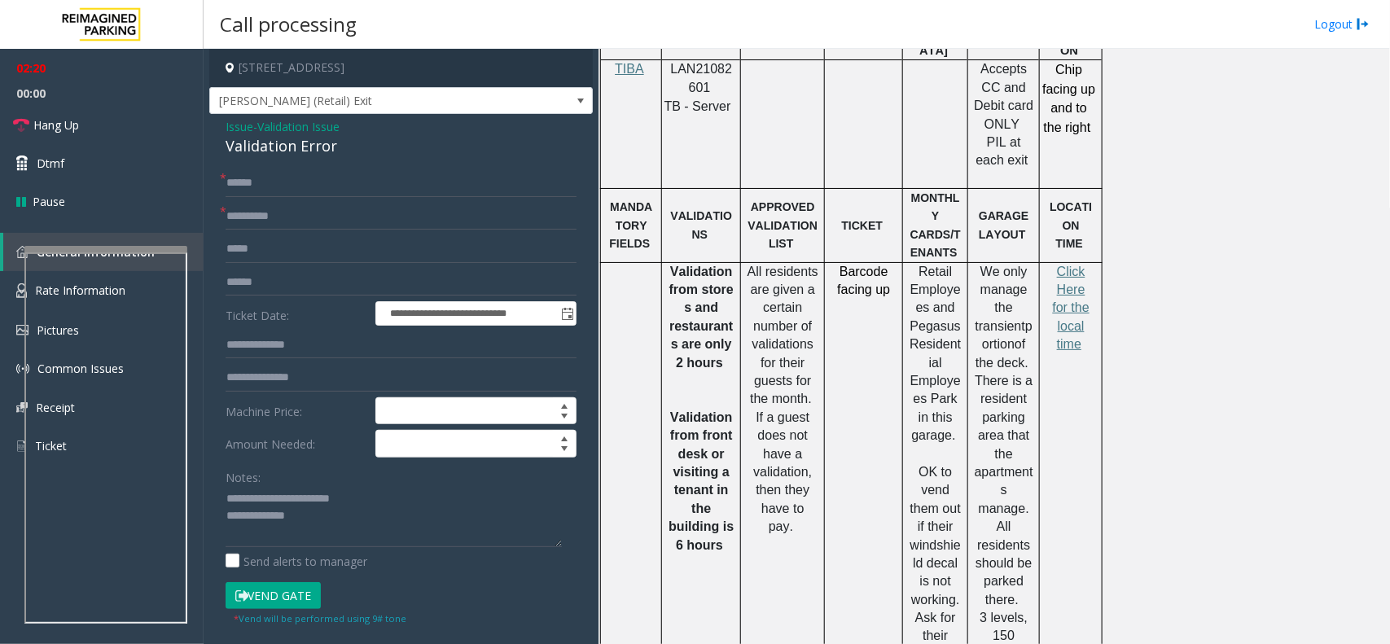
scroll to position [1120, 0]
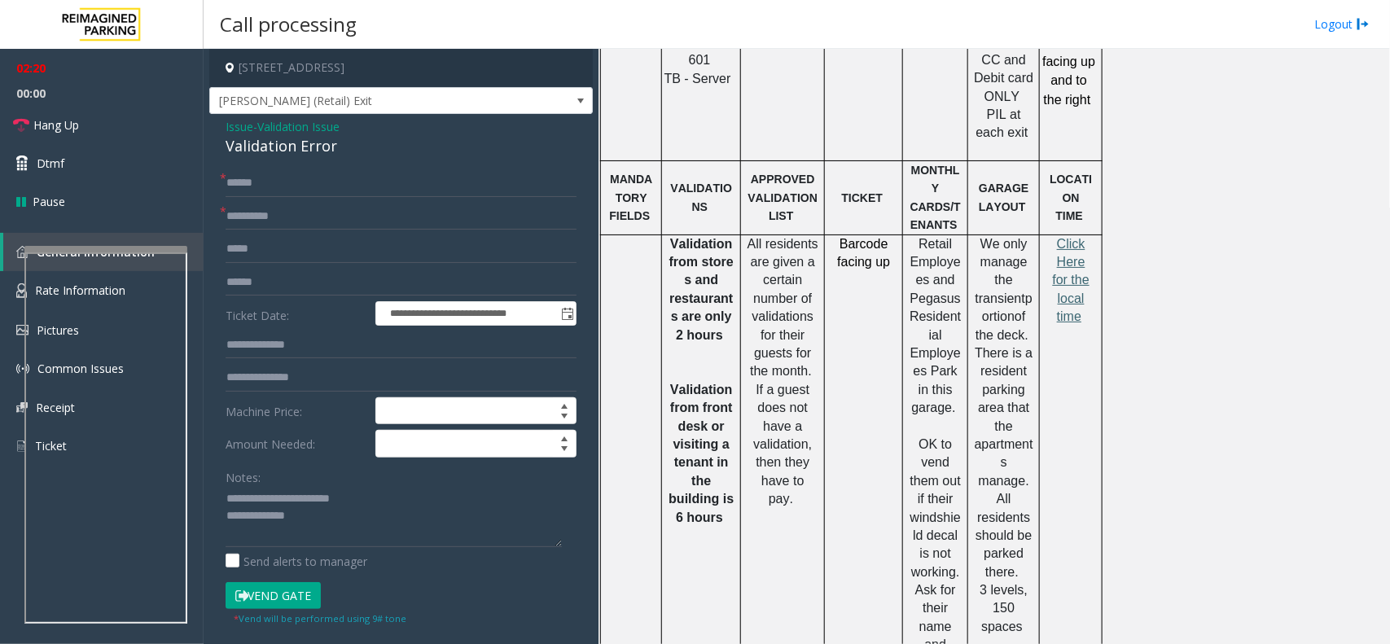
click at [1061, 237] on span "Click Here for the local time" at bounding box center [1071, 280] width 37 height 87
click at [298, 344] on input "text" at bounding box center [401, 345] width 351 height 28
type input "*****"
click at [1069, 237] on span "Click Here for the local time" at bounding box center [1071, 280] width 37 height 87
click at [292, 607] on button "Vend Gate" at bounding box center [273, 596] width 95 height 28
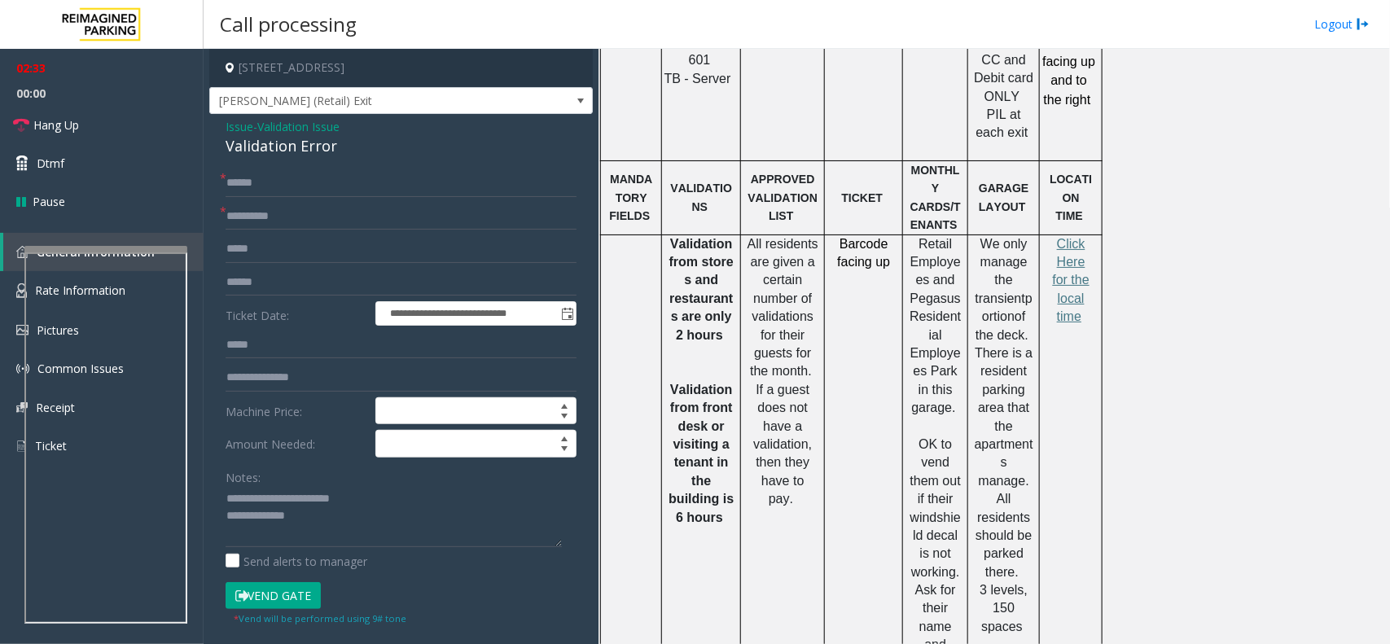
click at [292, 594] on button "Vend Gate" at bounding box center [273, 596] width 95 height 28
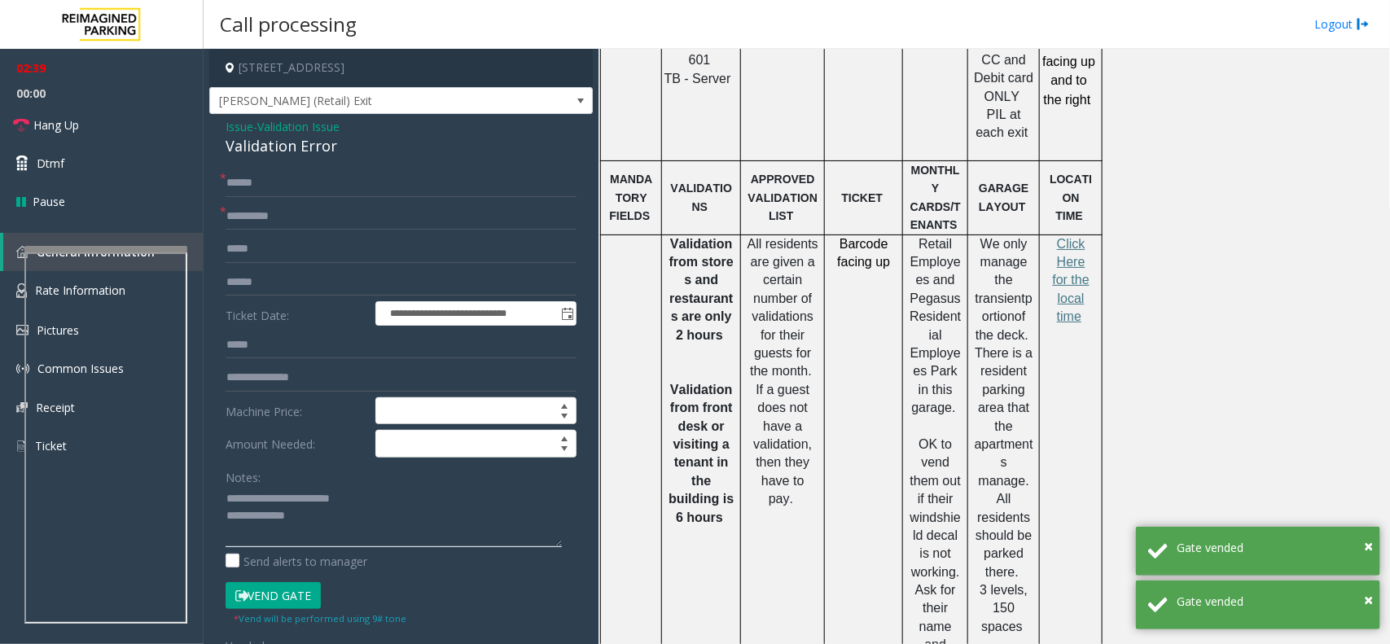
click at [319, 506] on textarea at bounding box center [394, 516] width 336 height 61
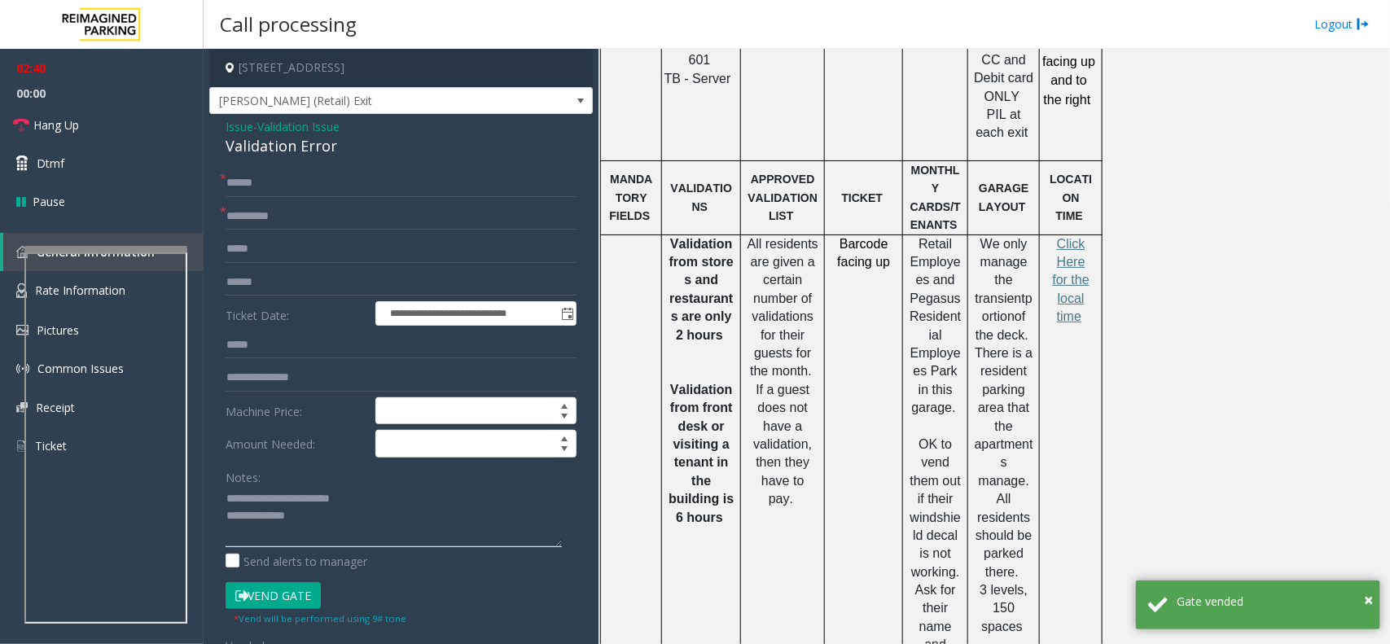
click at [319, 524] on textarea at bounding box center [394, 516] width 336 height 61
paste textarea "**********"
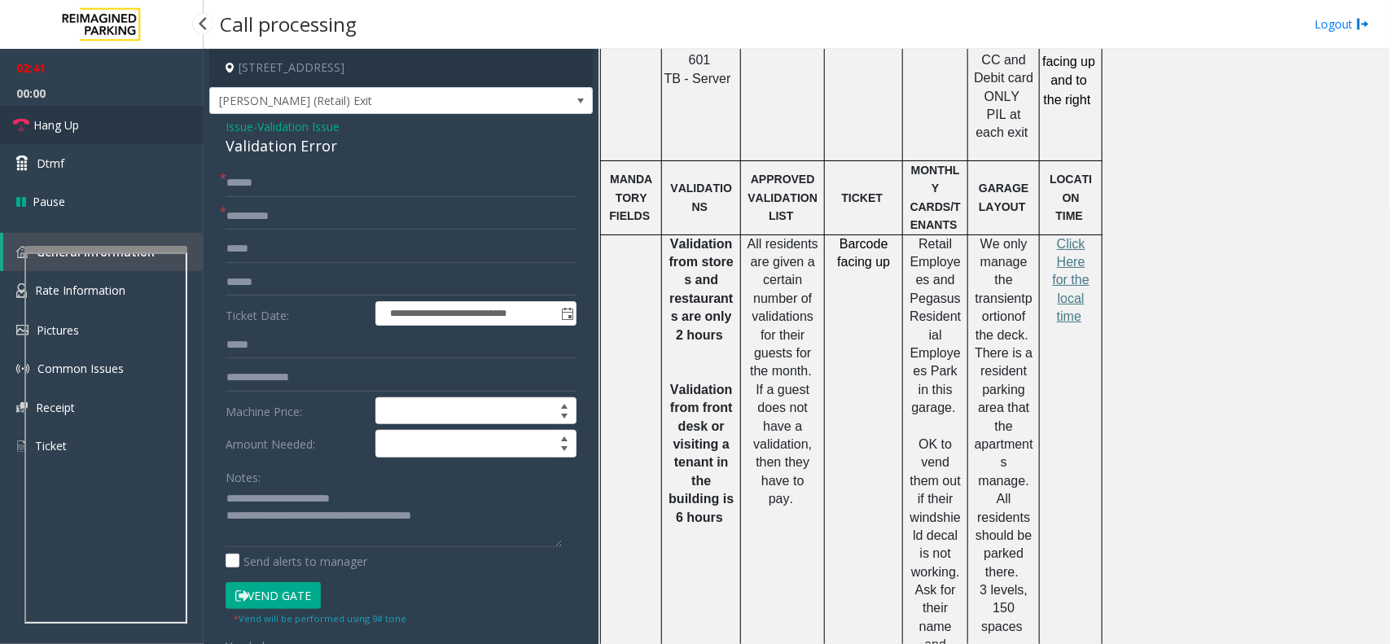
click at [90, 118] on link "Hang Up" at bounding box center [102, 125] width 204 height 38
click at [501, 511] on textarea at bounding box center [394, 516] width 336 height 61
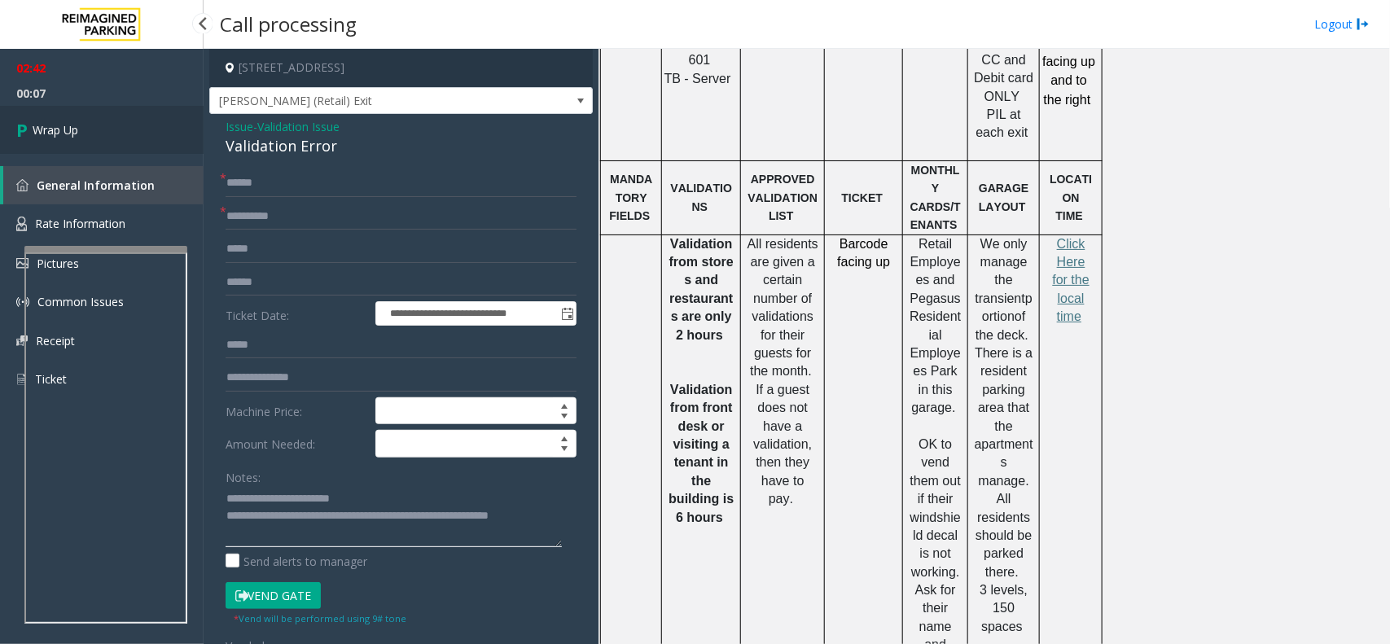
type textarea "**********"
click at [54, 107] on link "Wrap Up" at bounding box center [102, 130] width 204 height 48
click at [88, 131] on link "Wrap Up" at bounding box center [102, 130] width 204 height 48
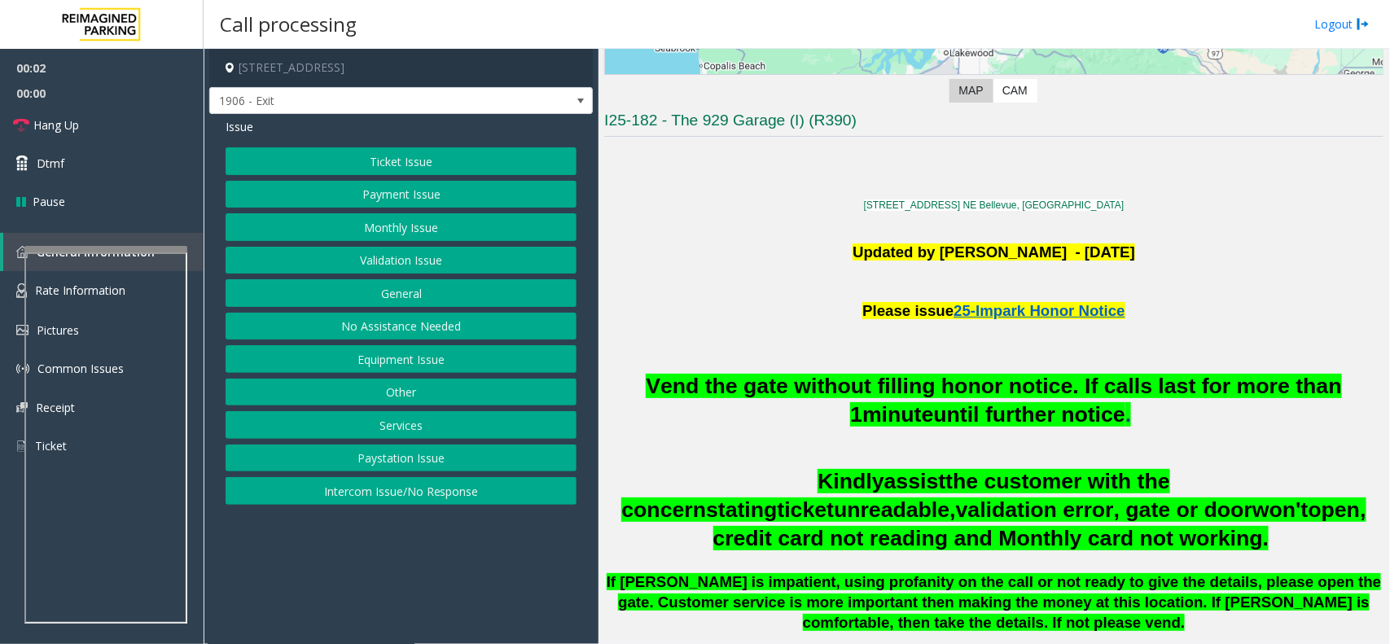
scroll to position [407, 0]
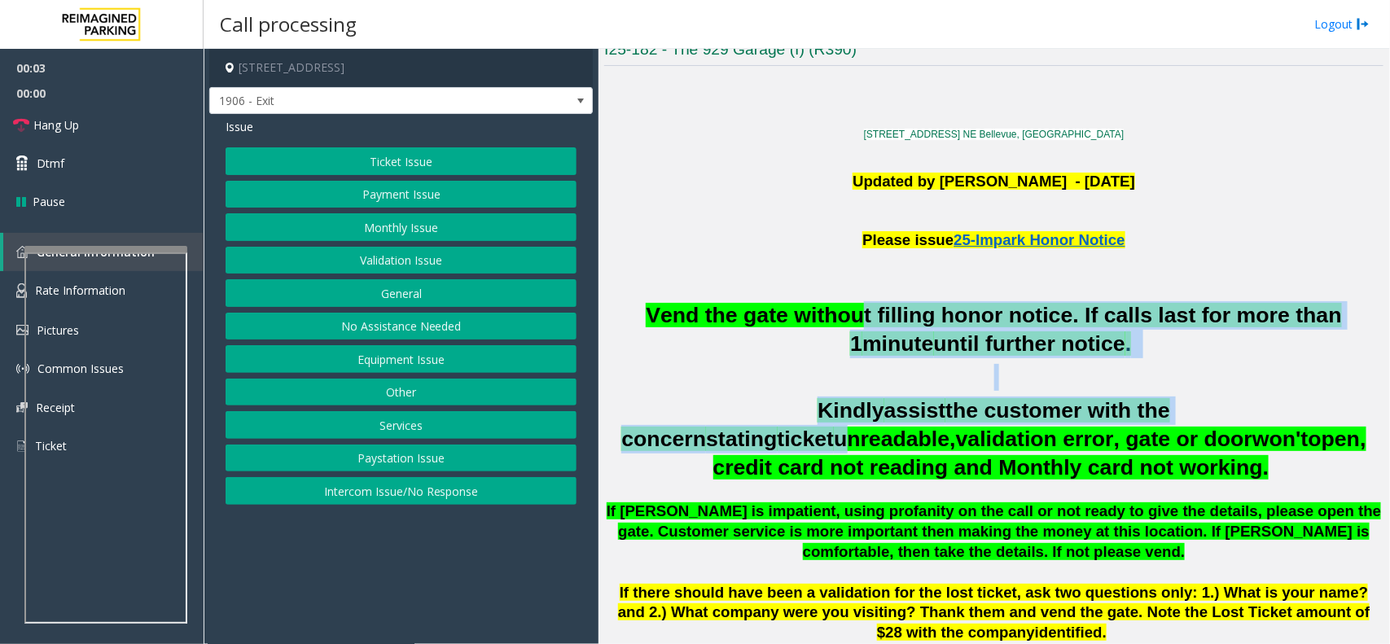
drag, startPoint x: 1164, startPoint y: 387, endPoint x: 1246, endPoint y: 393, distance: 81.7
click at [1246, 393] on div "Vend the gate without filling honor notice. If calls last for more than 1 minut…" at bounding box center [993, 472] width 779 height 342
click at [102, 120] on link "Hang Up" at bounding box center [102, 125] width 204 height 38
click at [432, 365] on button "Equipment Issue" at bounding box center [401, 359] width 351 height 28
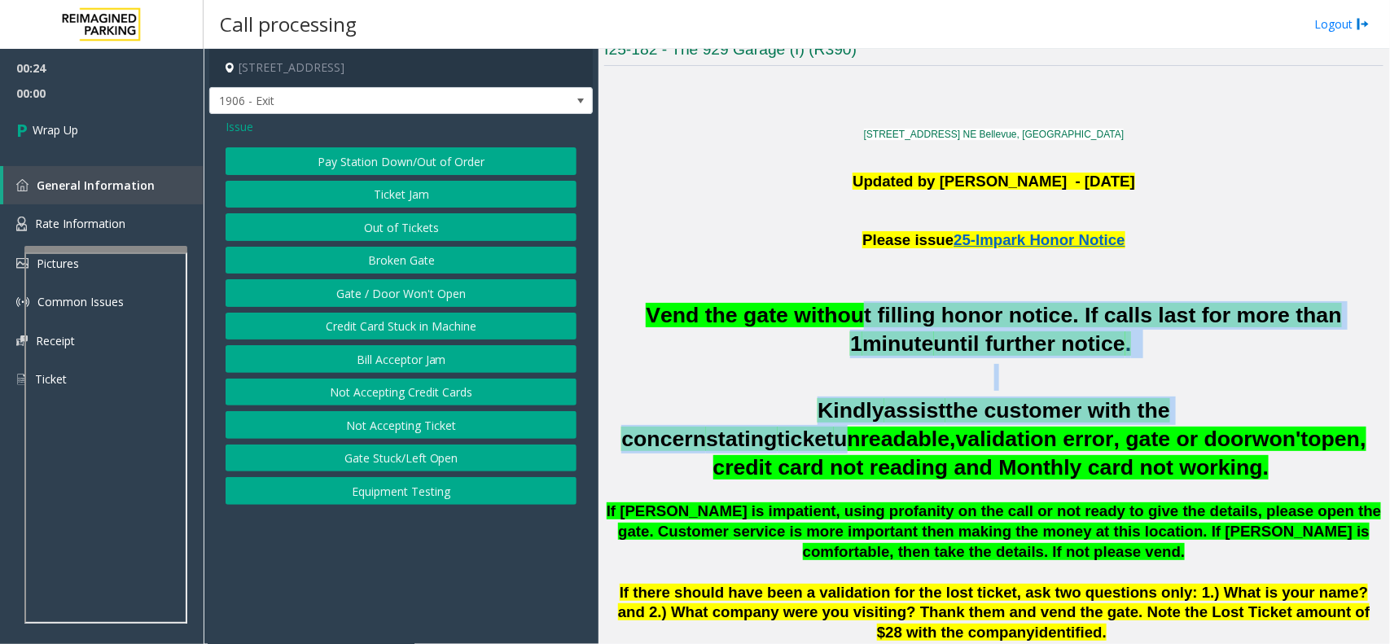
click at [380, 498] on button "Equipment Testing" at bounding box center [401, 491] width 351 height 28
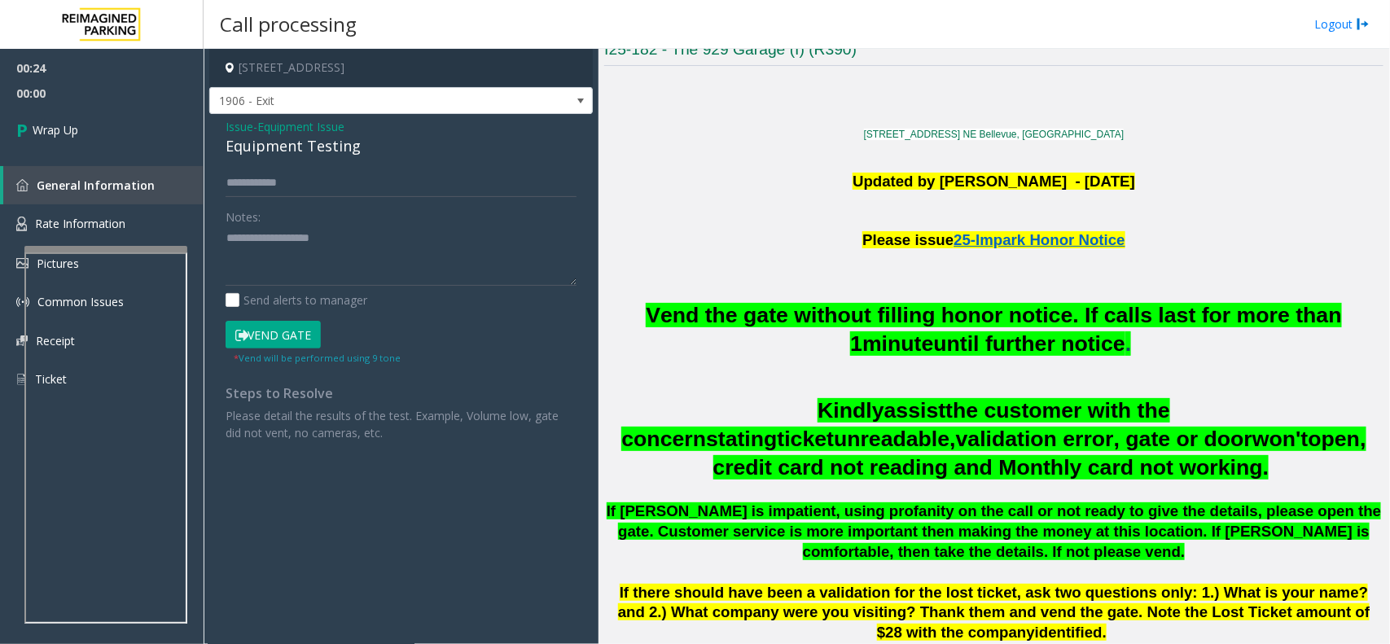
click at [319, 156] on div "Equipment Testing" at bounding box center [401, 146] width 351 height 22
paste textarea "**********"
click at [300, 248] on textarea at bounding box center [401, 256] width 351 height 61
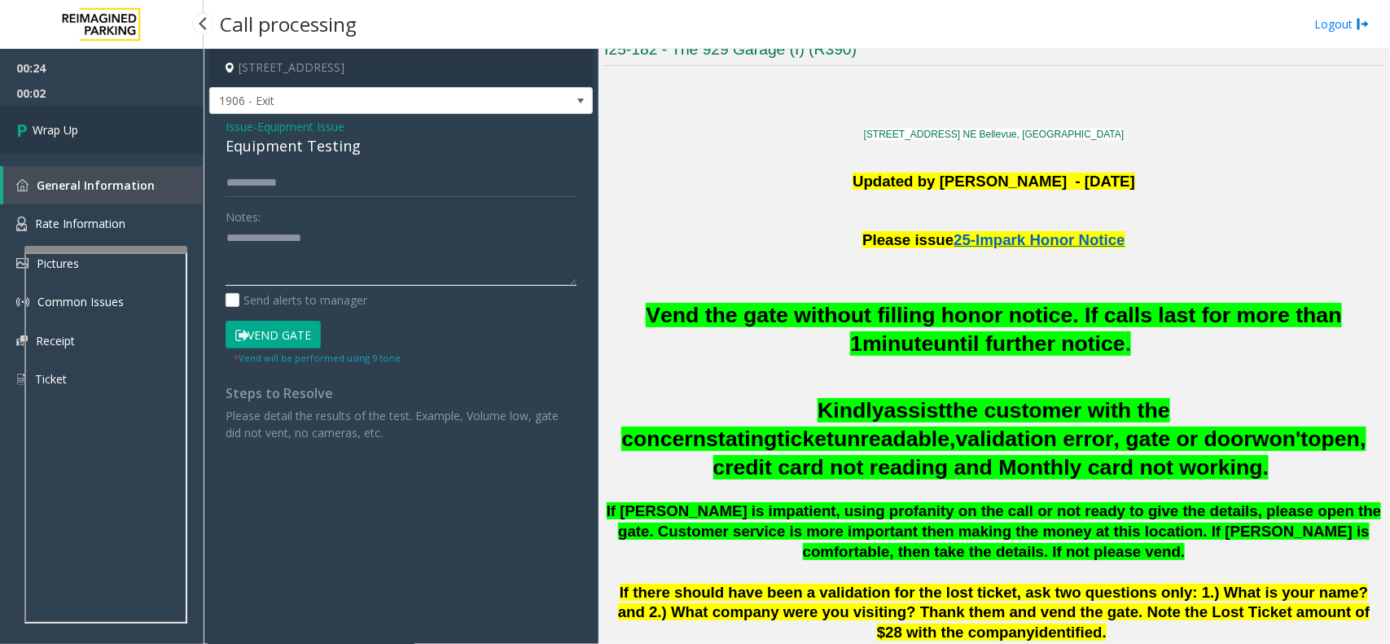
type textarea "**********"
click at [112, 121] on link "Wrap Up" at bounding box center [102, 130] width 204 height 48
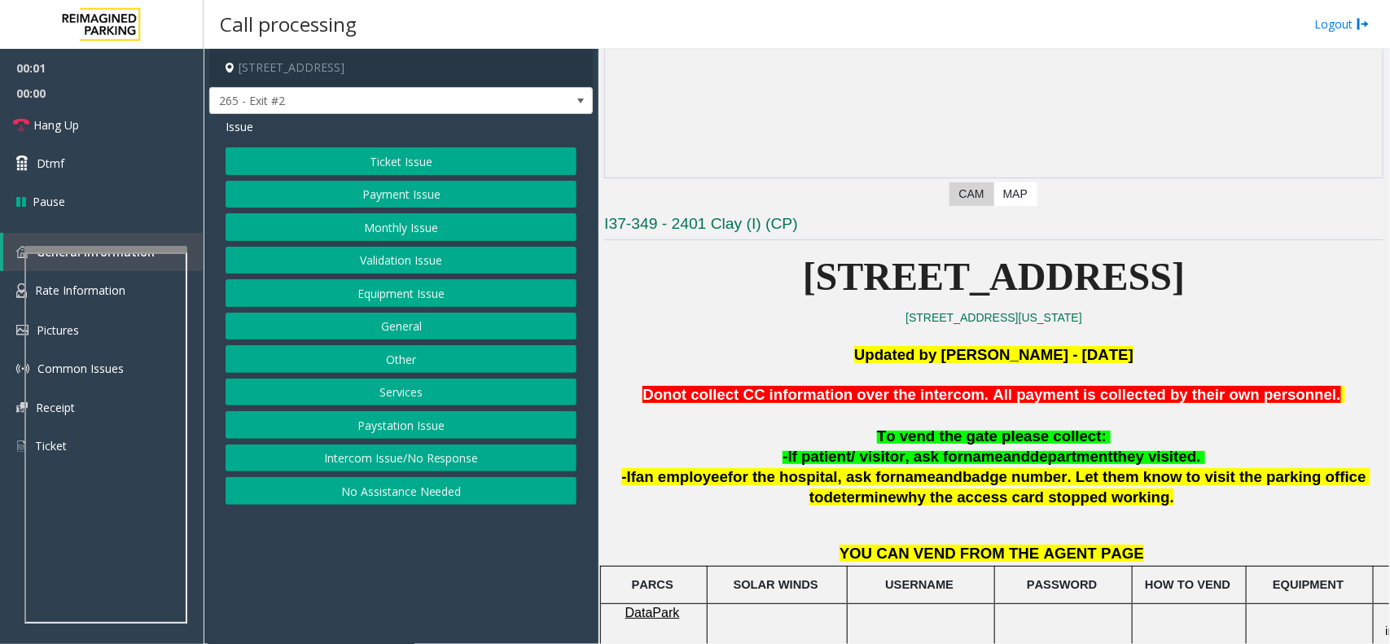
scroll to position [407, 0]
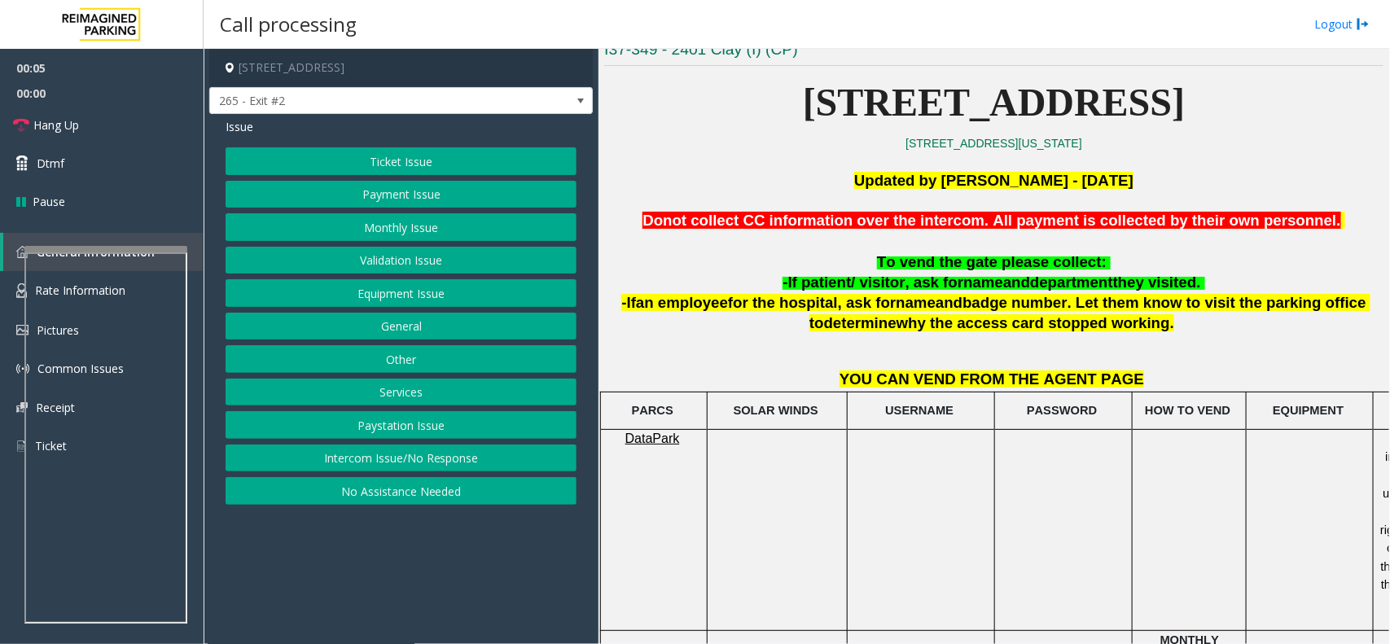
click at [463, 456] on button "Intercom Issue/No Response" at bounding box center [401, 459] width 351 height 28
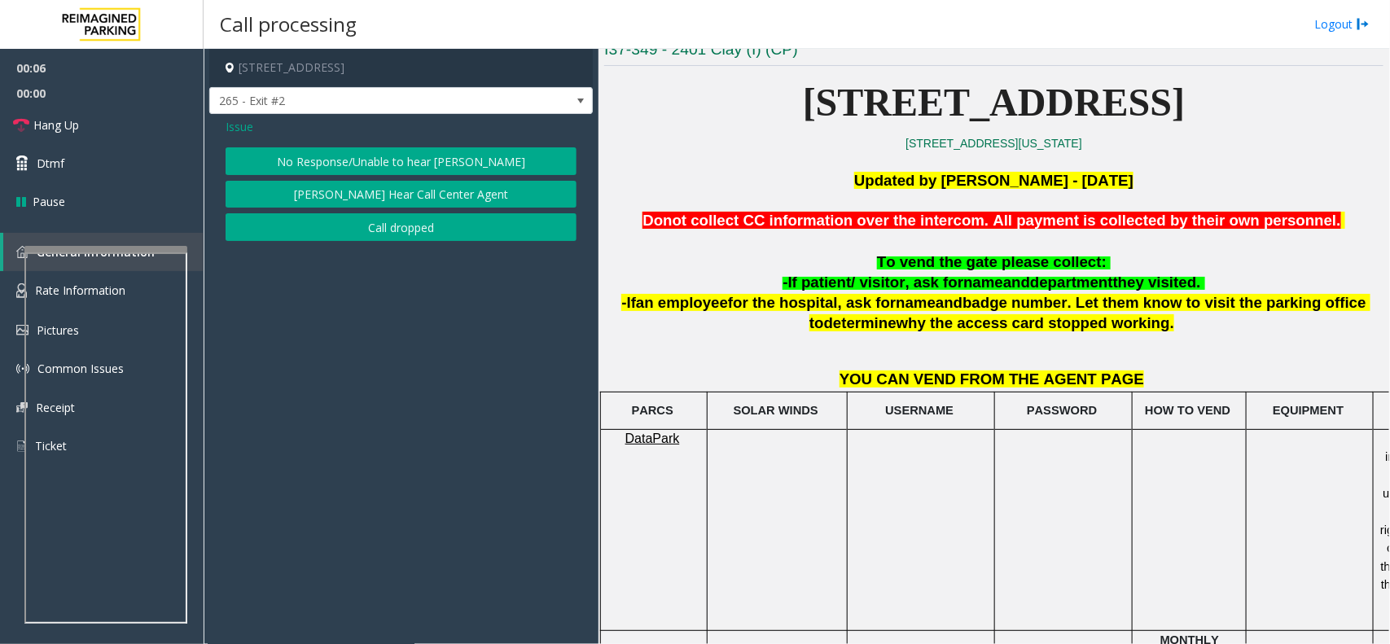
click at [387, 148] on button "No Response/Unable to hear [PERSON_NAME]" at bounding box center [401, 161] width 351 height 28
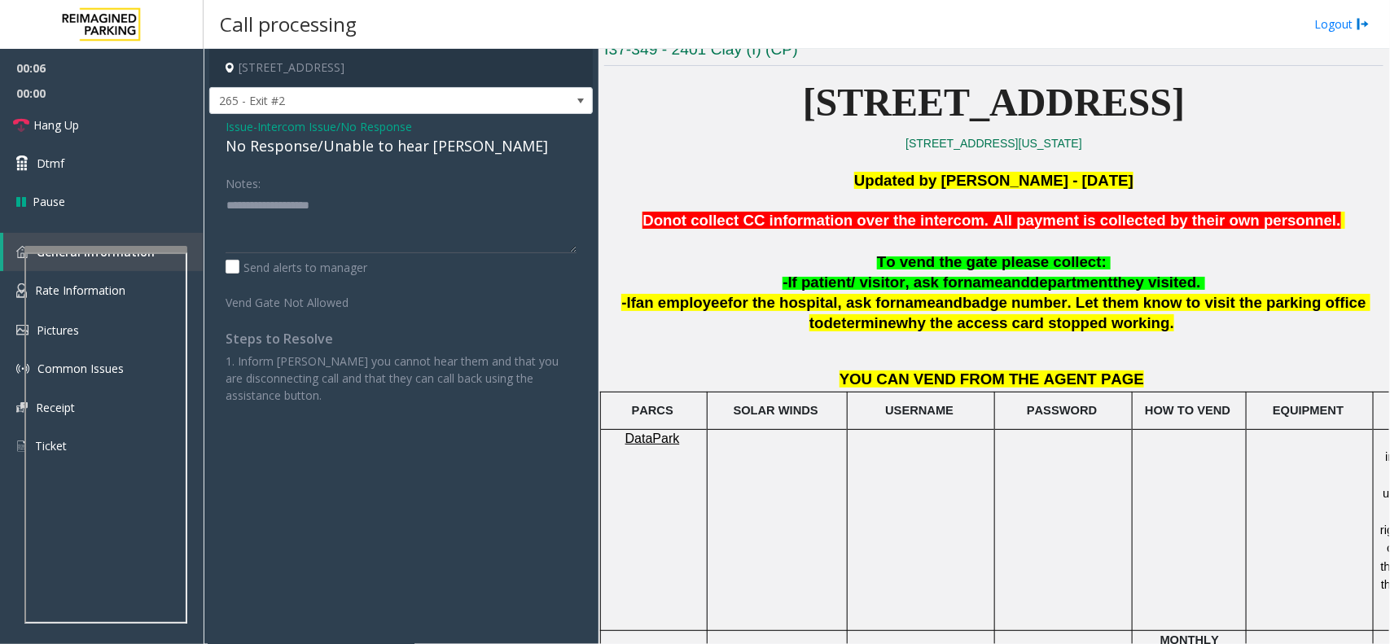
click at [339, 137] on div "No Response/Unable to hear [PERSON_NAME]" at bounding box center [401, 146] width 351 height 22
type textarea "**********"
click at [69, 110] on link "Hang Up" at bounding box center [102, 125] width 204 height 38
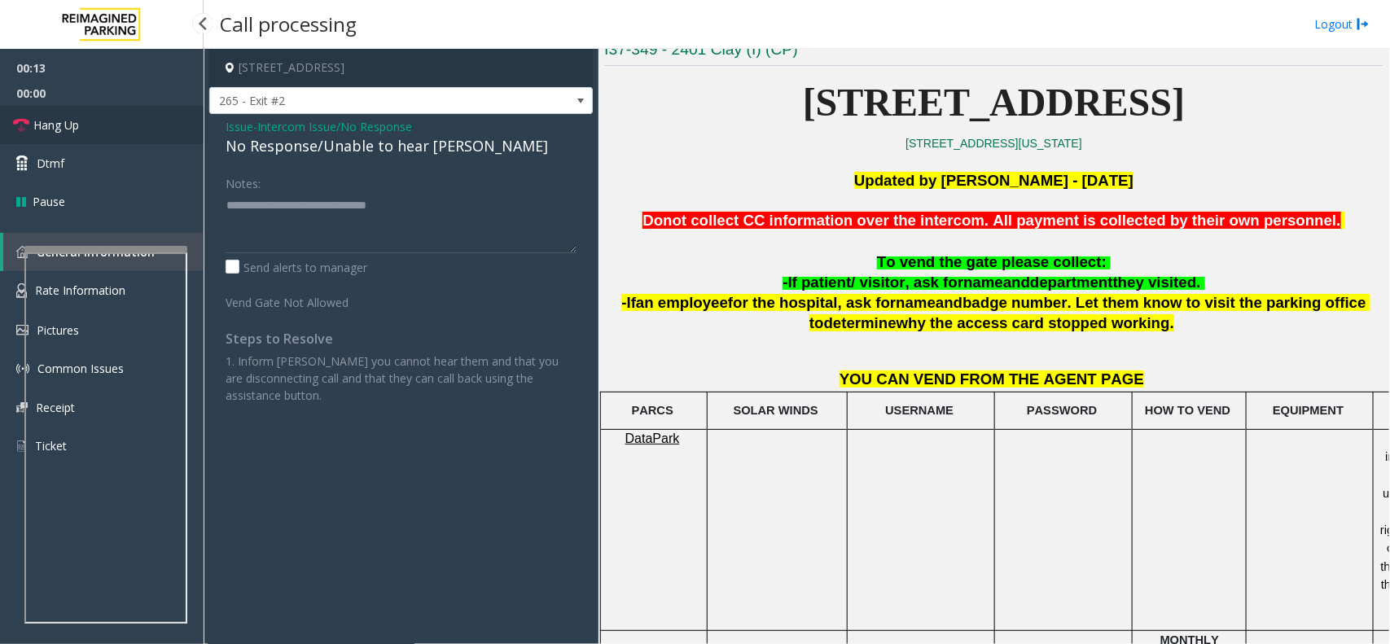
click at [103, 127] on link "Hang Up" at bounding box center [102, 125] width 204 height 38
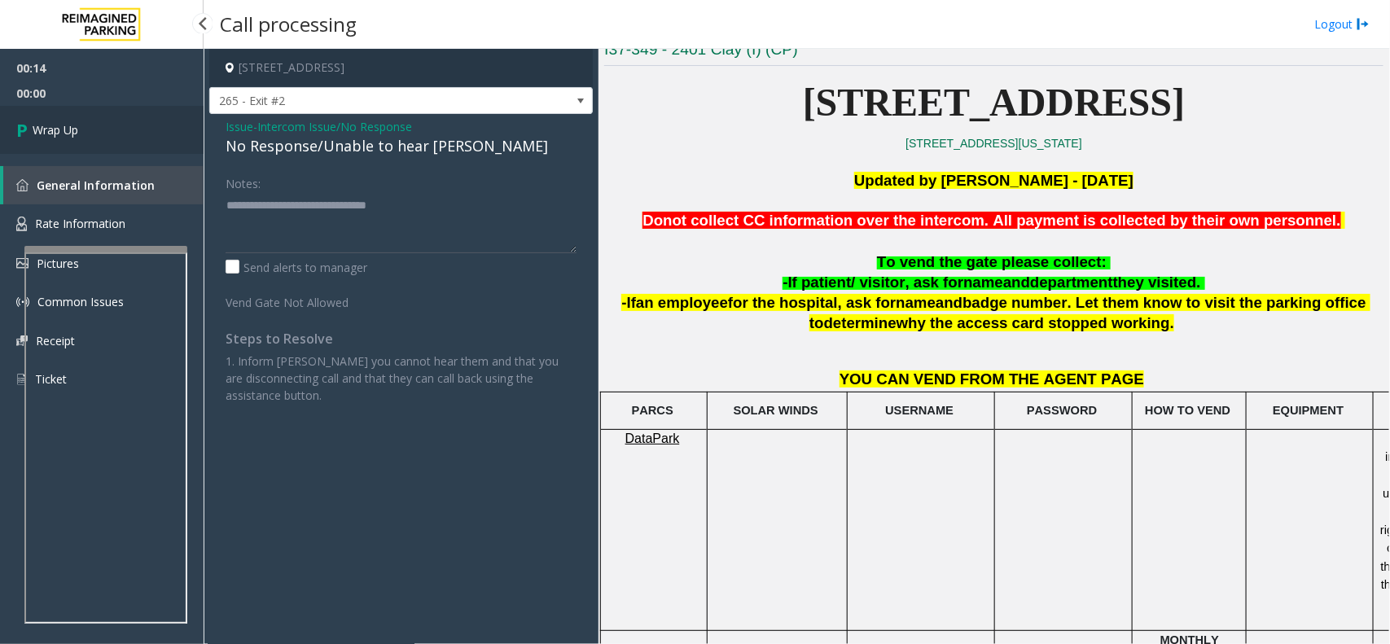
click at [103, 127] on link "Wrap Up" at bounding box center [102, 130] width 204 height 48
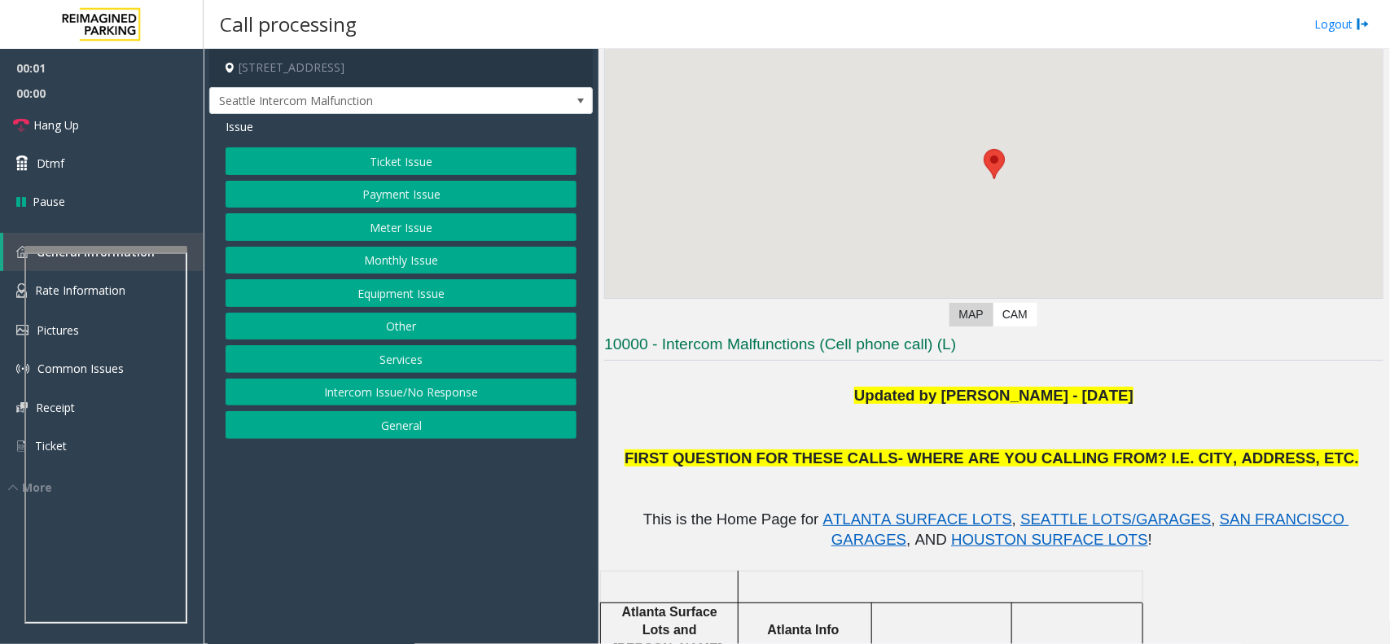
scroll to position [305, 0]
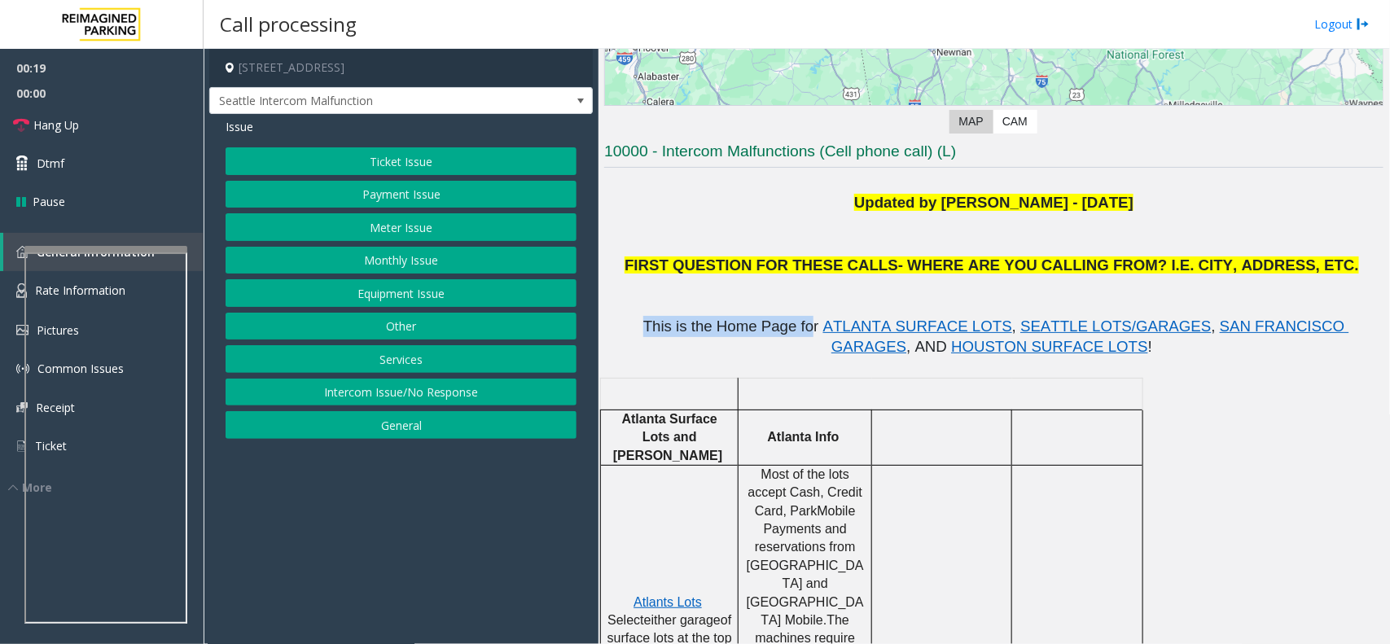
drag, startPoint x: 615, startPoint y: 327, endPoint x: 770, endPoint y: 327, distance: 154.7
click at [770, 327] on span "This is the Home Page for" at bounding box center [731, 326] width 176 height 17
click at [844, 432] on p "Atlanta Info" at bounding box center [804, 437] width 121 height 18
drag, startPoint x: 1108, startPoint y: 358, endPoint x: 926, endPoint y: 346, distance: 182.8
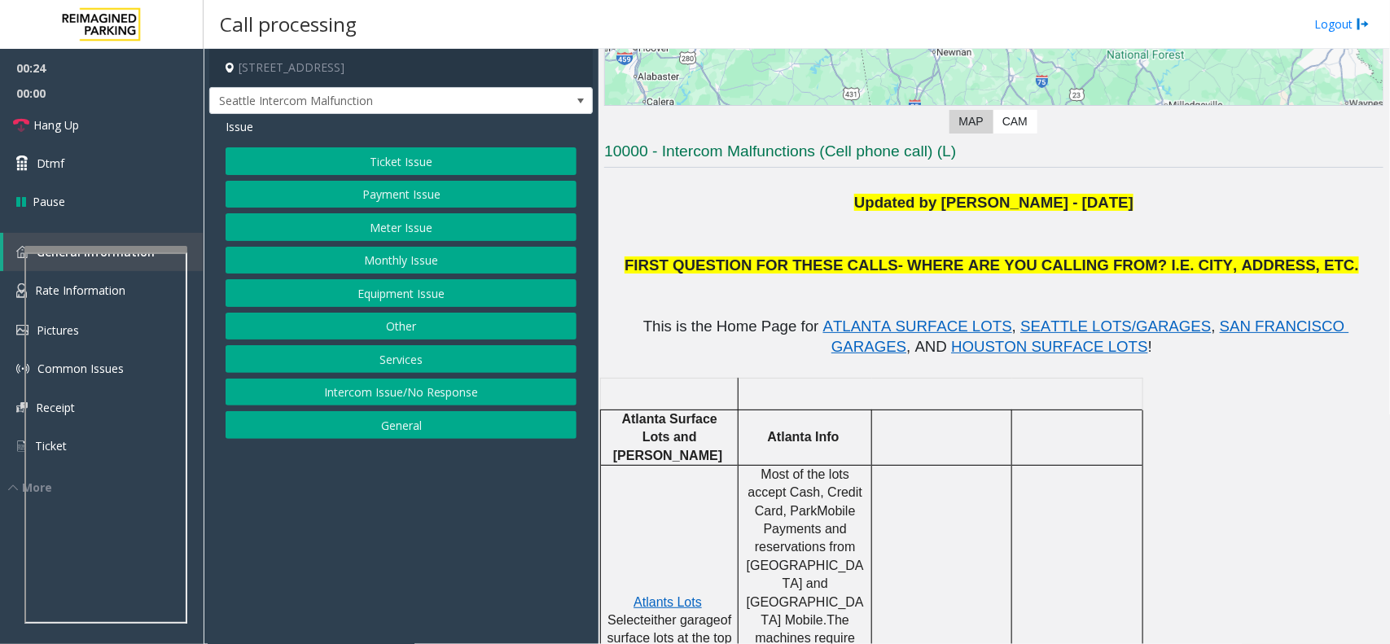
click at [825, 384] on td at bounding box center [806, 394] width 134 height 32
drag, startPoint x: 764, startPoint y: 432, endPoint x: 849, endPoint y: 432, distance: 84.7
click at [849, 432] on p "Atlanta Info" at bounding box center [804, 437] width 121 height 18
click at [1056, 438] on p at bounding box center [1077, 437] width 119 height 37
drag, startPoint x: 1039, startPoint y: 441, endPoint x: 879, endPoint y: 444, distance: 159.6
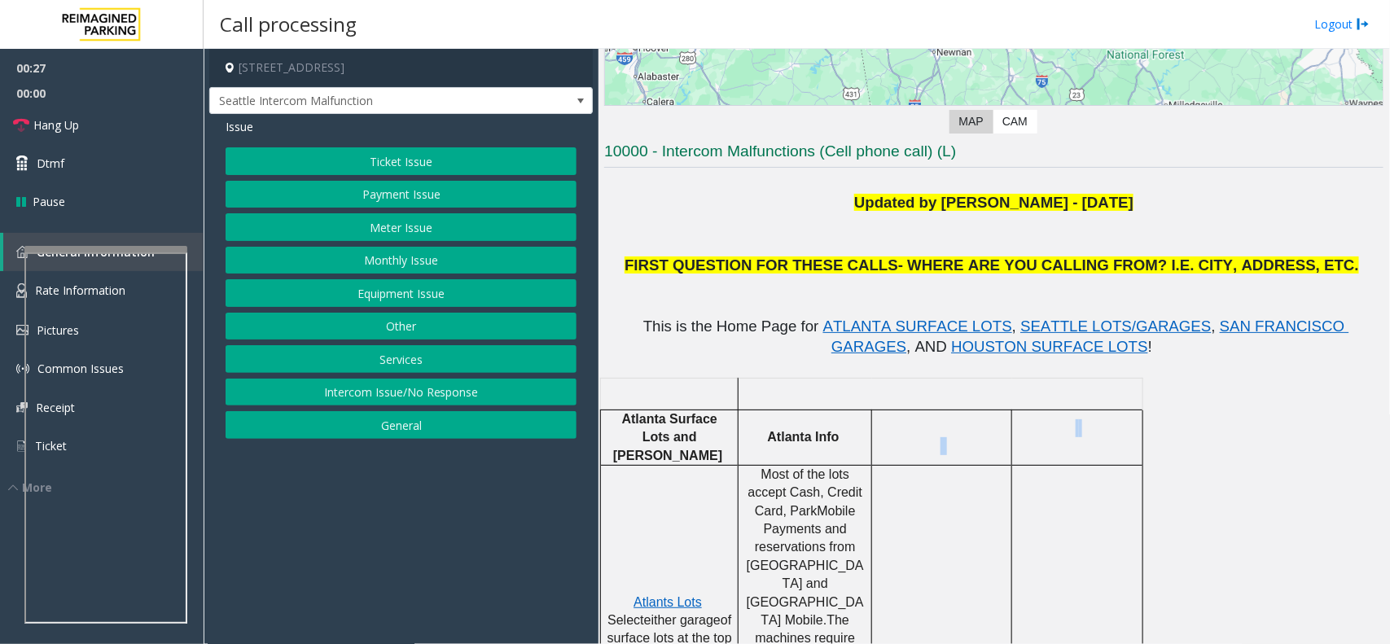
click at [879, 444] on tr "Atlanta Surface Lots and [PERSON_NAME] Atlanta Info" at bounding box center [872, 437] width 542 height 55
drag, startPoint x: 612, startPoint y: 414, endPoint x: 718, endPoint y: 434, distance: 107.8
click at [721, 433] on p "Atlanta Surface Lots and [PERSON_NAME]" at bounding box center [669, 437] width 125 height 55
click at [678, 401] on td at bounding box center [670, 394] width 138 height 32
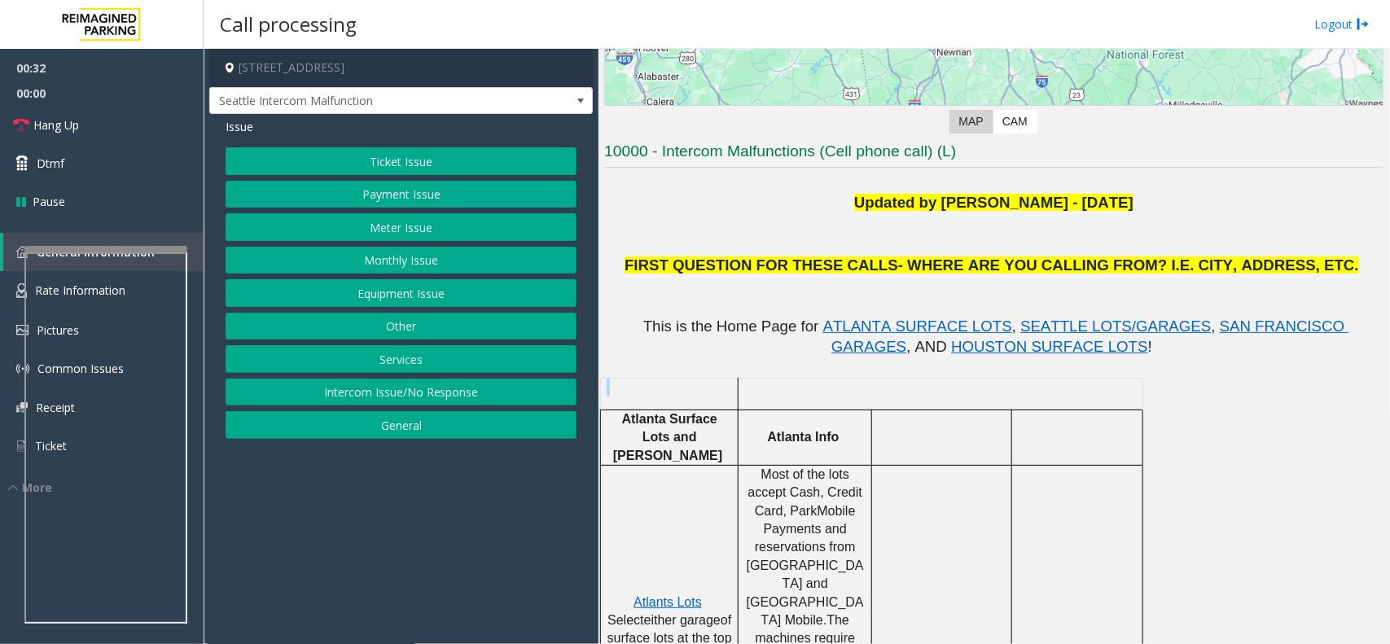
click at [678, 400] on td at bounding box center [670, 394] width 138 height 32
click at [738, 384] on div at bounding box center [738, 395] width 6 height 32
drag, startPoint x: 738, startPoint y: 384, endPoint x: 749, endPoint y: 385, distance: 11.4
click at [749, 385] on tr at bounding box center [872, 394] width 542 height 32
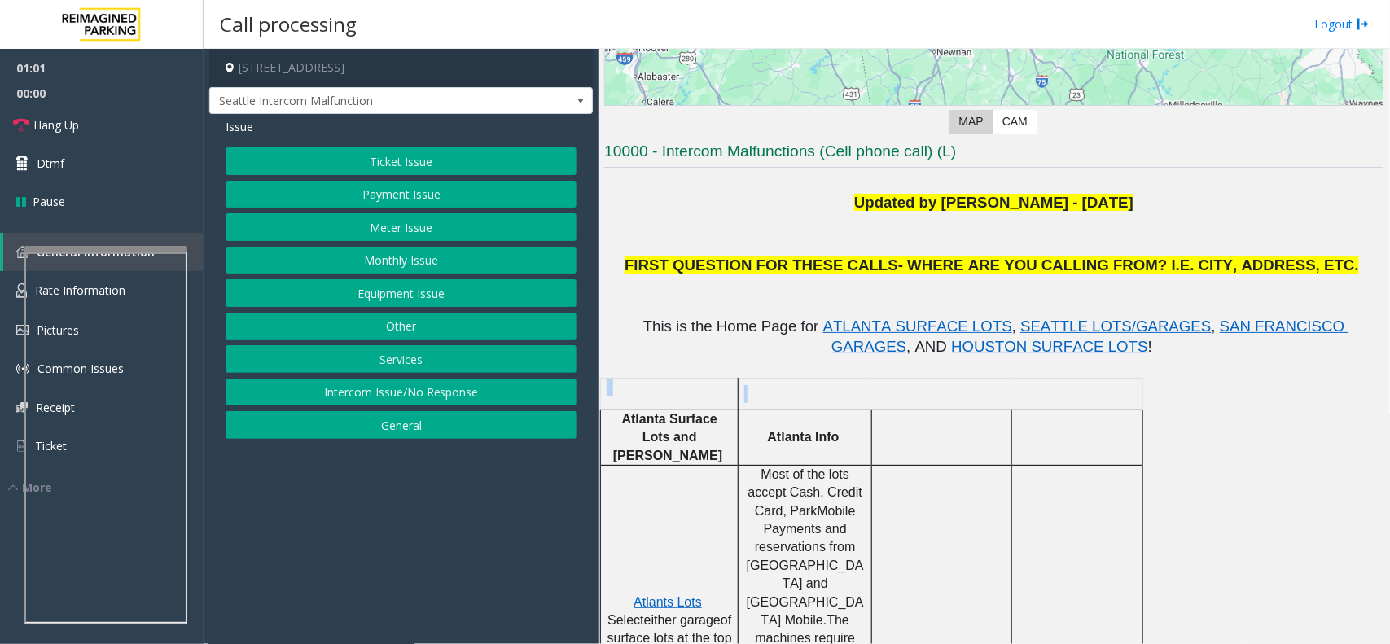
click at [751, 367] on p at bounding box center [993, 366] width 779 height 18
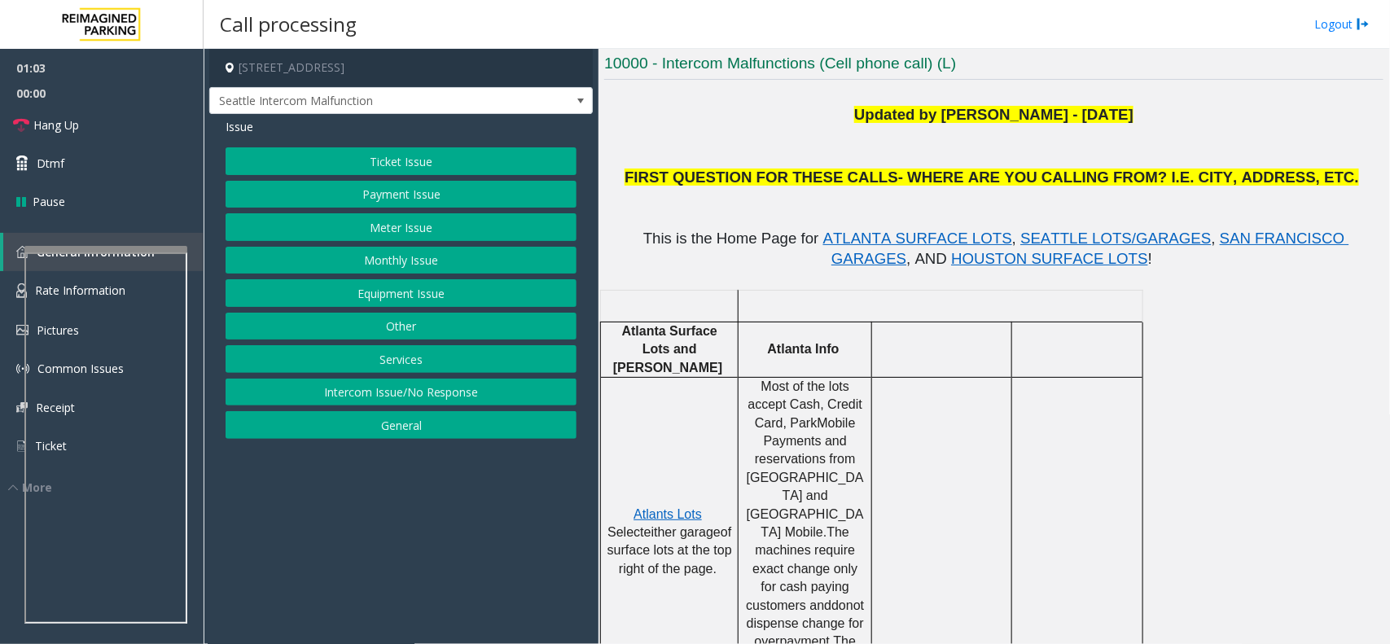
scroll to position [407, 0]
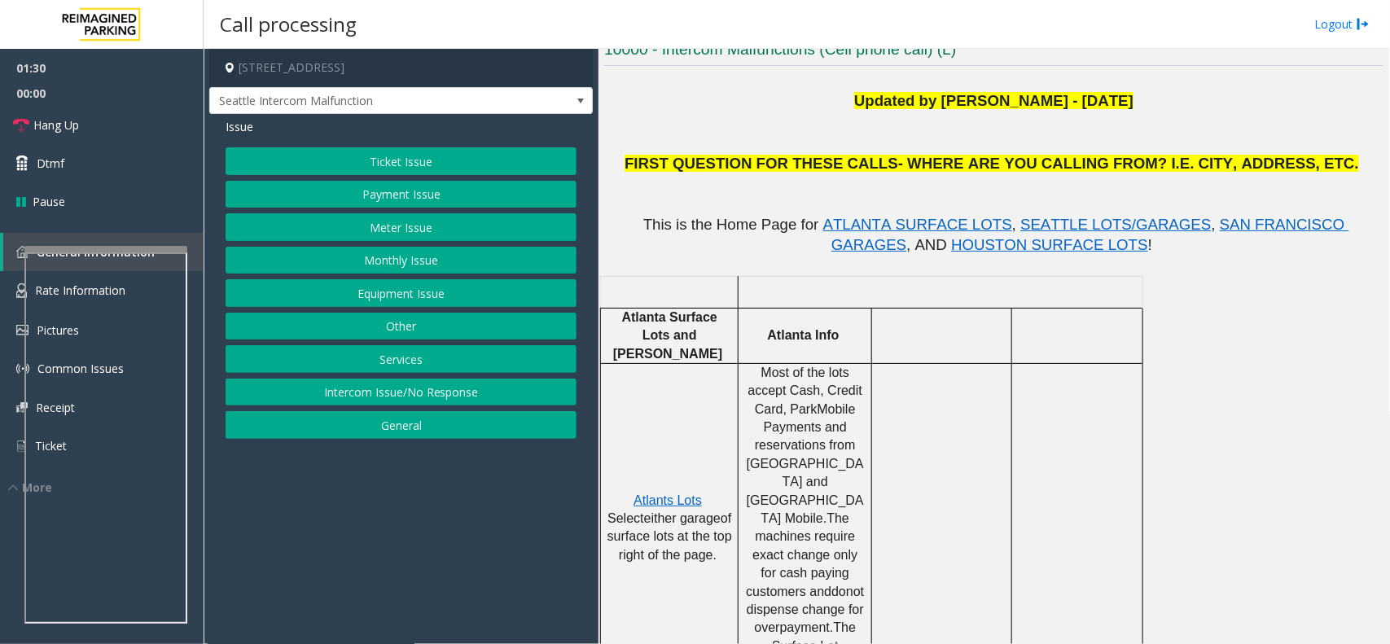
click at [413, 287] on button "Equipment Issue" at bounding box center [401, 293] width 351 height 28
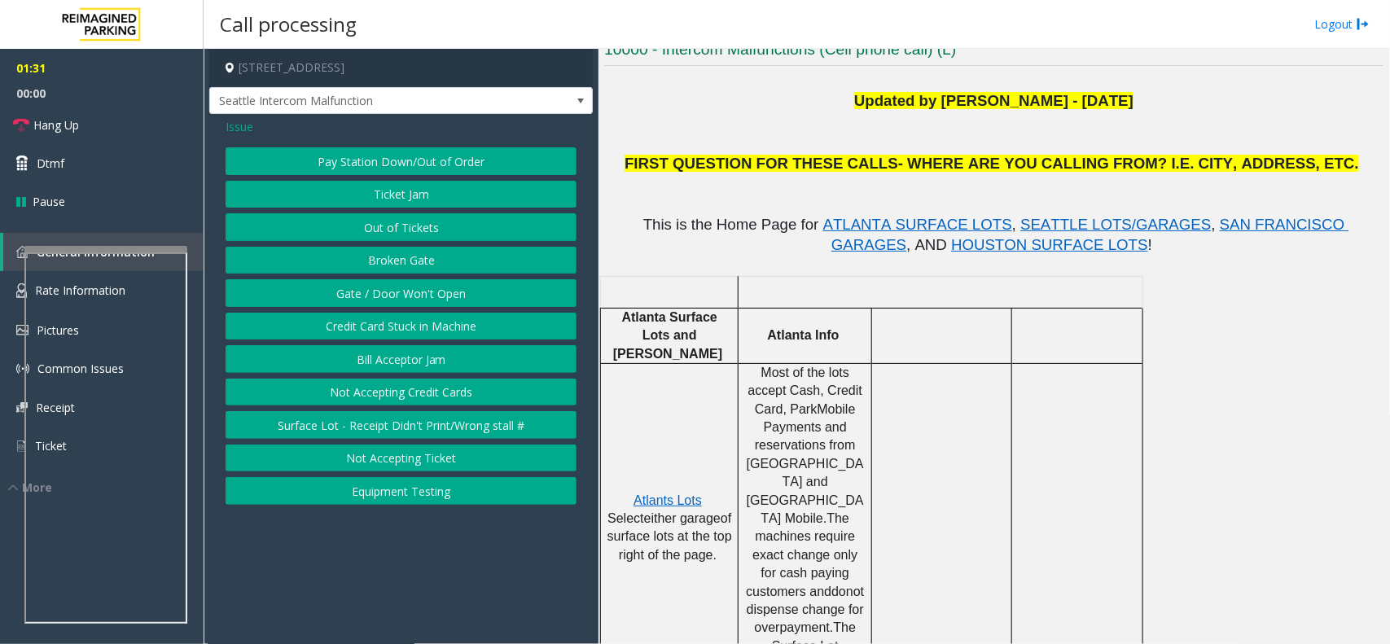
click at [426, 289] on button "Gate / Door Won't Open" at bounding box center [401, 293] width 351 height 28
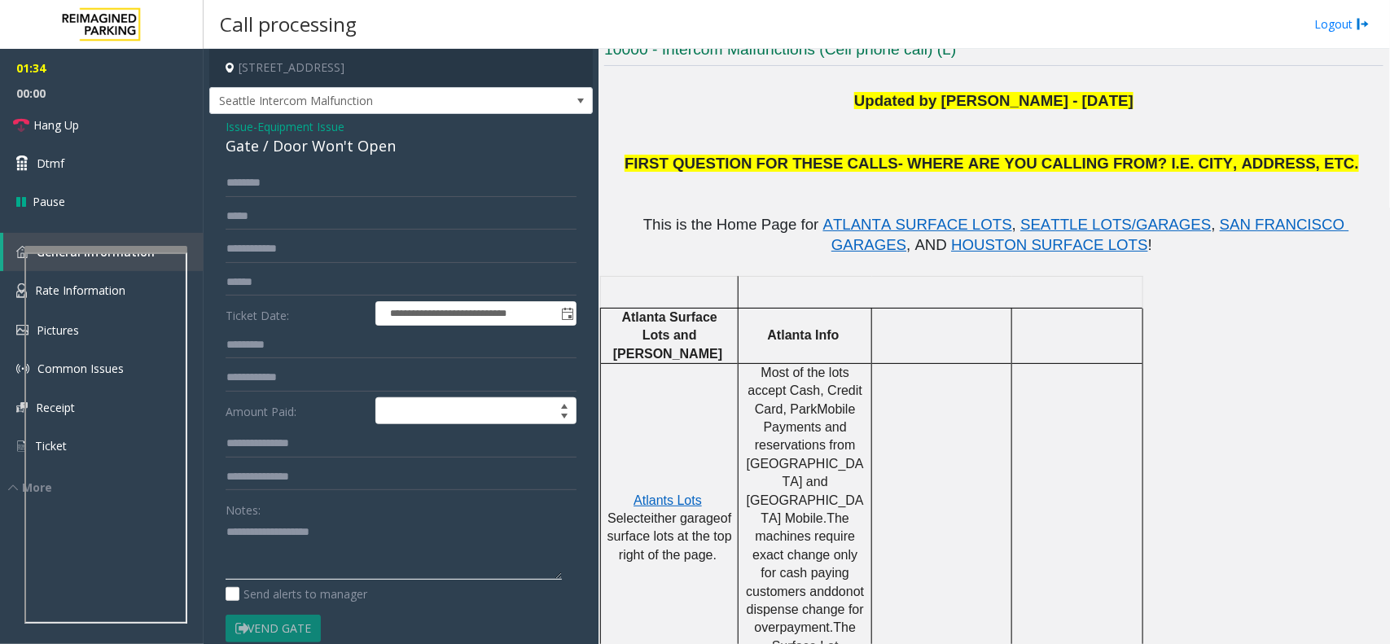
paste textarea "**********"
click at [445, 547] on textarea at bounding box center [394, 549] width 336 height 61
click at [322, 156] on div "Gate / Door Won't Open" at bounding box center [401, 146] width 351 height 22
click at [322, 155] on div "Gate / Door Won't Open" at bounding box center [401, 146] width 351 height 22
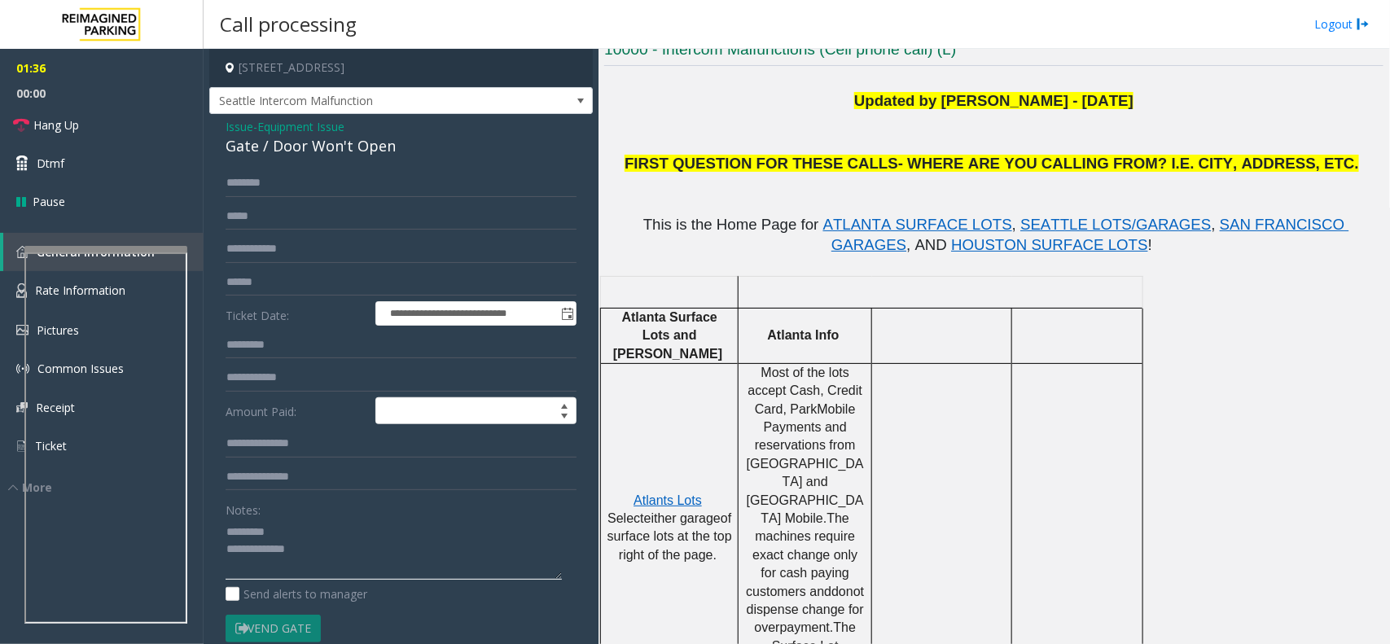
paste textarea "**********"
click at [278, 536] on textarea at bounding box center [394, 549] width 336 height 61
click at [331, 558] on textarea at bounding box center [394, 549] width 336 height 61
click at [226, 532] on textarea at bounding box center [394, 549] width 336 height 61
click at [375, 546] on textarea at bounding box center [394, 549] width 336 height 61
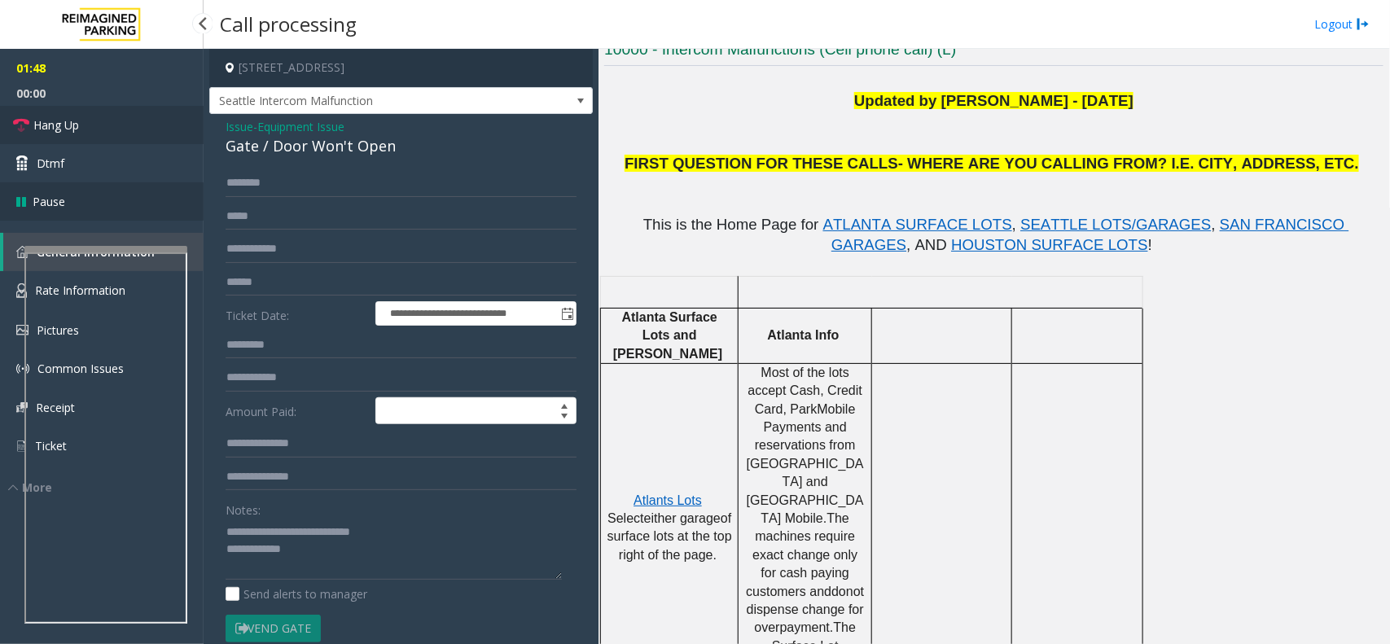
drag, startPoint x: 122, startPoint y: 130, endPoint x: 157, endPoint y: 190, distance: 69.0
click at [122, 130] on link "Hang Up" at bounding box center [102, 125] width 204 height 38
click at [376, 548] on textarea at bounding box center [394, 549] width 336 height 61
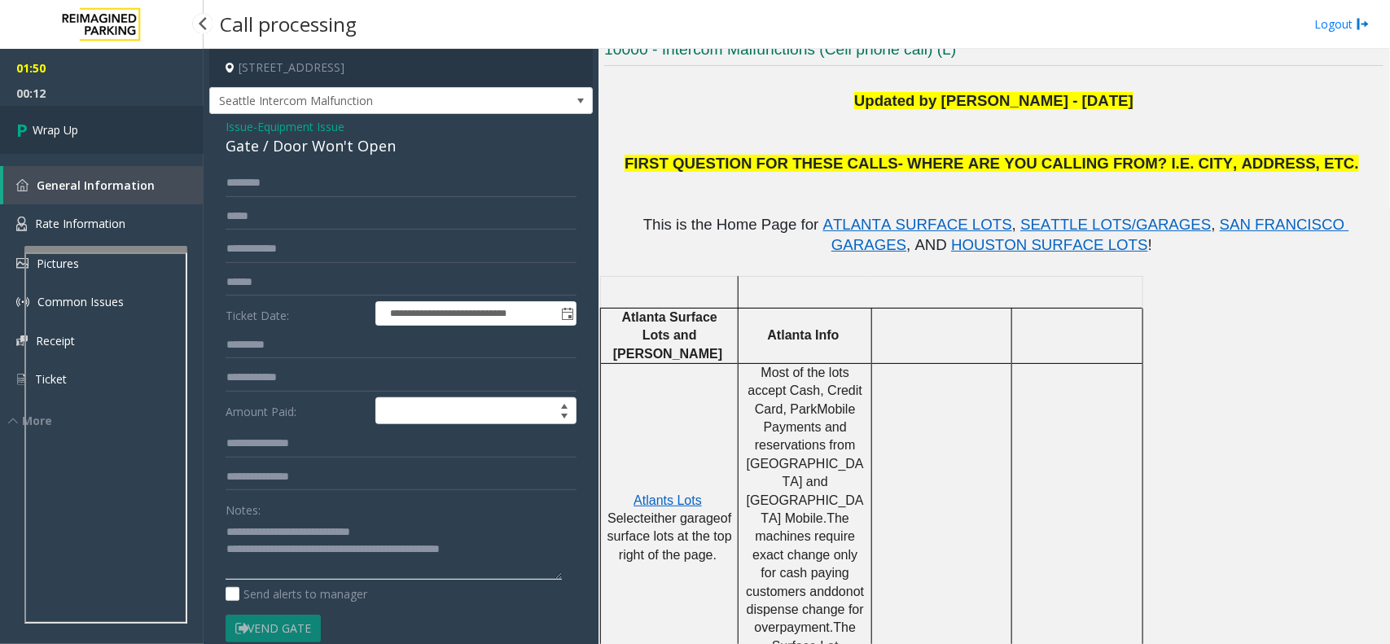
type textarea "**********"
click at [59, 130] on span "Wrap Up" at bounding box center [56, 129] width 46 height 17
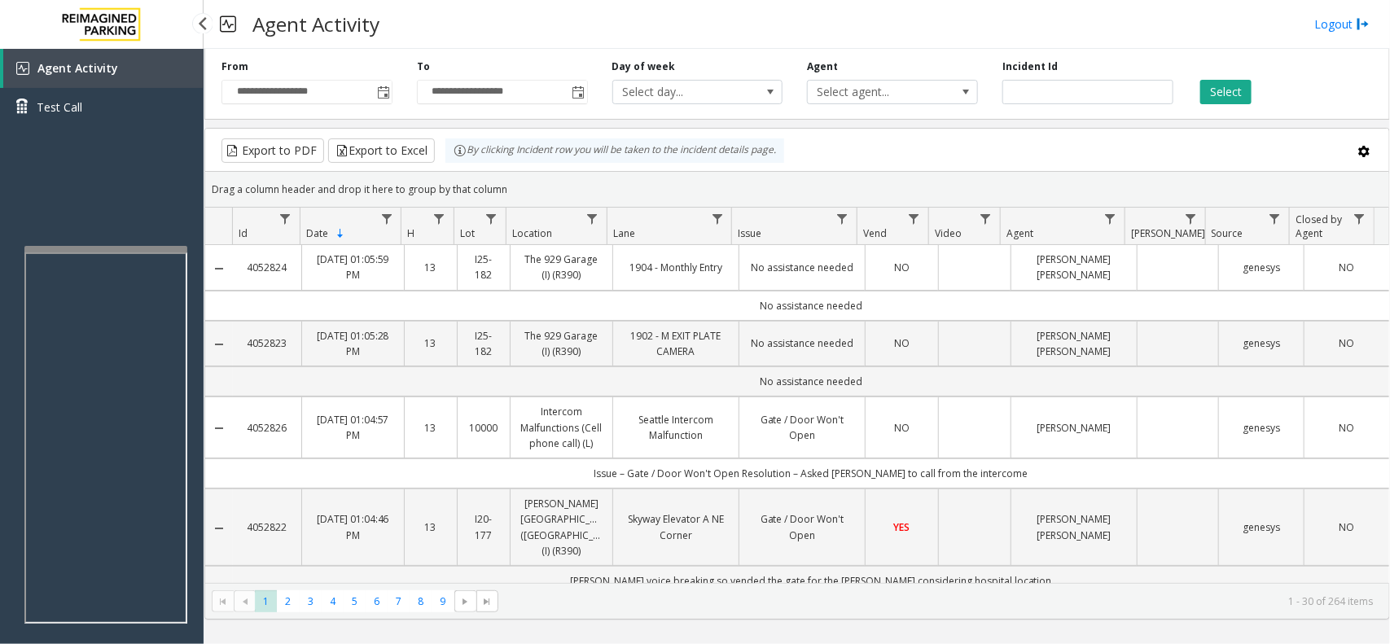
click at [103, 147] on div "Agent Activity Test Call" at bounding box center [102, 371] width 204 height 644
click at [39, 249] on div at bounding box center [105, 249] width 163 height 7
click at [75, 226] on div "Agent Activity Test Call" at bounding box center [102, 371] width 204 height 644
click at [1236, 88] on button "Select" at bounding box center [1225, 92] width 51 height 24
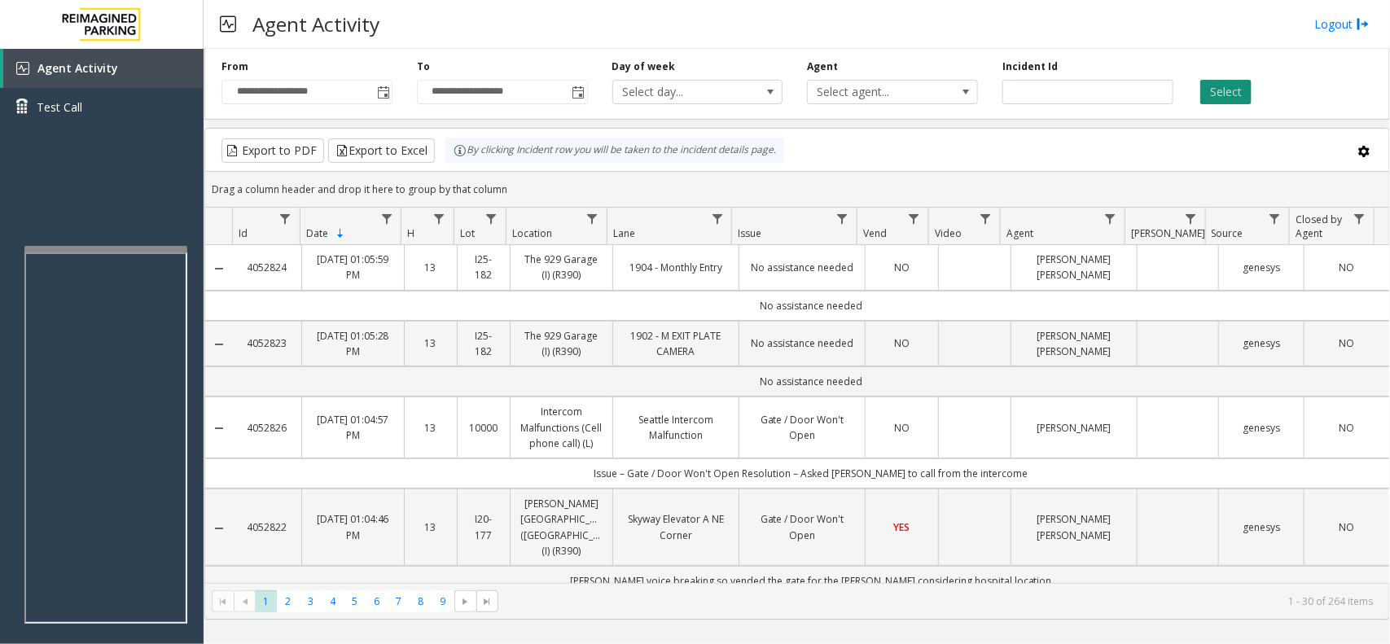
click at [1236, 88] on button "Select" at bounding box center [1225, 92] width 51 height 24
click at [1265, 70] on div "Select" at bounding box center [1283, 81] width 195 height 45
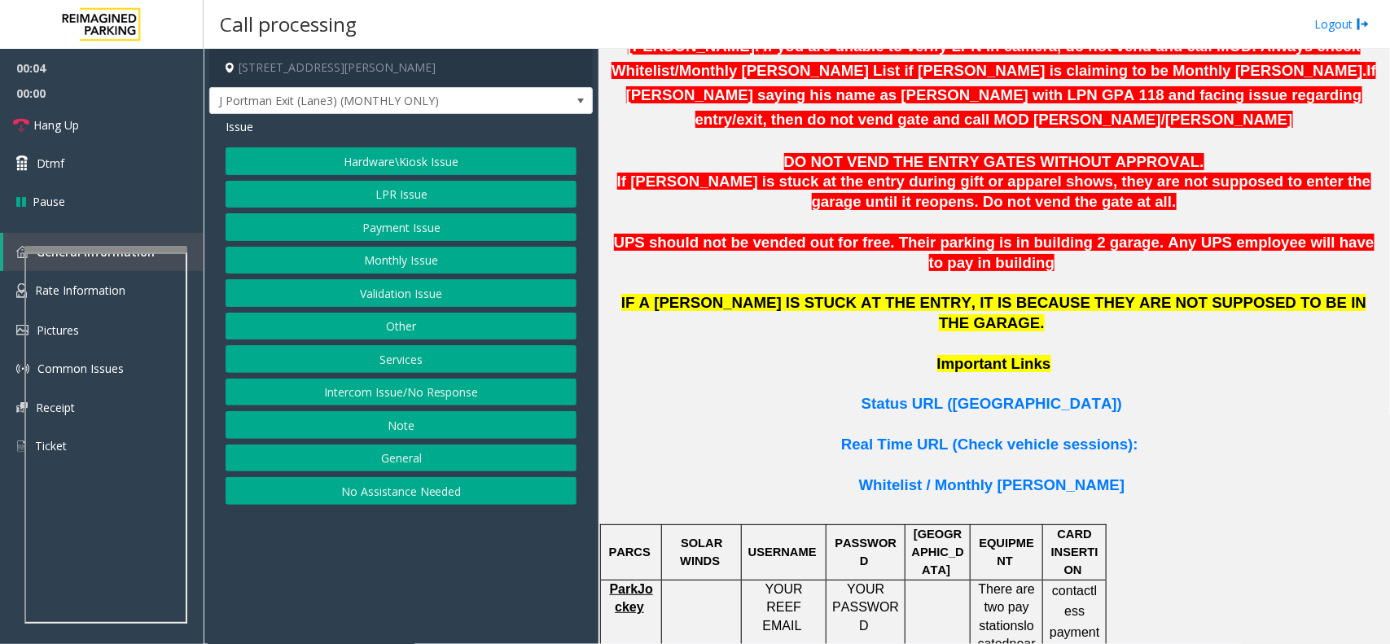
scroll to position [1120, 0]
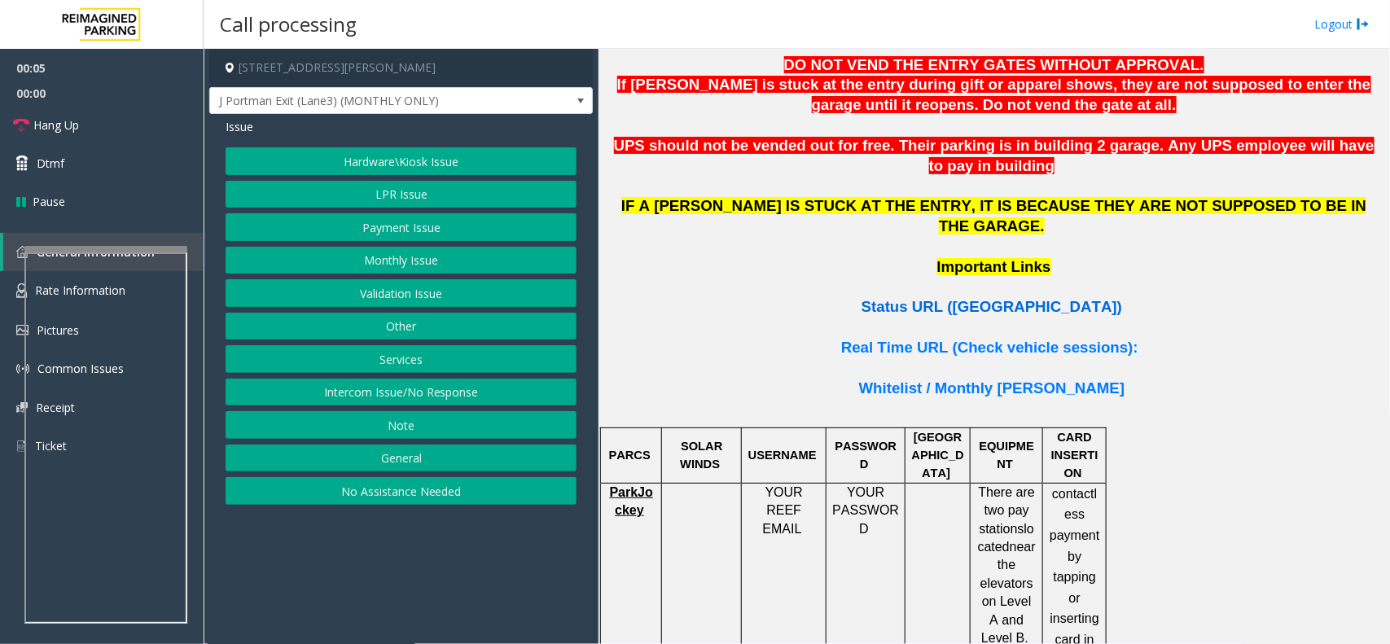
click at [988, 298] on span "Status URL ([GEOGRAPHIC_DATA])" at bounding box center [992, 306] width 261 height 17
click at [419, 200] on button "LPR Issue" at bounding box center [401, 195] width 351 height 28
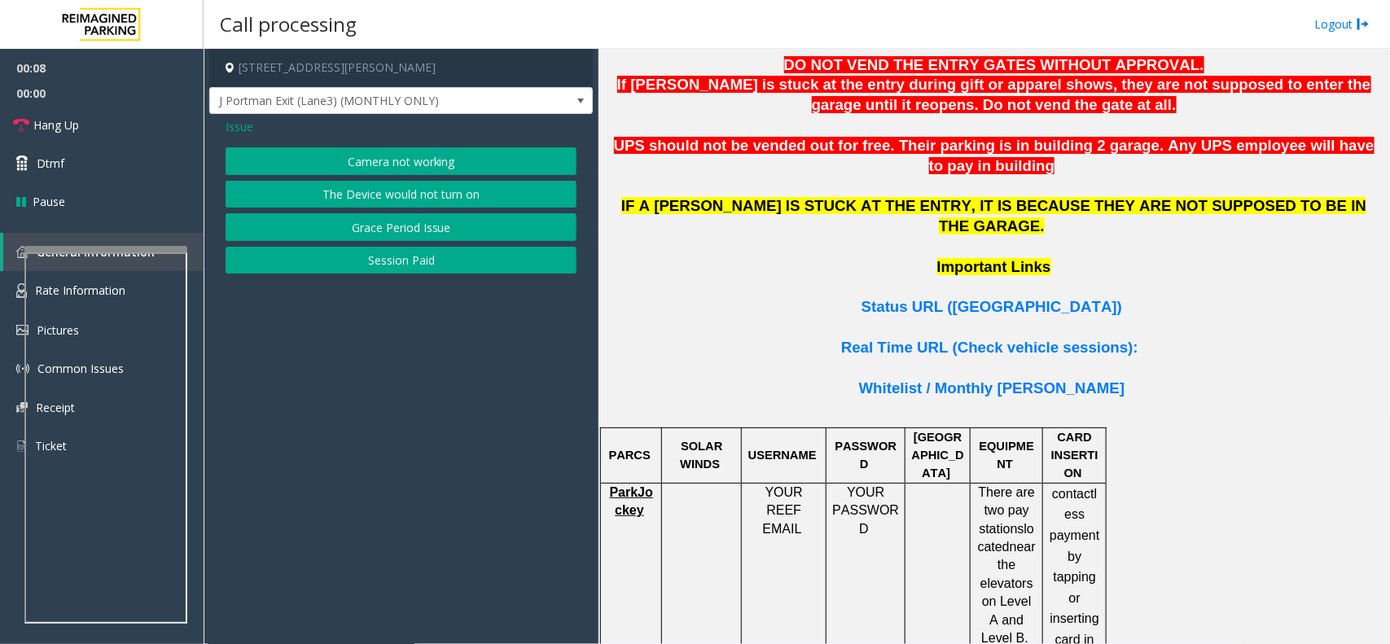
click at [429, 160] on button "Camera not working" at bounding box center [401, 161] width 351 height 28
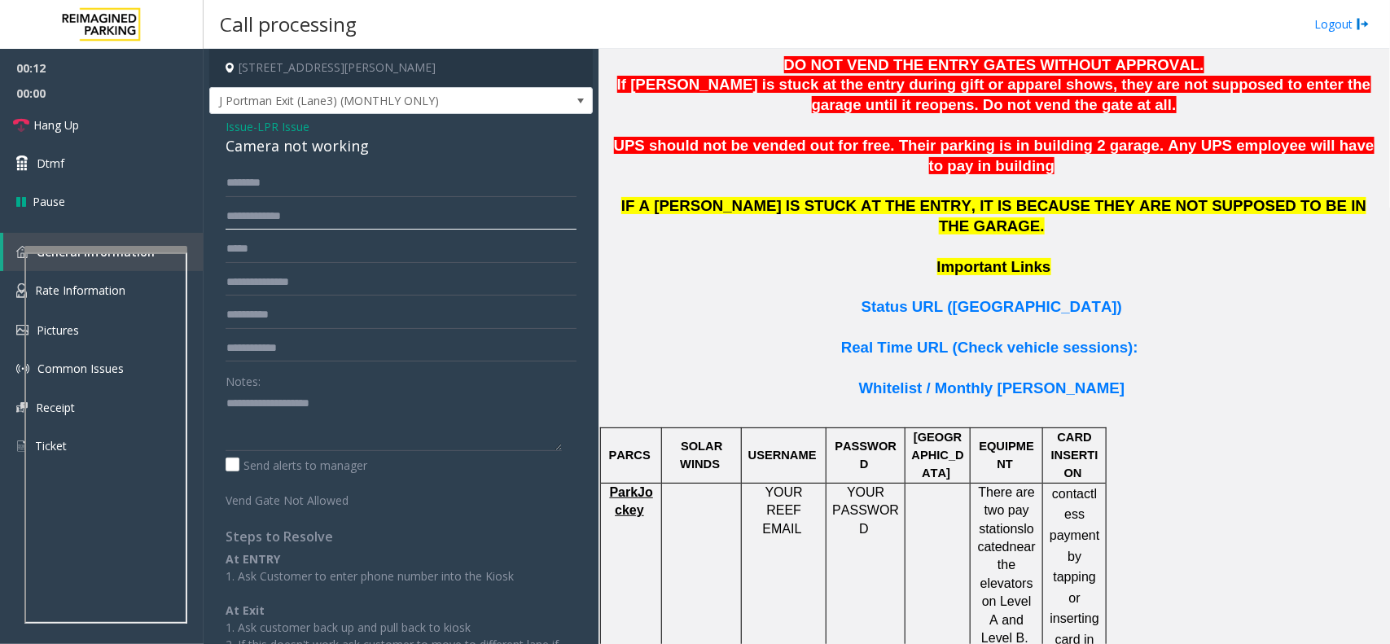
click at [292, 214] on input "text" at bounding box center [401, 217] width 351 height 28
click at [318, 226] on input "text" at bounding box center [401, 217] width 351 height 28
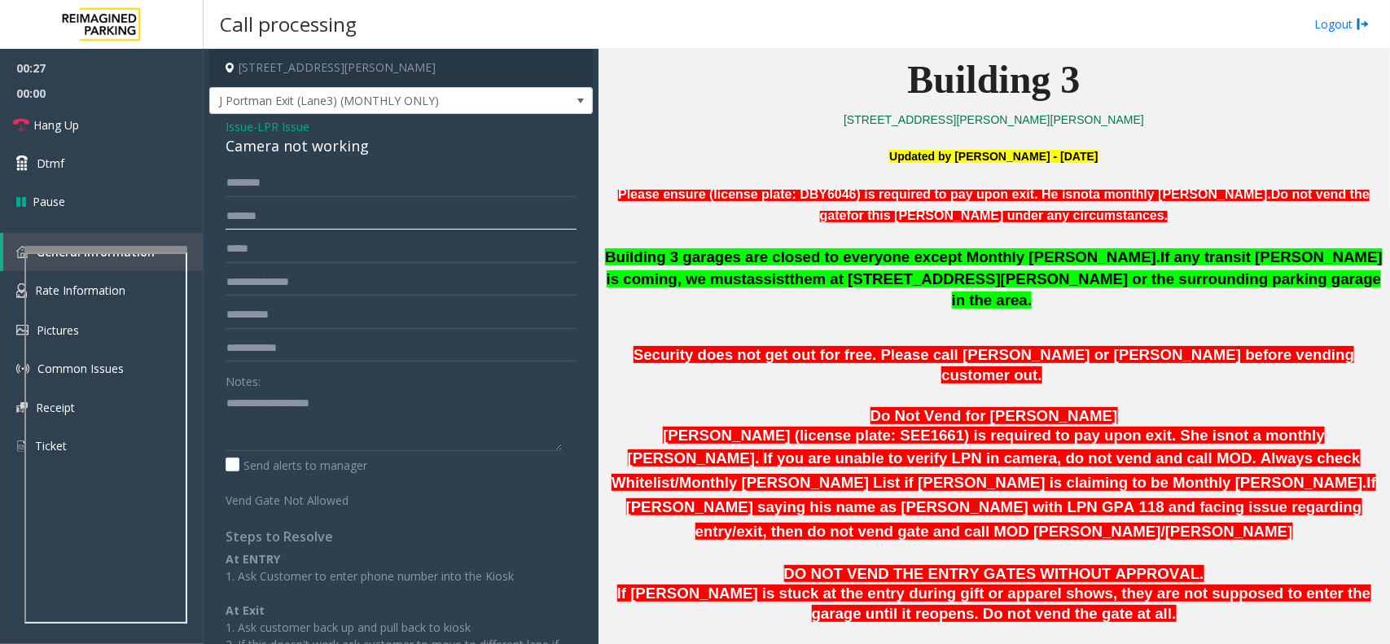
scroll to position [509, 0]
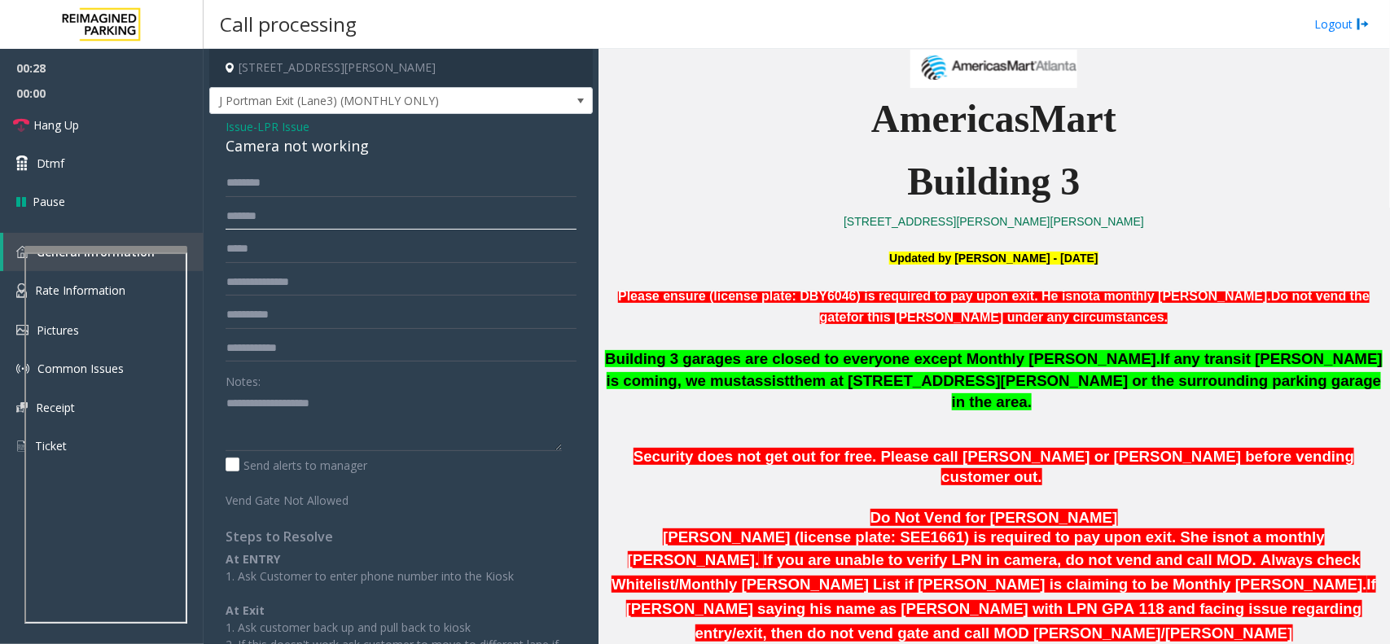
type input "*******"
drag, startPoint x: 770, startPoint y: 295, endPoint x: 848, endPoint y: 299, distance: 78.3
click at [848, 299] on span "Please ensure (license plate: DBY6046) is required to pay upon exit. He is" at bounding box center [845, 296] width 454 height 14
drag, startPoint x: 314, startPoint y: 194, endPoint x: 322, endPoint y: 193, distance: 8.2
click at [314, 194] on input "text" at bounding box center [401, 183] width 351 height 28
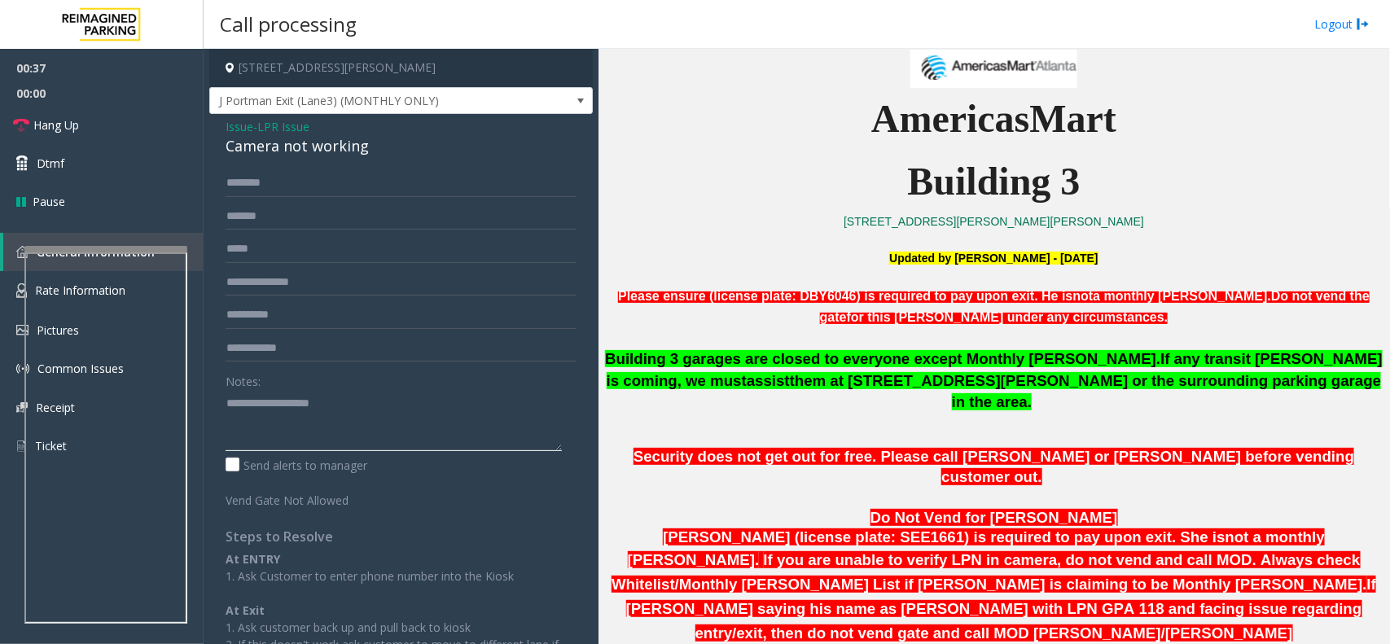
click at [298, 399] on textarea at bounding box center [394, 420] width 336 height 61
paste textarea "**********"
click at [315, 148] on div "Camera not working" at bounding box center [401, 146] width 351 height 22
click at [314, 148] on div "Camera not working" at bounding box center [401, 146] width 351 height 22
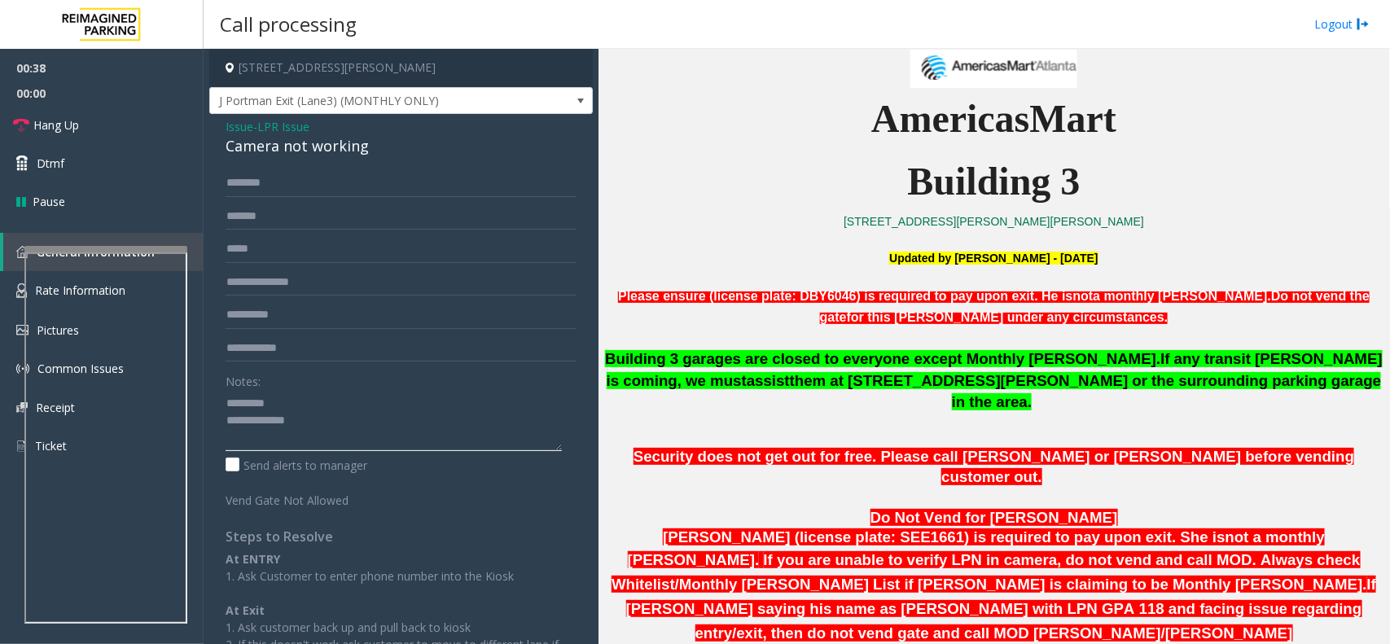
click at [283, 395] on textarea at bounding box center [394, 420] width 336 height 61
paste textarea "**********"
type textarea "**********"
click at [315, 180] on input "text" at bounding box center [401, 183] width 351 height 28
click at [270, 182] on input "text" at bounding box center [401, 183] width 351 height 28
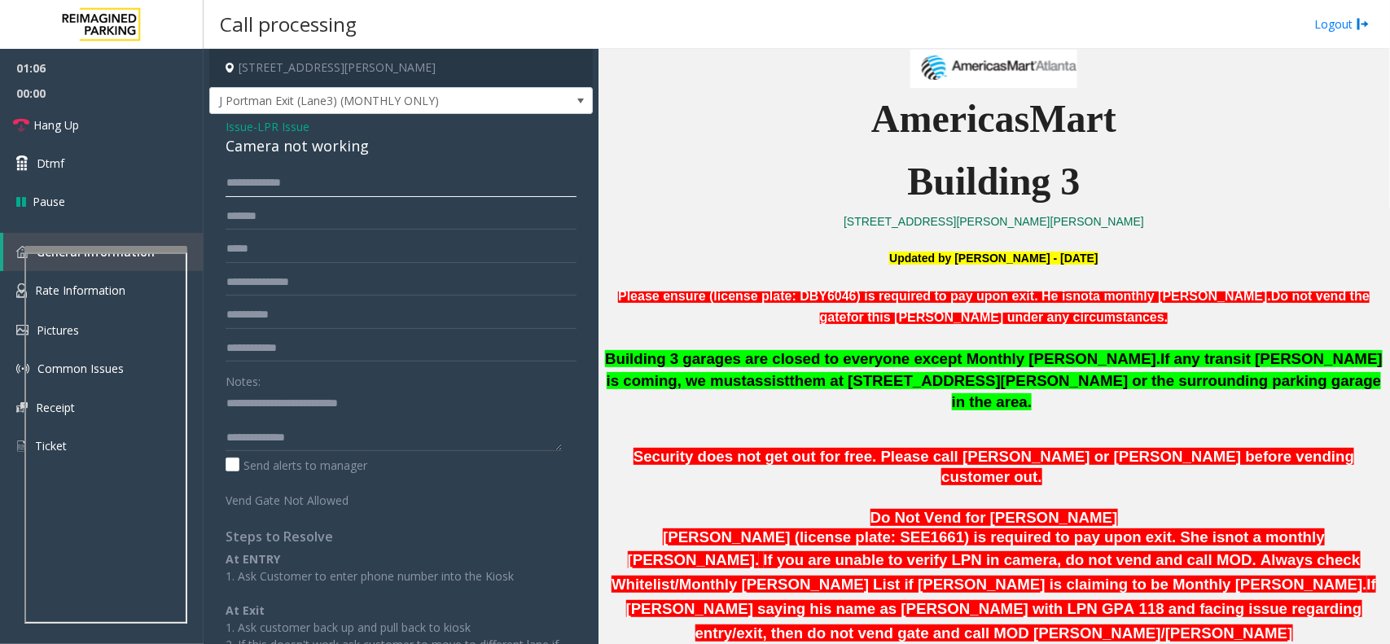
type input "**********"
drag, startPoint x: 283, startPoint y: 177, endPoint x: 278, endPoint y: 198, distance: 21.7
click at [278, 198] on form "**********" at bounding box center [401, 339] width 351 height 340
click at [316, 434] on textarea at bounding box center [394, 420] width 336 height 61
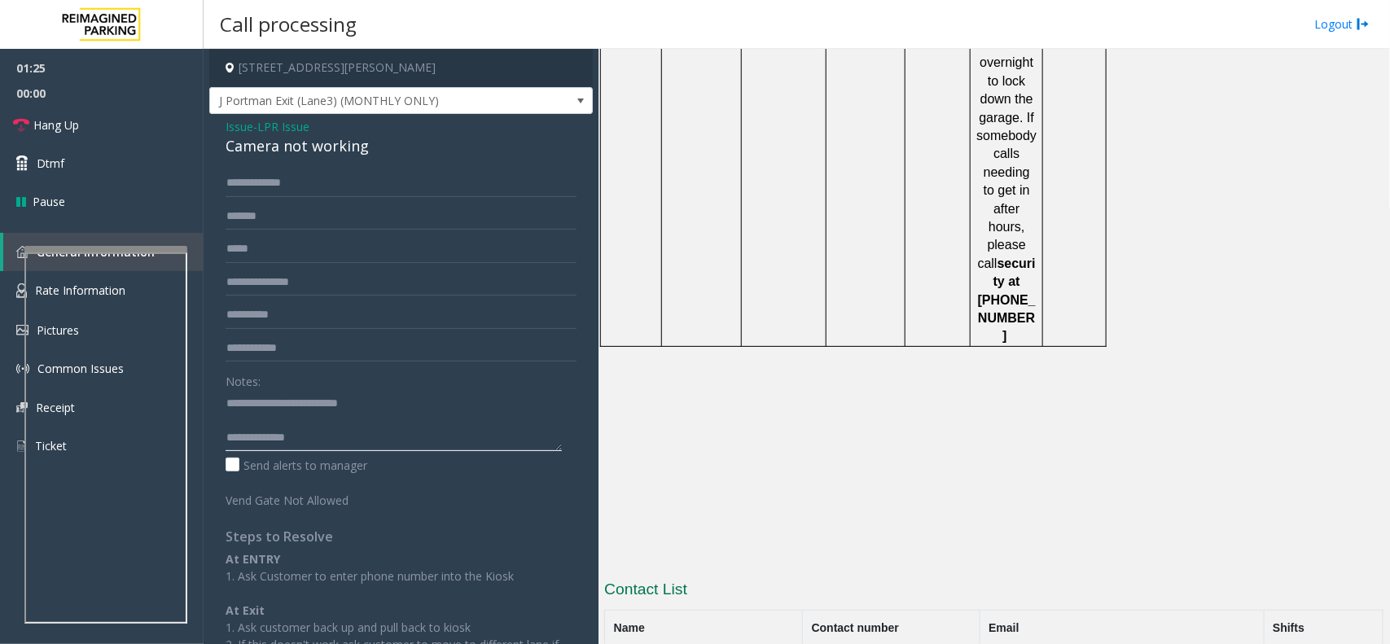
scroll to position [2701, 0]
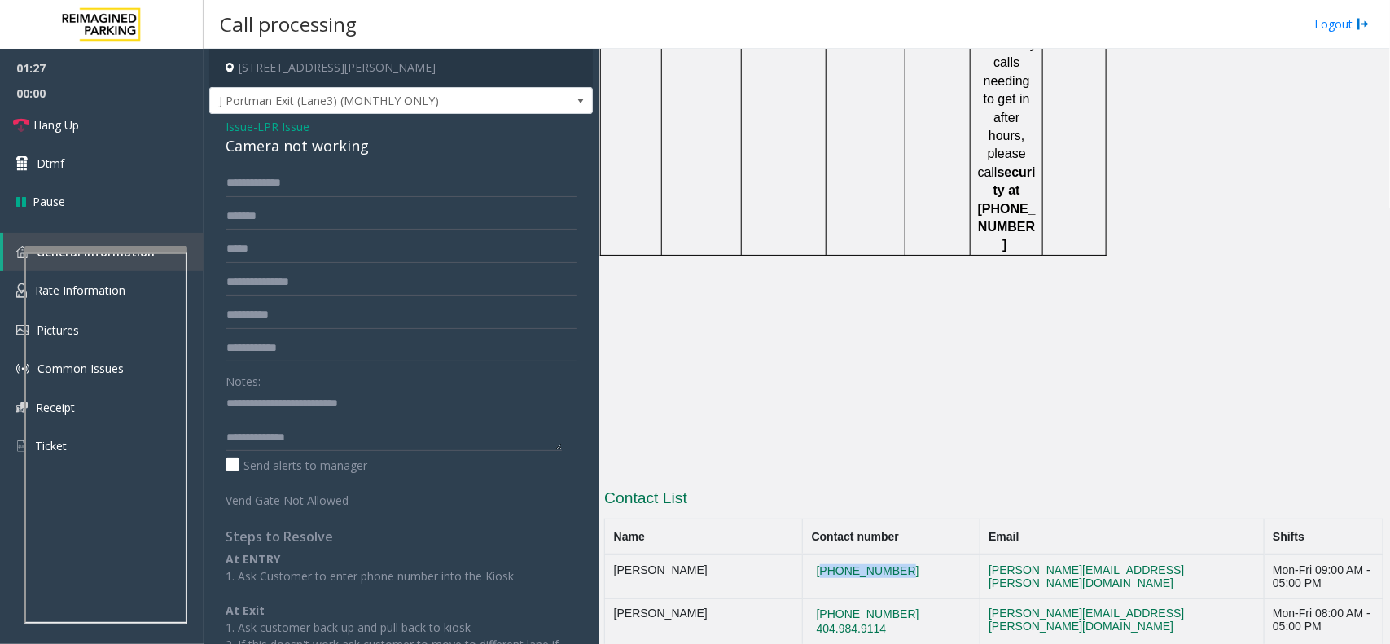
drag, startPoint x: 916, startPoint y: 311, endPoint x: 822, endPoint y: 318, distance: 93.9
click at [822, 555] on td "[PHONE_NUMBER]" at bounding box center [892, 577] width 178 height 44
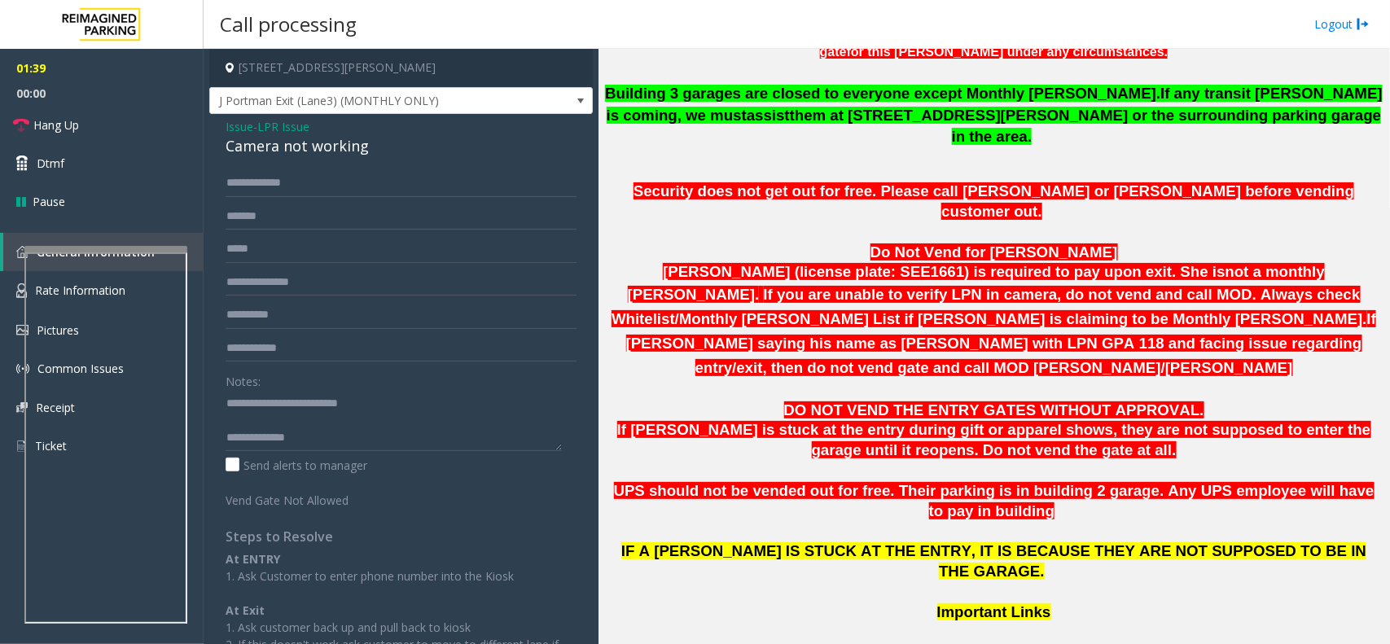
scroll to position [767, 0]
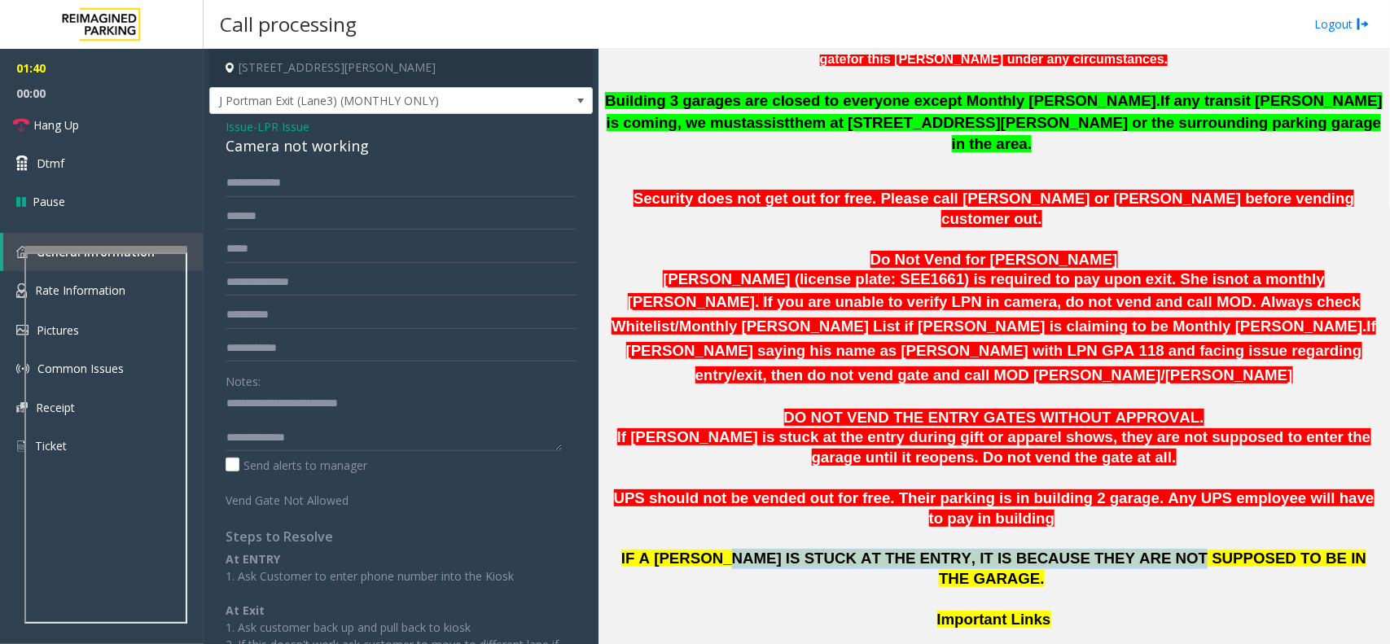
drag, startPoint x: 751, startPoint y: 498, endPoint x: 1138, endPoint y: 502, distance: 386.8
click at [1138, 550] on span "IF A [PERSON_NAME] IS STUCK AT THE ENTRY, IT IS BECAUSE THEY ARE NOT SUPPOSED T…" at bounding box center [993, 568] width 745 height 37
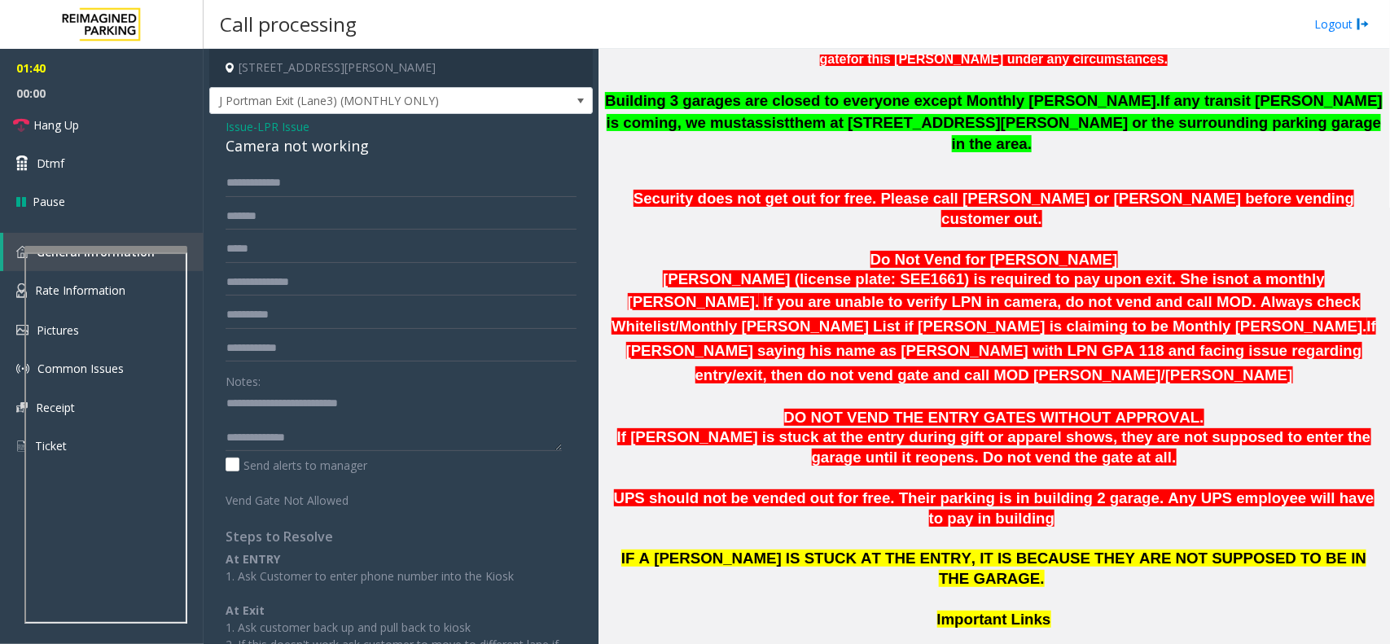
click at [1169, 549] on p "IF A [PERSON_NAME] IS STUCK AT THE ENTRY, IT IS BECAUSE THEY ARE NOT SUPPOSED T…" at bounding box center [993, 579] width 779 height 60
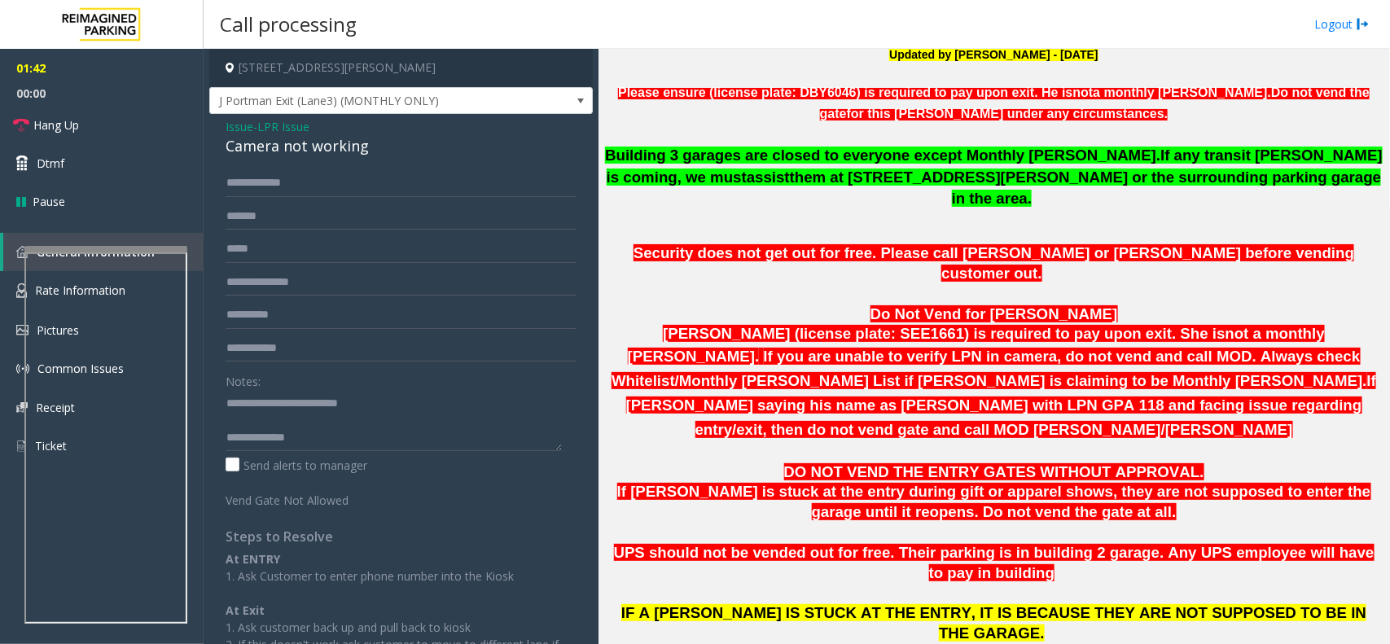
scroll to position [665, 0]
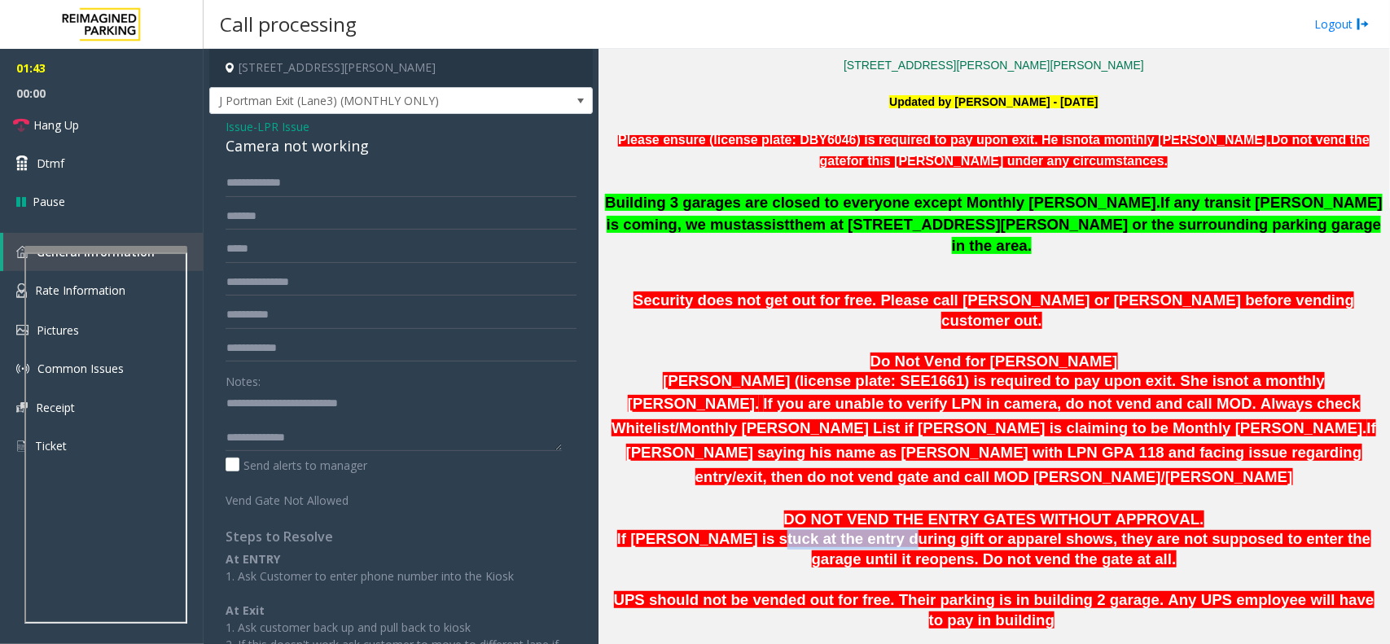
drag, startPoint x: 726, startPoint y: 474, endPoint x: 840, endPoint y: 477, distance: 114.9
click at [840, 530] on span "If [PERSON_NAME] is stuck at the entry during gift or apparel shows, they are n…" at bounding box center [994, 548] width 754 height 37
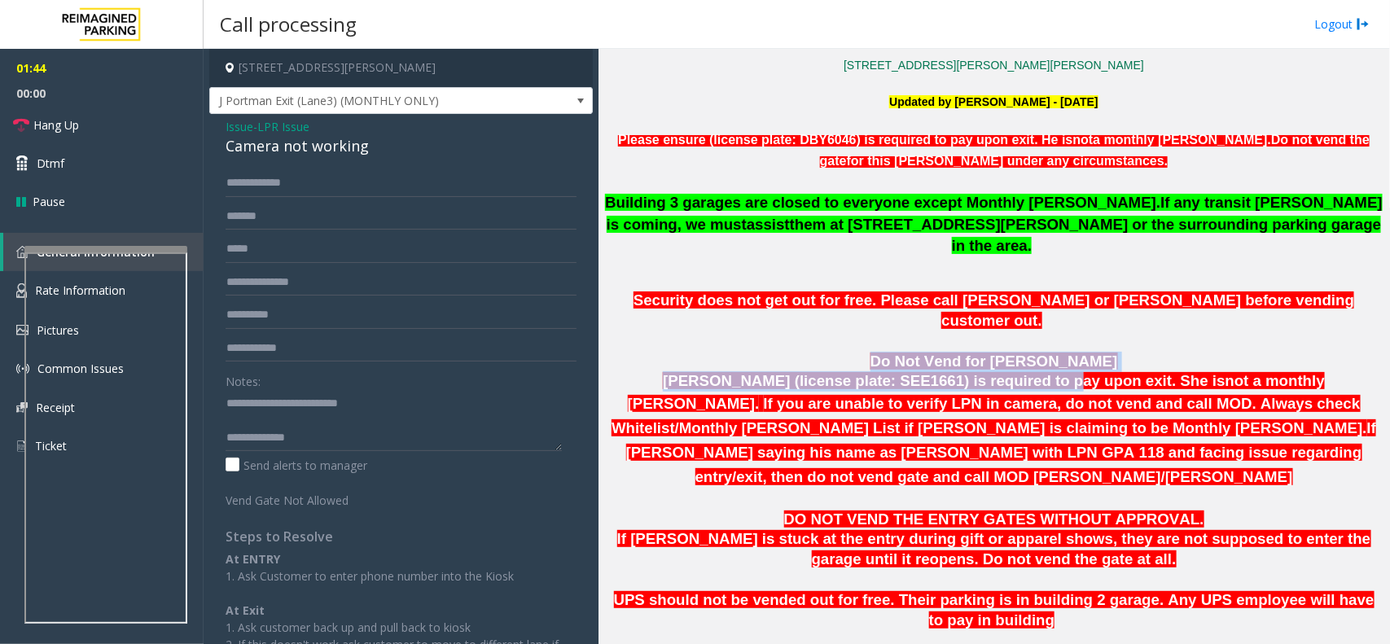
drag, startPoint x: 686, startPoint y: 327, endPoint x: 954, endPoint y: 334, distance: 268.8
click at [954, 334] on div "Security does not get out for free. Please call [PERSON_NAME] or [PERSON_NAME] …" at bounding box center [993, 400] width 779 height 218
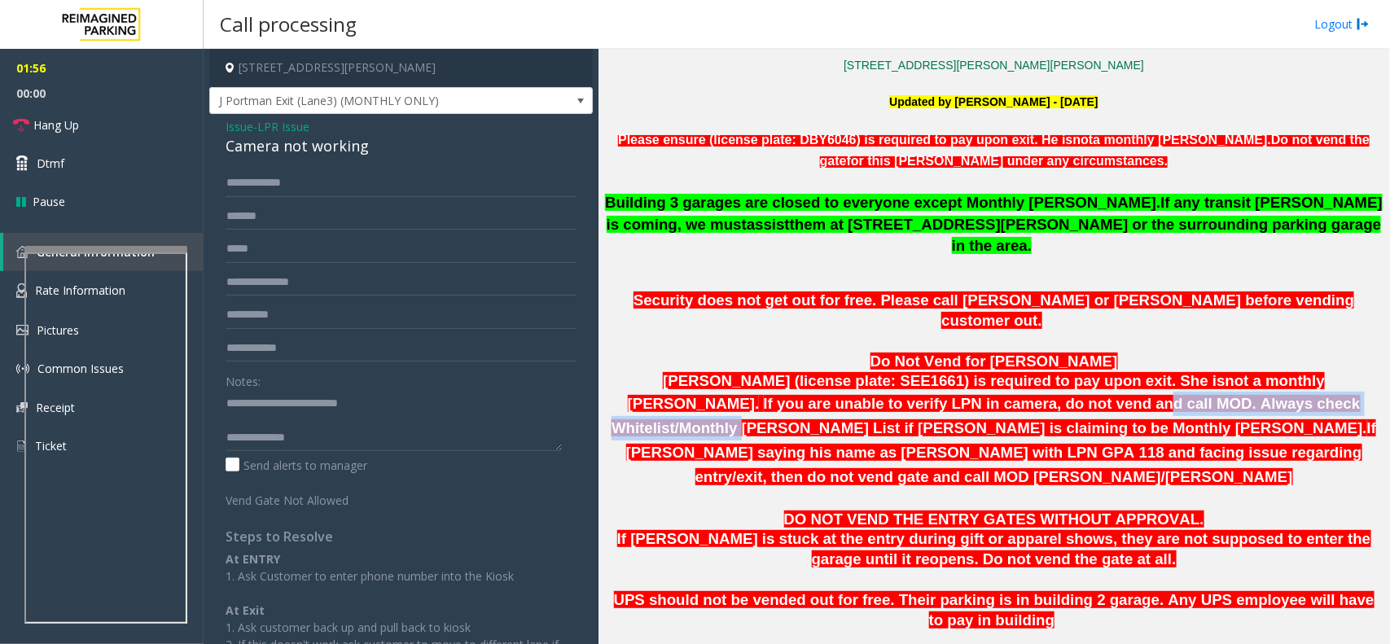
drag, startPoint x: 849, startPoint y: 371, endPoint x: 1130, endPoint y: 368, distance: 281.8
click at [1130, 395] on span "If you are unable to verify LPN in camera, do not vend and call MOD. Always che…" at bounding box center [990, 416] width 756 height 42
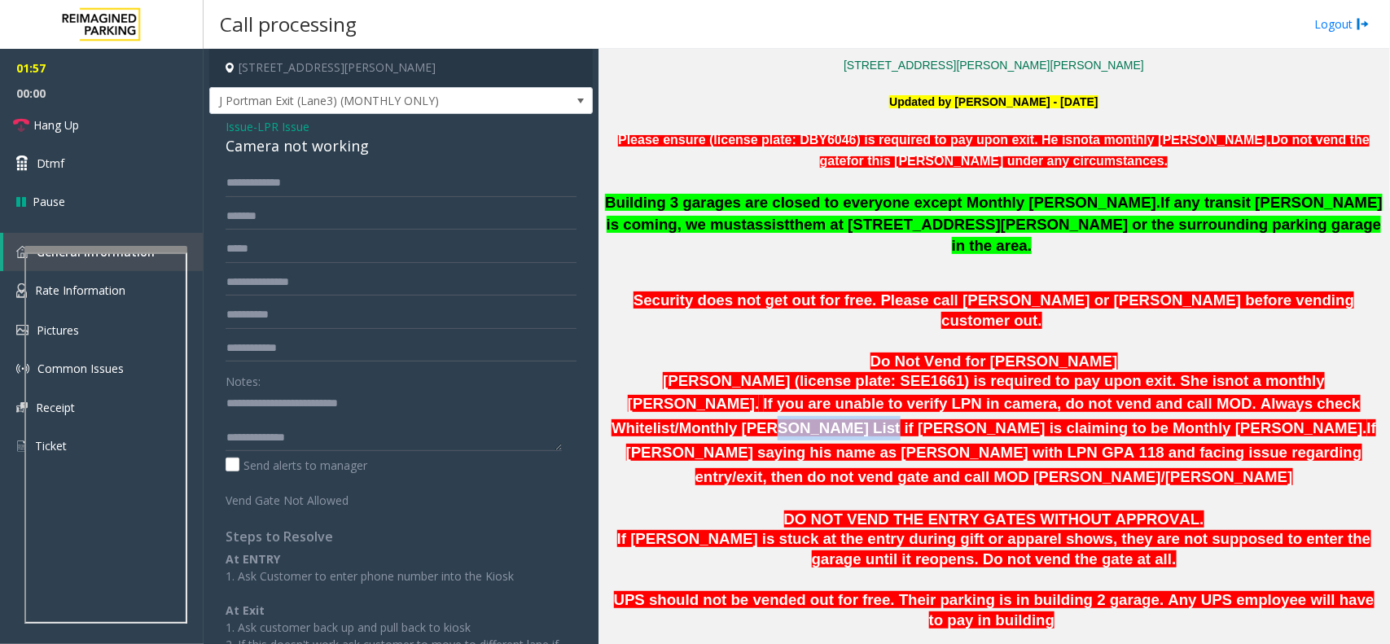
drag, startPoint x: 1156, startPoint y: 364, endPoint x: 1231, endPoint y: 364, distance: 74.9
click at [1231, 395] on span "If you are unable to verify LPN in camera, do not vend and call MOD. Always che…" at bounding box center [990, 416] width 756 height 42
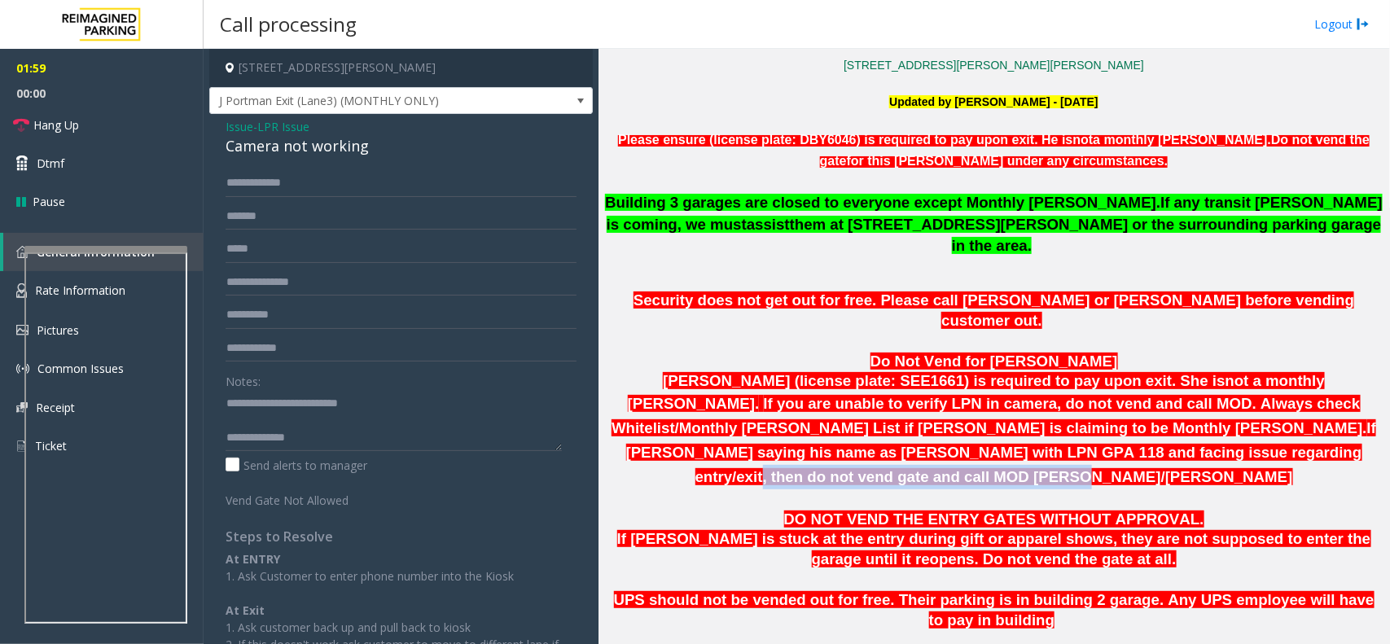
drag, startPoint x: 1149, startPoint y: 412, endPoint x: 844, endPoint y: 417, distance: 305.4
click at [844, 417] on p "[PERSON_NAME] (license plate: SEE1661) is required to pay upon exit. She is not…" at bounding box center [993, 429] width 779 height 117
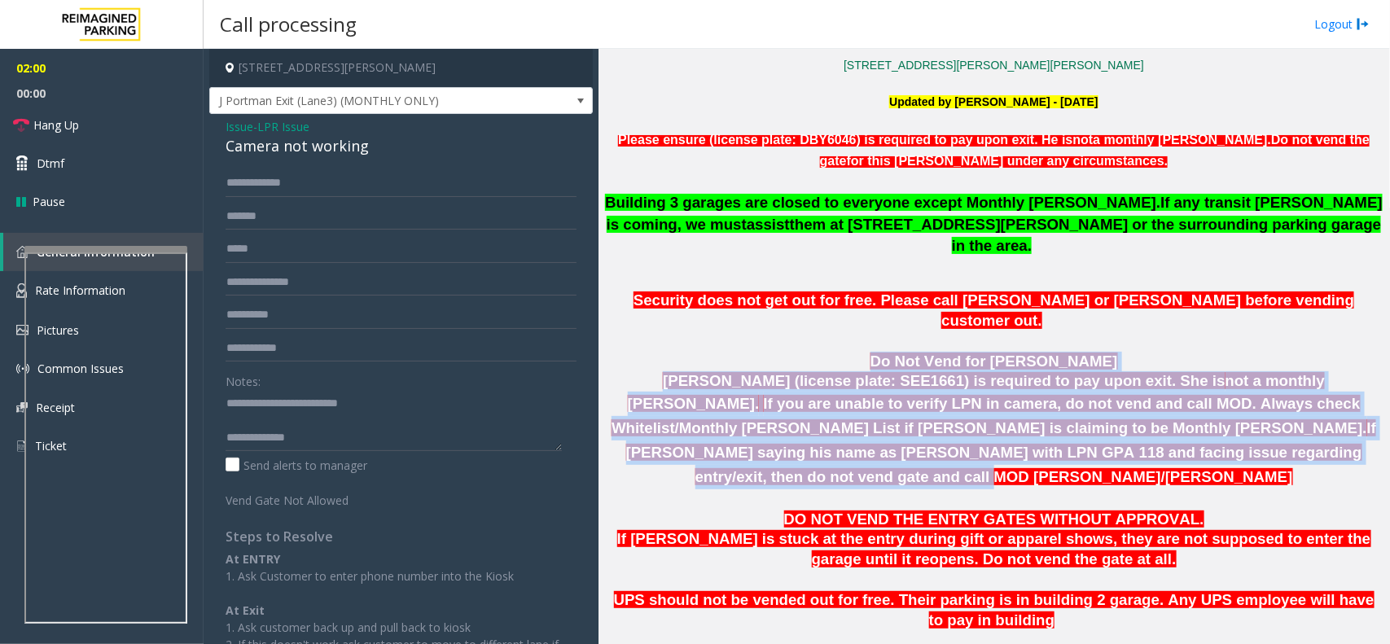
drag, startPoint x: 843, startPoint y: 309, endPoint x: 1067, endPoint y: 416, distance: 248.0
click at [1065, 416] on div "Security does not get out for free. Please call [PERSON_NAME] or [PERSON_NAME] …" at bounding box center [993, 400] width 779 height 218
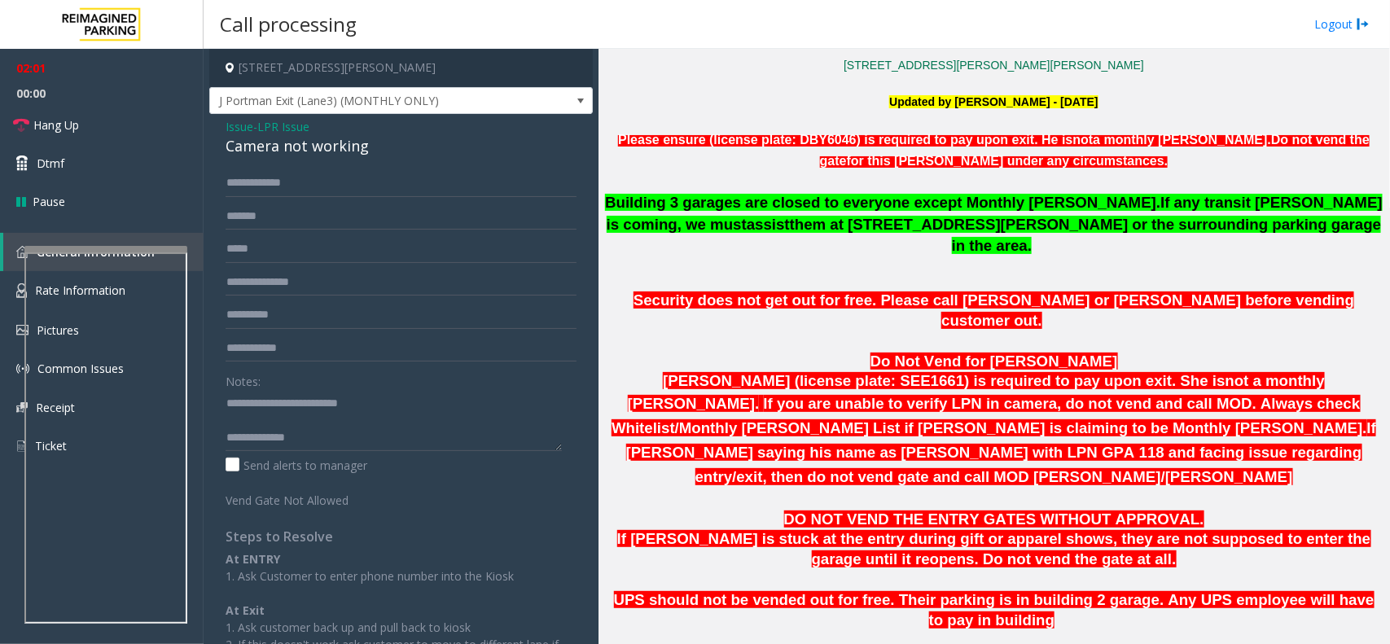
click at [1162, 489] on p at bounding box center [994, 499] width 783 height 20
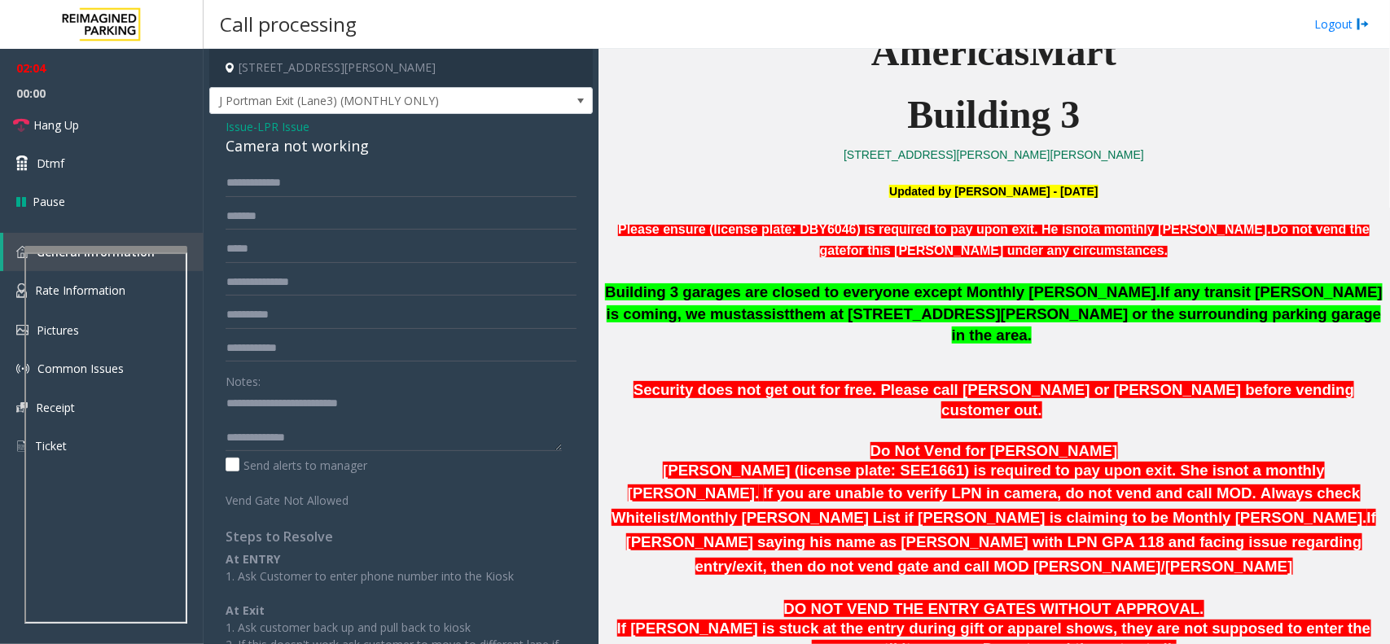
scroll to position [360, 0]
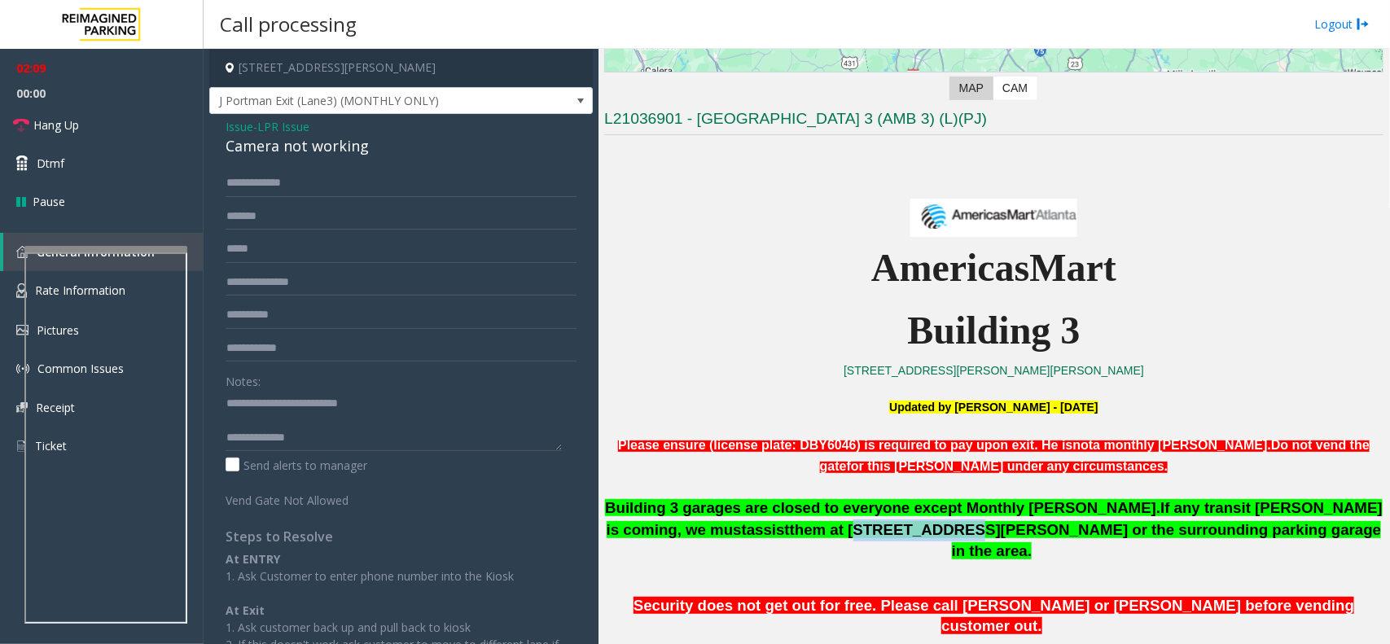
drag, startPoint x: 770, startPoint y: 532, endPoint x: 864, endPoint y: 533, distance: 94.5
click at [864, 533] on p "Building 3 garages are closed to everyone except Monthly [PERSON_NAME]. If any …" at bounding box center [993, 530] width 779 height 65
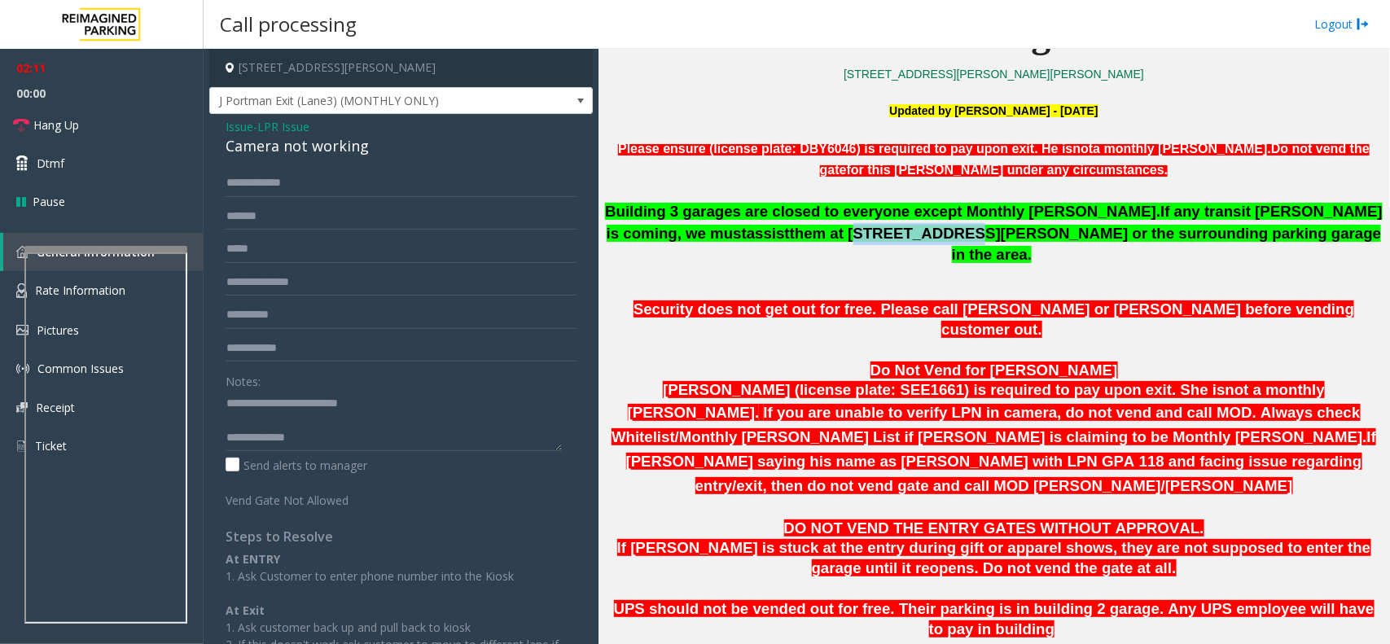
scroll to position [665, 0]
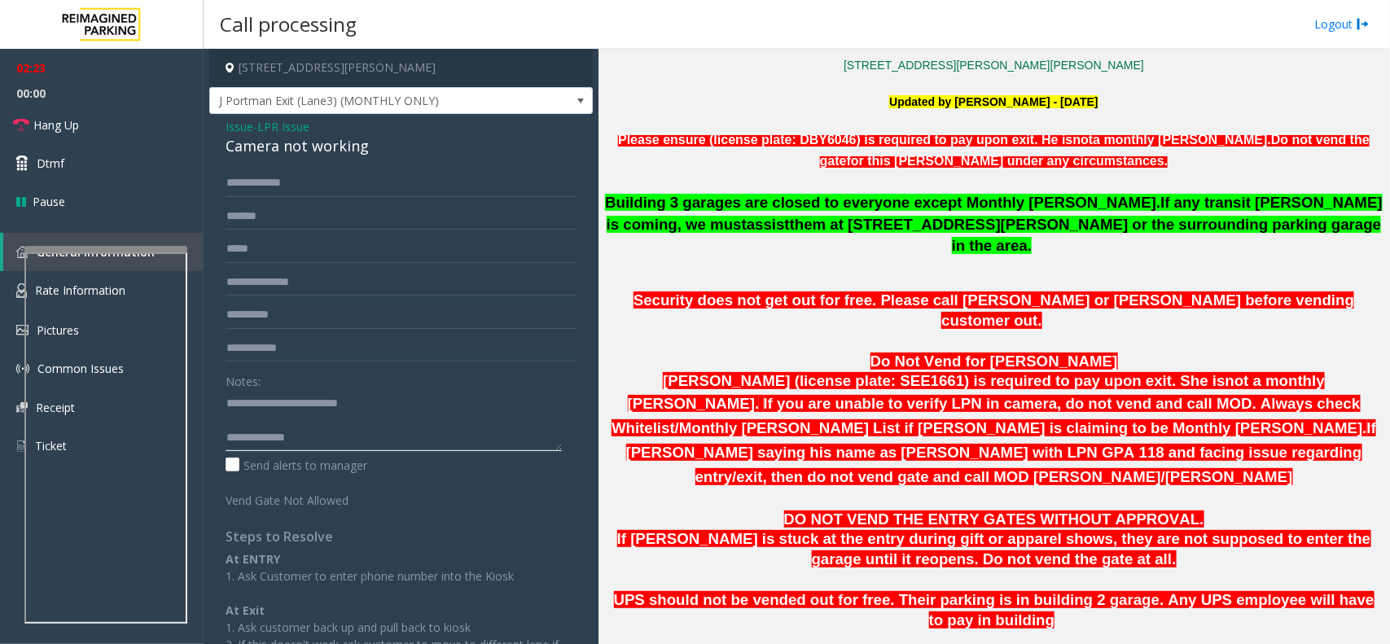
click at [347, 436] on textarea at bounding box center [394, 420] width 336 height 61
click at [477, 436] on textarea at bounding box center [394, 420] width 336 height 61
click at [62, 133] on span "Hang Up" at bounding box center [56, 124] width 46 height 17
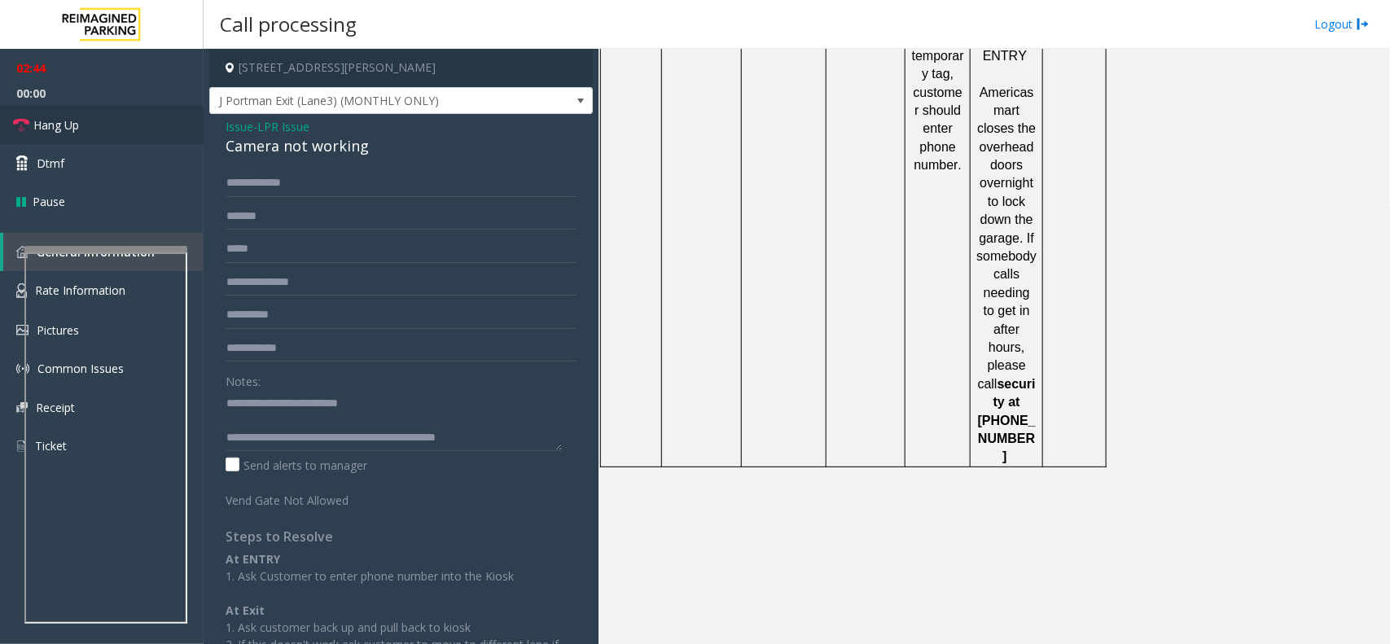
scroll to position [2701, 0]
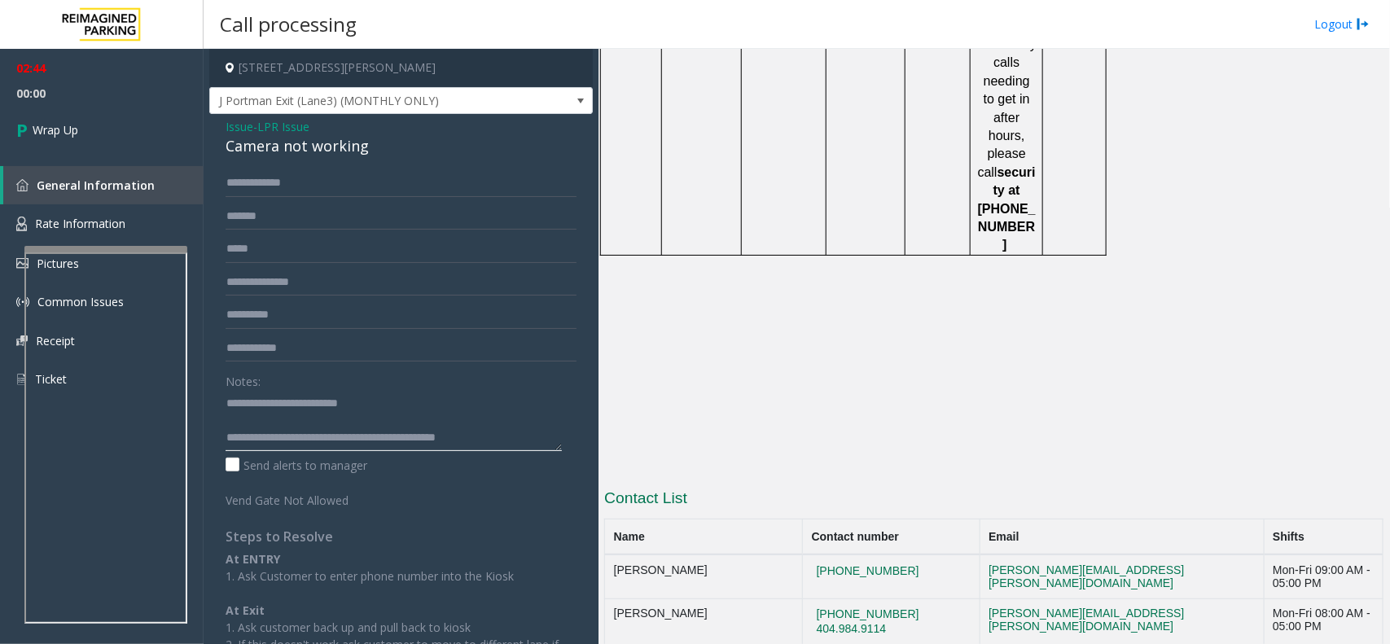
click at [509, 425] on textarea at bounding box center [394, 420] width 336 height 61
click at [531, 449] on textarea at bounding box center [394, 420] width 336 height 61
type textarea "**********"
click at [69, 151] on link "Wrap Up" at bounding box center [102, 130] width 204 height 48
